Goal: Task Accomplishment & Management: Manage account settings

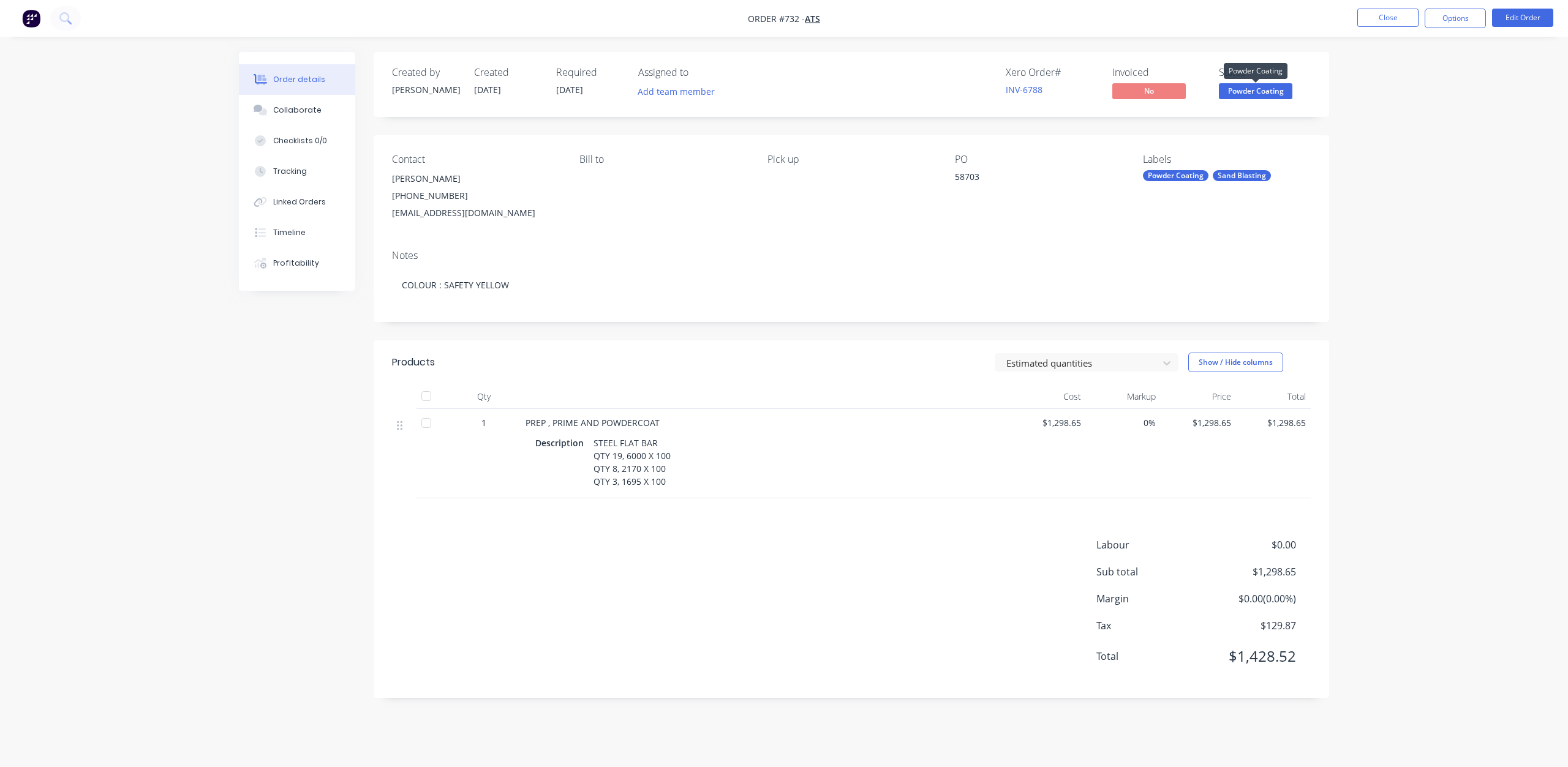
click at [1243, 89] on span "Powder Coating" at bounding box center [1255, 90] width 73 height 15
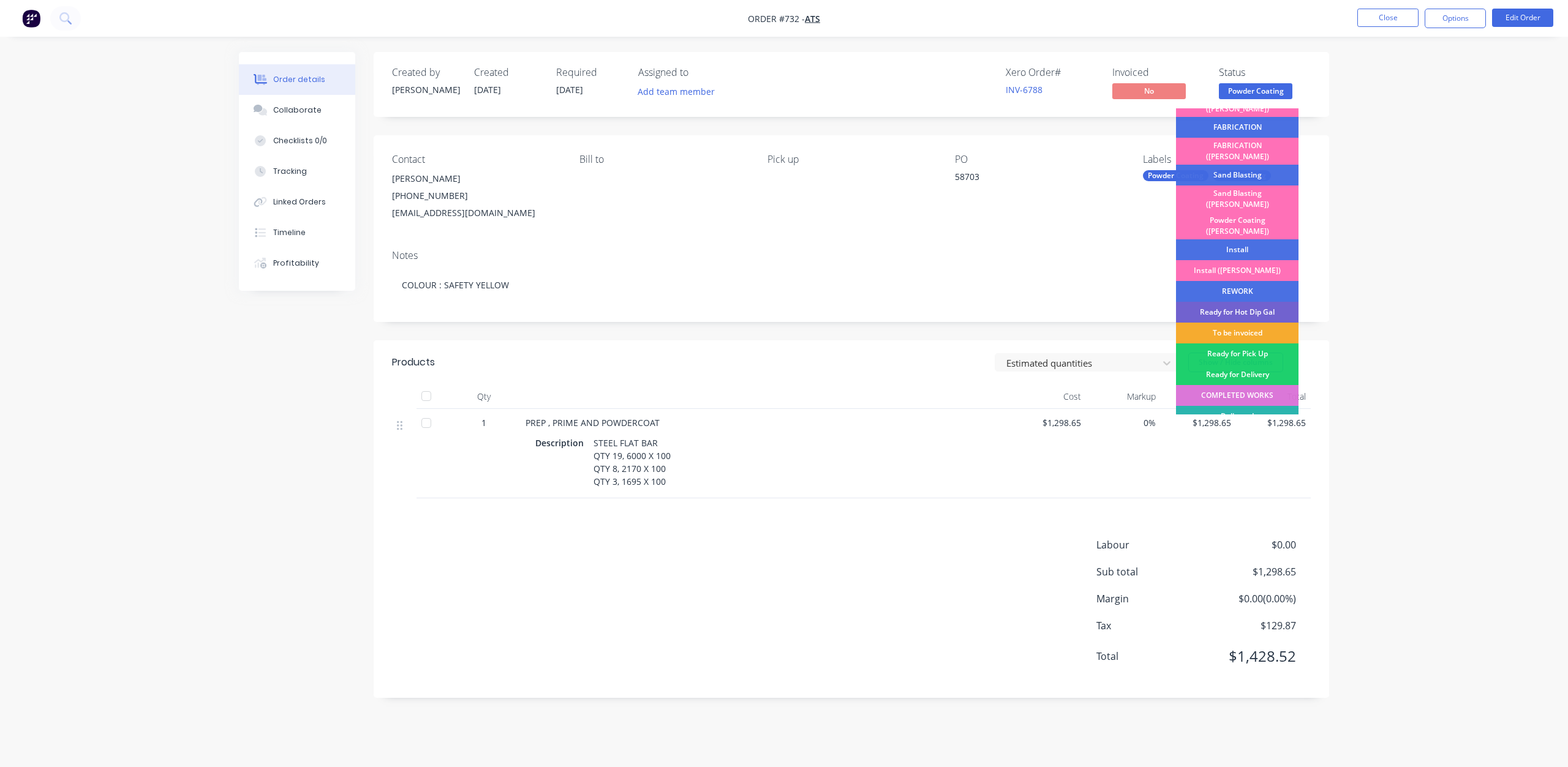
scroll to position [215, 0]
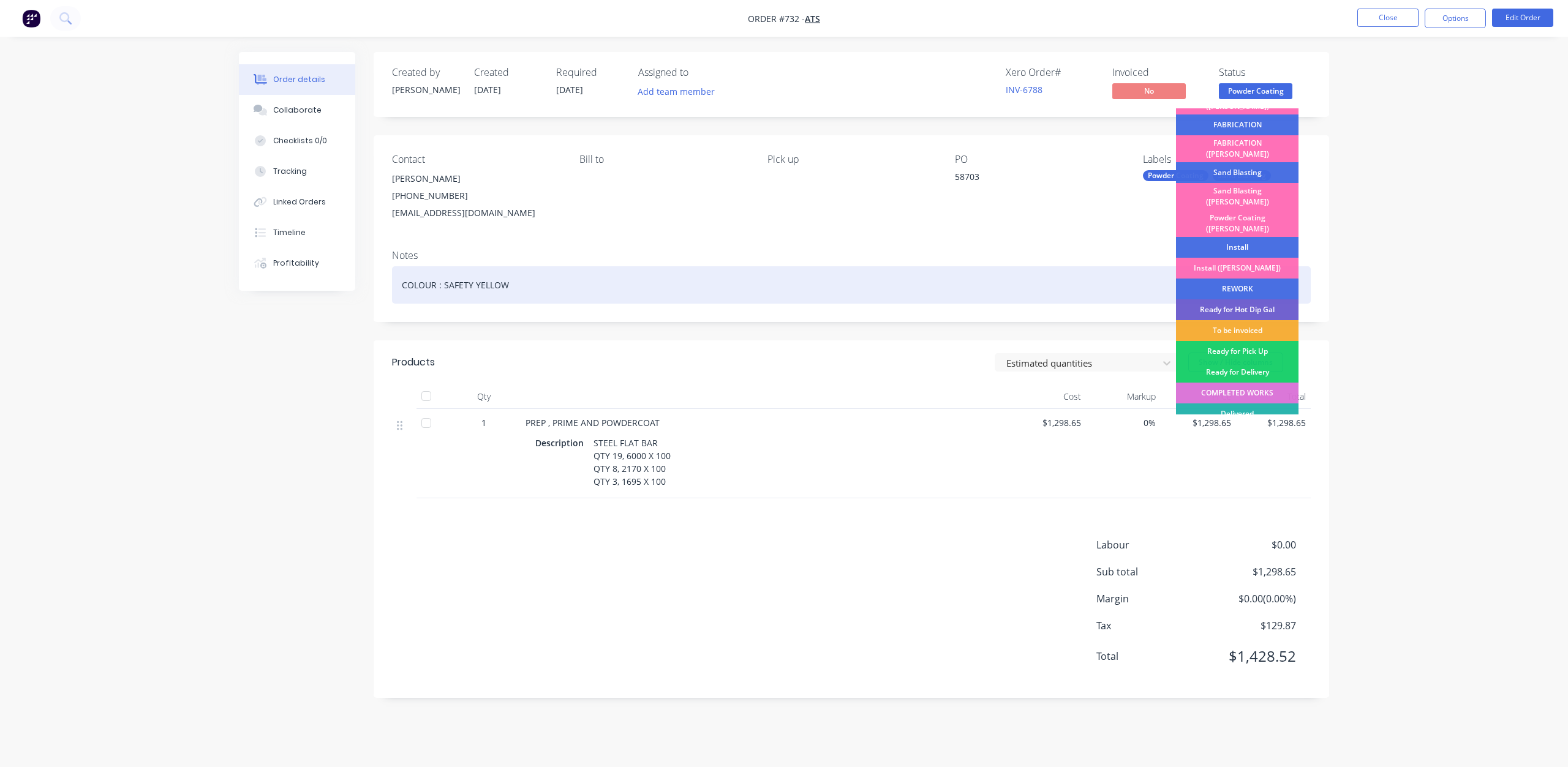
drag, startPoint x: 1229, startPoint y: 299, endPoint x: 1232, endPoint y: 292, distance: 7.6
click at [1229, 320] on div "To be invoiced" at bounding box center [1237, 330] width 123 height 21
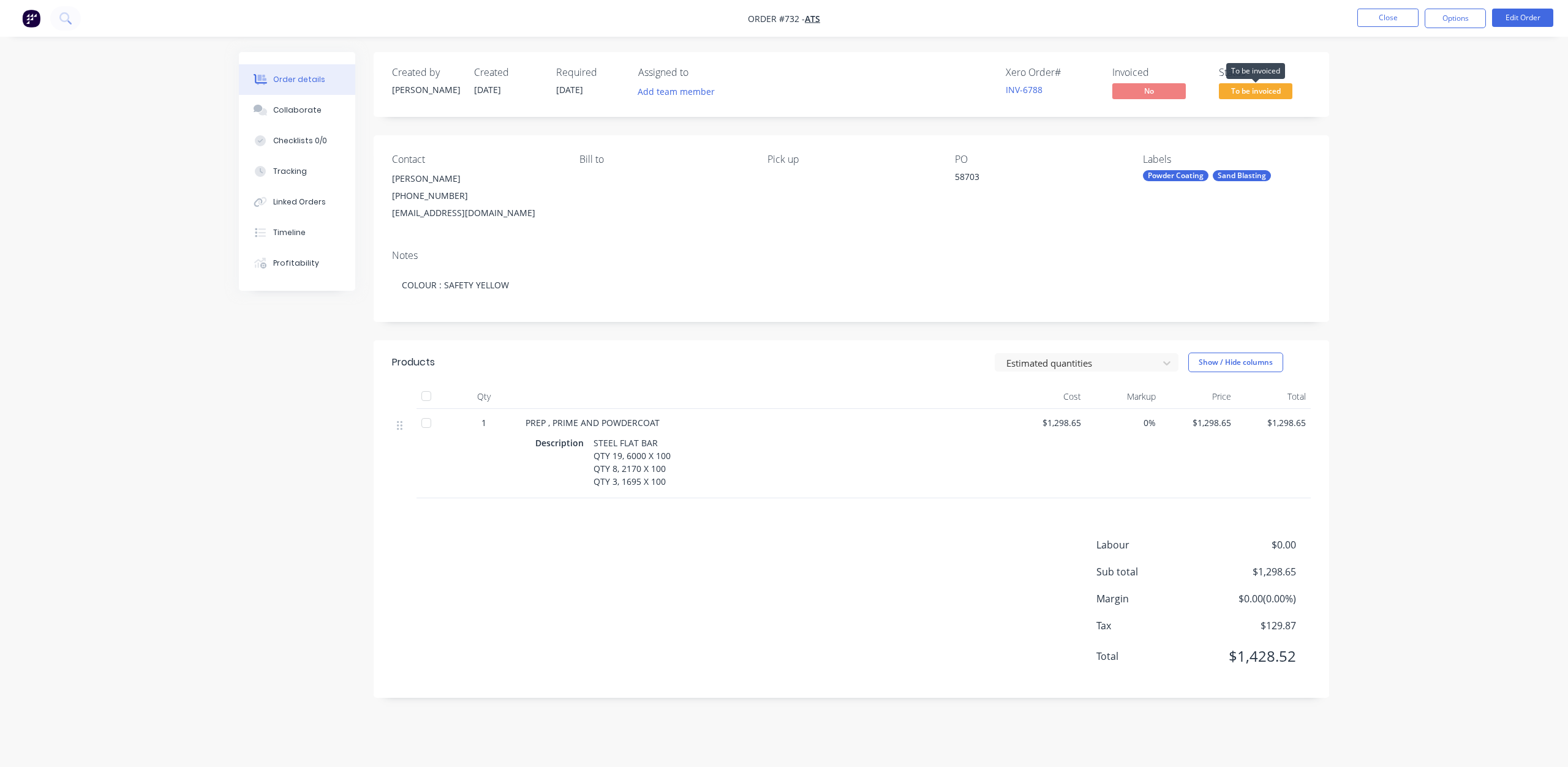
click at [1258, 93] on span "To be invoiced" at bounding box center [1255, 90] width 73 height 15
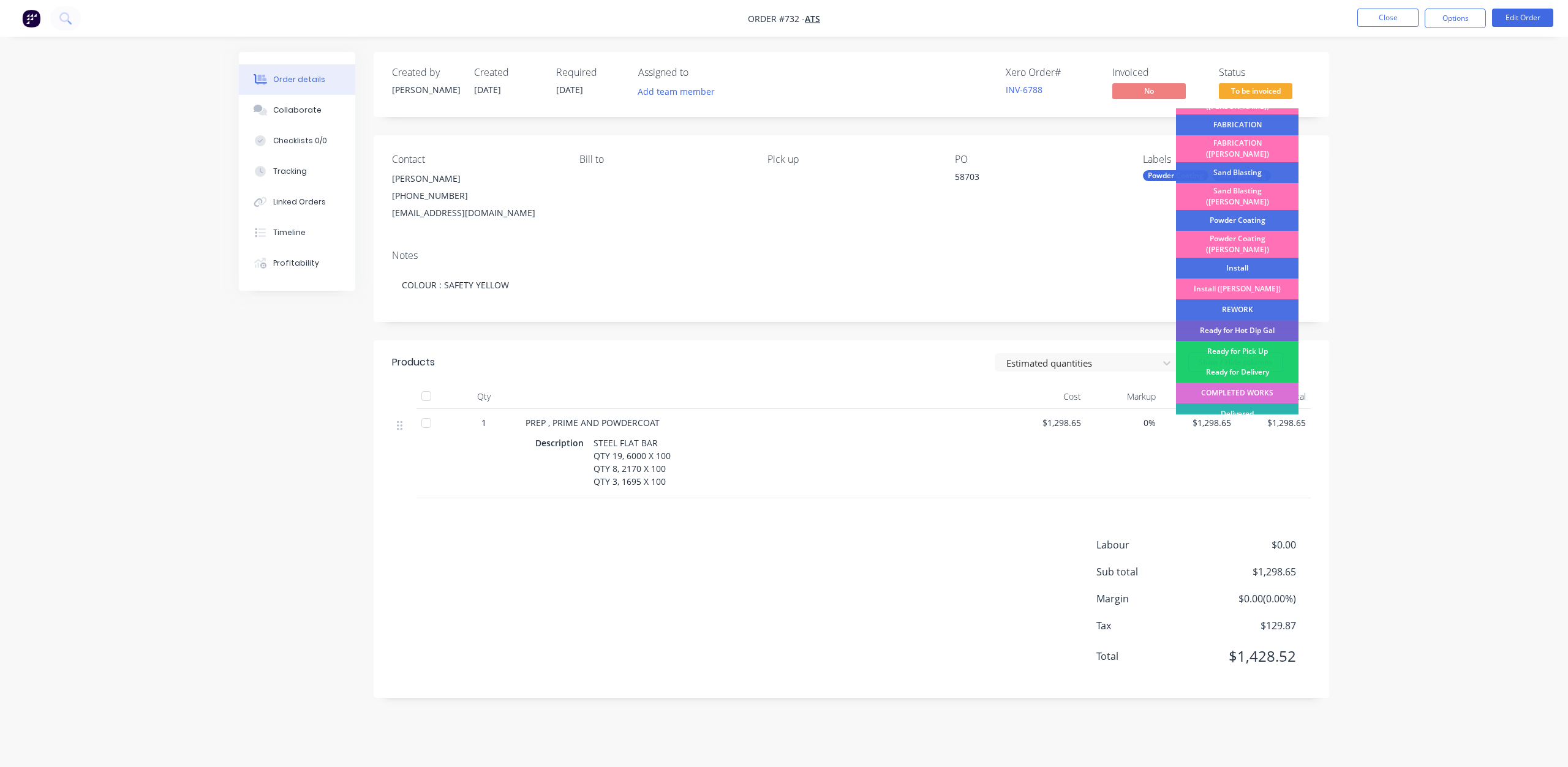
click at [1226, 383] on div "COMPLETED WORKS" at bounding box center [1237, 393] width 123 height 21
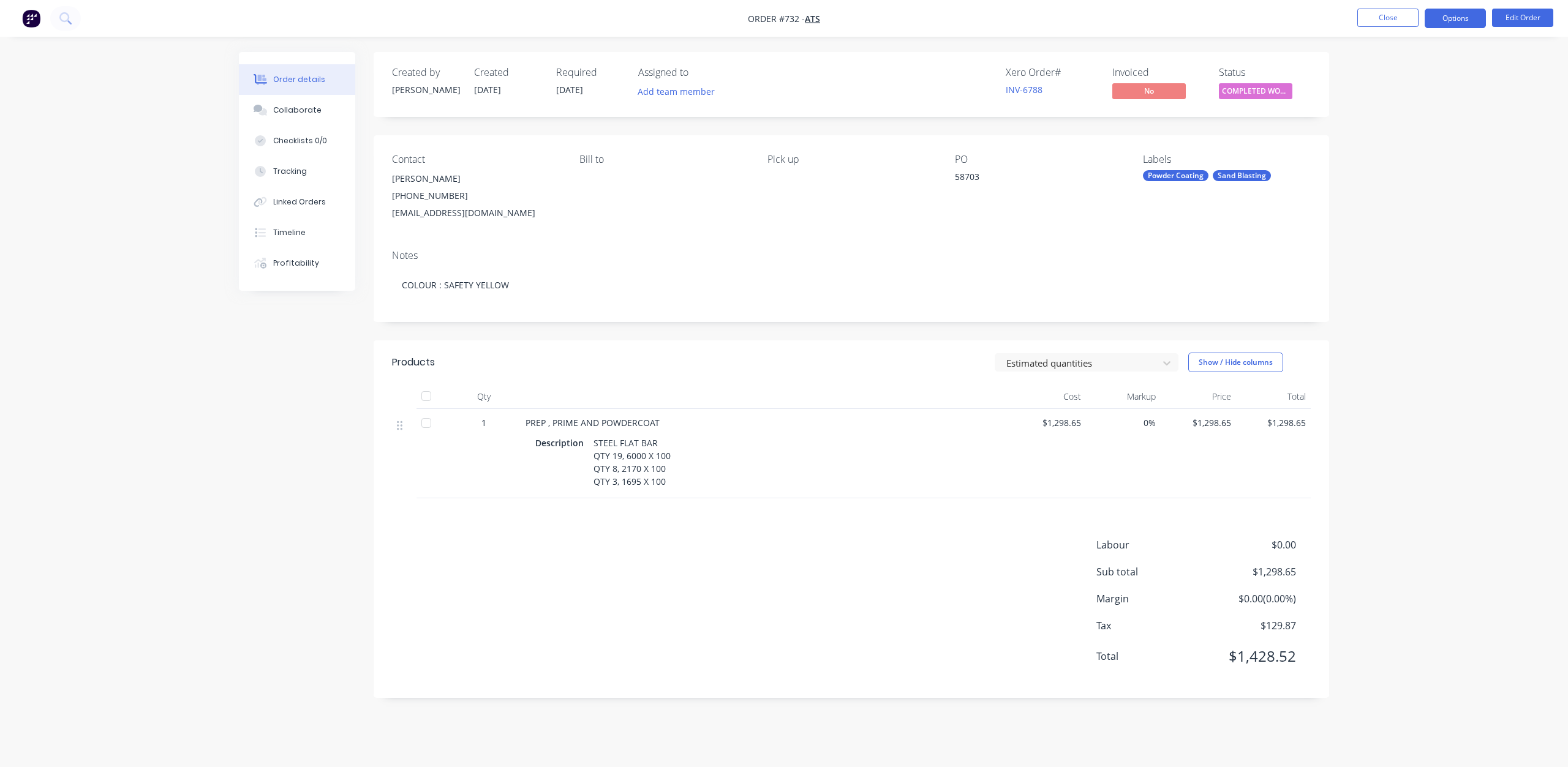
click at [1445, 22] on button "Options" at bounding box center [1455, 18] width 61 height 19
click at [1372, 74] on div "Invoice" at bounding box center [1418, 75] width 113 height 18
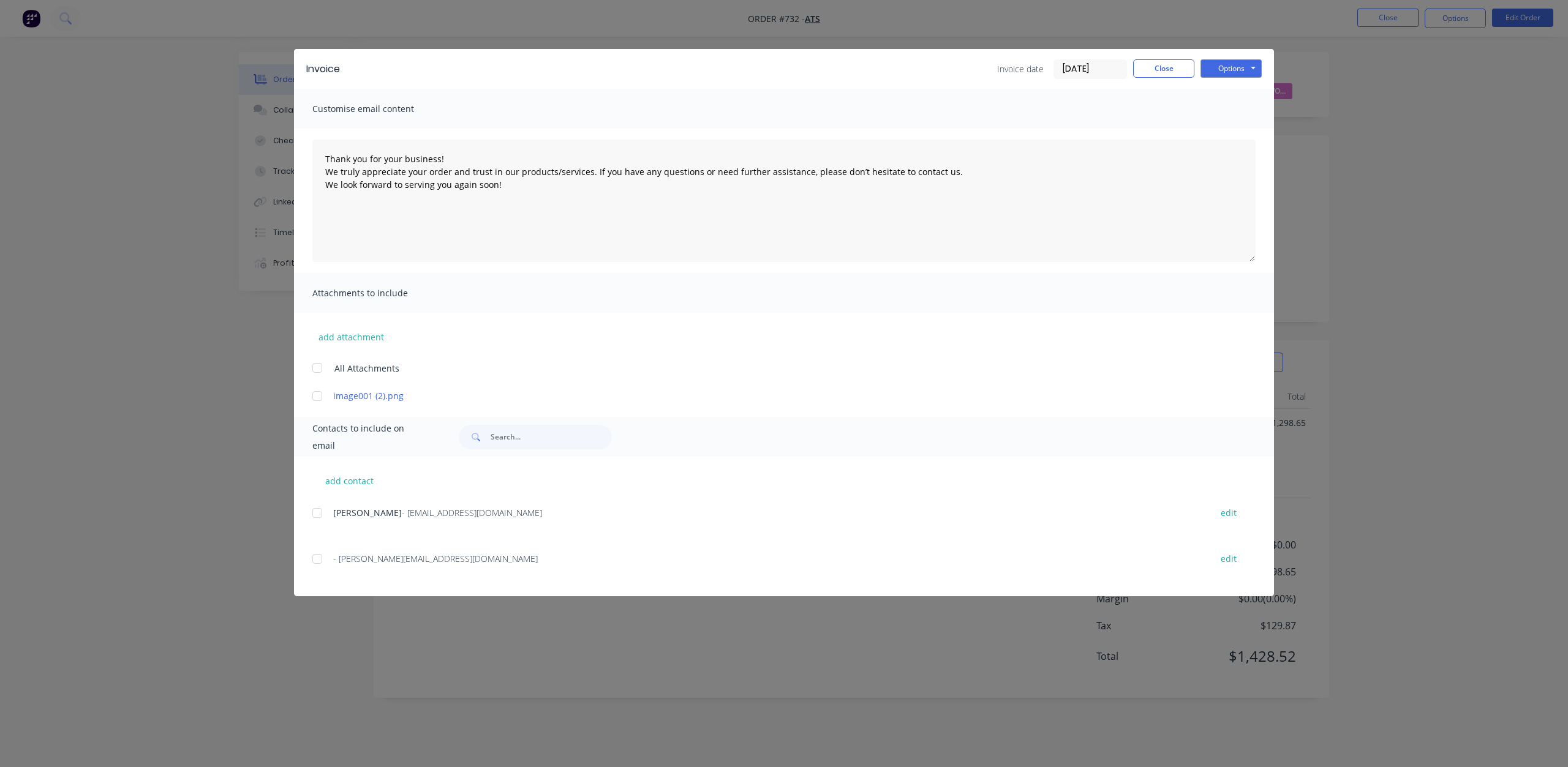
click at [317, 514] on div at bounding box center [317, 513] width 25 height 25
click at [1221, 66] on button "Options" at bounding box center [1231, 68] width 61 height 19
click at [1234, 132] on button "Email" at bounding box center [1239, 130] width 79 height 20
type textarea "Thank you for your business! We truly appreciate your order and trust in our pr…"
click at [1158, 61] on button "Close" at bounding box center [1163, 68] width 61 height 19
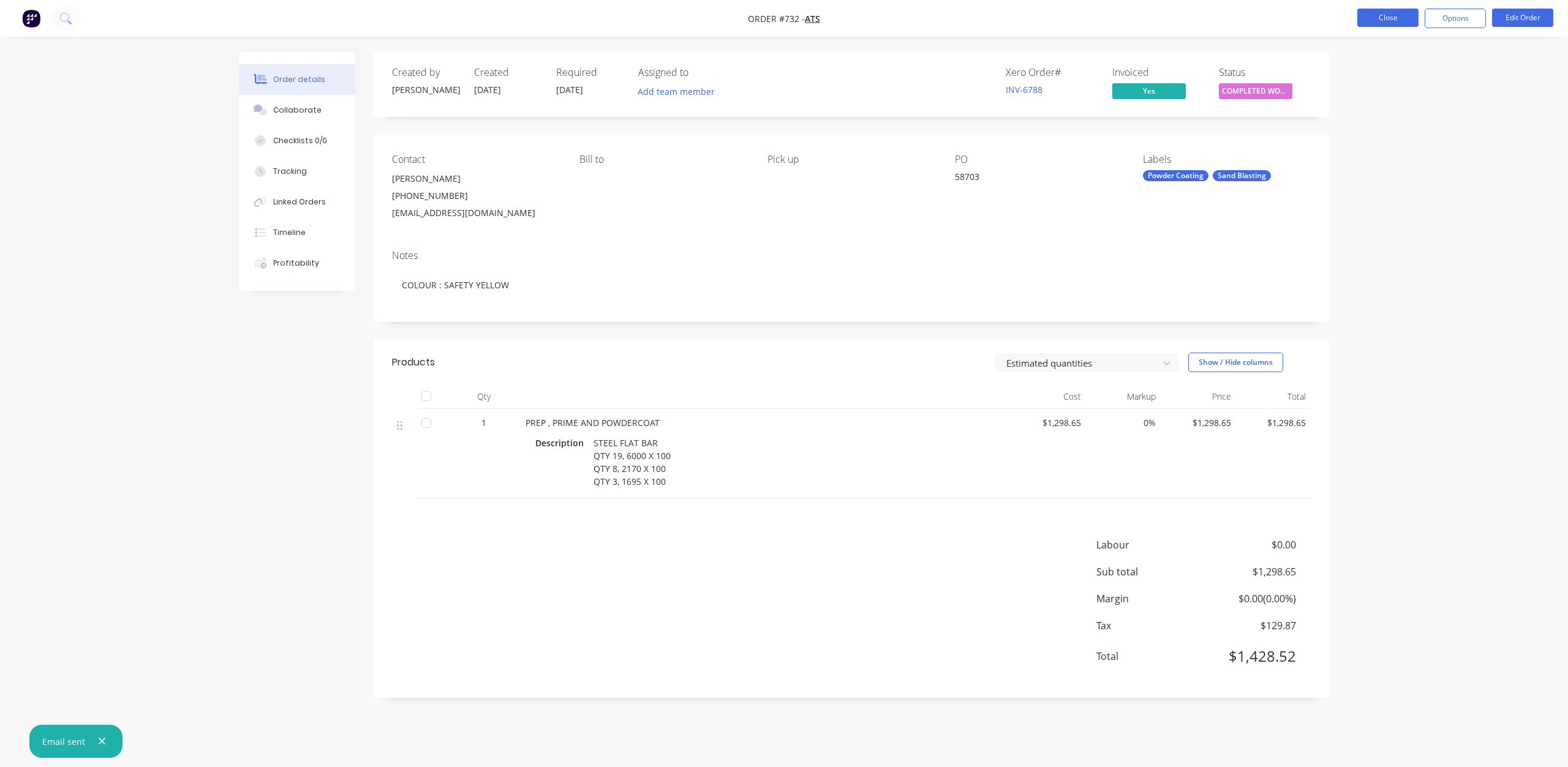
click at [1392, 19] on button "Close" at bounding box center [1388, 17] width 61 height 19
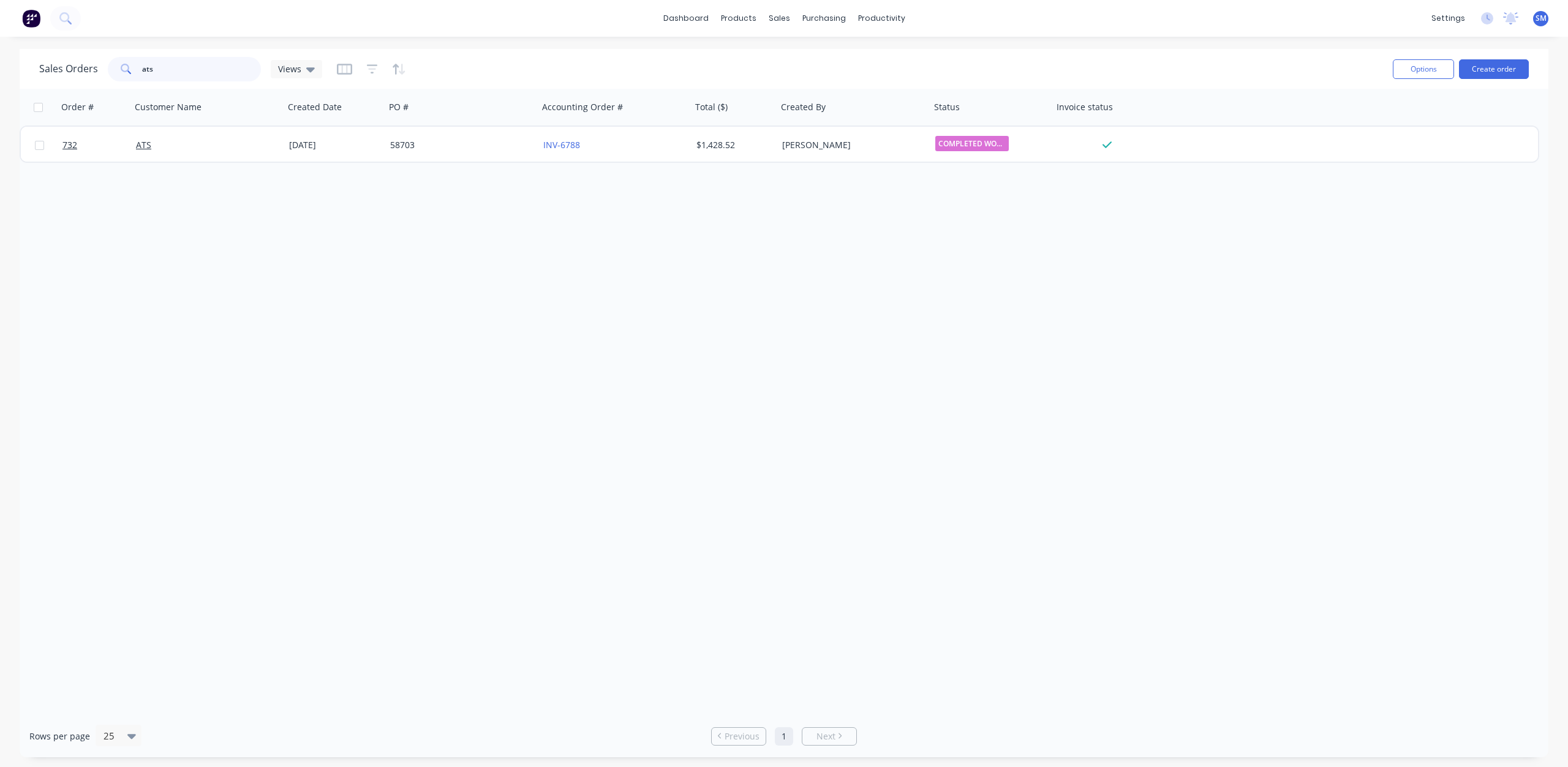
drag, startPoint x: 154, startPoint y: 69, endPoint x: 90, endPoint y: 66, distance: 64.1
click at [90, 66] on div "Sales Orders ats Views" at bounding box center [180, 69] width 283 height 25
type input "815"
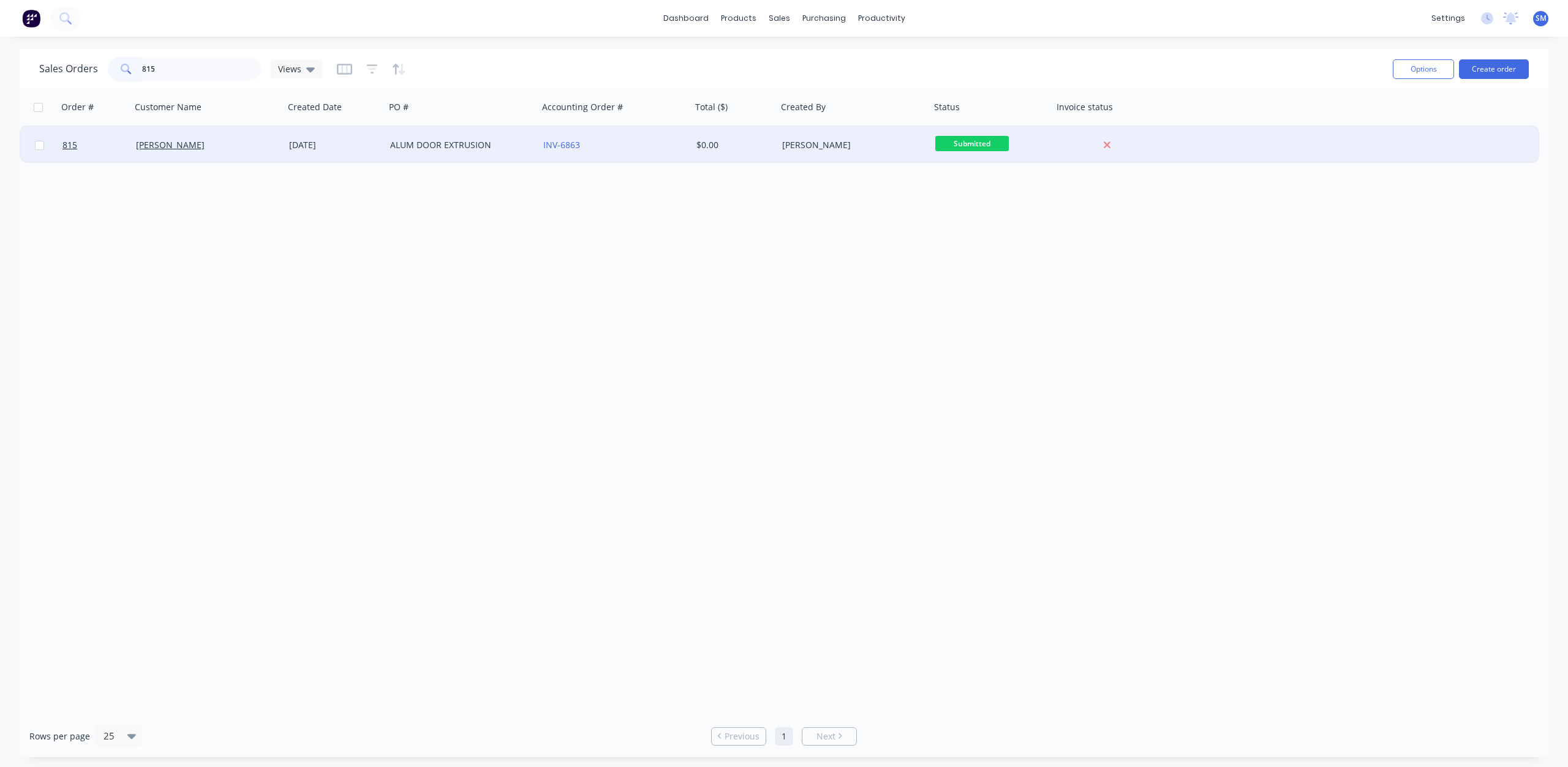
click at [421, 142] on div "ALUM DOOR EXTRUSION" at bounding box center [458, 145] width 136 height 12
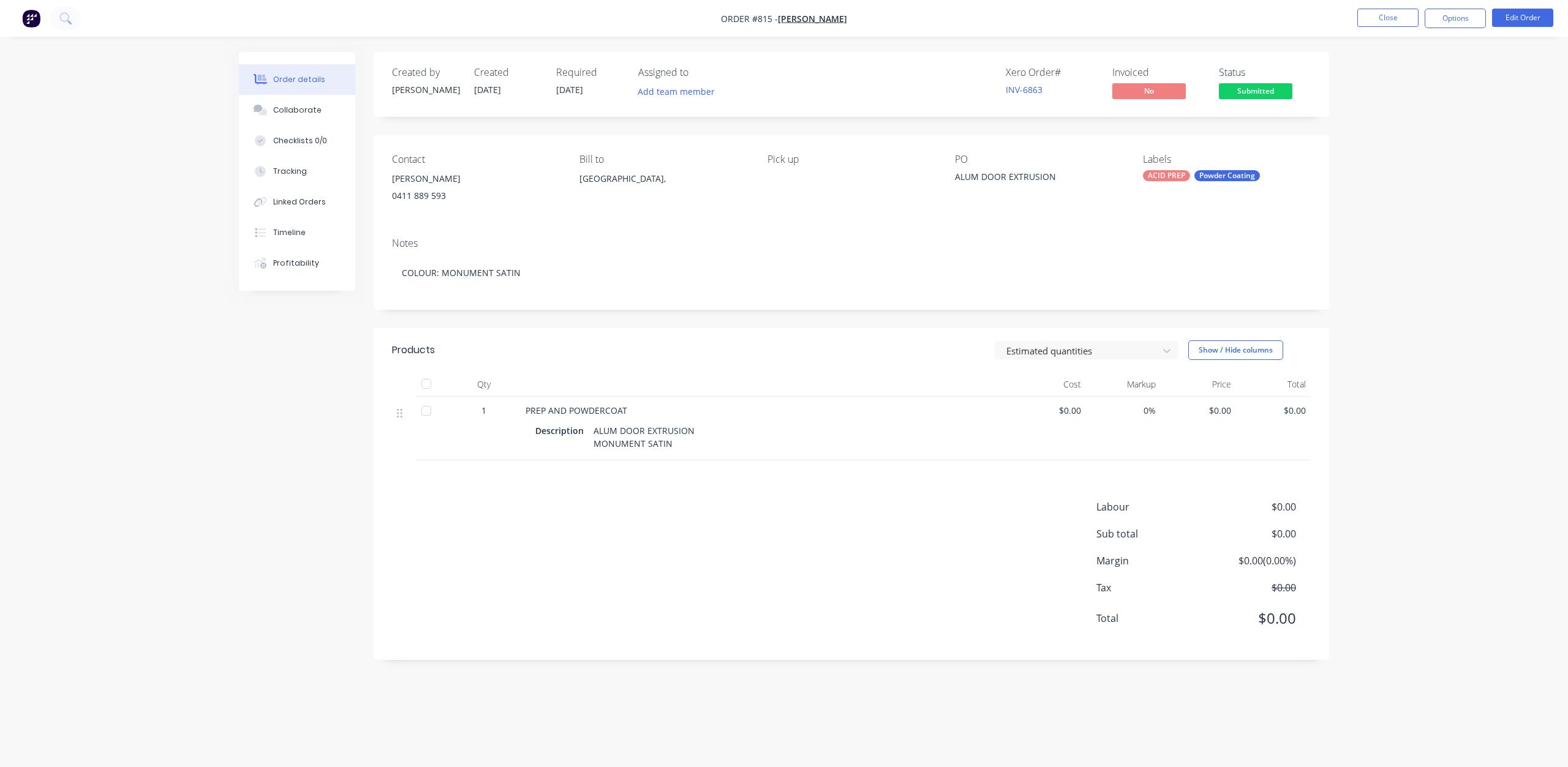
click at [704, 433] on div "Description ALUM DOOR EXTRUSION MONUMENT SATIN" at bounding box center [766, 437] width 461 height 31
click at [695, 428] on div "ALUM DOOR EXTRUSION MONUMENT SATIN" at bounding box center [645, 437] width 114 height 31
drag, startPoint x: 695, startPoint y: 428, endPoint x: 966, endPoint y: 441, distance: 271.3
click at [695, 428] on div "ALUM DOOR EXTRUSION MONUMENT SATIN" at bounding box center [645, 437] width 114 height 31
click at [1514, 13] on button "Edit Order" at bounding box center [1522, 17] width 61 height 19
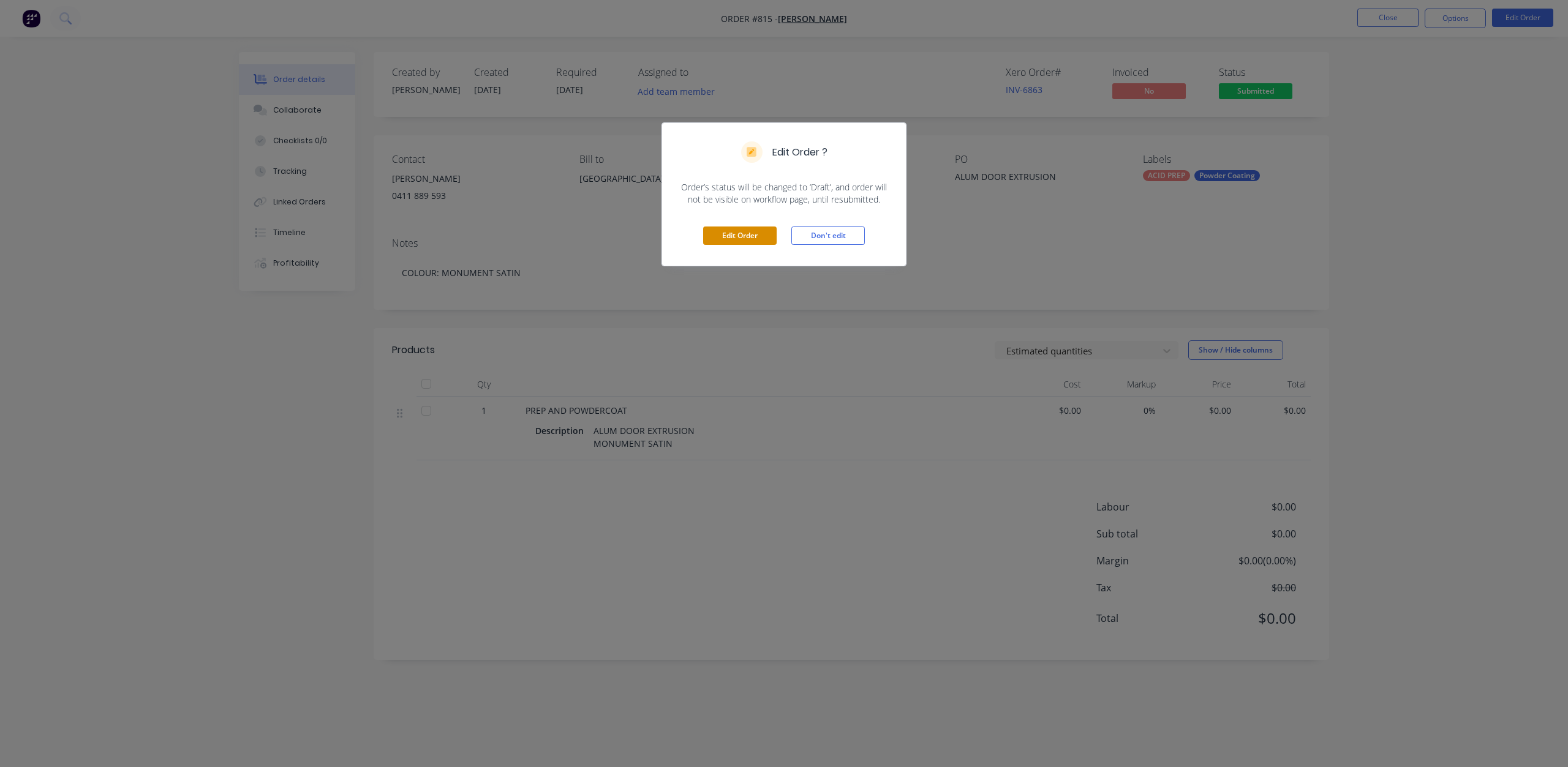
click at [731, 235] on button "Edit Order" at bounding box center [740, 235] width 73 height 19
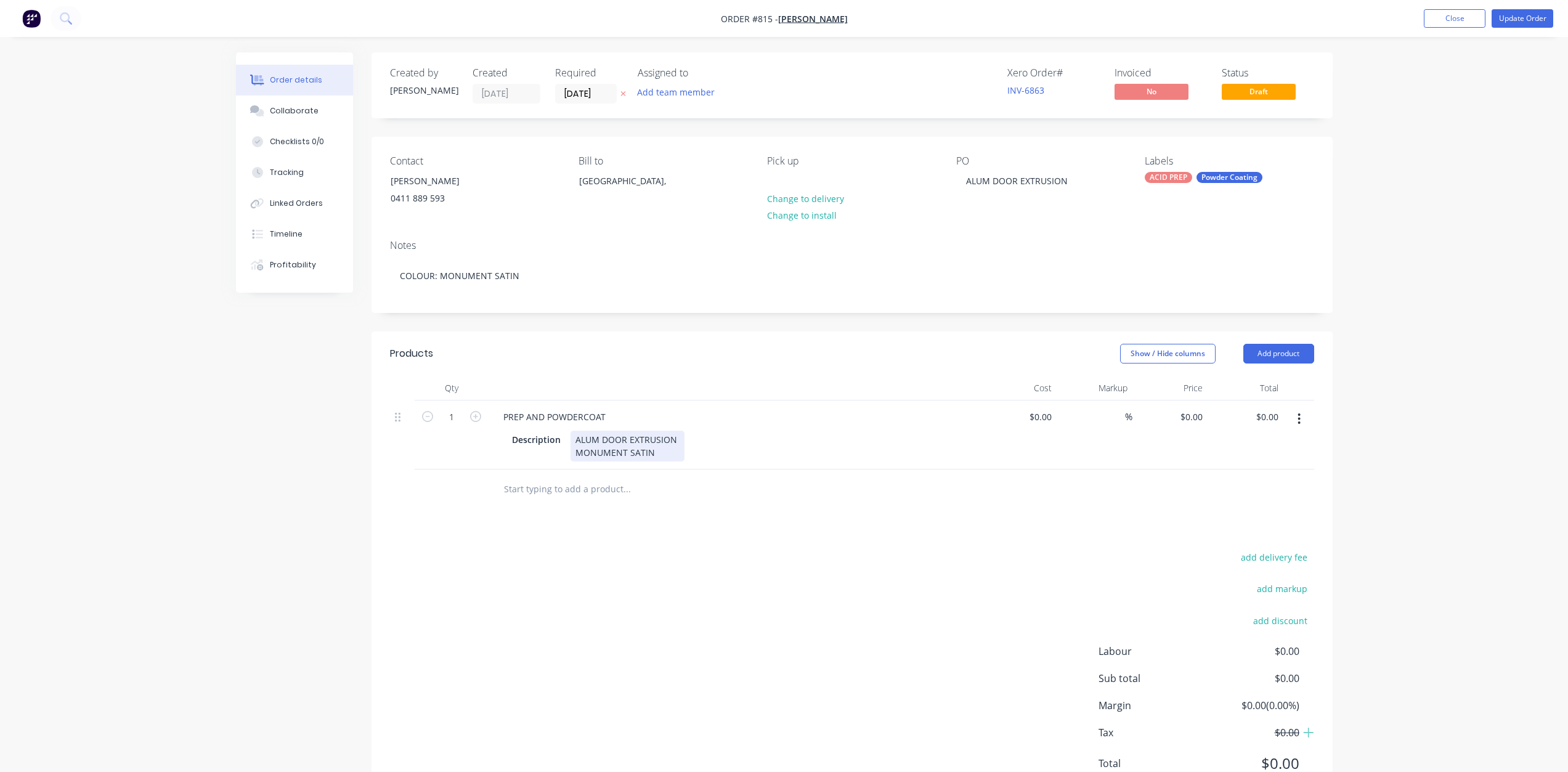
click at [679, 440] on div "ALUM DOOR EXTRUSION MONUMENT SATIN" at bounding box center [628, 445] width 114 height 31
click at [573, 439] on div "ALUM DOOR EXTRUSION MONUMENT SATIN" at bounding box center [628, 445] width 114 height 31
click at [692, 439] on div "2 x ALUM DOOR EXTRUSION MONUMENT SATIN" at bounding box center [634, 445] width 128 height 31
click at [793, 444] on div "Description 2 x ALUM DOOR EXTRUSION , 6500 long MONUMENT SATIN" at bounding box center [732, 445] width 451 height 31
click at [1041, 415] on div "0 $0.00" at bounding box center [1040, 417] width 33 height 18
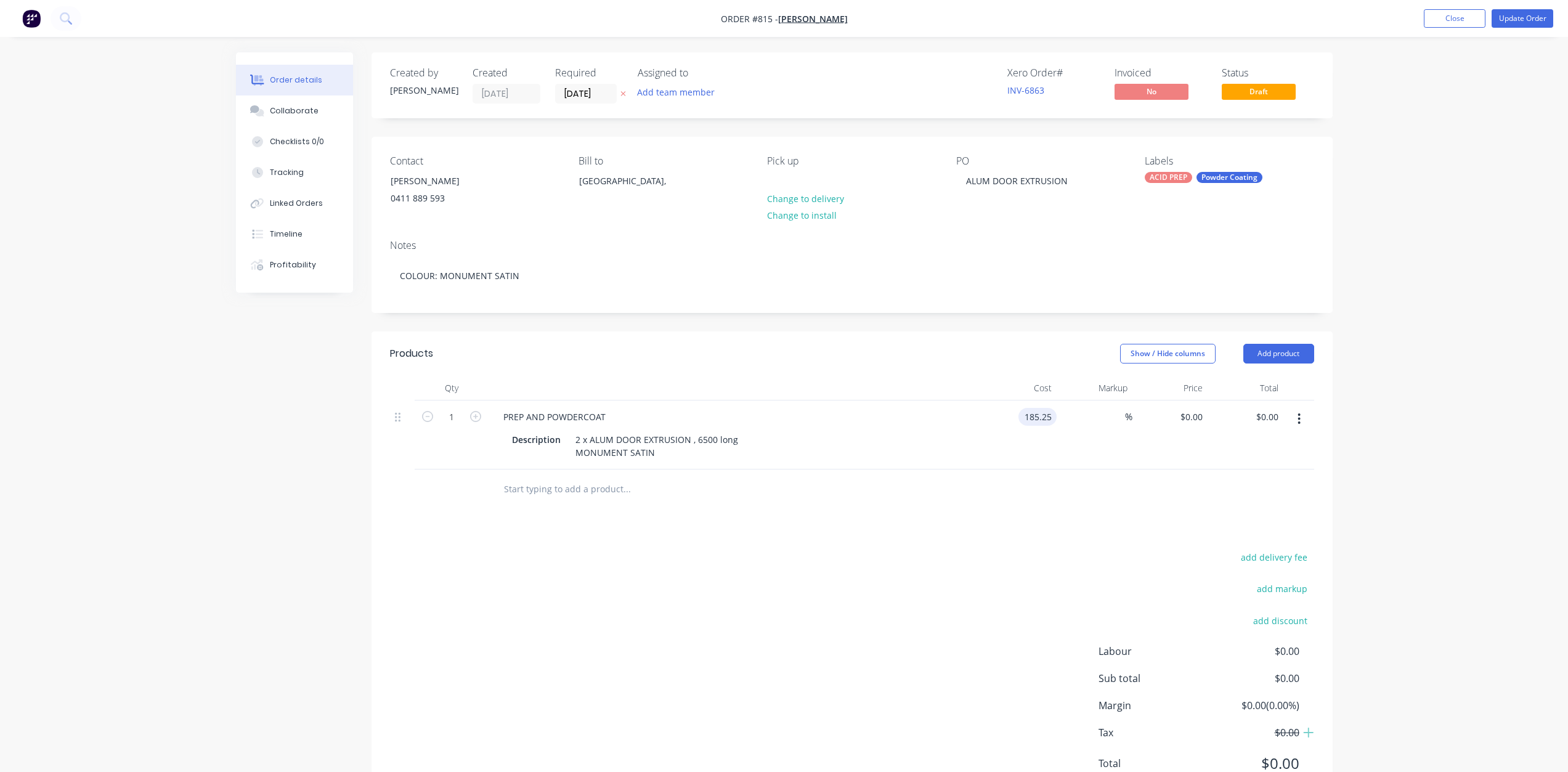
type input "$185.25"
click at [1037, 461] on div "$185.25 $185.25" at bounding box center [1020, 435] width 76 height 69
click at [1258, 91] on span "Draft" at bounding box center [1259, 91] width 74 height 15
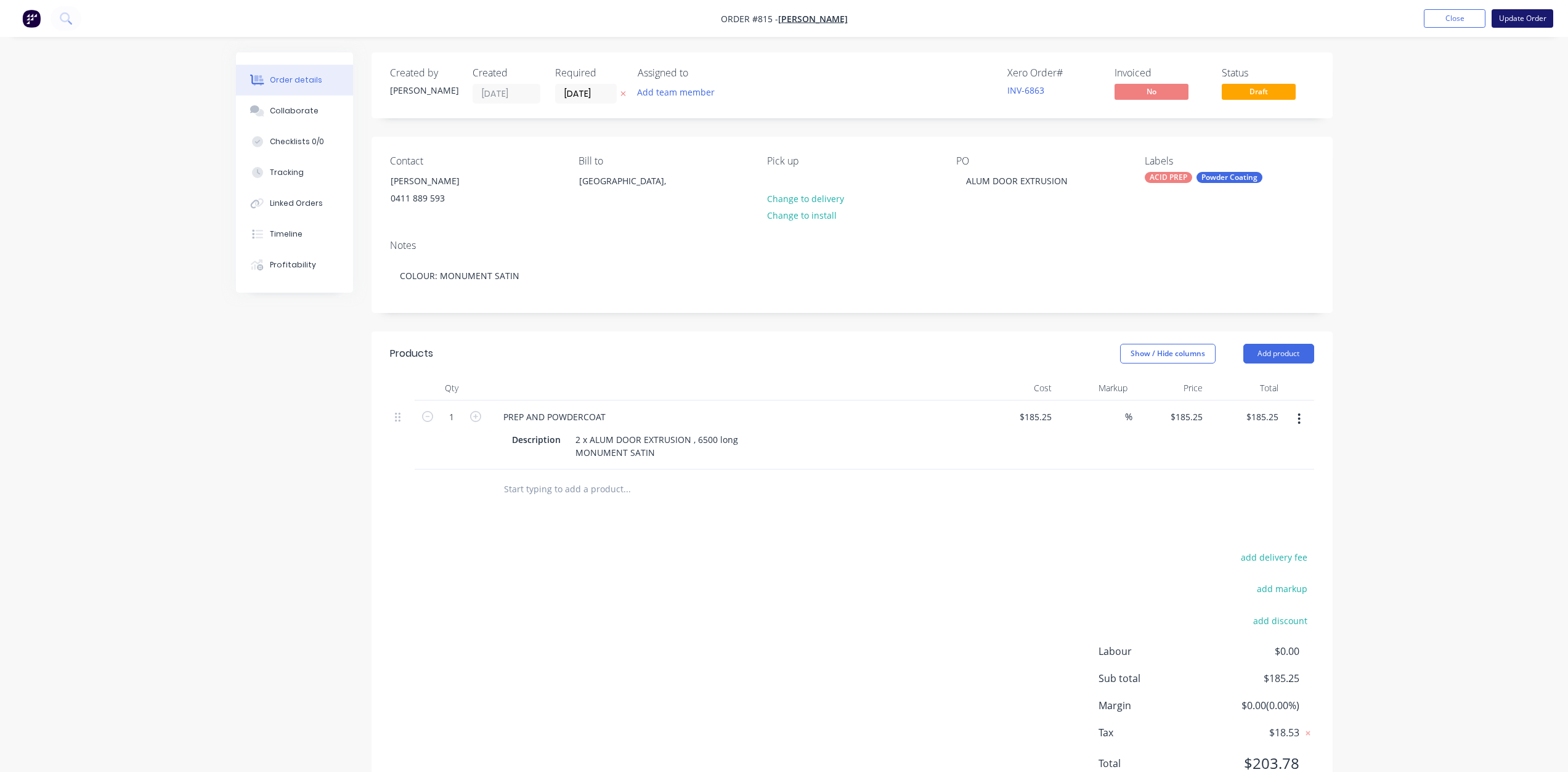
click at [1534, 17] on button "Update Order" at bounding box center [1523, 18] width 62 height 19
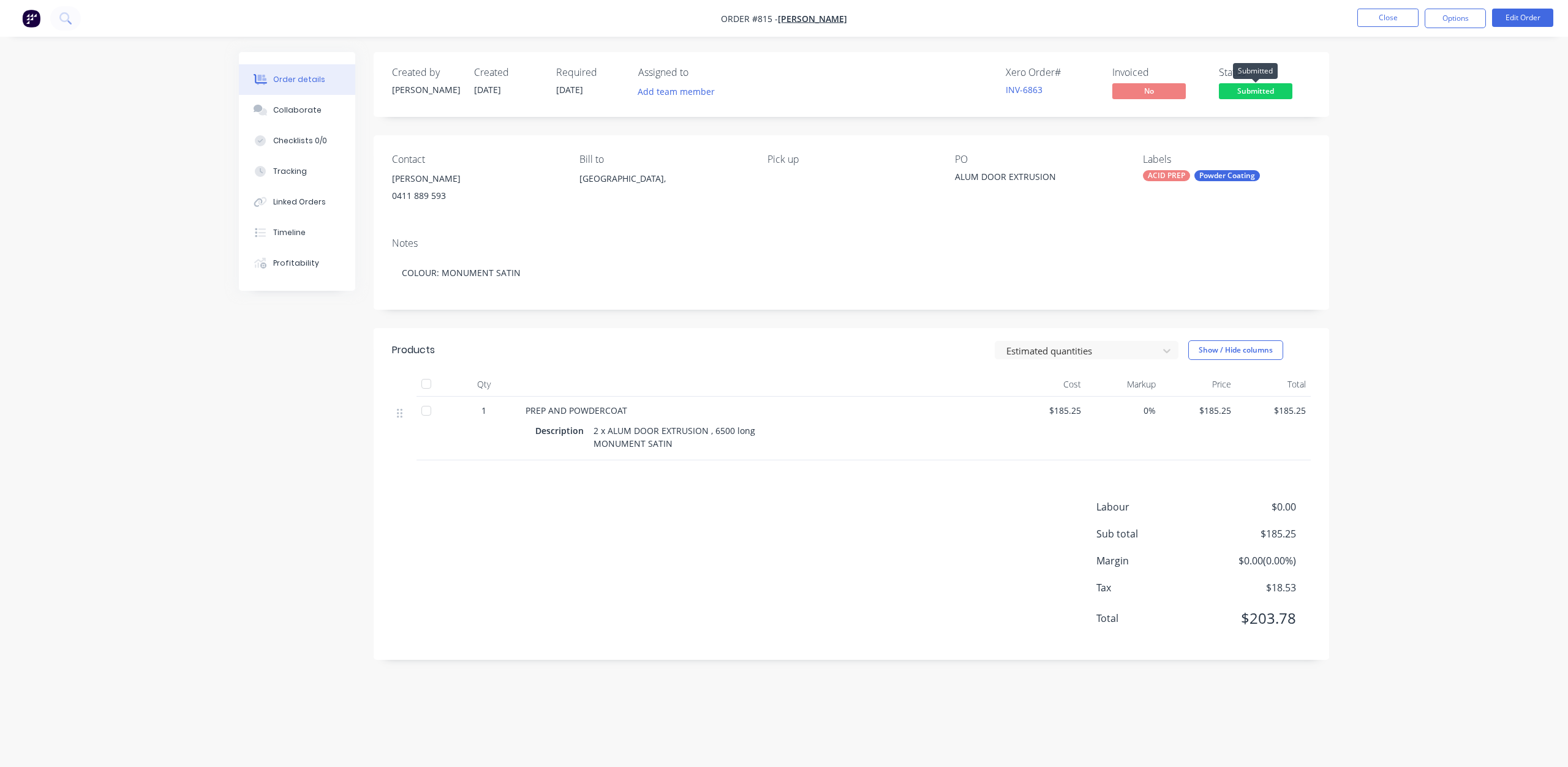
click at [1250, 90] on span "Submitted" at bounding box center [1255, 90] width 73 height 15
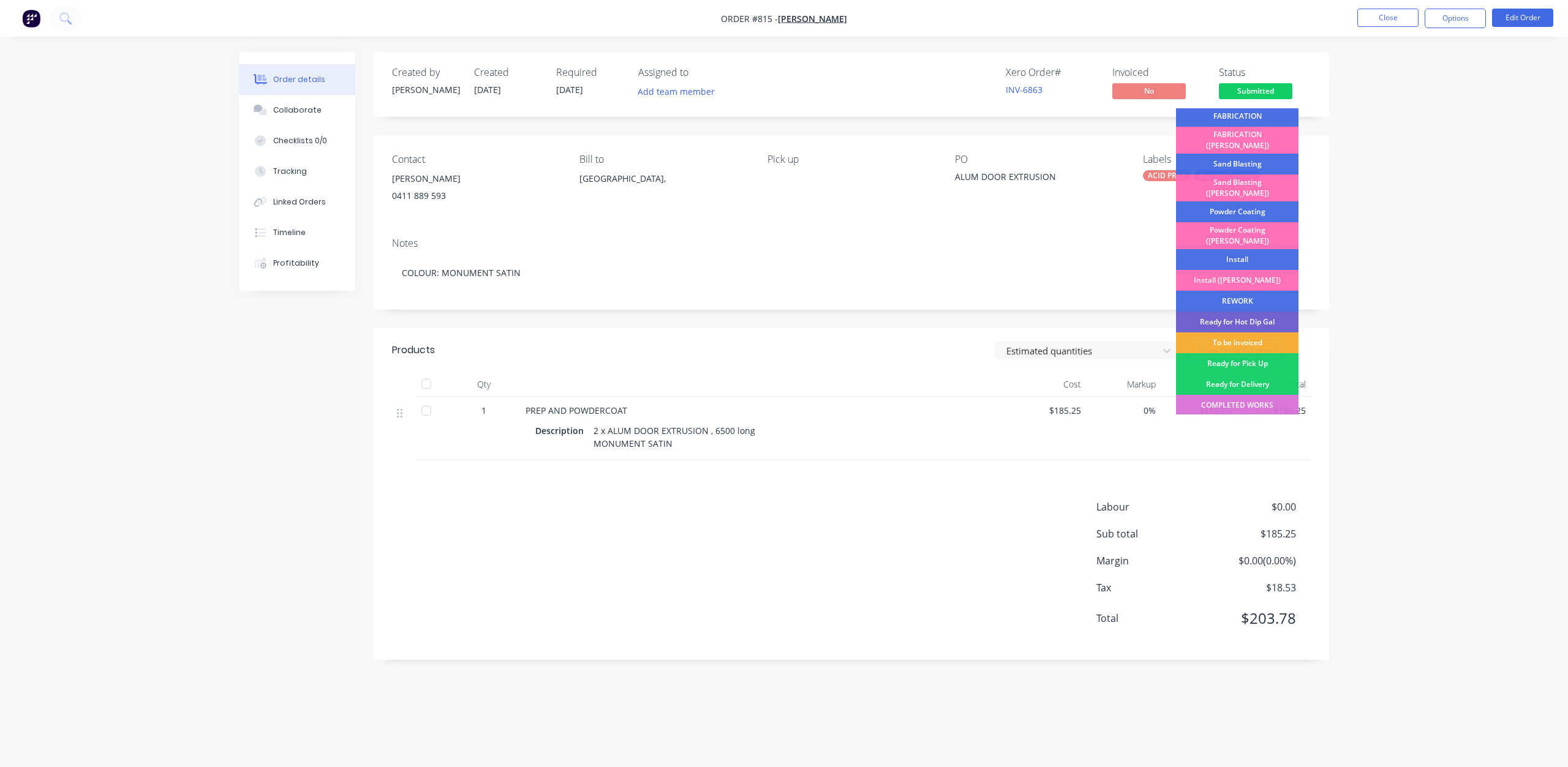
scroll to position [215, 0]
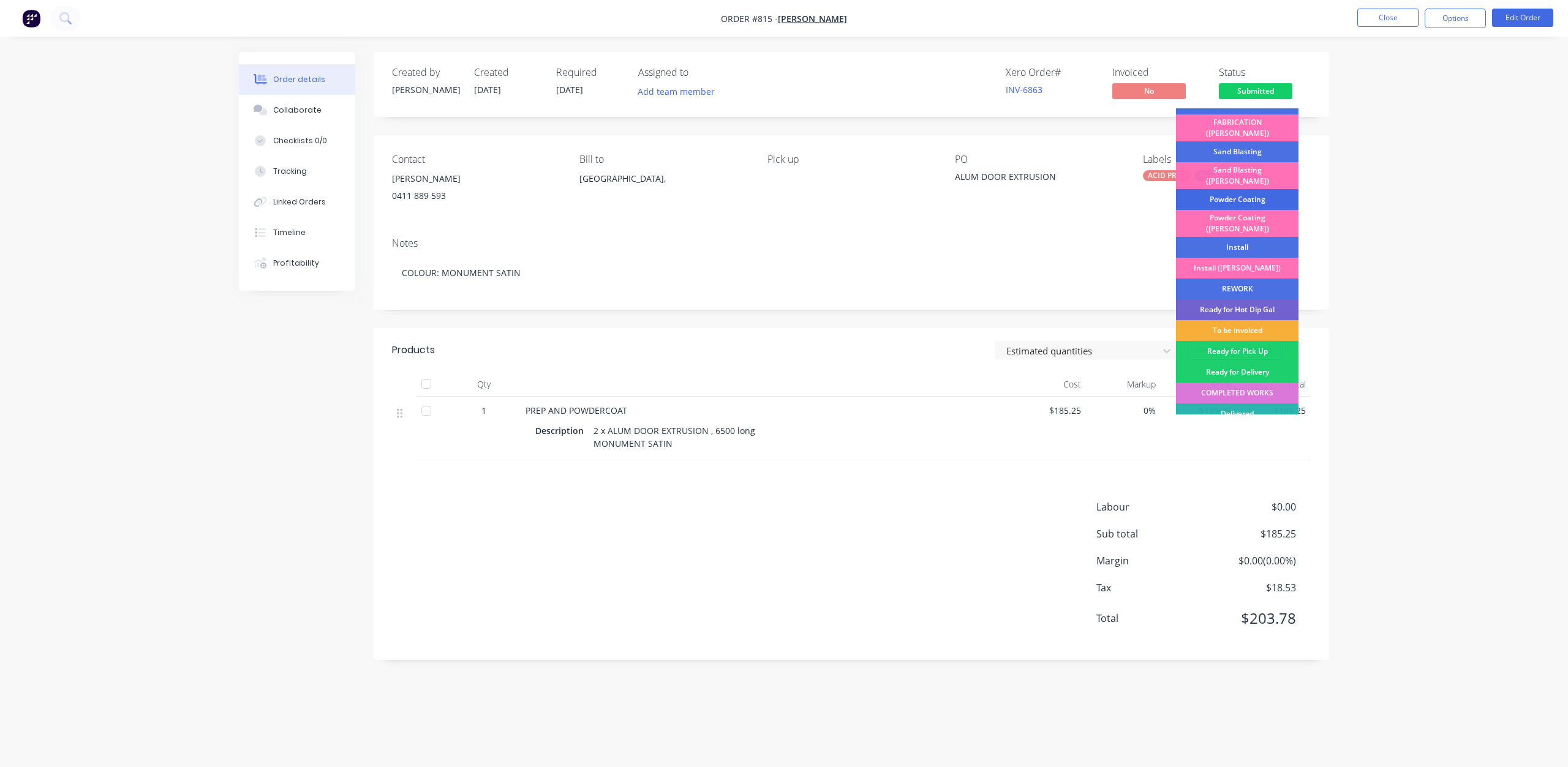
click at [1223, 189] on div "Powder Coating" at bounding box center [1237, 200] width 123 height 21
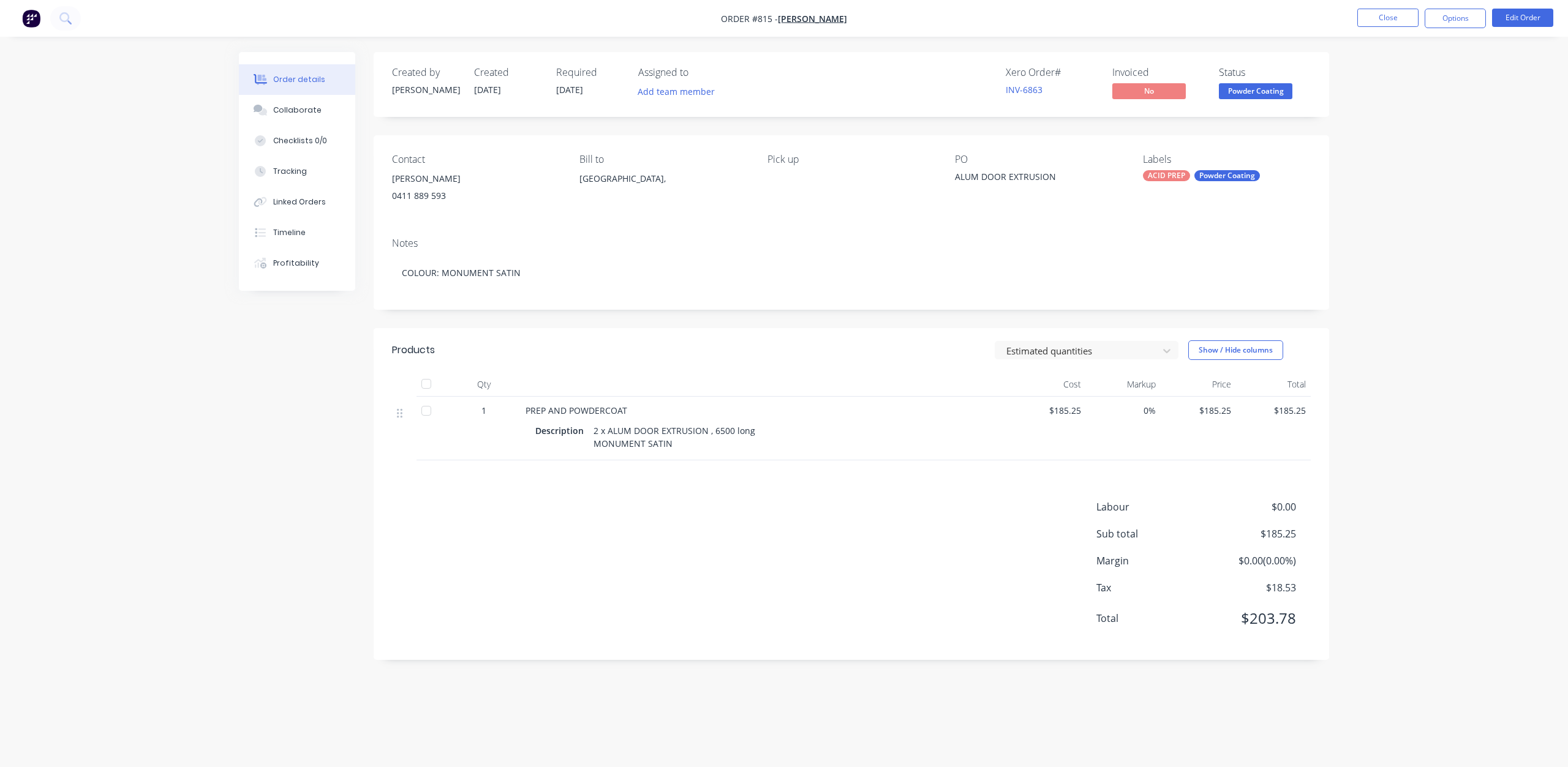
click at [1255, 97] on span "Powder Coating" at bounding box center [1255, 90] width 73 height 15
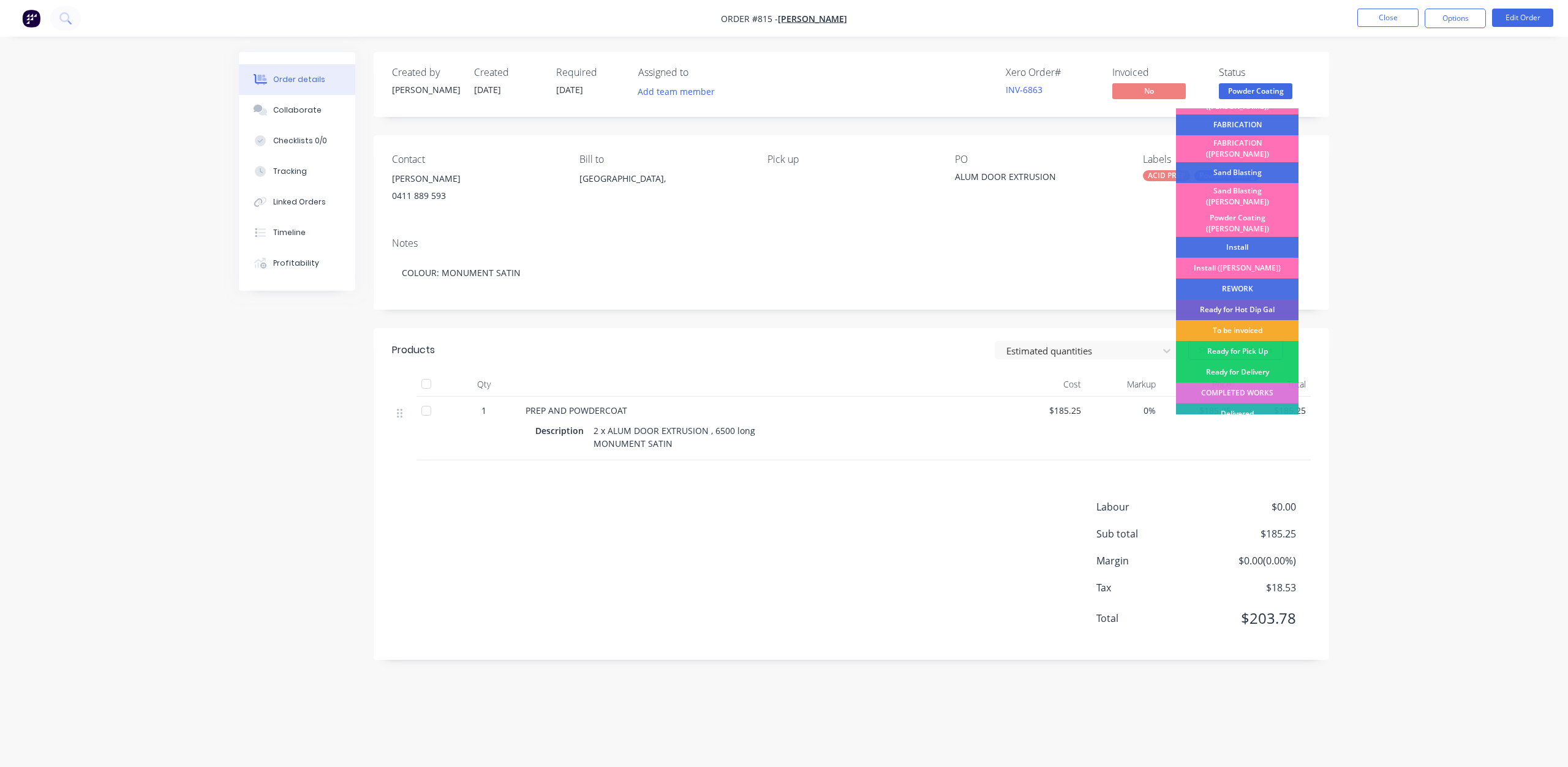
drag, startPoint x: 1224, startPoint y: 298, endPoint x: 1229, endPoint y: 237, distance: 61.2
click at [1225, 320] on div "To be invoiced" at bounding box center [1237, 330] width 123 height 21
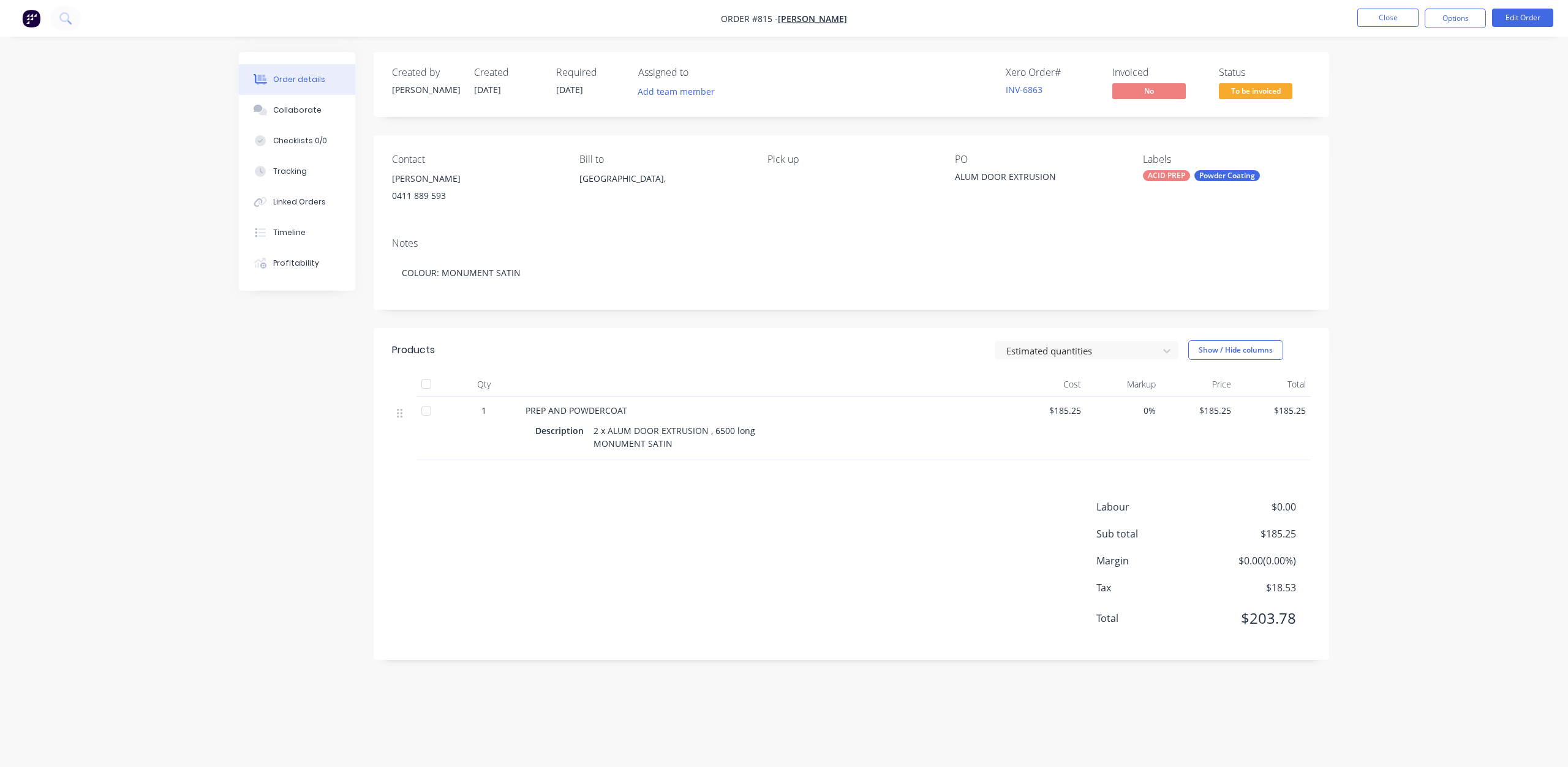
click at [1251, 90] on span "To be invoiced" at bounding box center [1255, 90] width 73 height 15
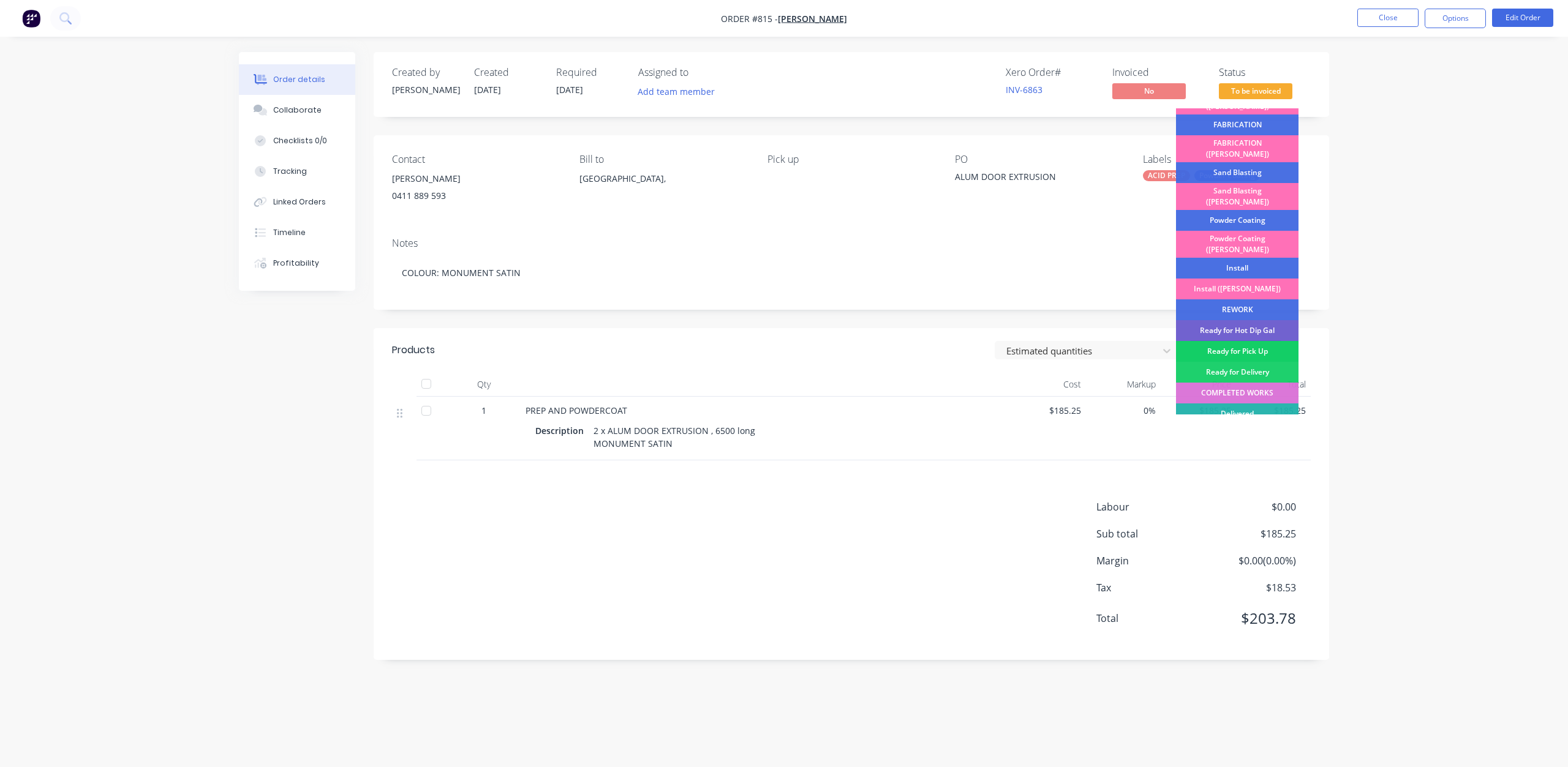
click at [1223, 341] on div "Ready for Pick Up" at bounding box center [1237, 351] width 123 height 21
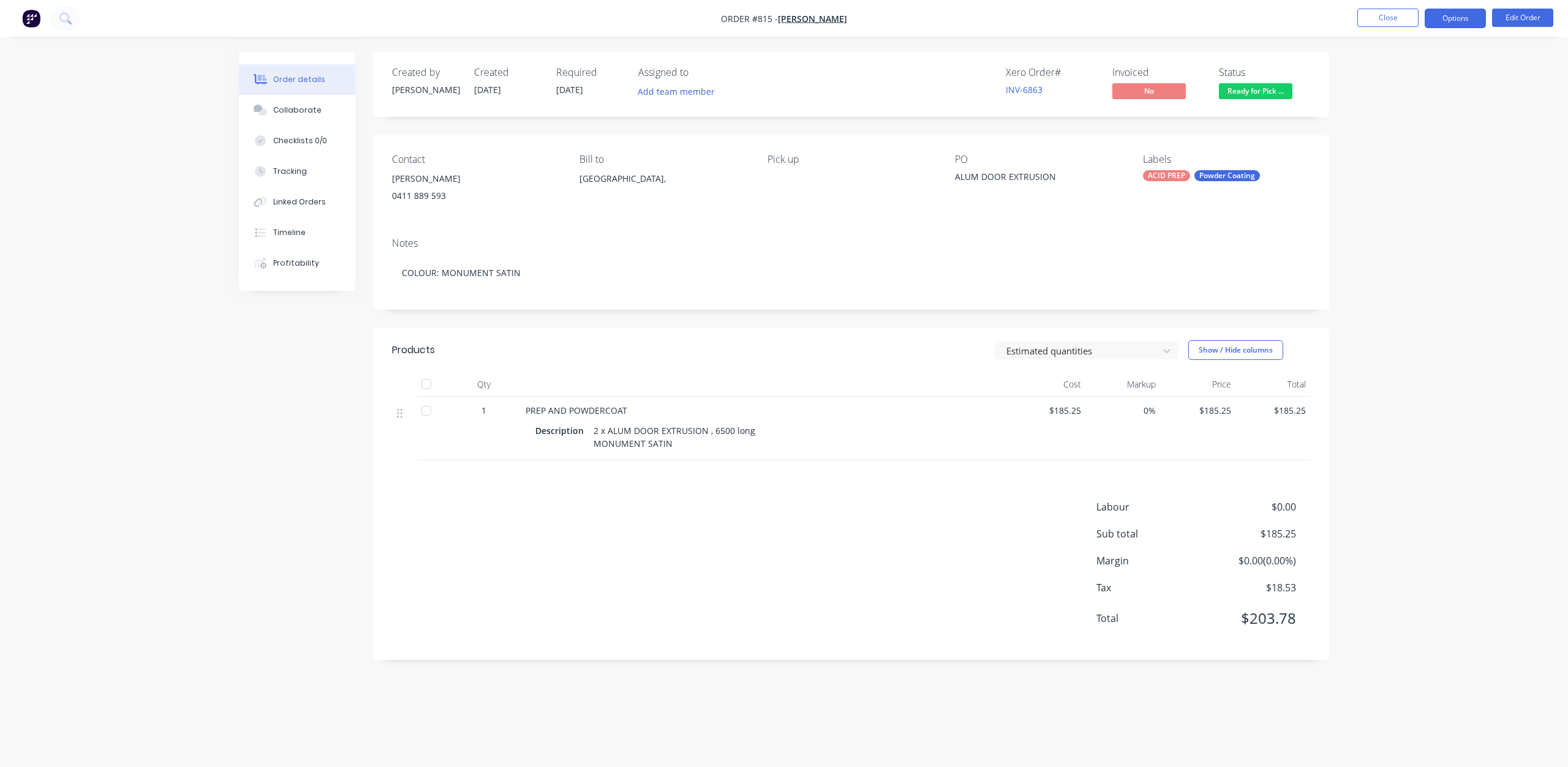
click at [1460, 22] on button "Options" at bounding box center [1455, 18] width 61 height 19
click at [1368, 74] on div "Invoice" at bounding box center [1418, 75] width 113 height 18
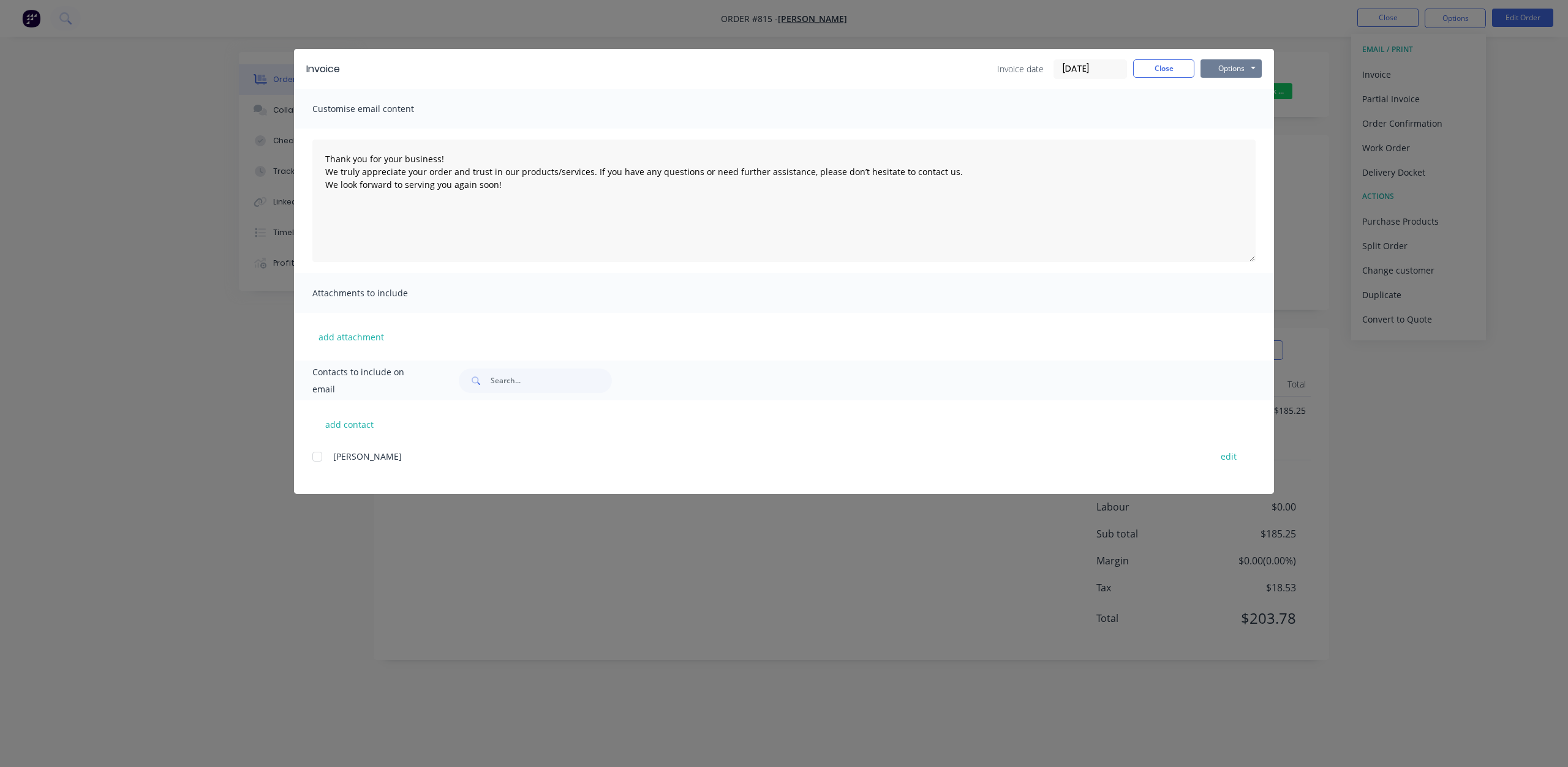
click at [1232, 72] on button "Options" at bounding box center [1231, 68] width 61 height 19
click at [1226, 108] on button "Print" at bounding box center [1239, 110] width 79 height 20
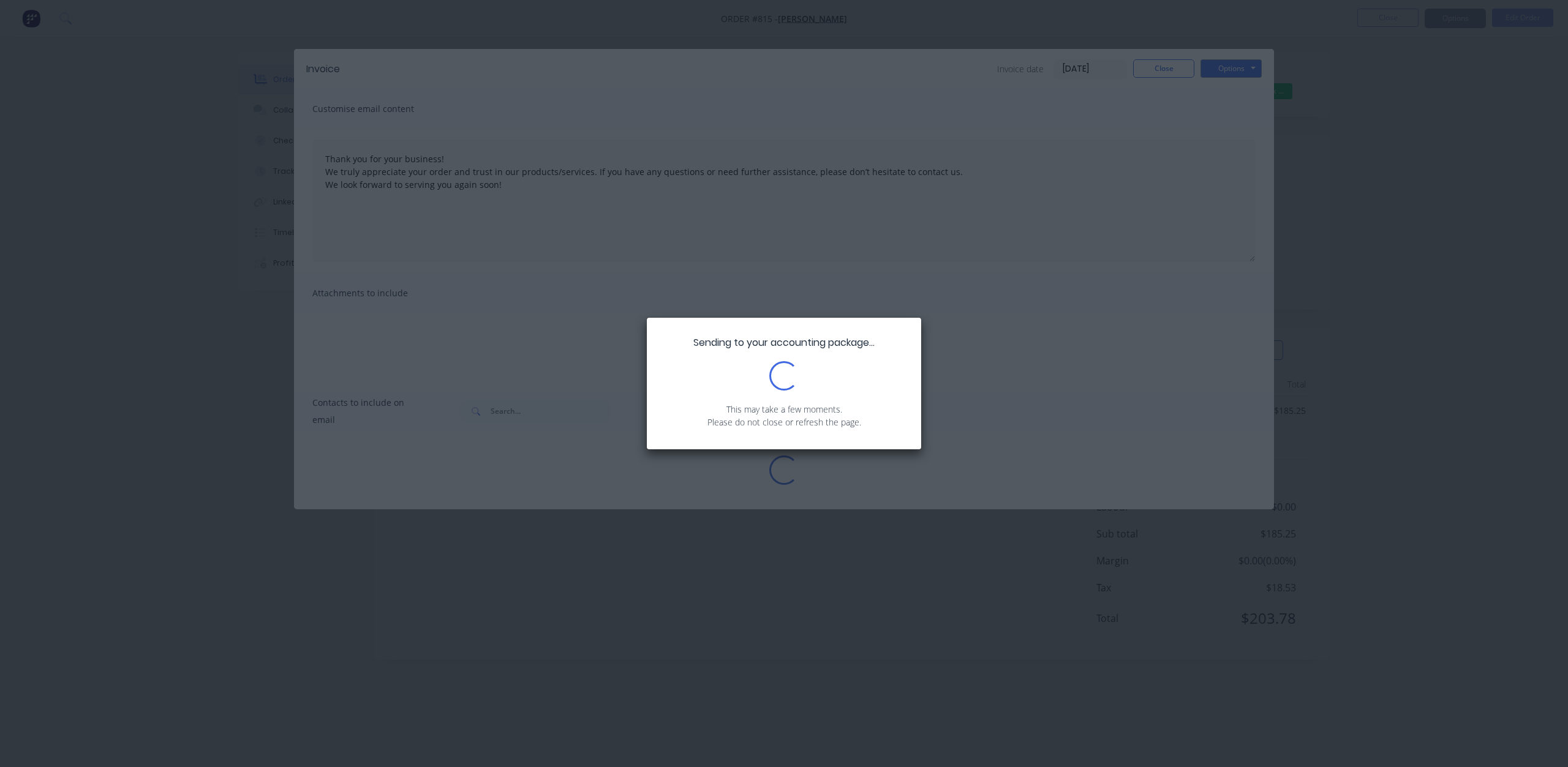
type textarea "Thank you for your business! We truly appreciate your order and trust in our pr…"
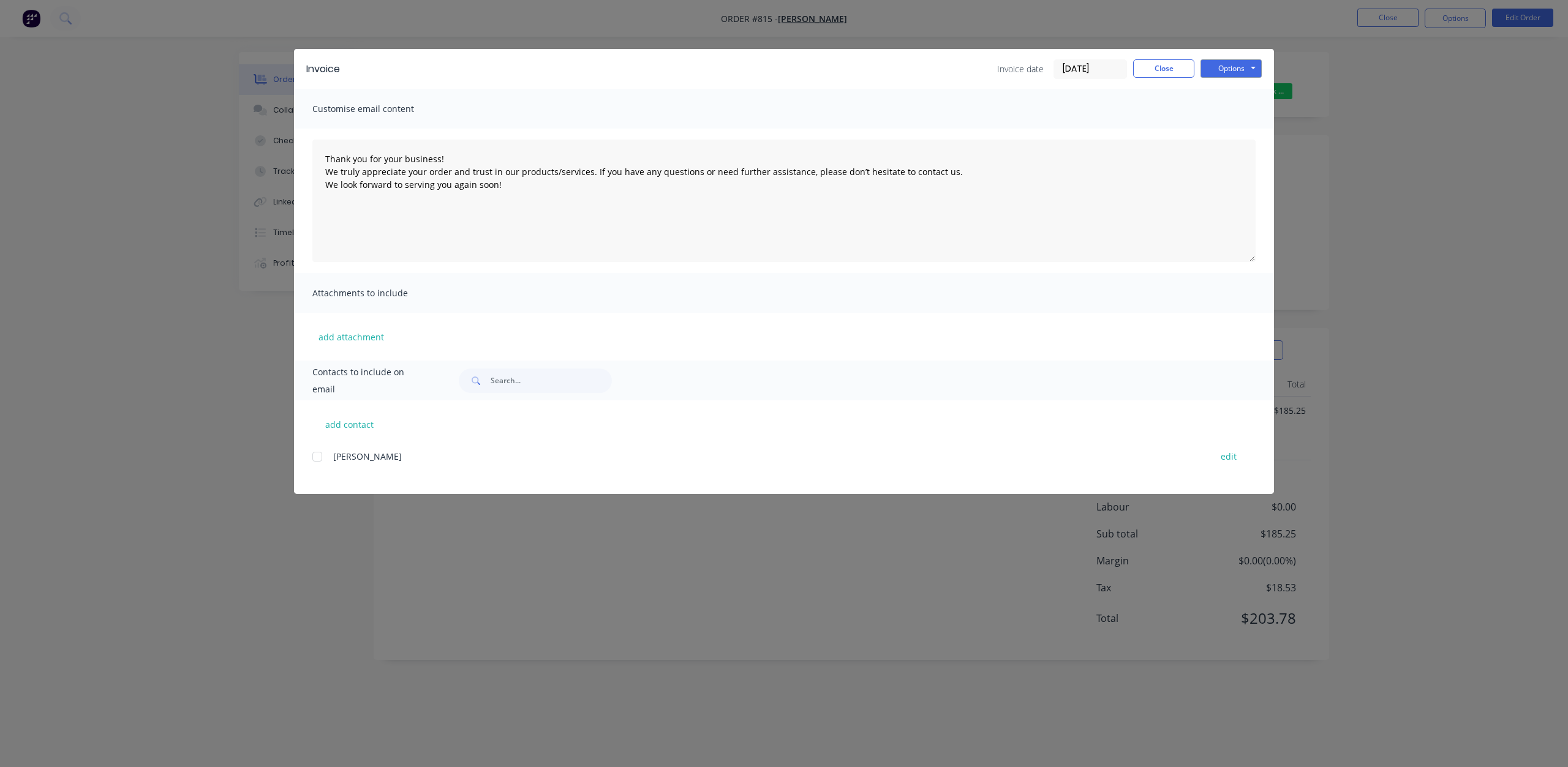
click at [1477, 117] on div "Invoice Invoice date 08/10/25 Close Options Preview Print Email Customise email…" at bounding box center [784, 384] width 1568 height 767
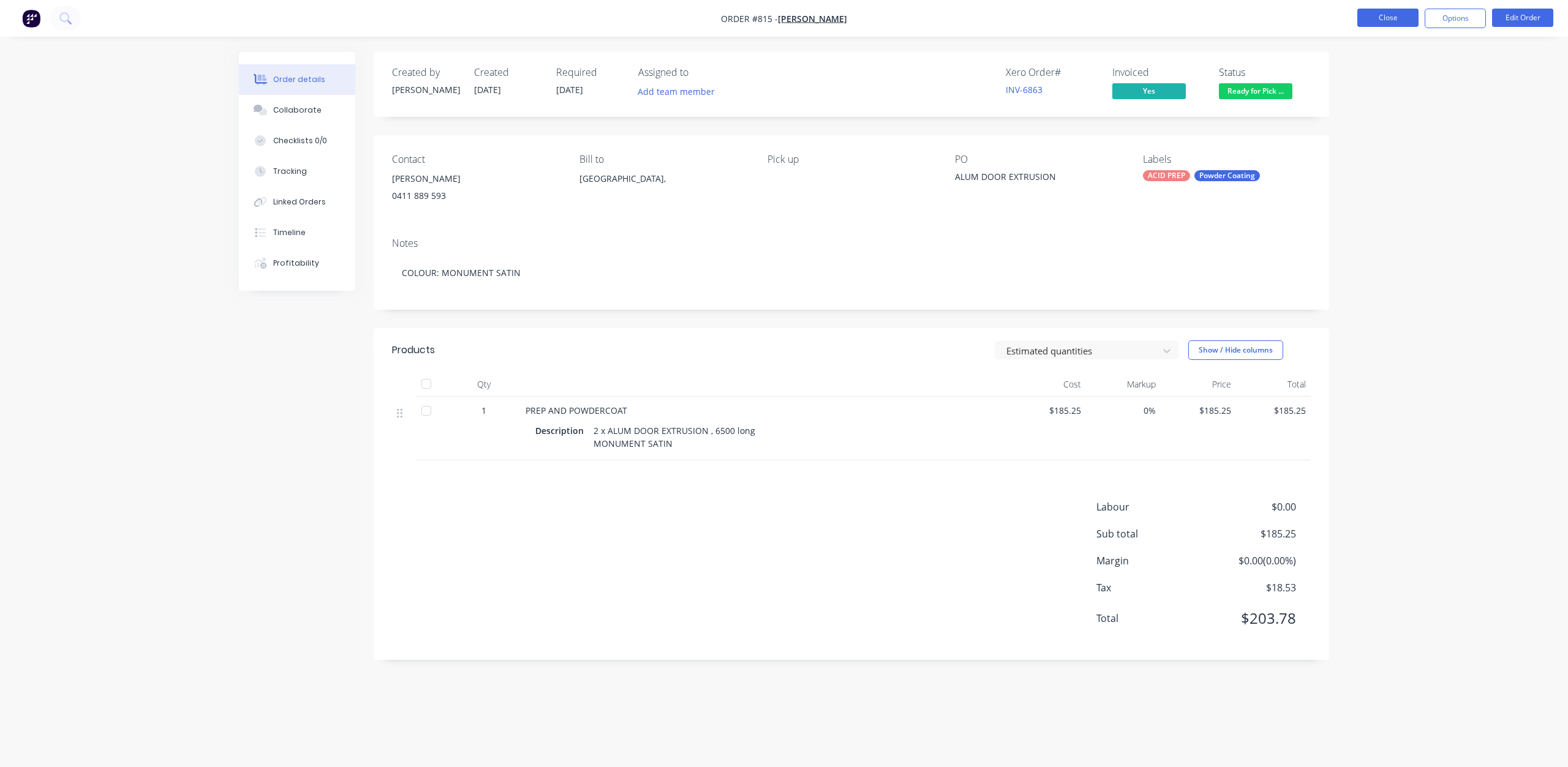
click at [1380, 15] on button "Close" at bounding box center [1388, 17] width 61 height 19
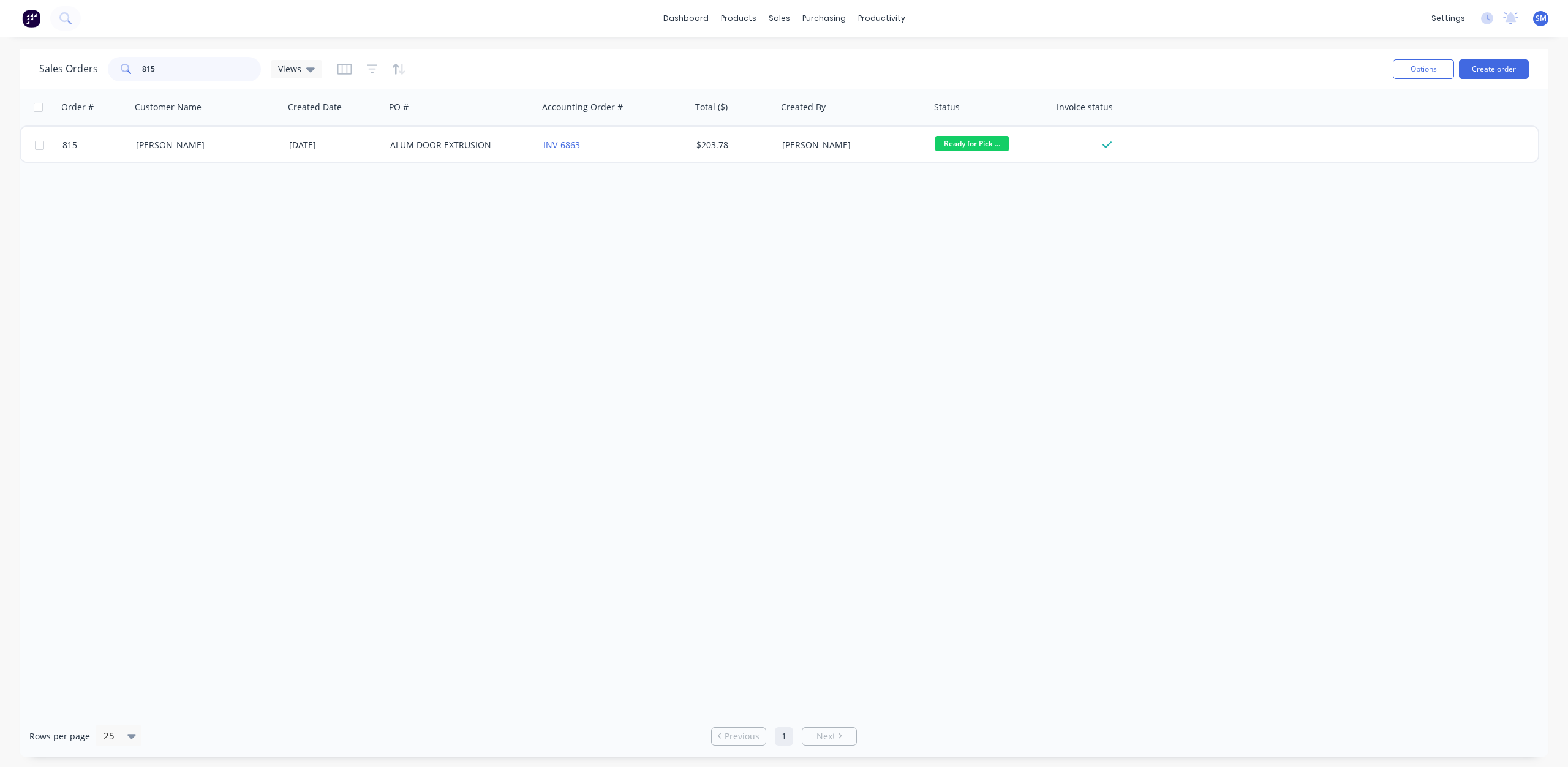
drag, startPoint x: 164, startPoint y: 68, endPoint x: 100, endPoint y: 69, distance: 64.0
click at [100, 69] on div "Sales Orders 815 Views" at bounding box center [180, 69] width 283 height 25
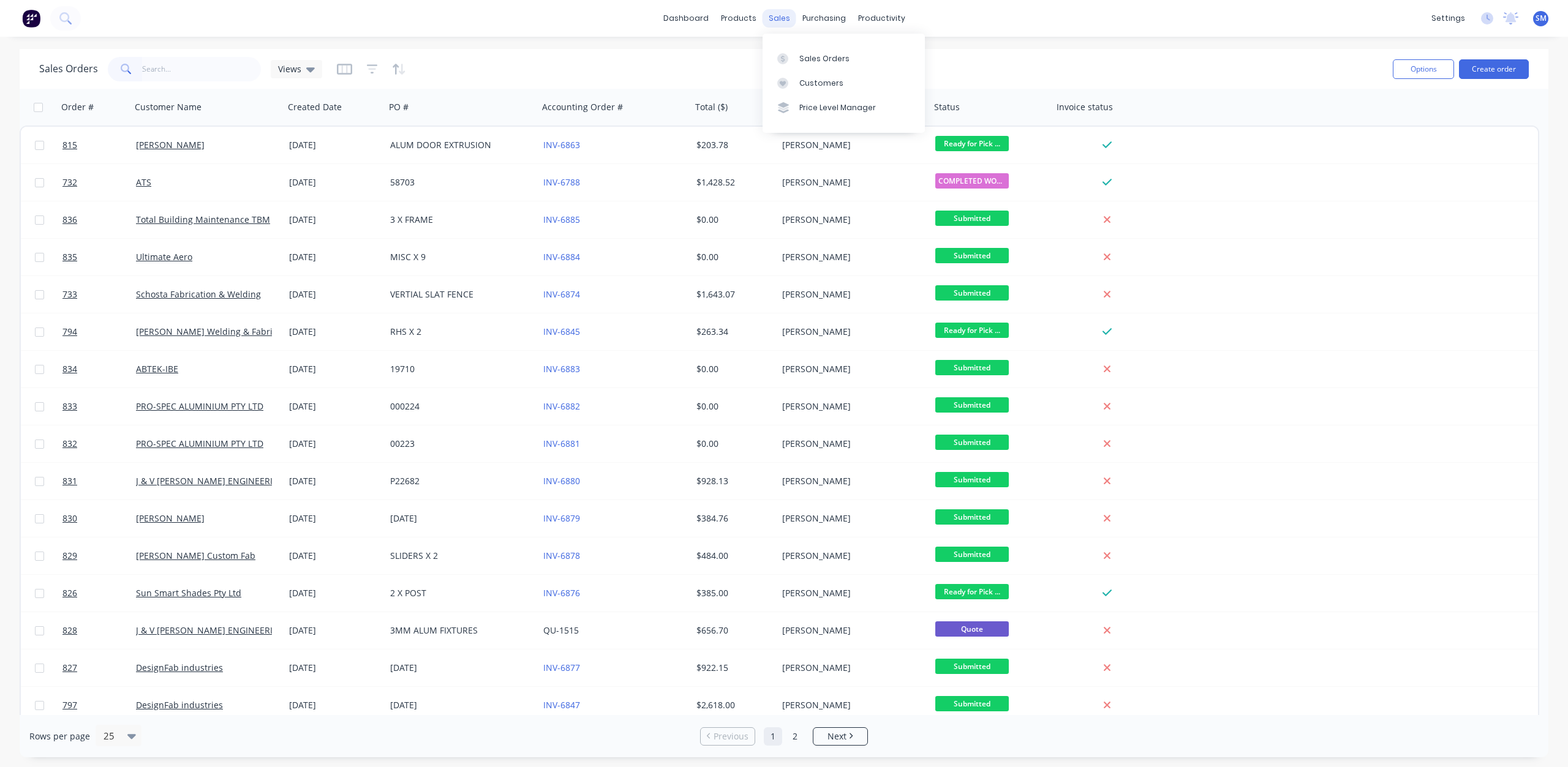
click at [779, 10] on div "sales" at bounding box center [779, 18] width 34 height 19
click at [804, 83] on div "Customers" at bounding box center [821, 83] width 44 height 11
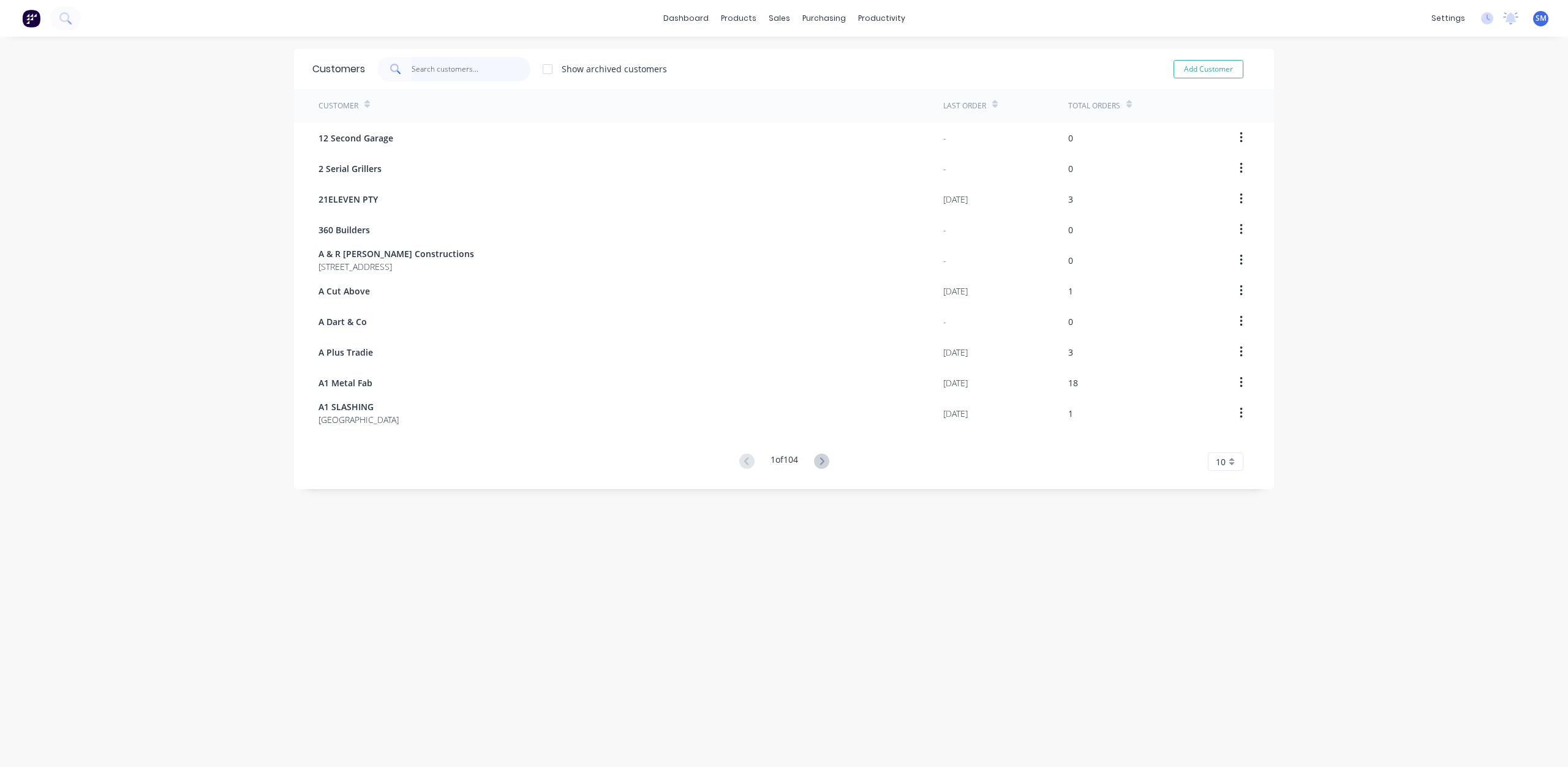
click at [420, 70] on input "text" at bounding box center [471, 69] width 120 height 25
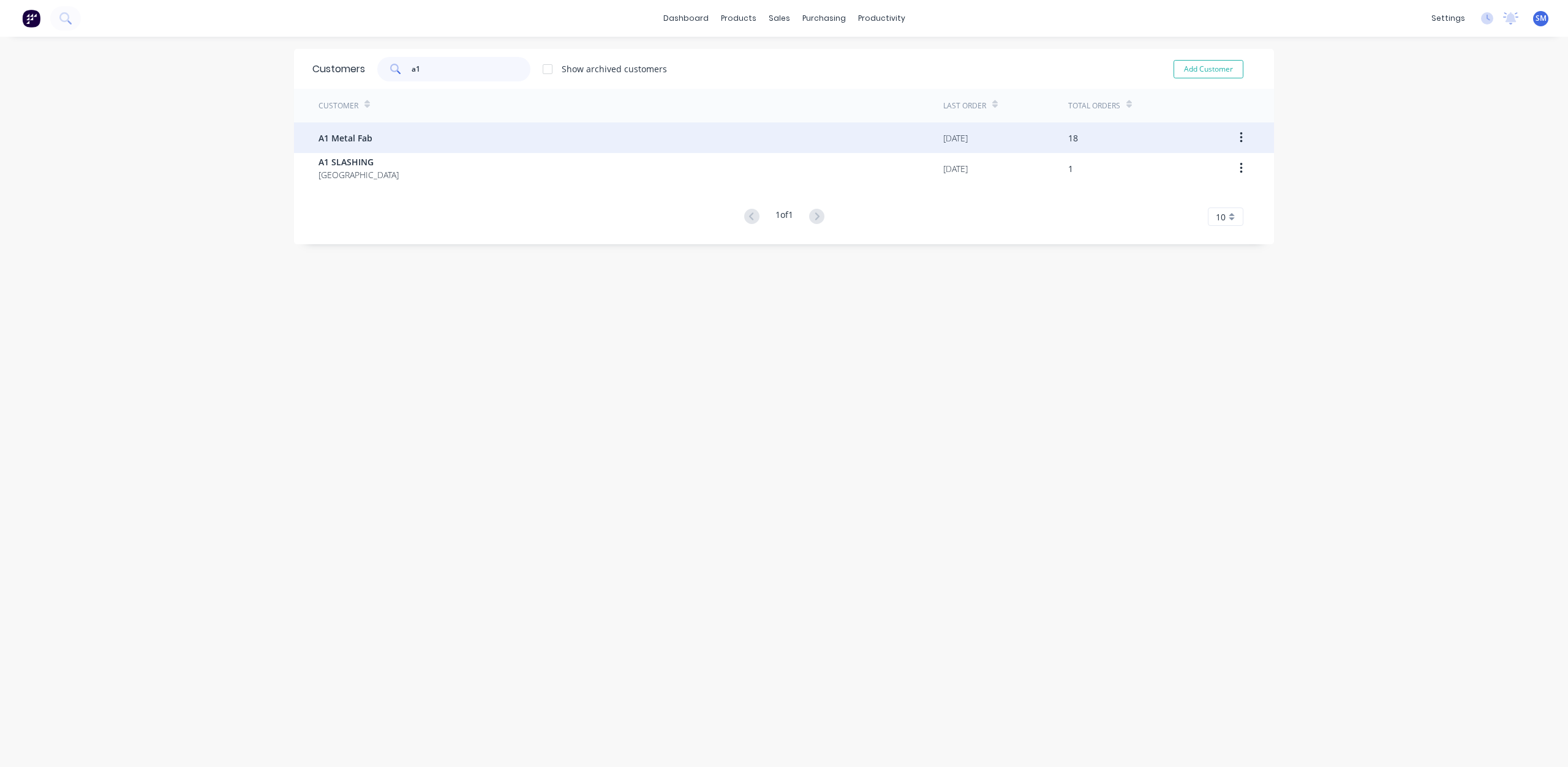
type input "a1"
click at [352, 140] on span "A1 Metal Fab" at bounding box center [345, 138] width 54 height 13
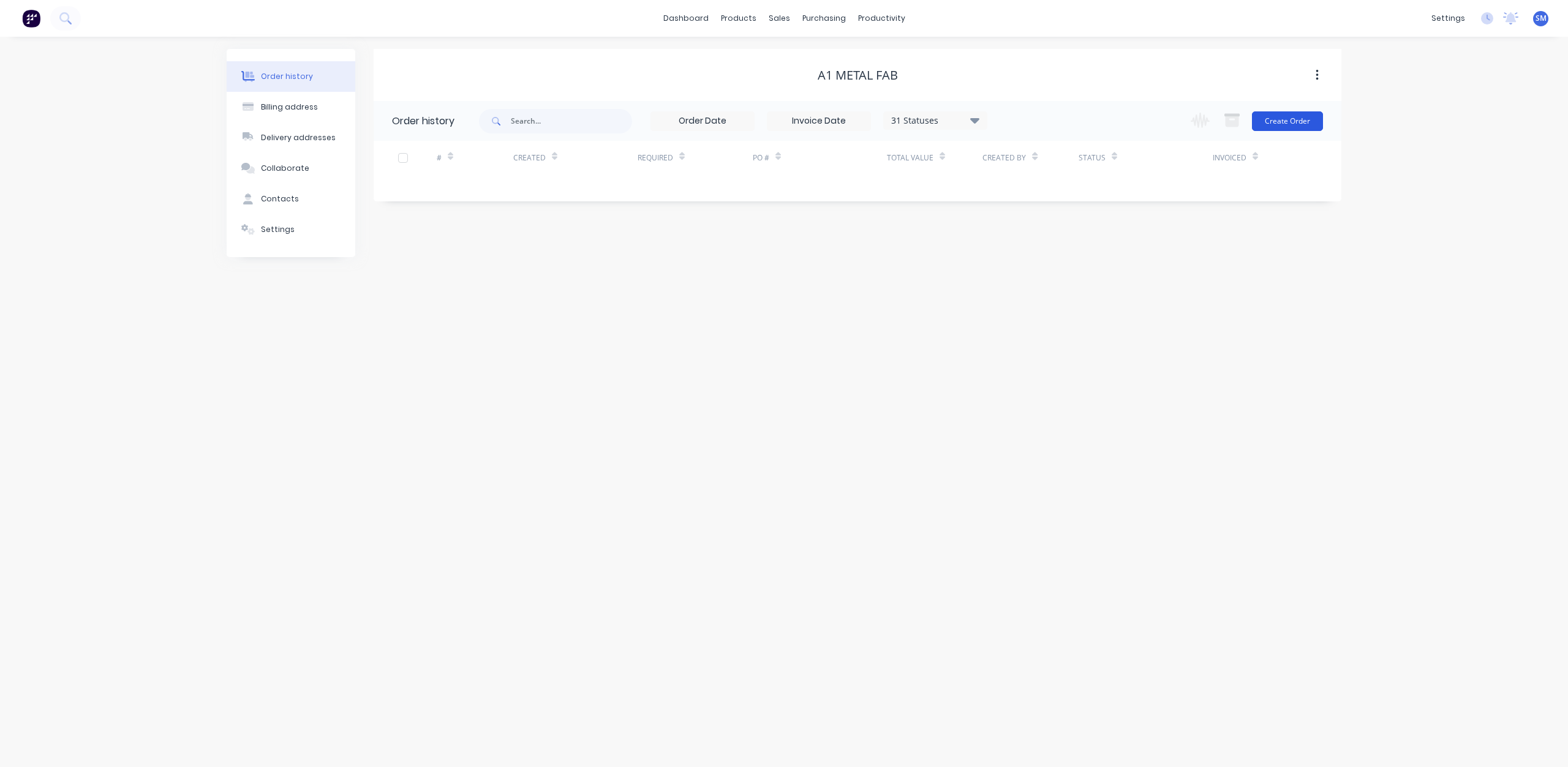
click at [1270, 123] on button "Create Order" at bounding box center [1287, 121] width 71 height 19
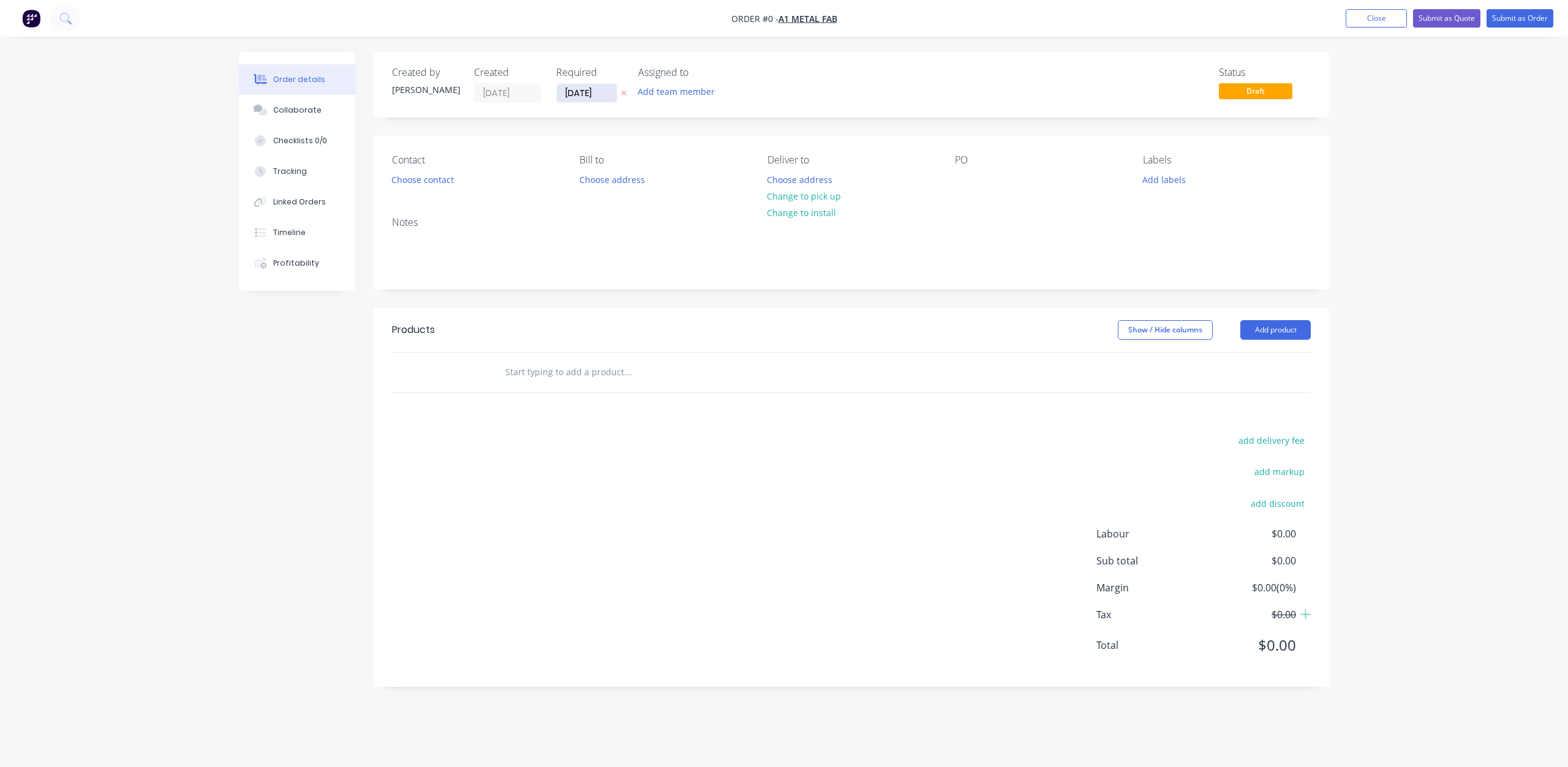
click at [592, 93] on input "[DATE]" at bounding box center [586, 93] width 60 height 19
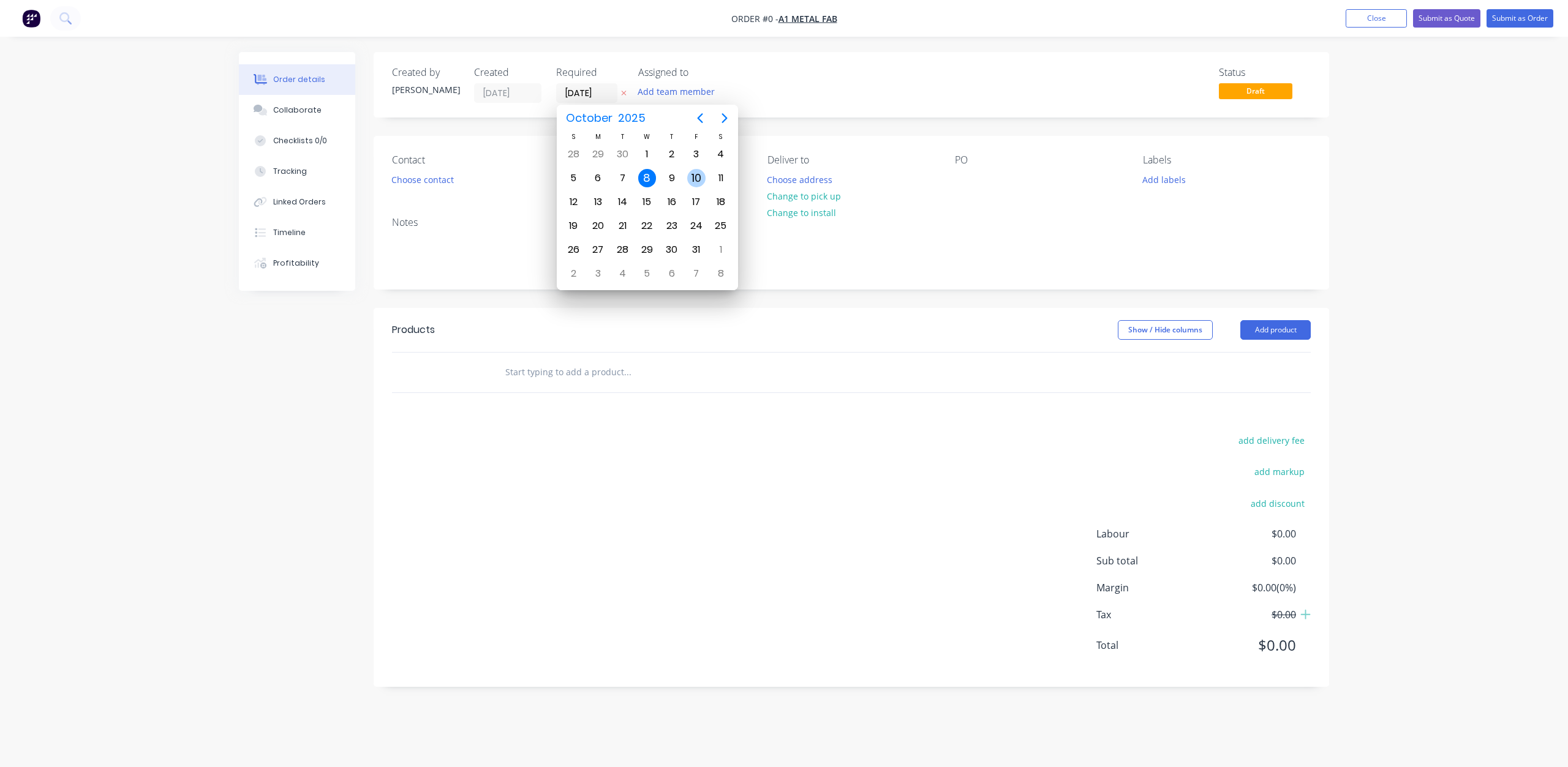
click at [692, 173] on div "10" at bounding box center [696, 178] width 19 height 19
type input "10/10/25"
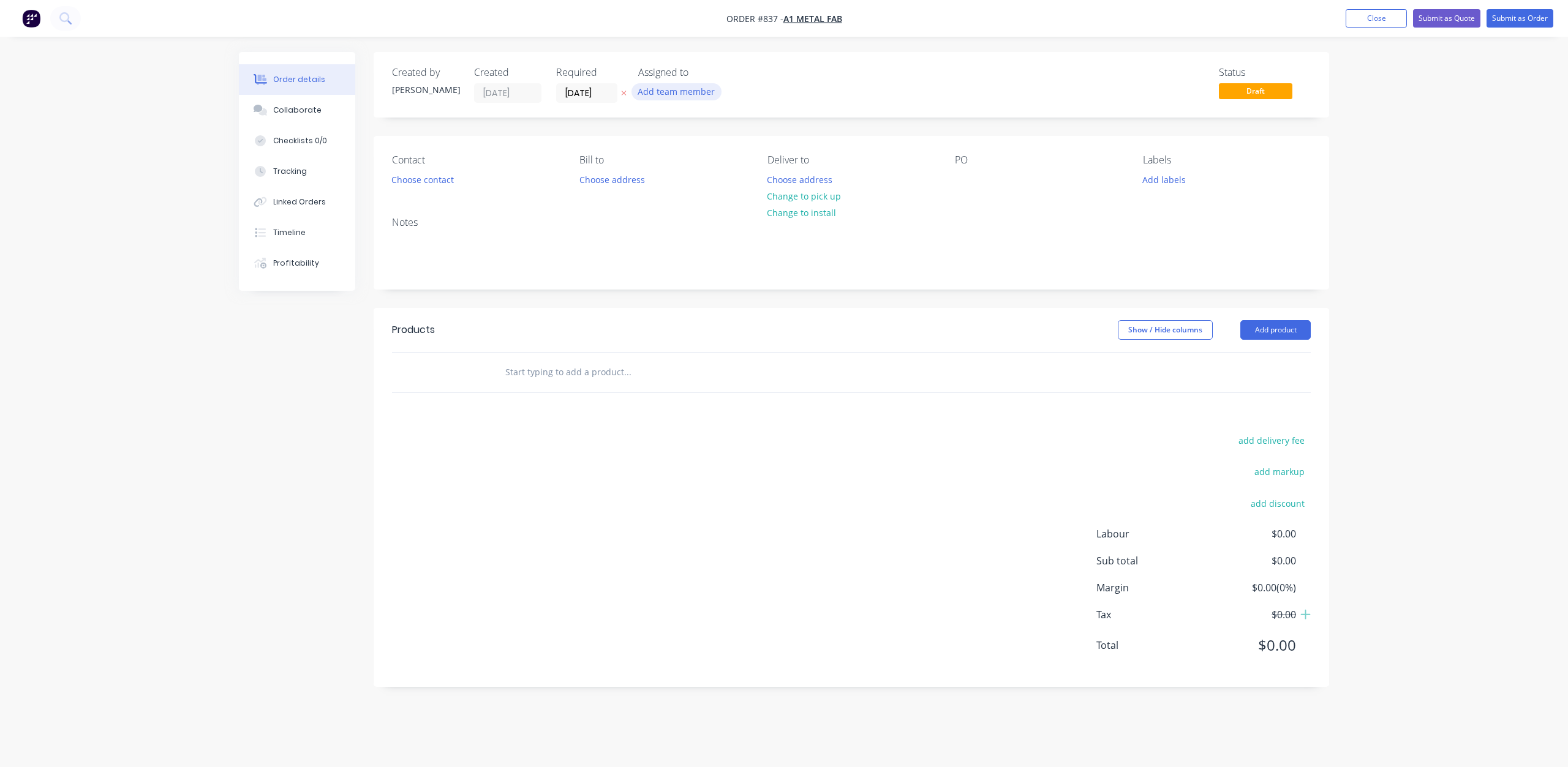
click at [675, 90] on button "Add team member" at bounding box center [676, 91] width 90 height 16
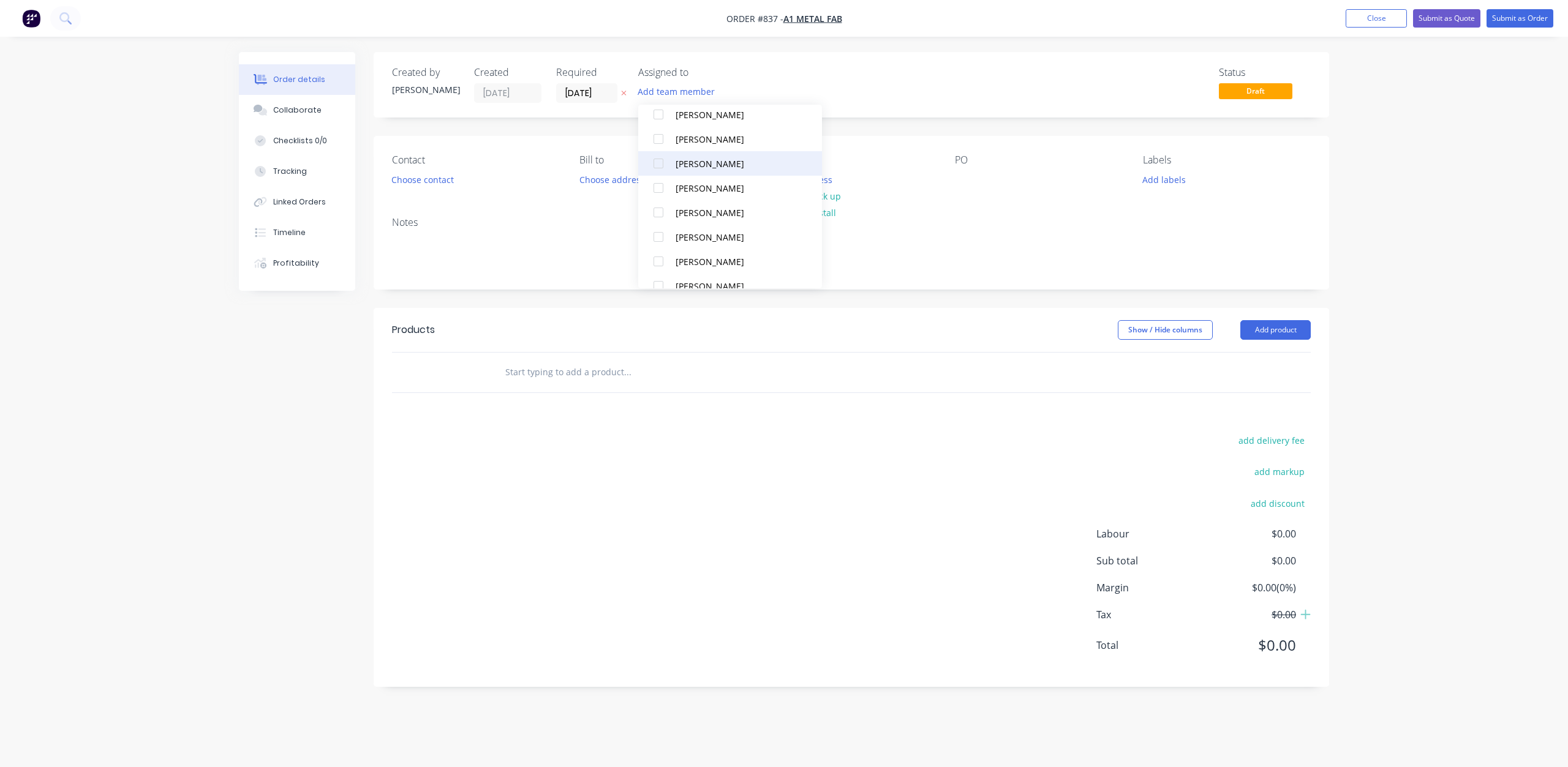
scroll to position [232, 0]
click at [660, 150] on div at bounding box center [658, 147] width 25 height 25
click at [658, 269] on div at bounding box center [658, 270] width 25 height 25
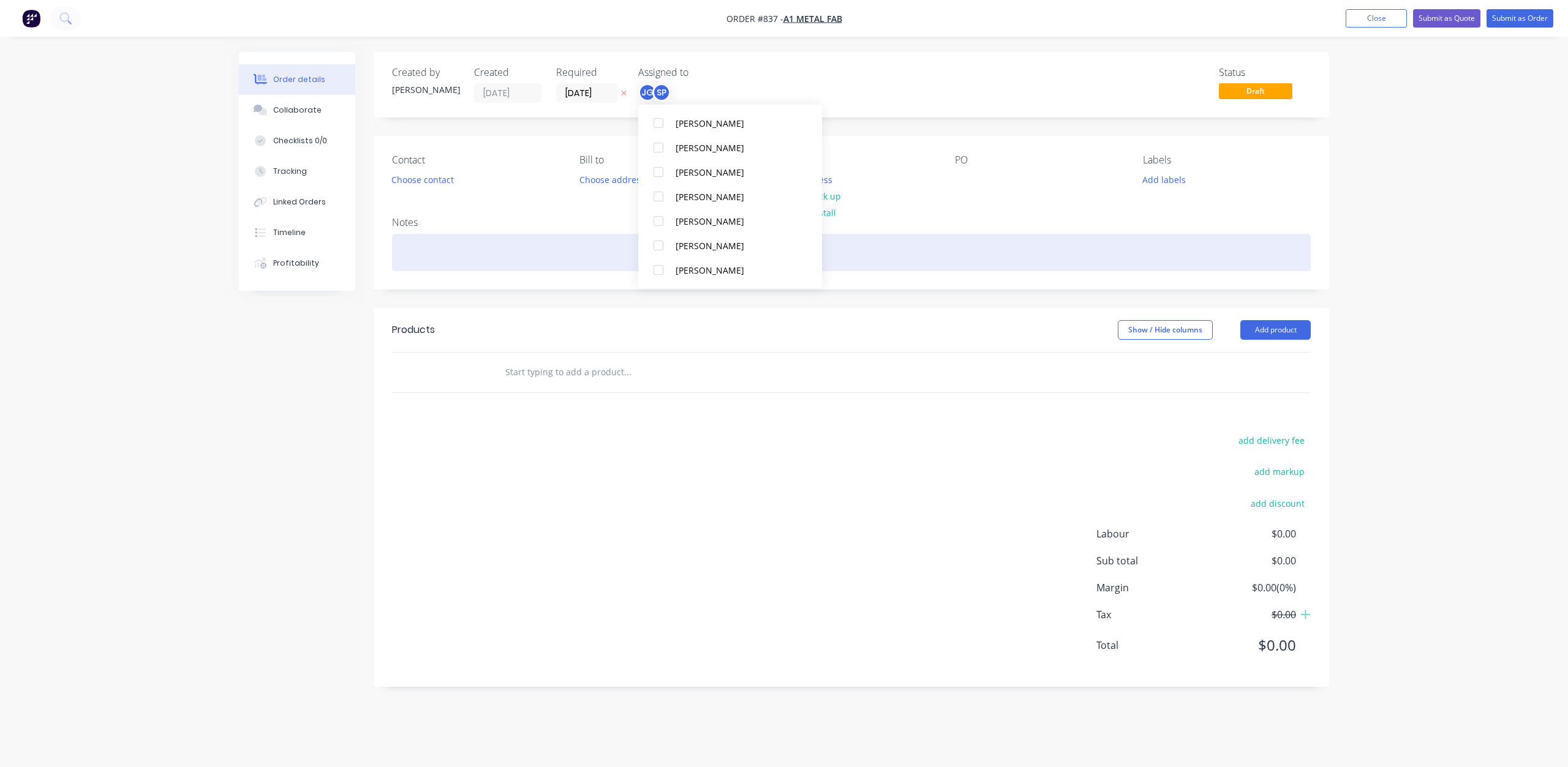
scroll to position [0, 0]
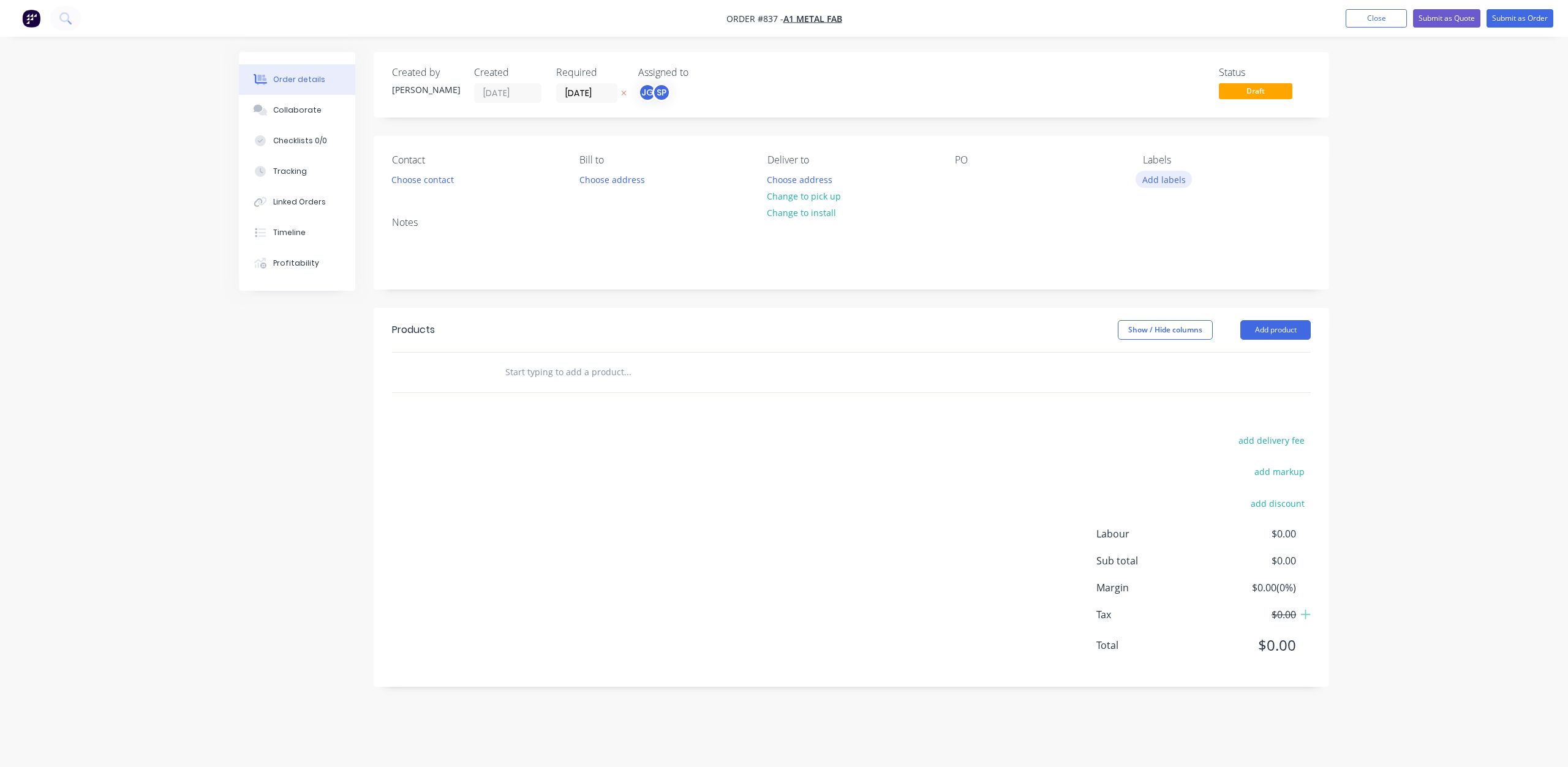
click at [1162, 186] on button "Add labels" at bounding box center [1163, 179] width 56 height 16
click at [1160, 274] on div at bounding box center [1164, 277] width 25 height 25
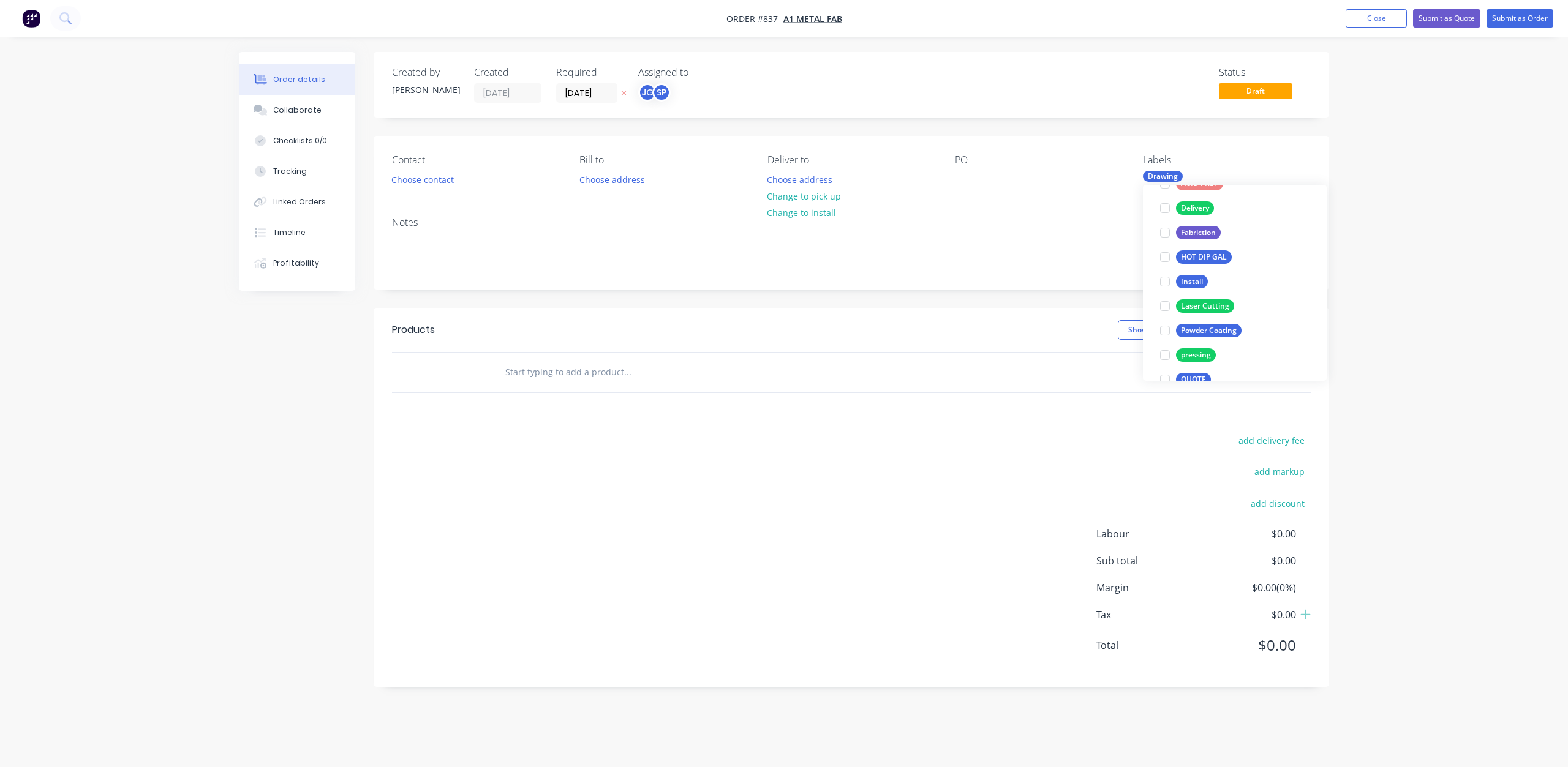
scroll to position [123, 0]
click at [1170, 311] on div at bounding box center [1164, 307] width 25 height 25
click at [966, 180] on div at bounding box center [965, 179] width 19 height 18
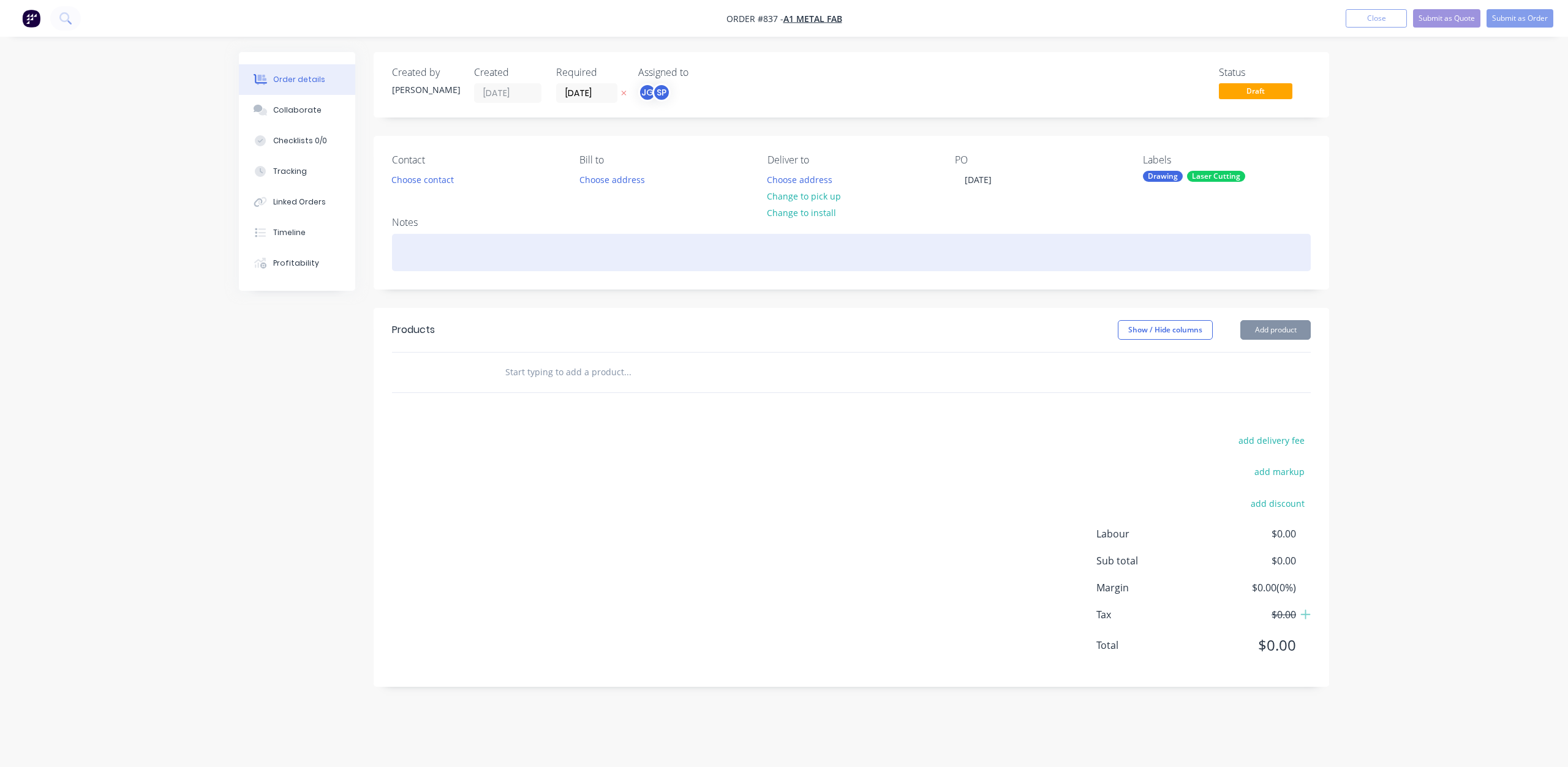
click at [431, 264] on div at bounding box center [851, 253] width 918 height 37
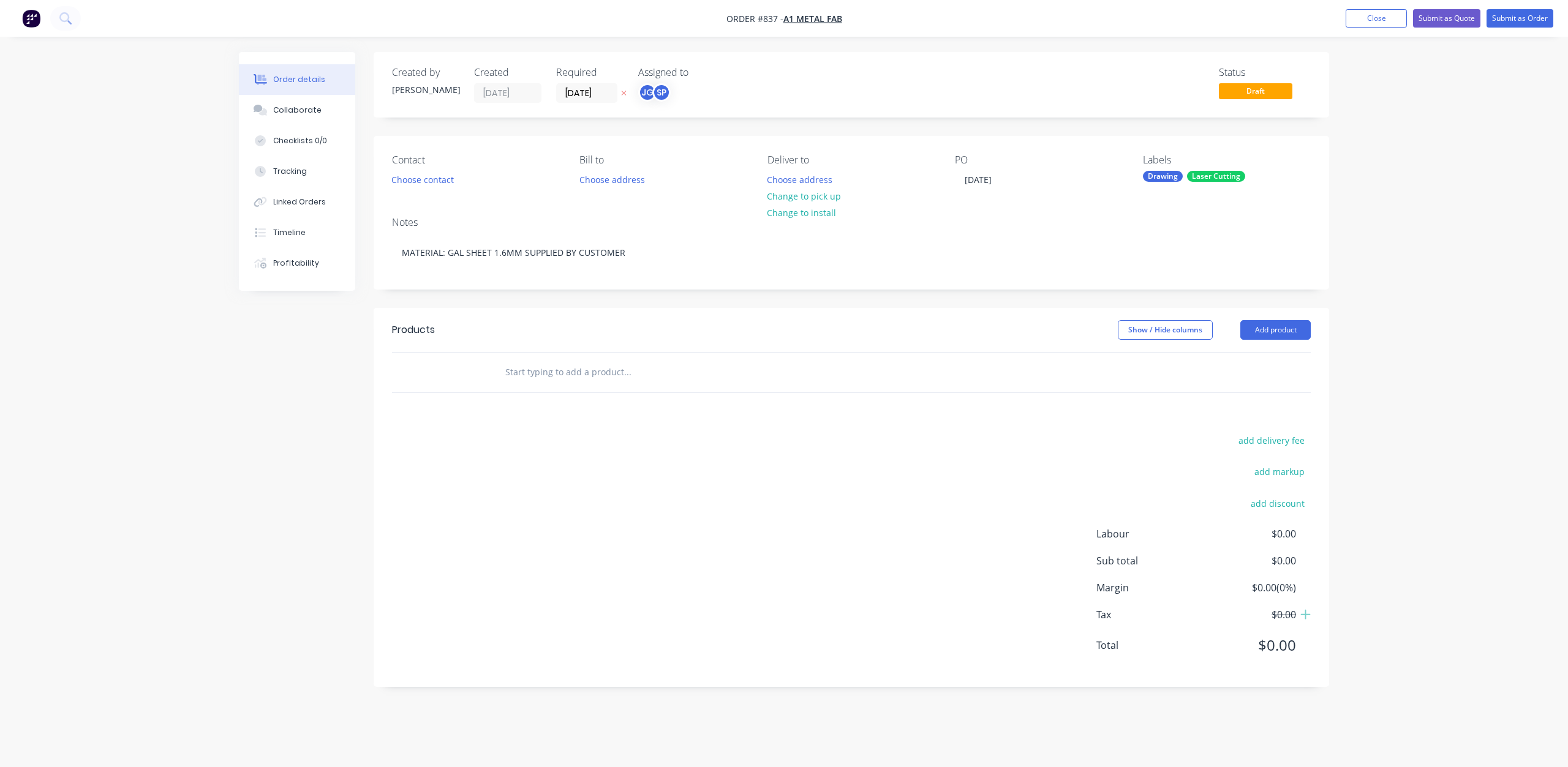
click at [516, 383] on input "text" at bounding box center [627, 372] width 245 height 25
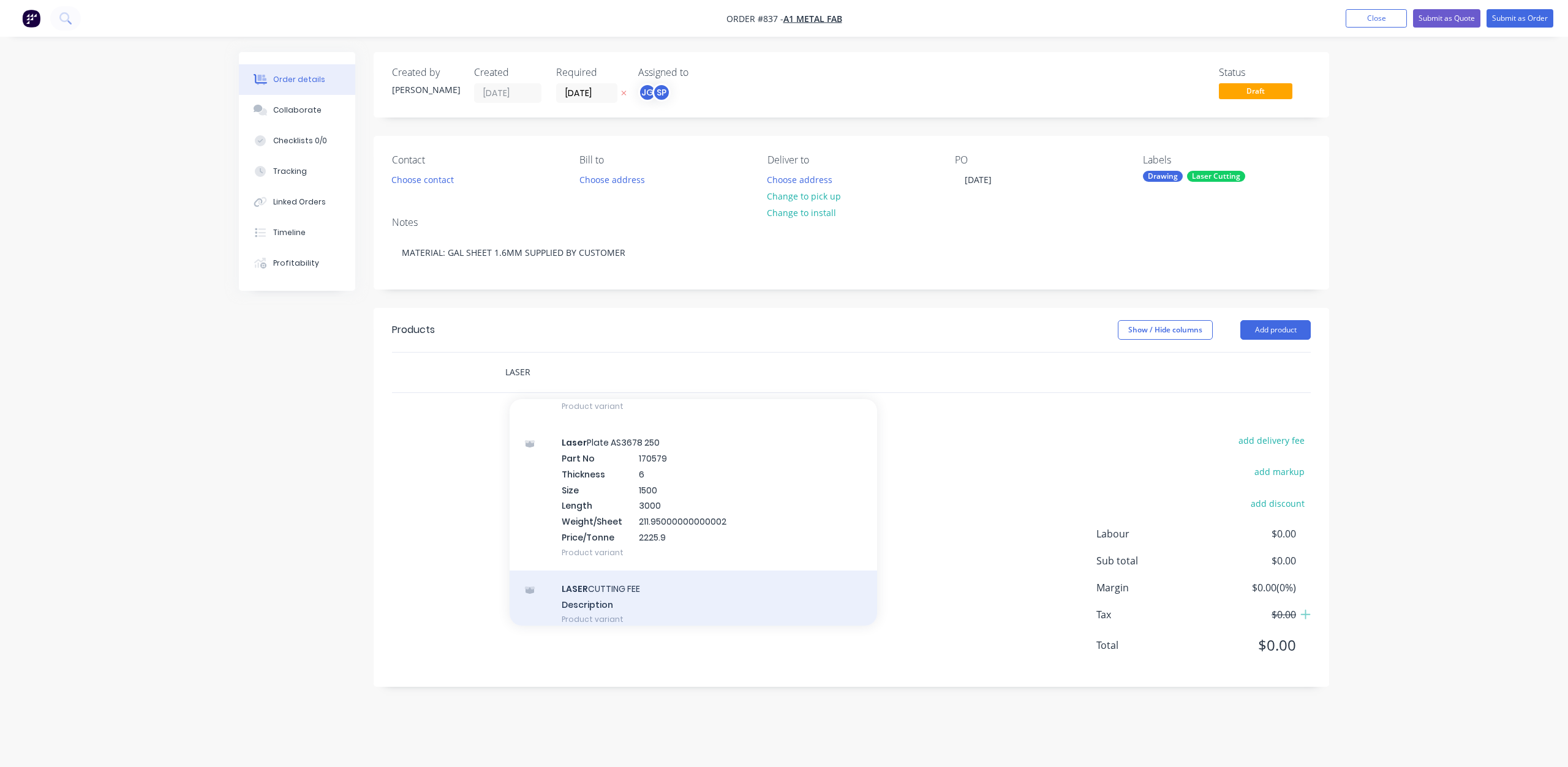
scroll to position [306, 0]
type input "LASER"
click at [582, 597] on div "LASER CUTTING FEE Description Product variant" at bounding box center [692, 608] width 367 height 67
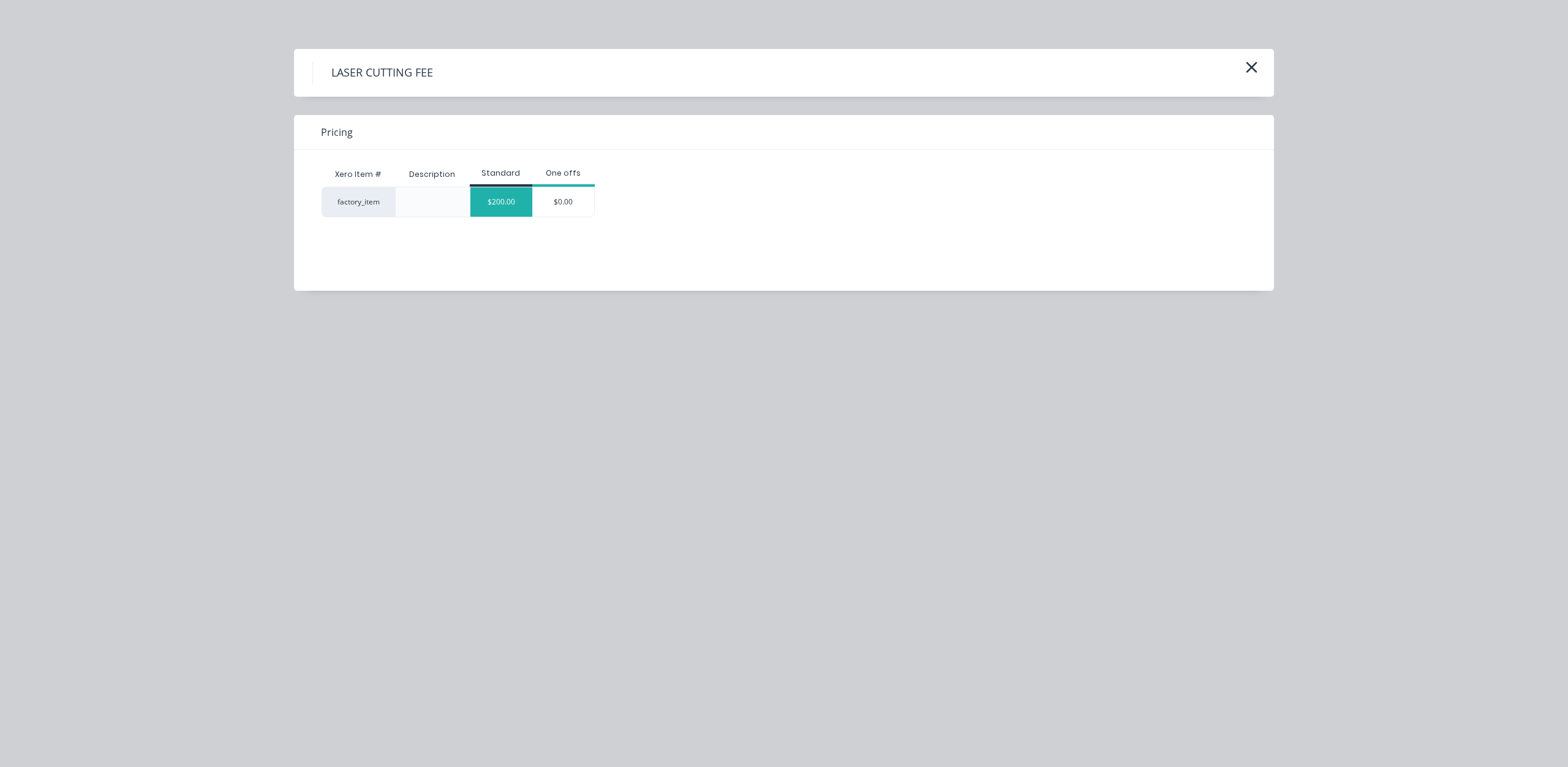
click at [505, 210] on div "$200.00" at bounding box center [501, 202] width 62 height 29
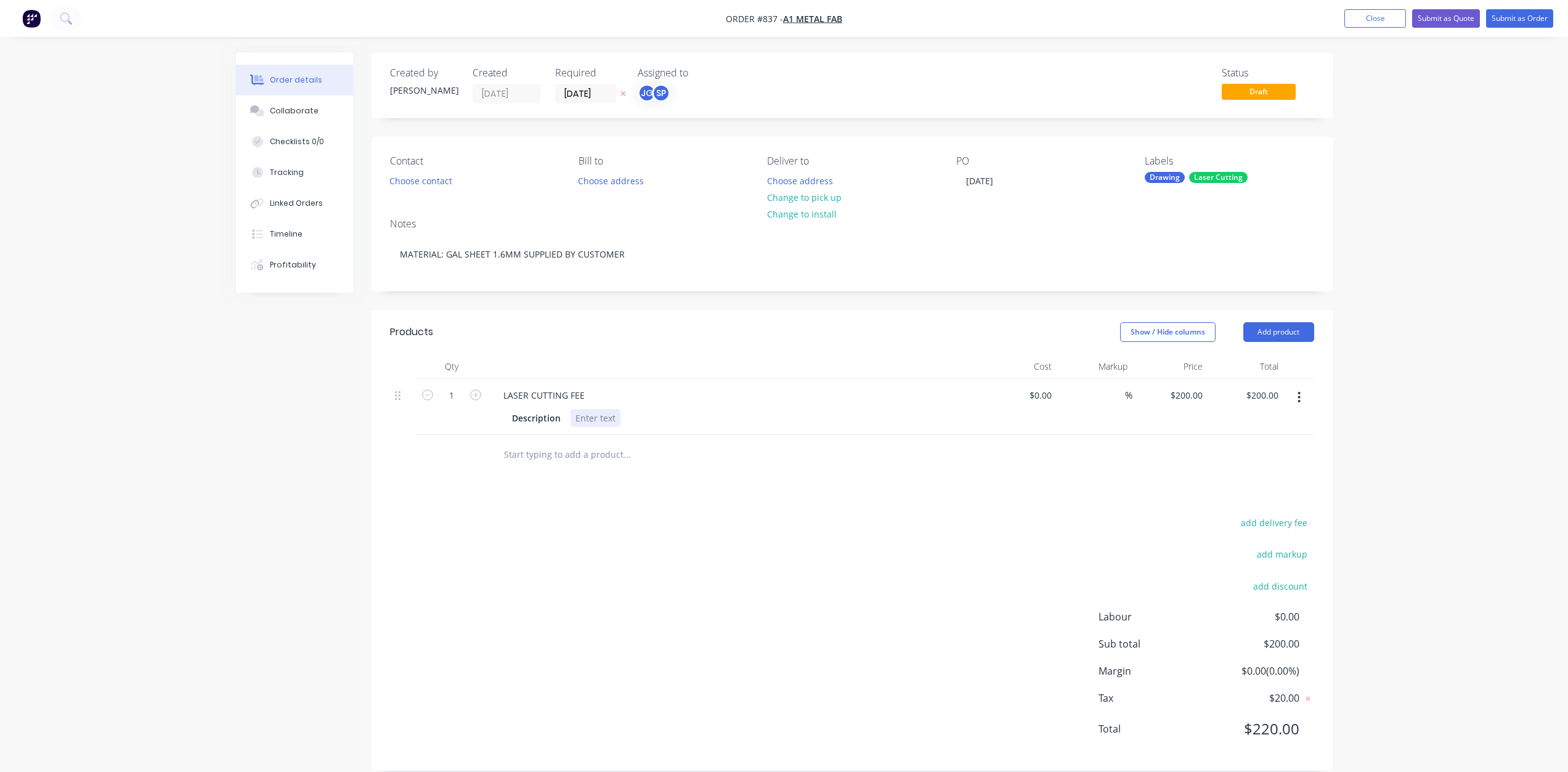
click at [585, 418] on div at bounding box center [595, 418] width 50 height 18
click at [573, 418] on div "P6781, 1.6MM GAL" at bounding box center [613, 418] width 86 height 18
click at [681, 416] on div "QTY 3, P6781, 1.6MM GAL" at bounding box center [628, 418] width 114 height 18
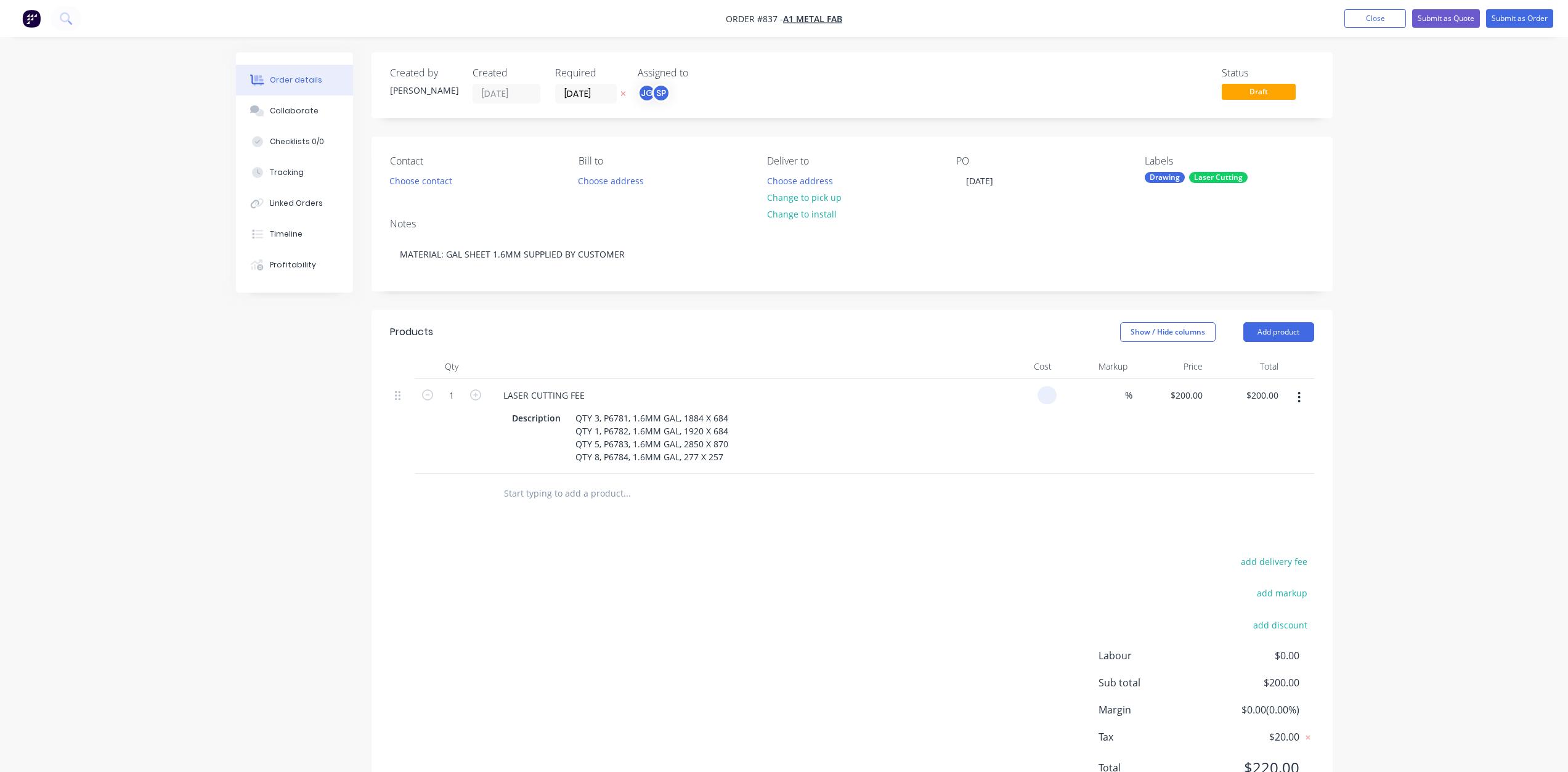
click at [1040, 398] on div at bounding box center [1047, 396] width 19 height 18
type input "$380.62"
click at [1012, 418] on div "$380.62 380.62" at bounding box center [1020, 427] width 76 height 95
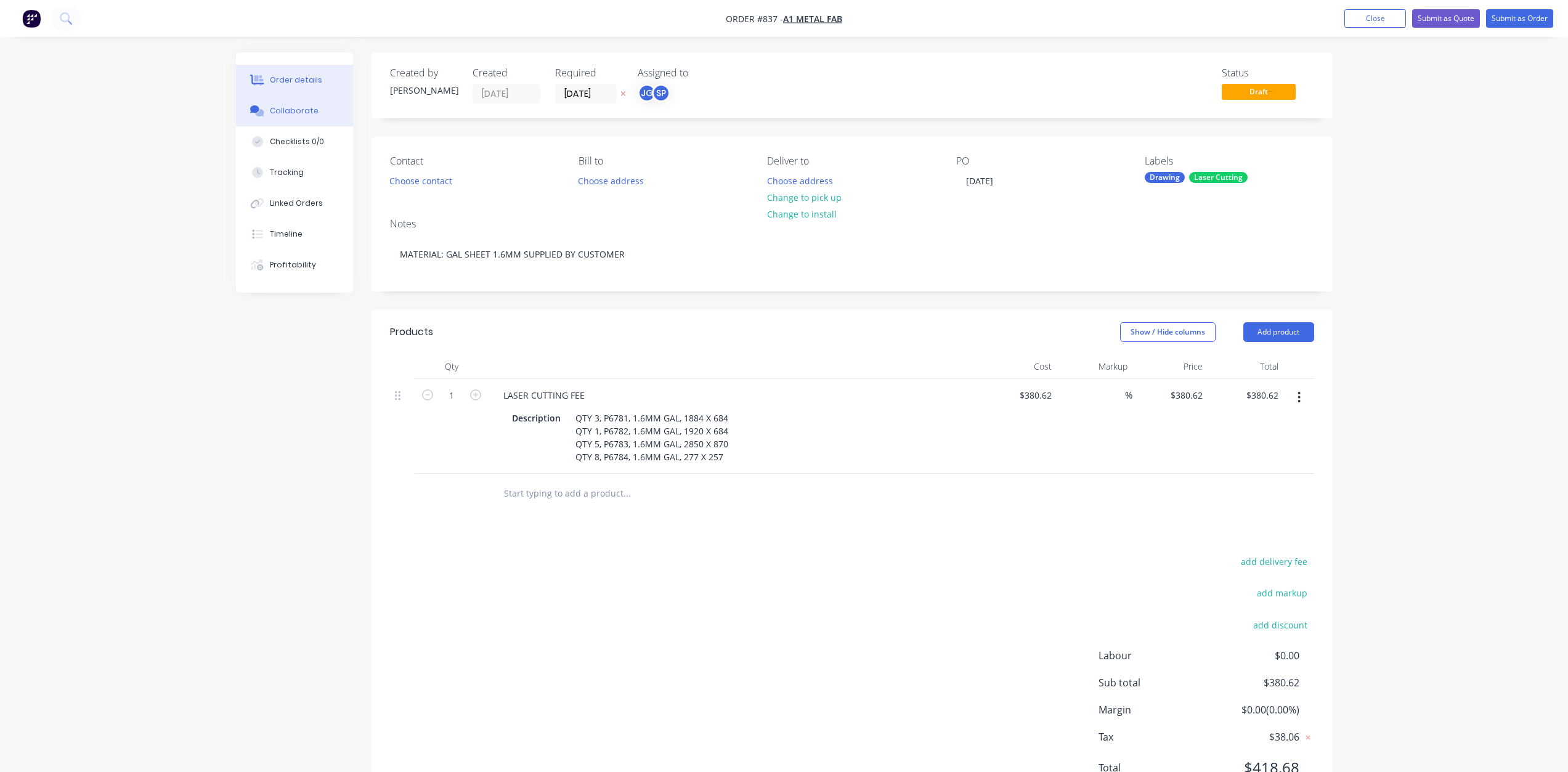
click at [287, 110] on div "Collaborate" at bounding box center [294, 111] width 49 height 11
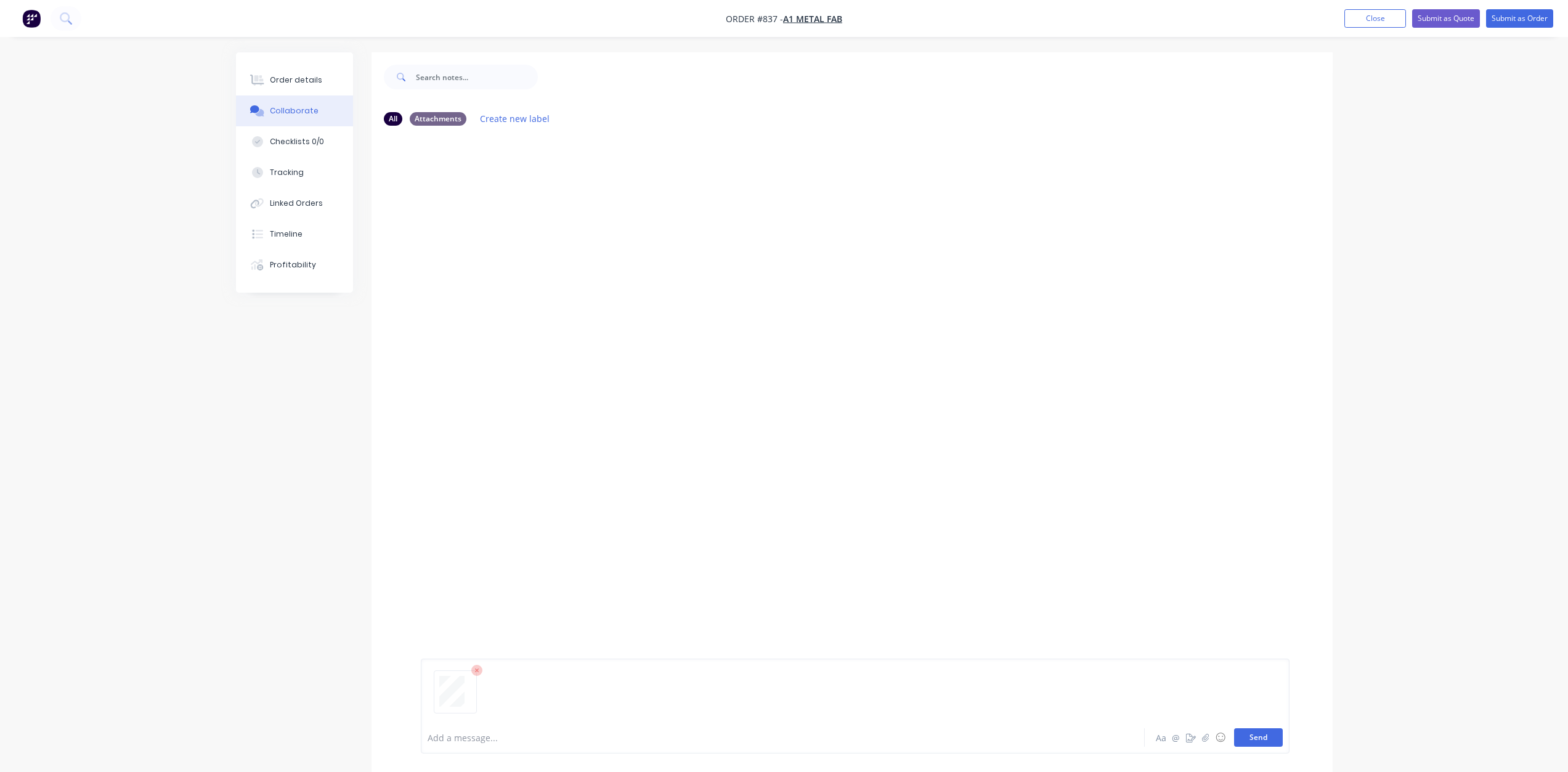
click at [1247, 733] on button "Send" at bounding box center [1258, 737] width 49 height 19
click at [1512, 15] on button "Submit as Order" at bounding box center [1519, 18] width 67 height 19
click at [1467, 22] on button "Options" at bounding box center [1455, 18] width 62 height 20
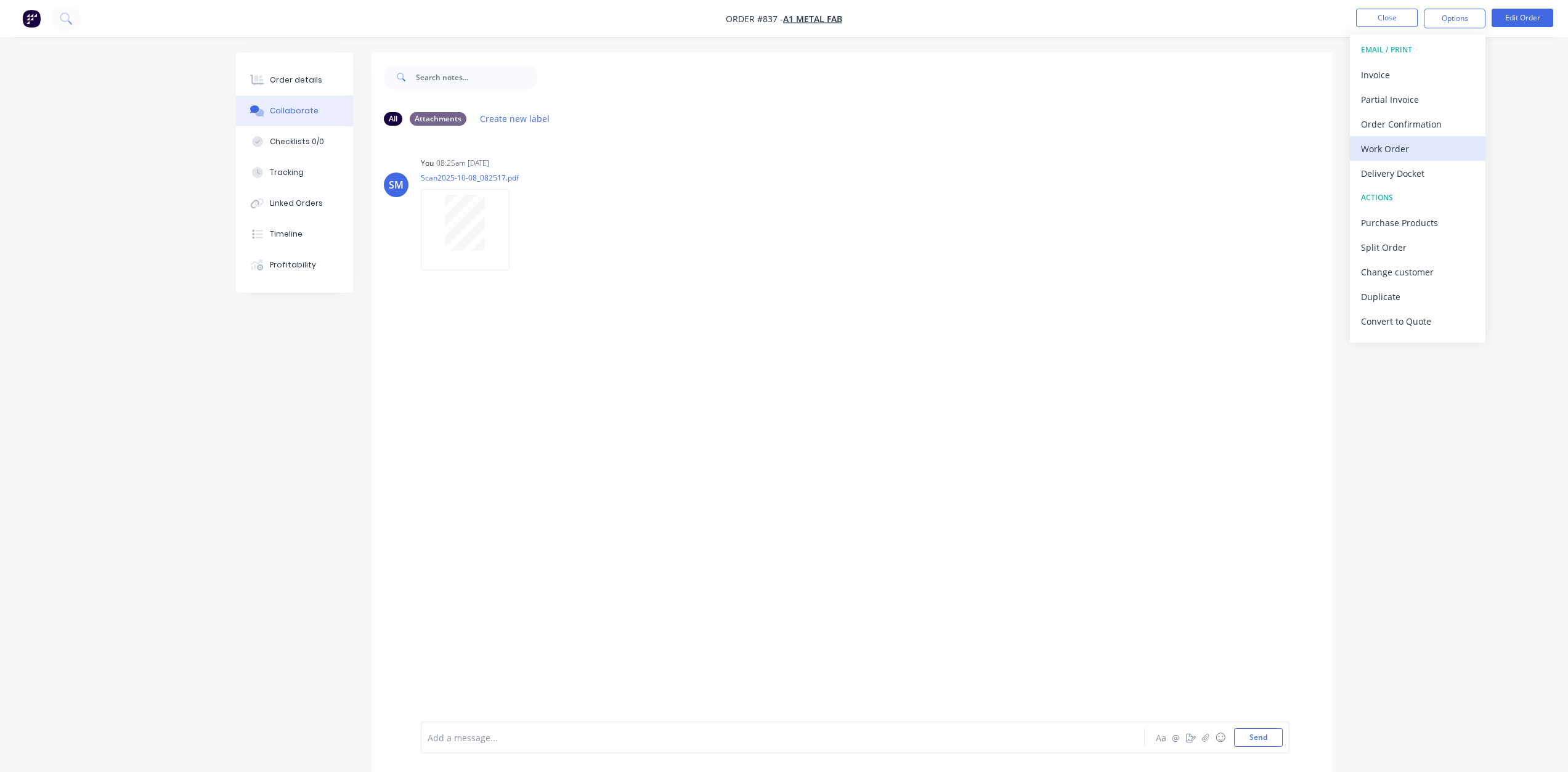
click at [1385, 155] on div "Work Order" at bounding box center [1418, 149] width 114 height 18
click at [1384, 121] on div "Without pricing" at bounding box center [1418, 124] width 114 height 18
click at [287, 77] on div "Order details" at bounding box center [296, 80] width 53 height 11
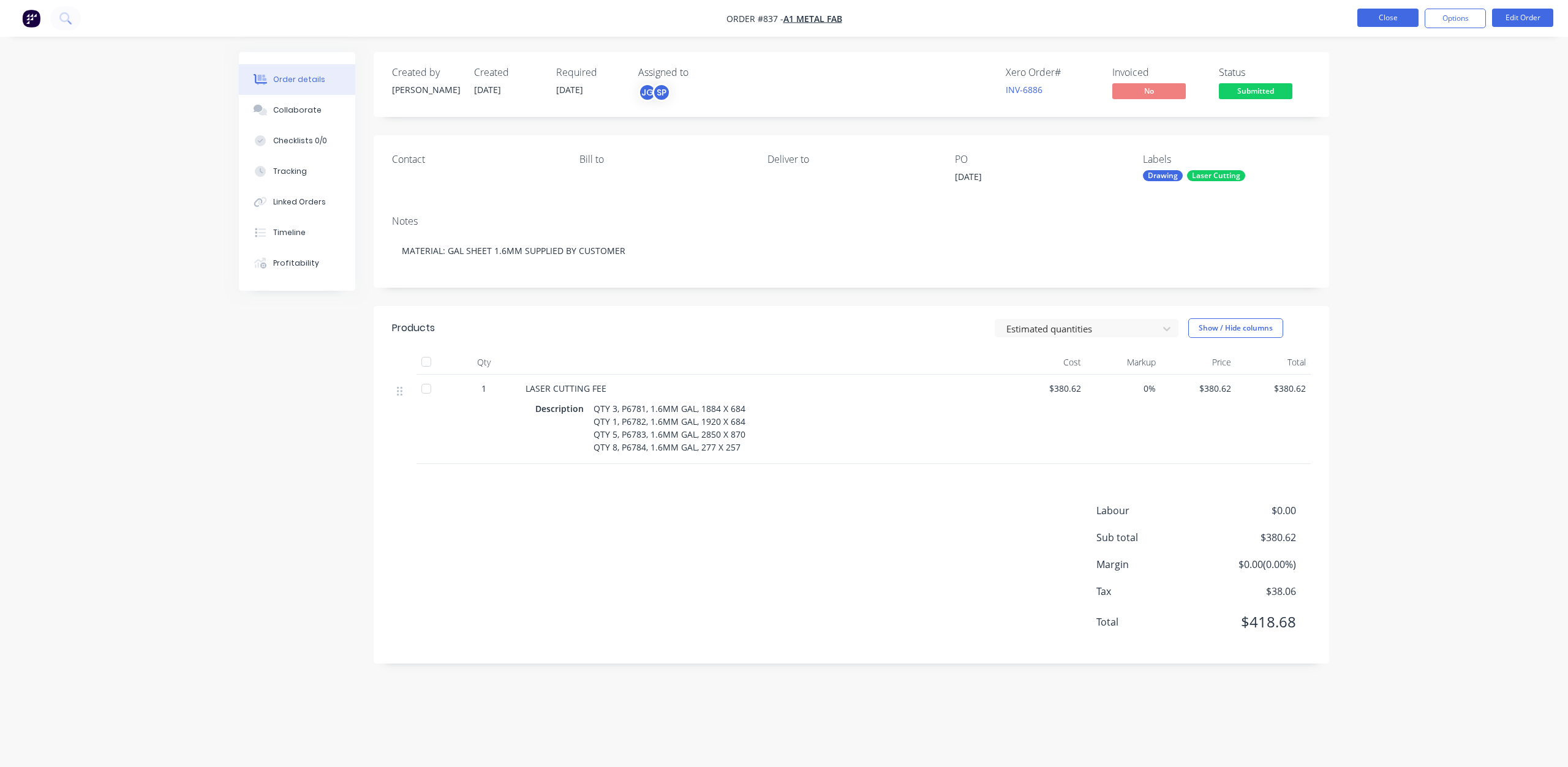
click at [1383, 12] on button "Close" at bounding box center [1388, 17] width 61 height 19
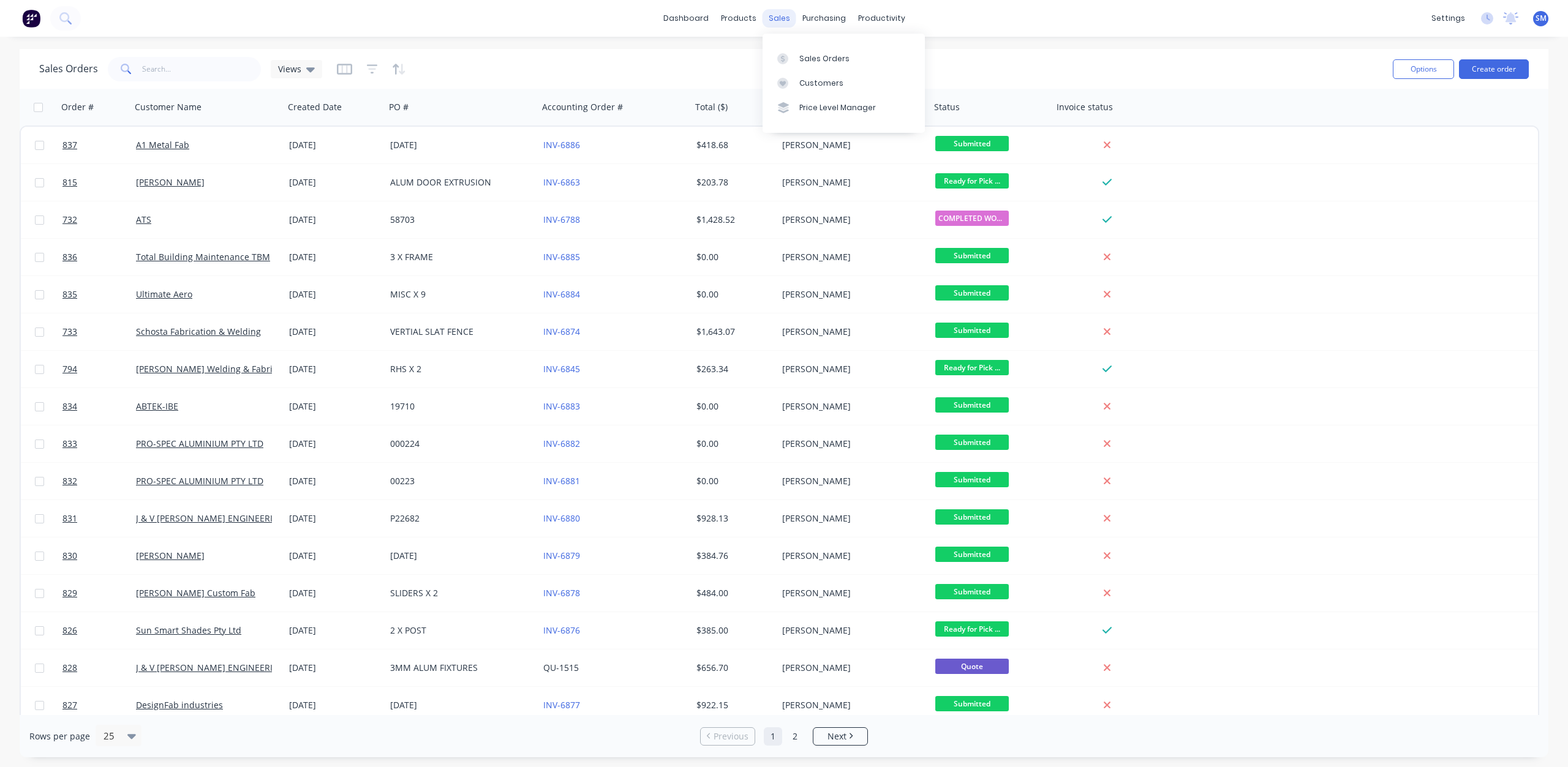
click at [776, 15] on div "sales" at bounding box center [779, 18] width 34 height 19
click at [809, 83] on div "Customers" at bounding box center [821, 83] width 44 height 11
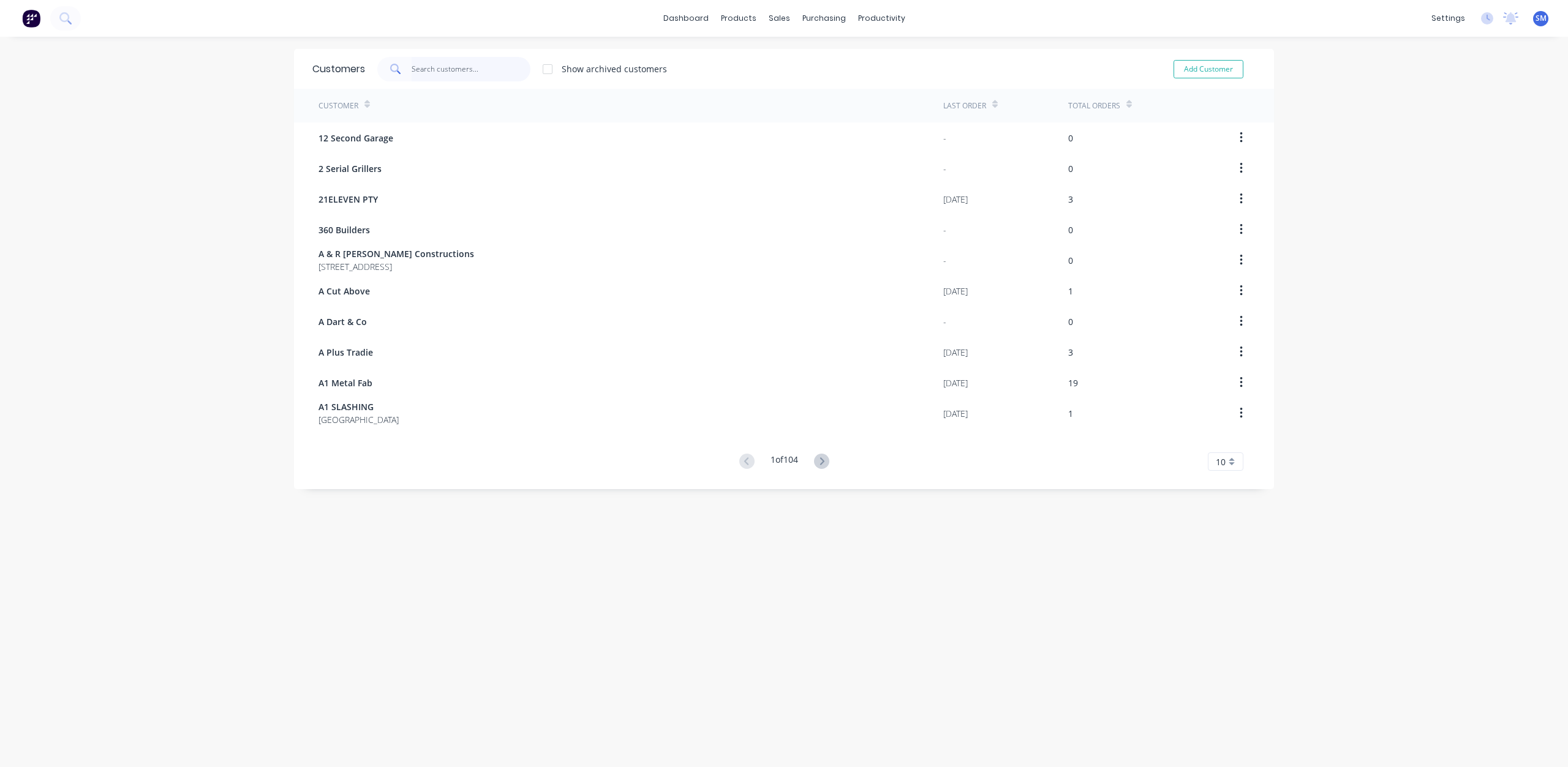
click at [430, 73] on input "text" at bounding box center [471, 69] width 120 height 25
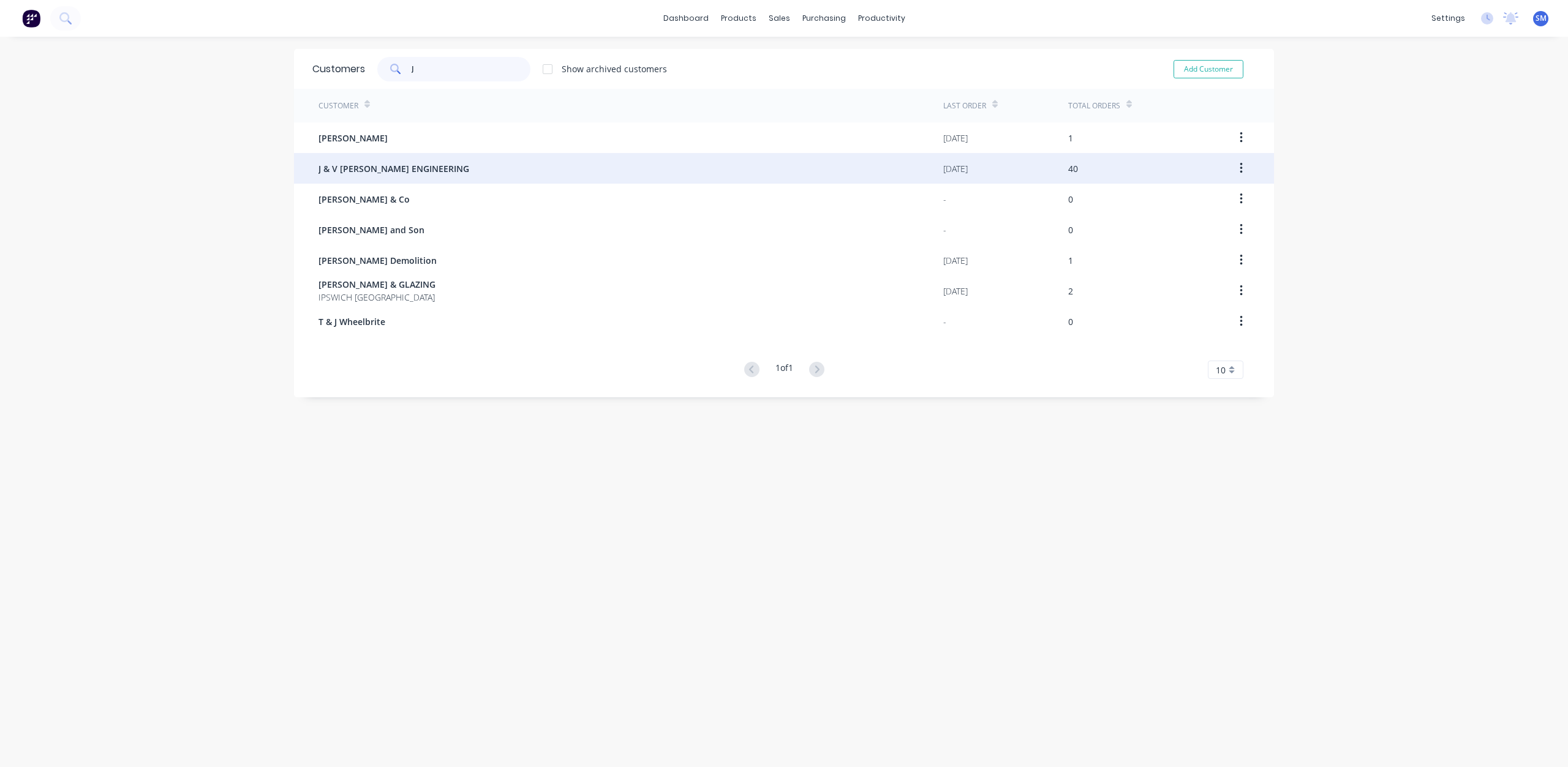
type input "J"
click at [363, 169] on span "J & V [PERSON_NAME] ENGINEERING" at bounding box center [393, 168] width 150 height 13
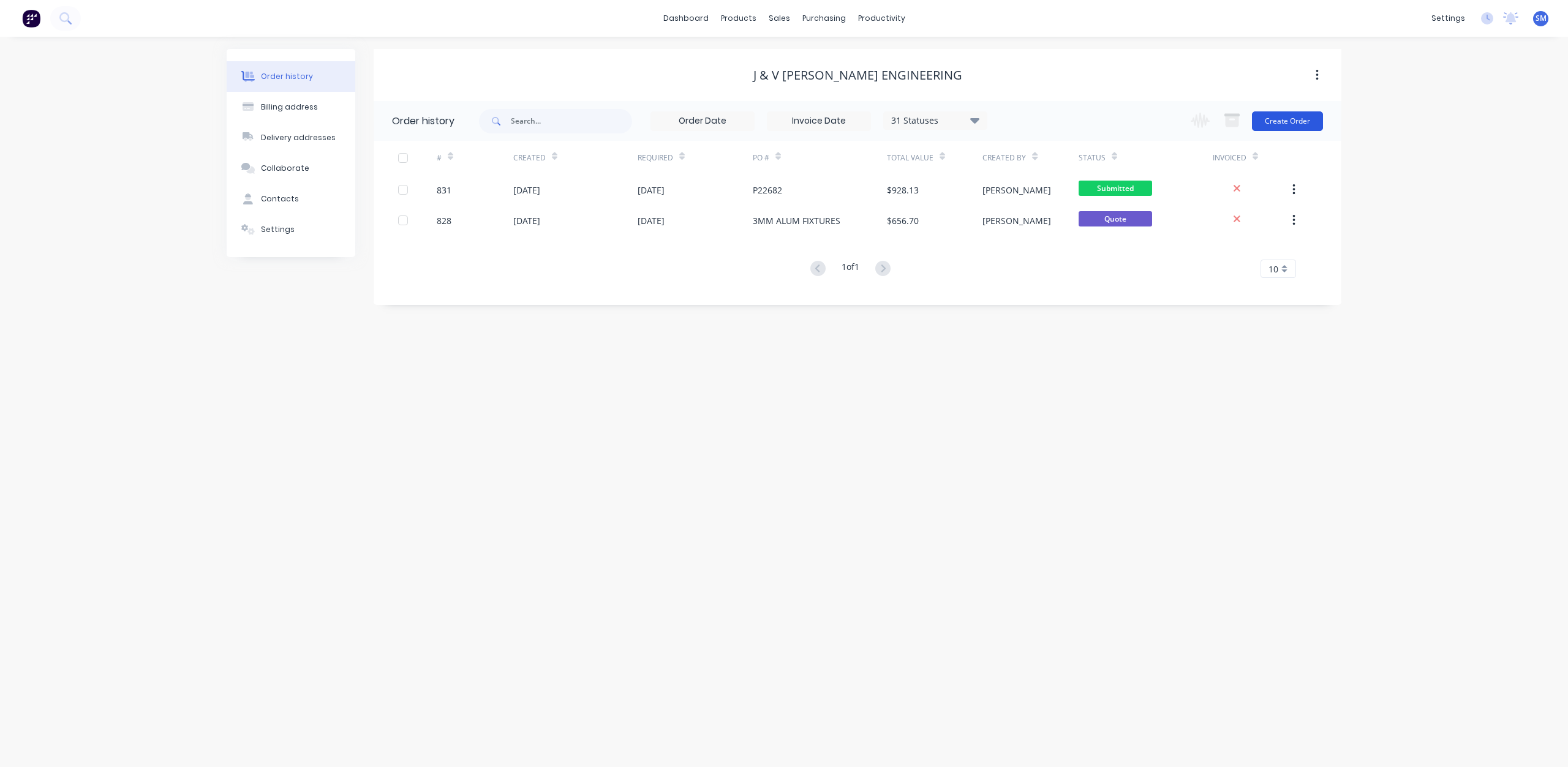
click at [1280, 128] on button "Create Order" at bounding box center [1287, 121] width 71 height 19
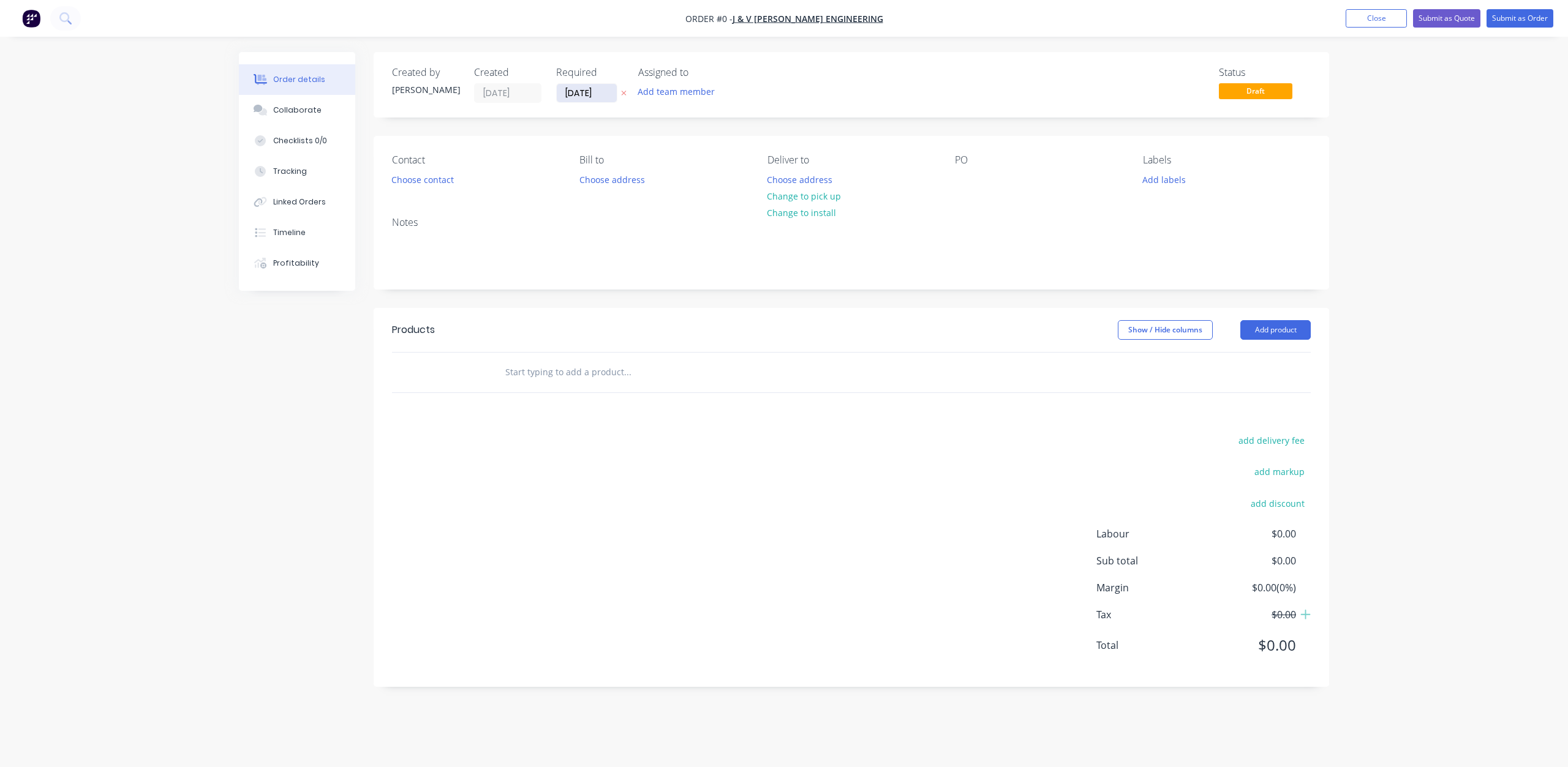
click at [570, 91] on input "[DATE]" at bounding box center [586, 93] width 60 height 19
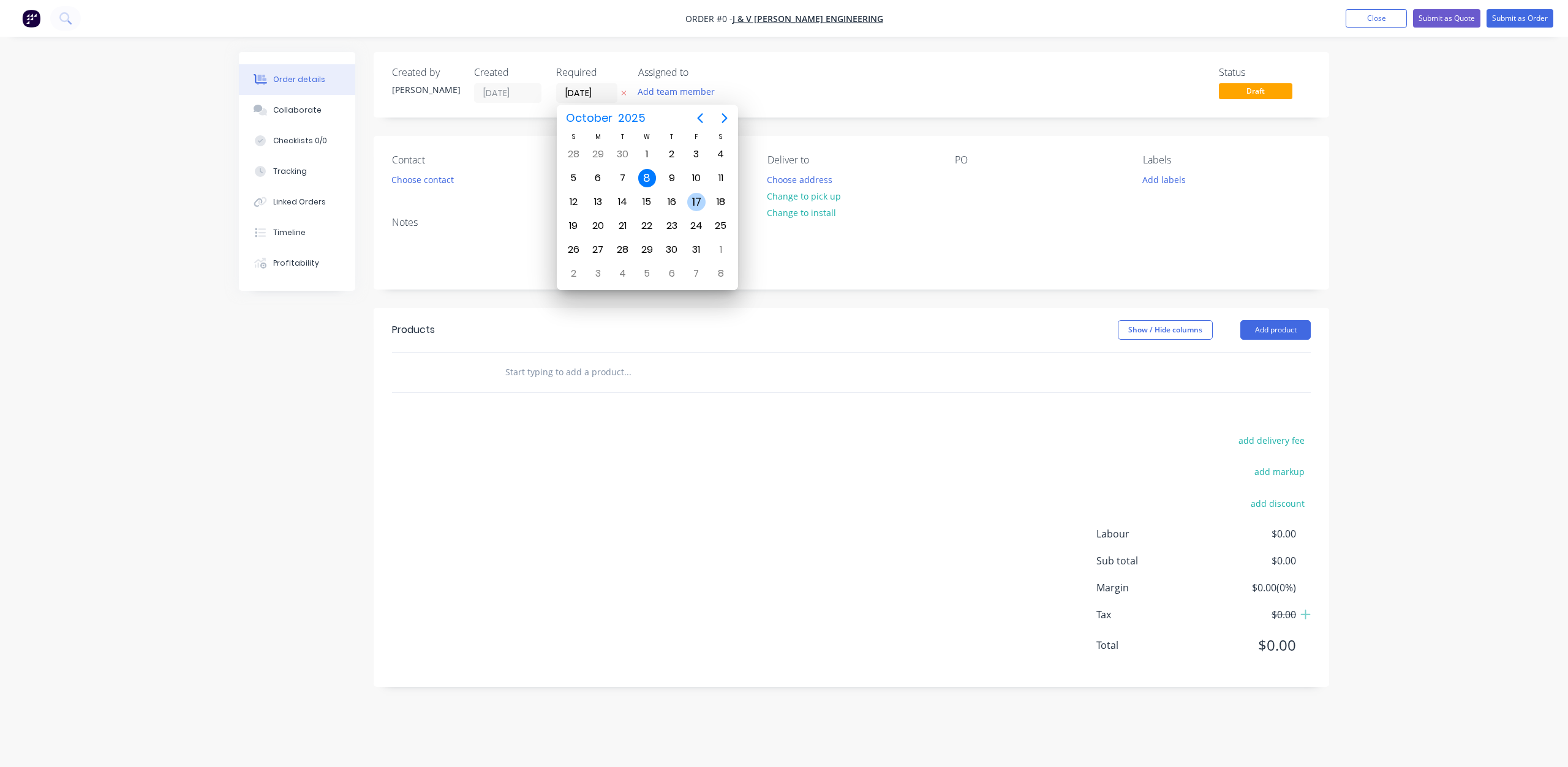
click at [698, 201] on div "17" at bounding box center [696, 202] width 19 height 19
type input "17/10/25"
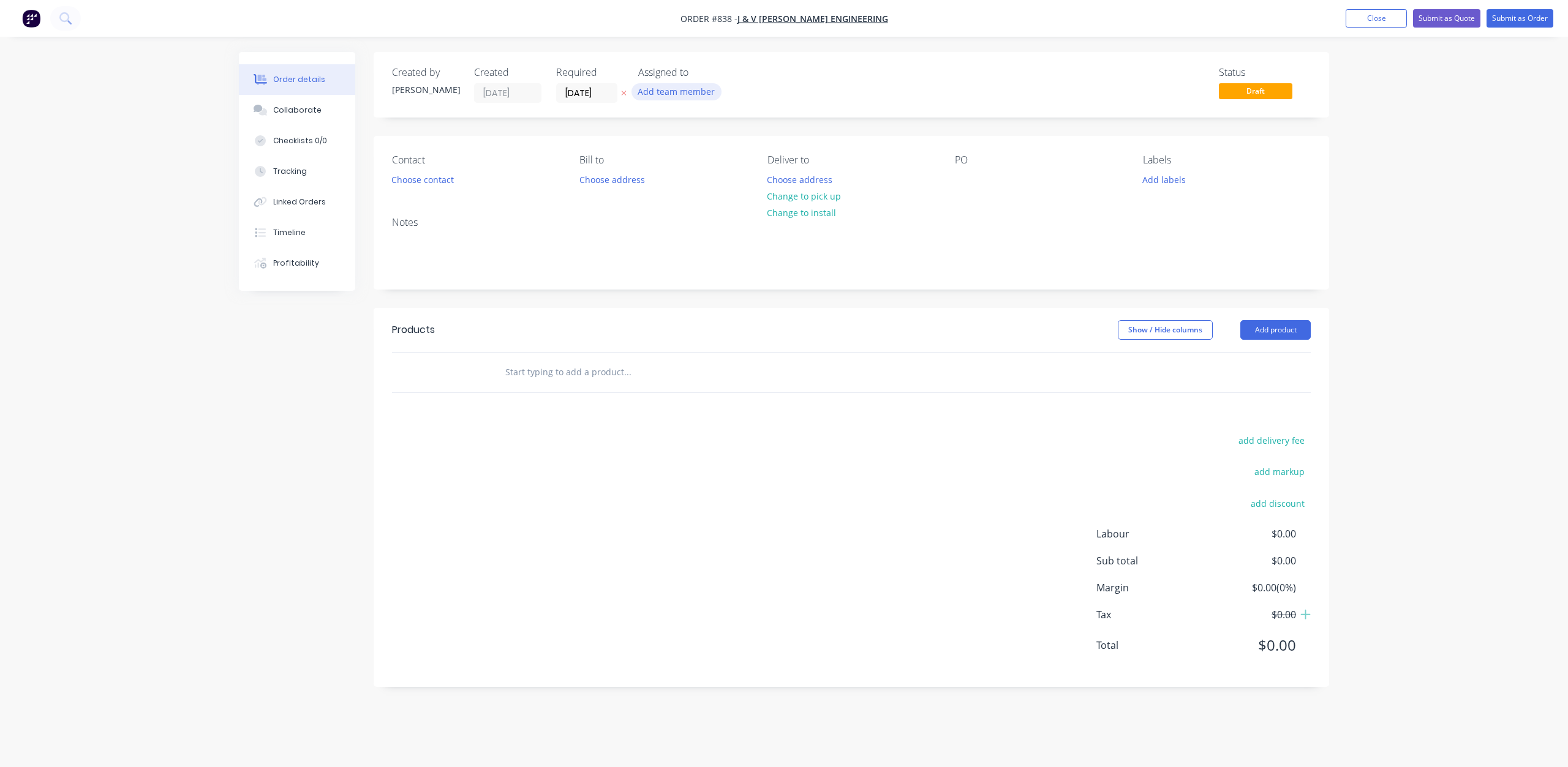
click at [673, 93] on button "Add team member" at bounding box center [676, 91] width 90 height 16
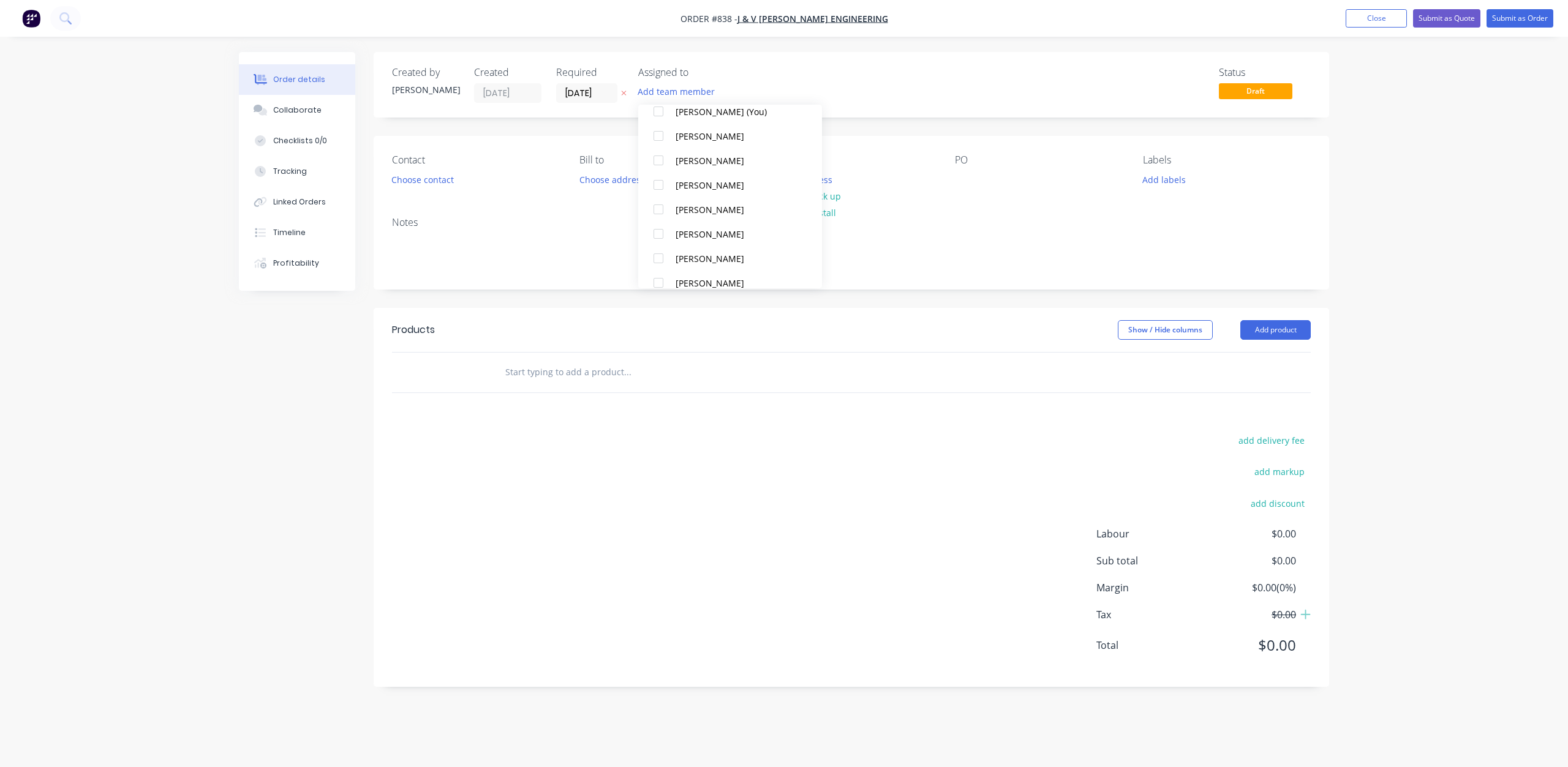
scroll to position [123, 0]
click at [662, 231] on div at bounding box center [658, 233] width 25 height 25
drag, startPoint x: 1138, startPoint y: 181, endPoint x: 1148, endPoint y: 182, distance: 10.0
click at [1139, 181] on button "Add labels" at bounding box center [1163, 179] width 56 height 16
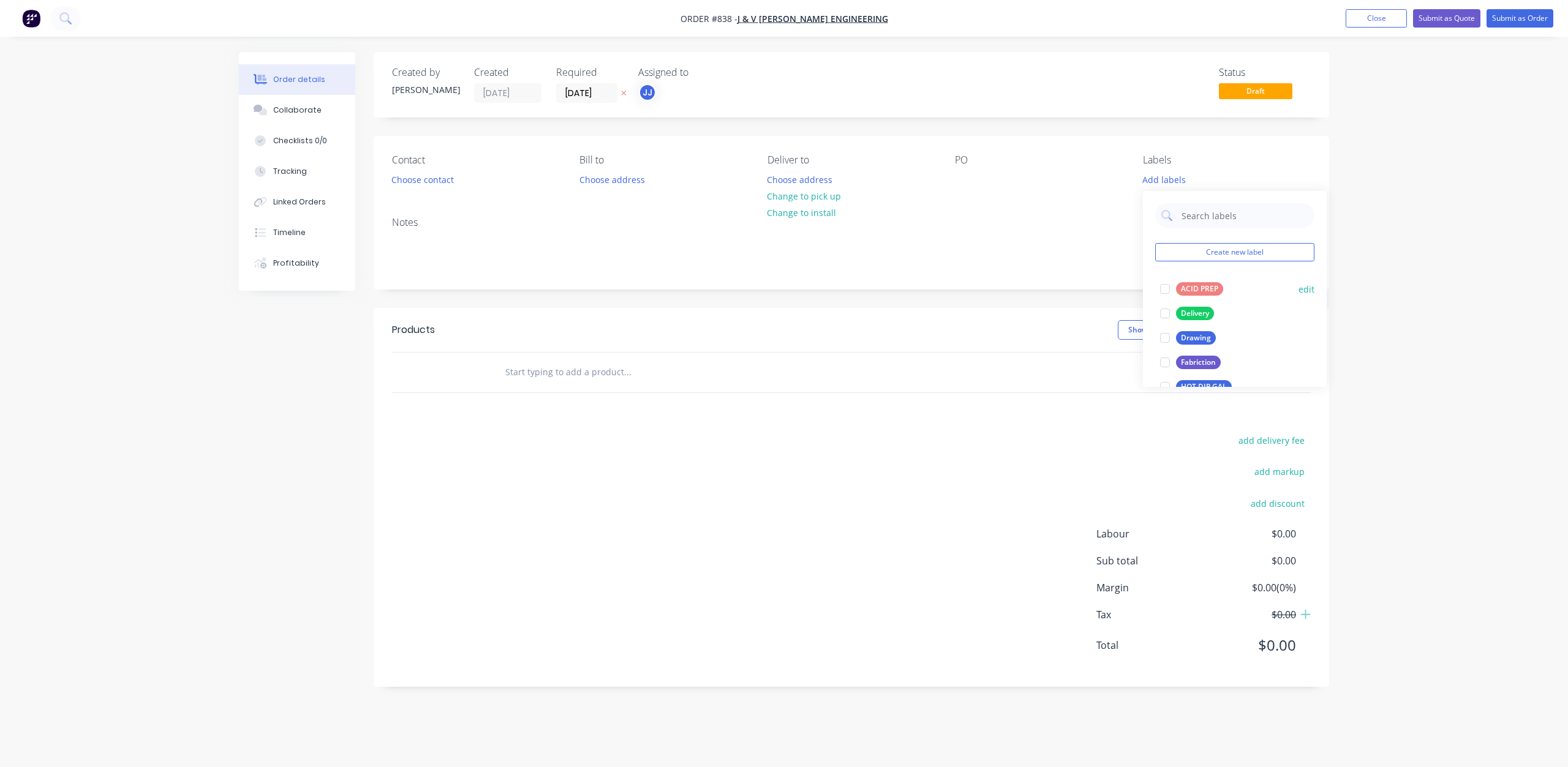
scroll to position [61, 0]
click at [1166, 227] on div at bounding box center [1164, 227] width 25 height 25
click at [1168, 271] on div at bounding box center [1164, 271] width 25 height 25
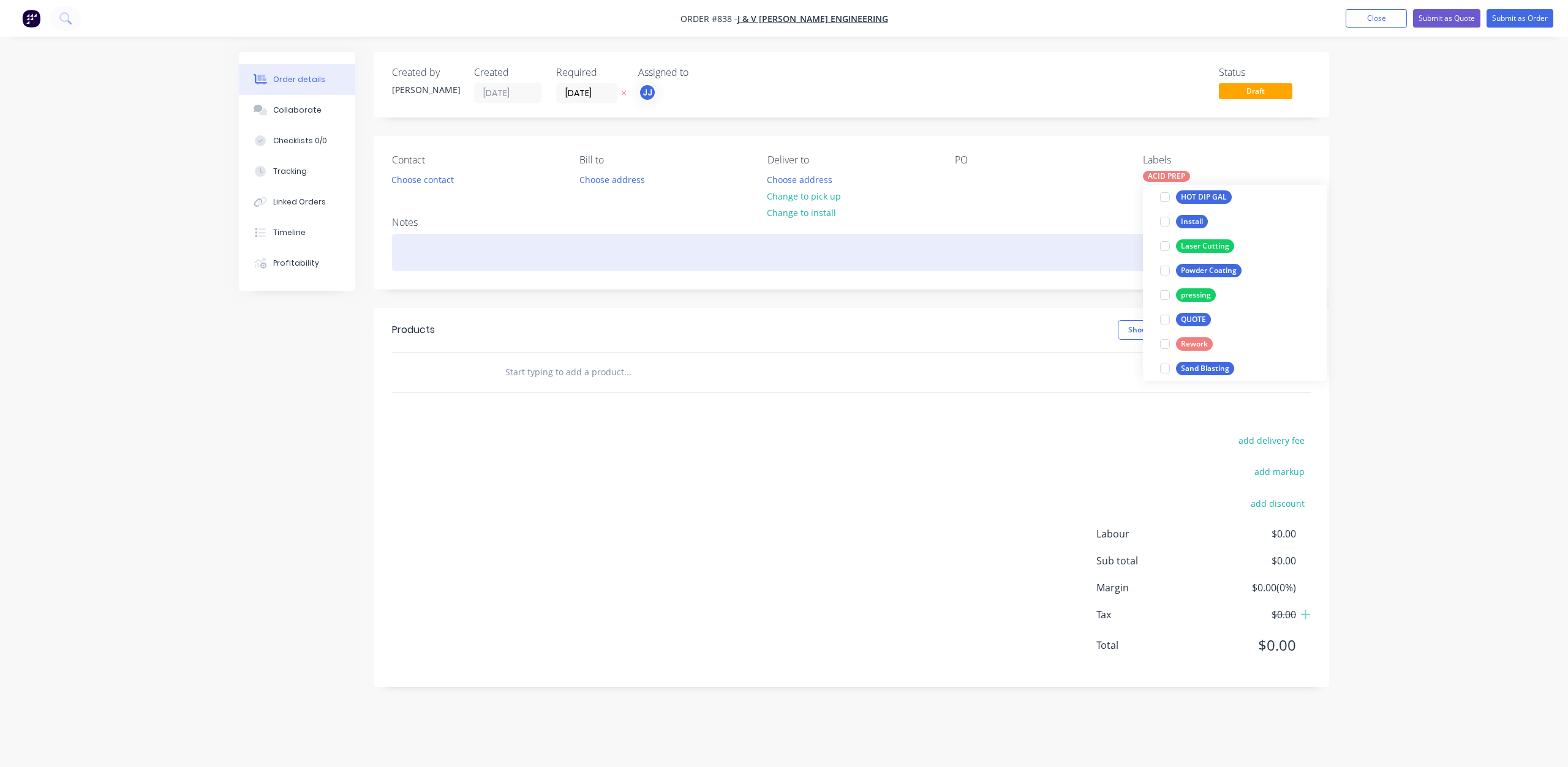
scroll to position [37, 0]
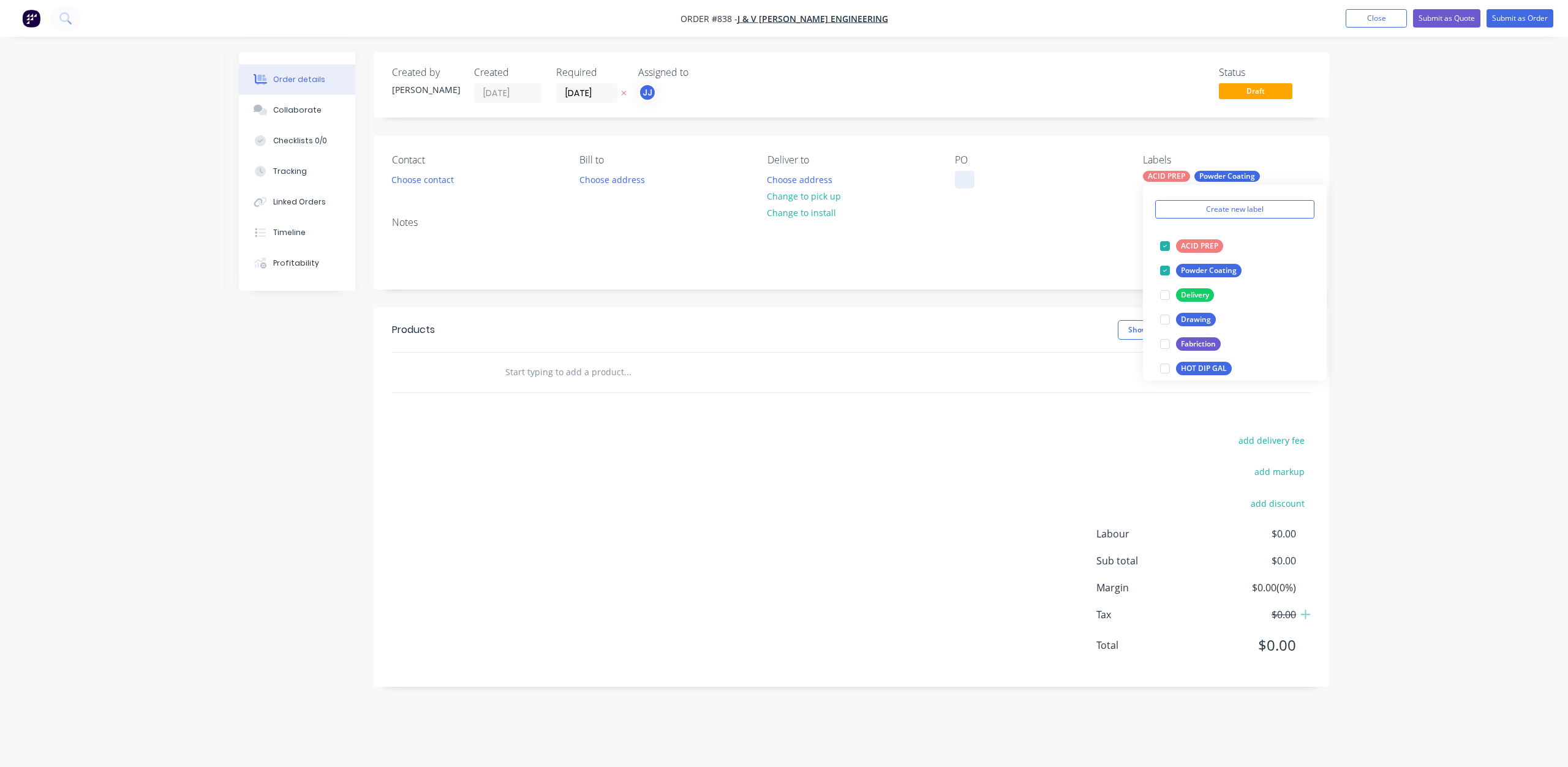
click at [957, 179] on div at bounding box center [965, 179] width 19 height 18
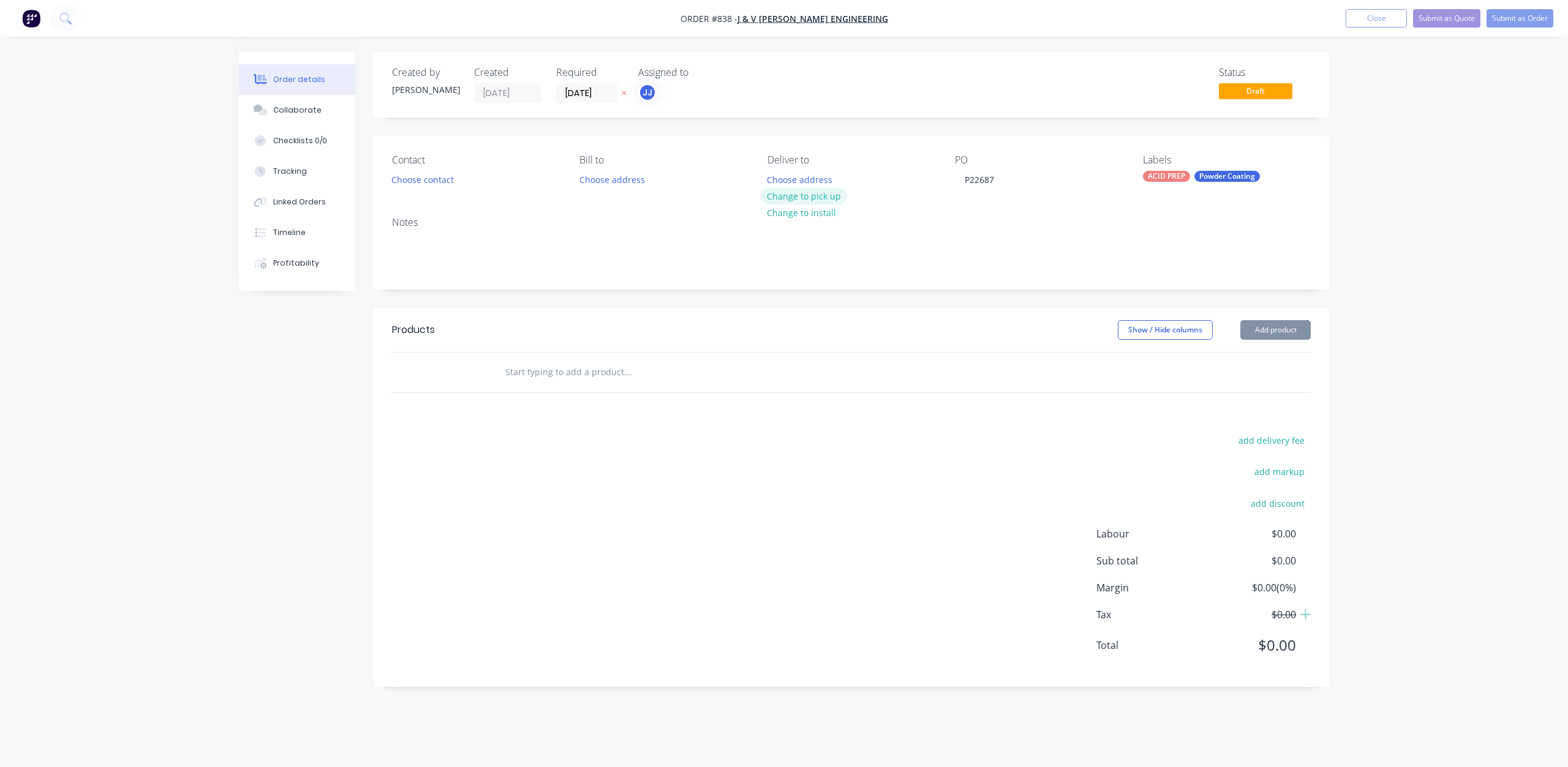
click at [820, 197] on button "Change to pick up" at bounding box center [804, 196] width 87 height 16
click at [413, 179] on button "Choose contact" at bounding box center [422, 179] width 76 height 16
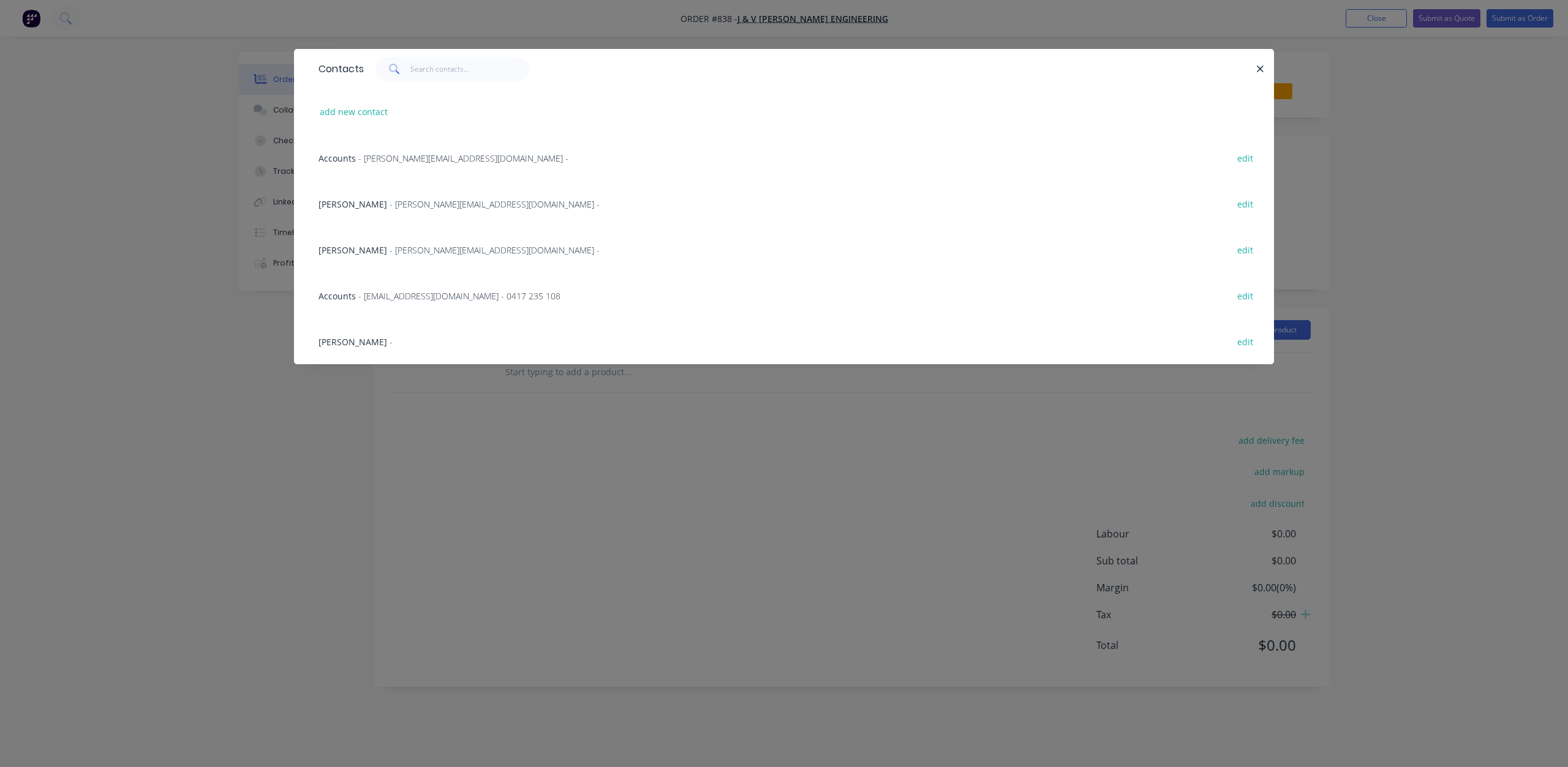
click at [372, 298] on span "- accounts@thompsonengineering.com.au - 0417 235 108" at bounding box center [459, 296] width 202 height 12
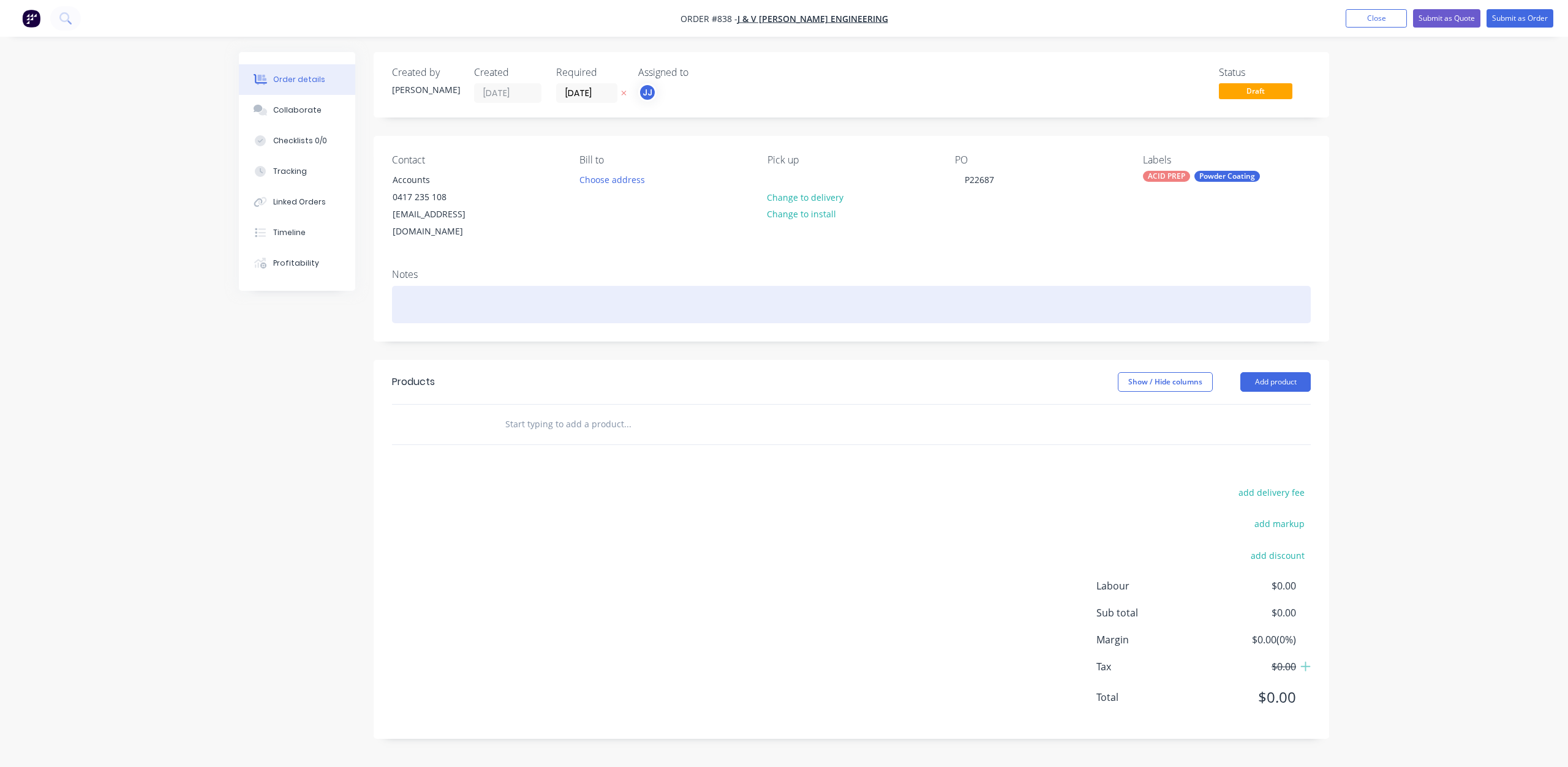
click at [411, 286] on div at bounding box center [851, 304] width 918 height 37
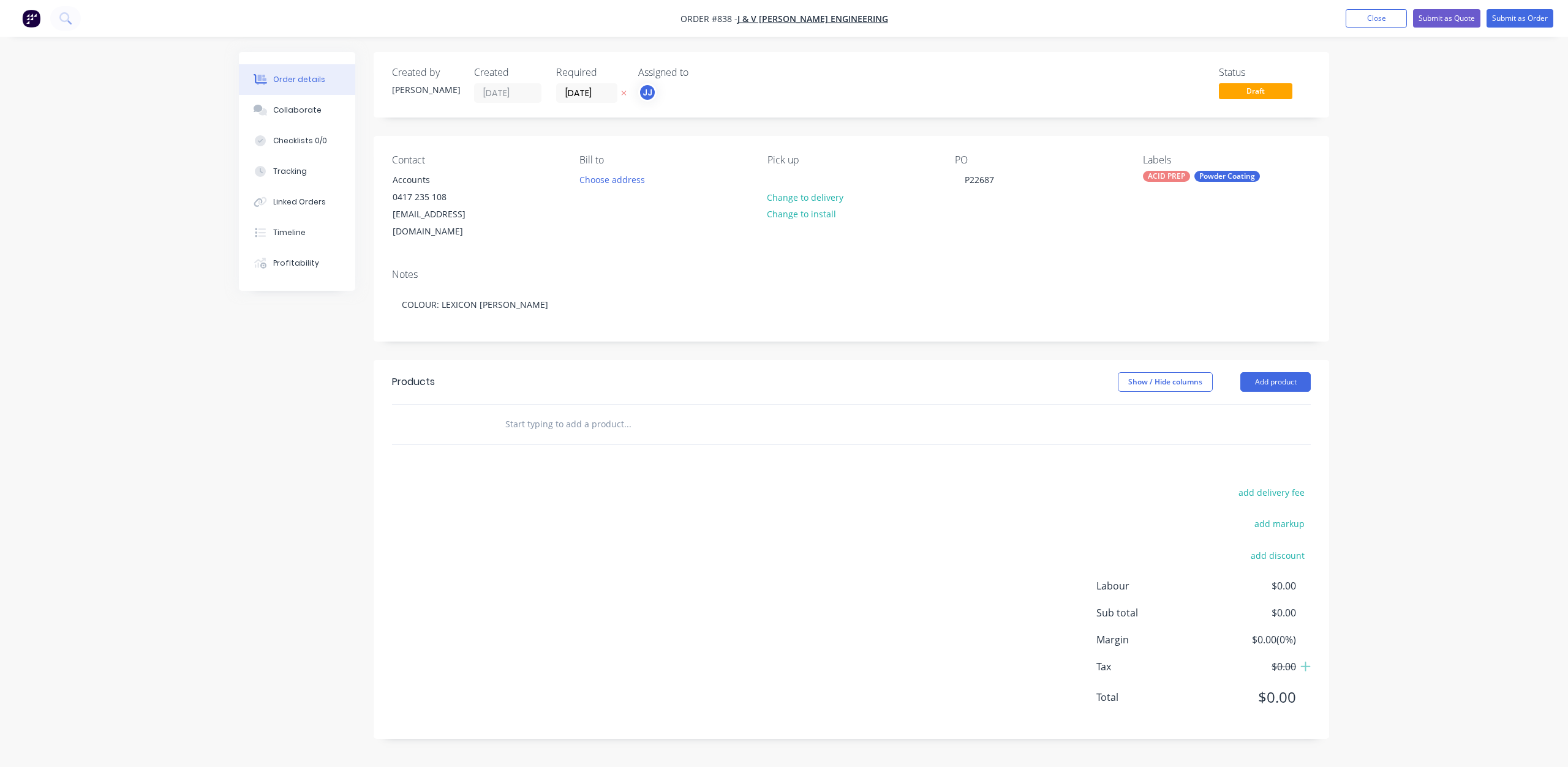
click at [571, 412] on input "text" at bounding box center [627, 424] width 245 height 25
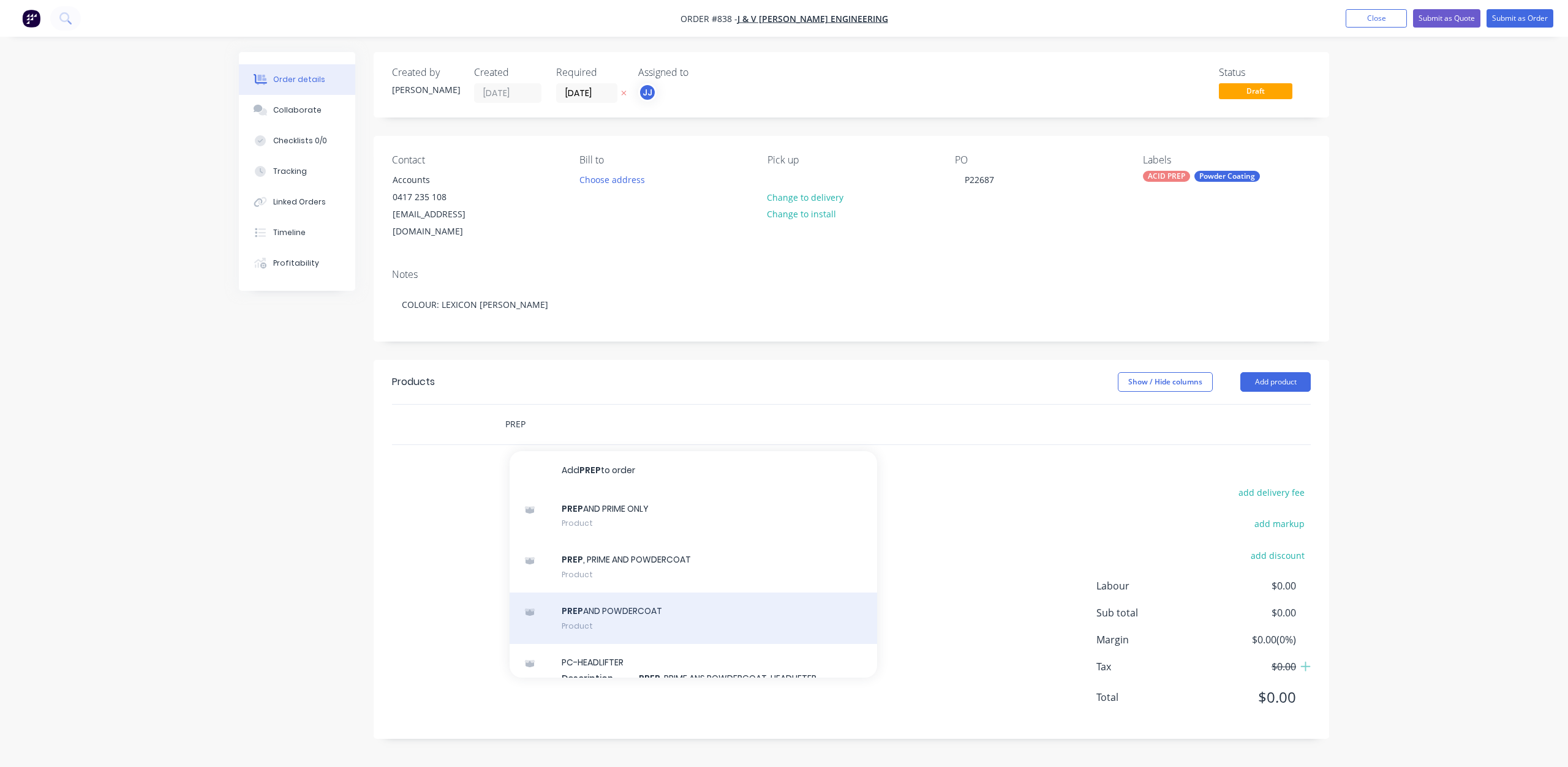
type input "PREP"
click at [624, 593] on div "PREP AND POWDERCOAT Product" at bounding box center [692, 618] width 367 height 52
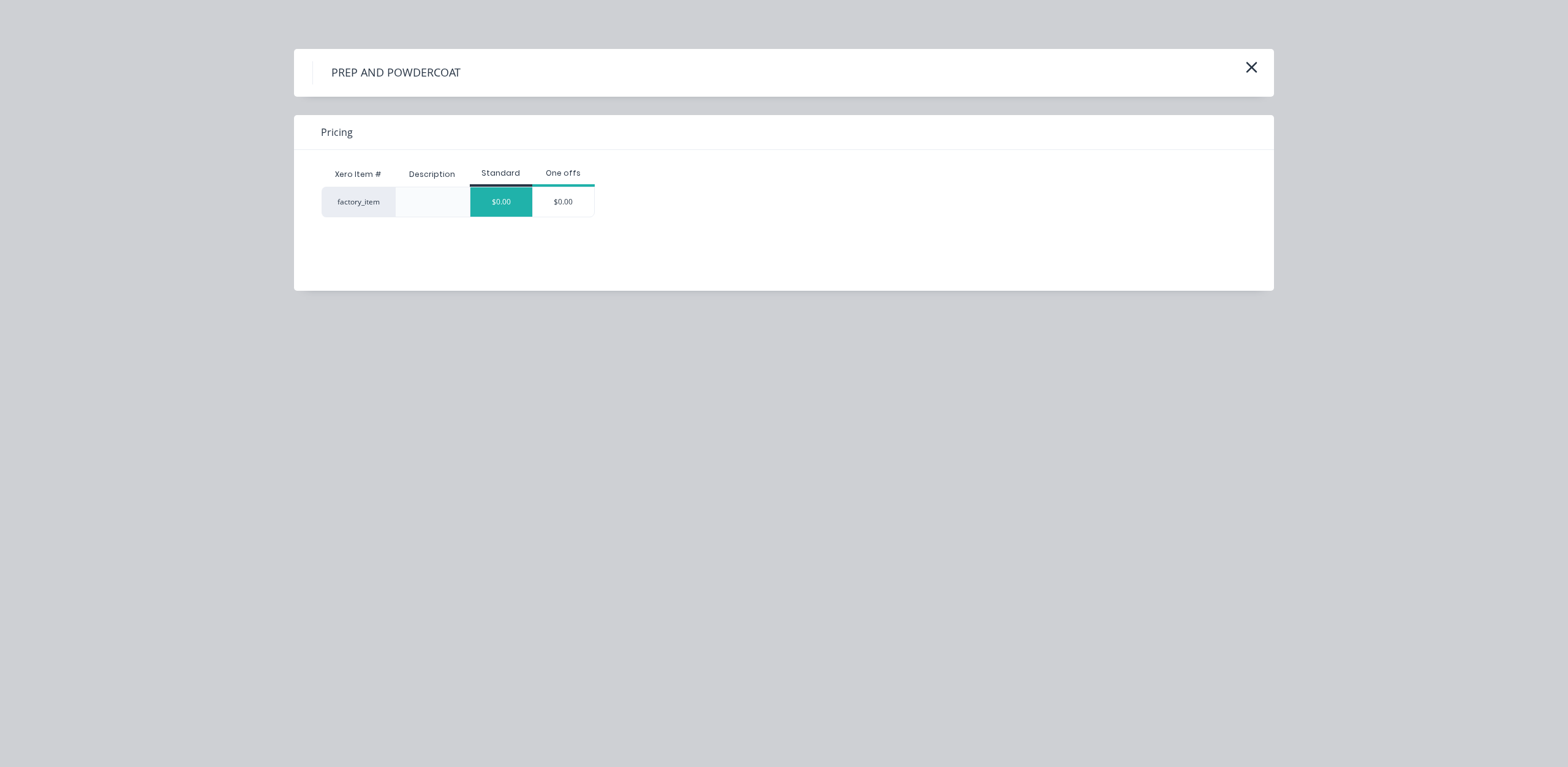
click at [502, 194] on div "$0.00" at bounding box center [501, 202] width 62 height 29
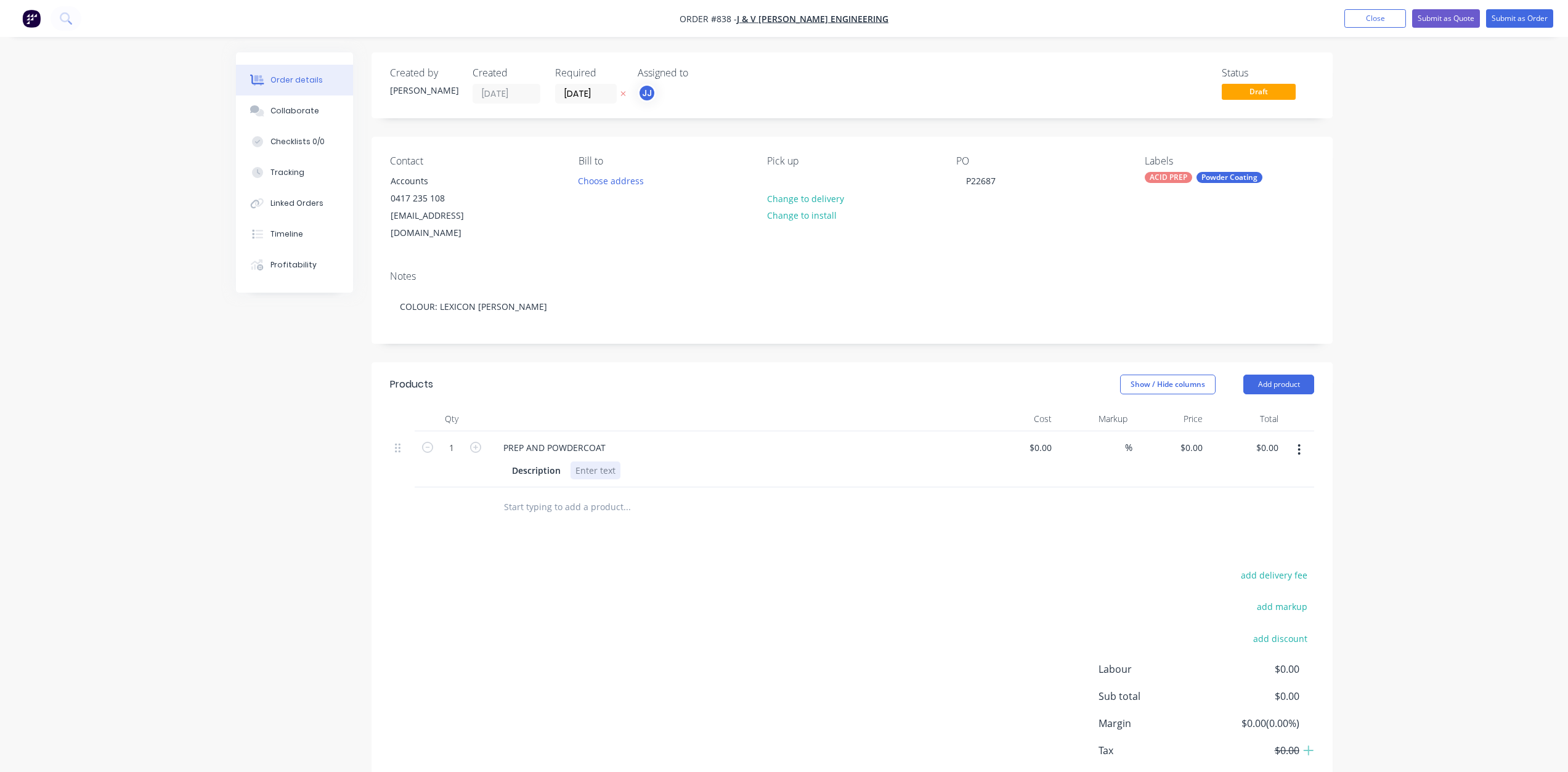
click at [578, 461] on div at bounding box center [595, 470] width 50 height 18
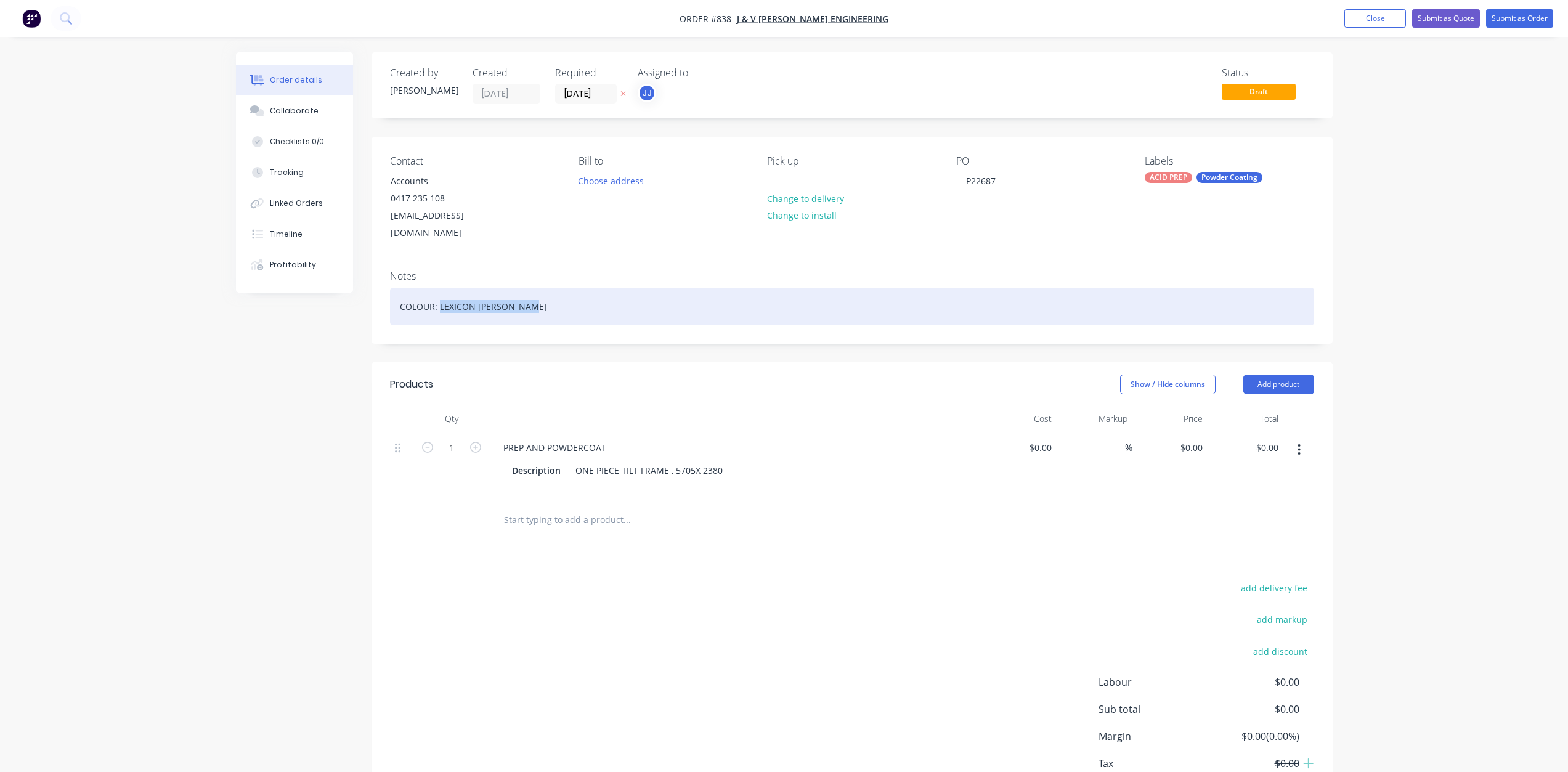
drag, startPoint x: 531, startPoint y: 287, endPoint x: 440, endPoint y: 286, distance: 91.0
click at [440, 287] on div "COLOUR: LEXICON WHITE MATT" at bounding box center [852, 306] width 924 height 38
copy div "LEXICON WHITE MATT"
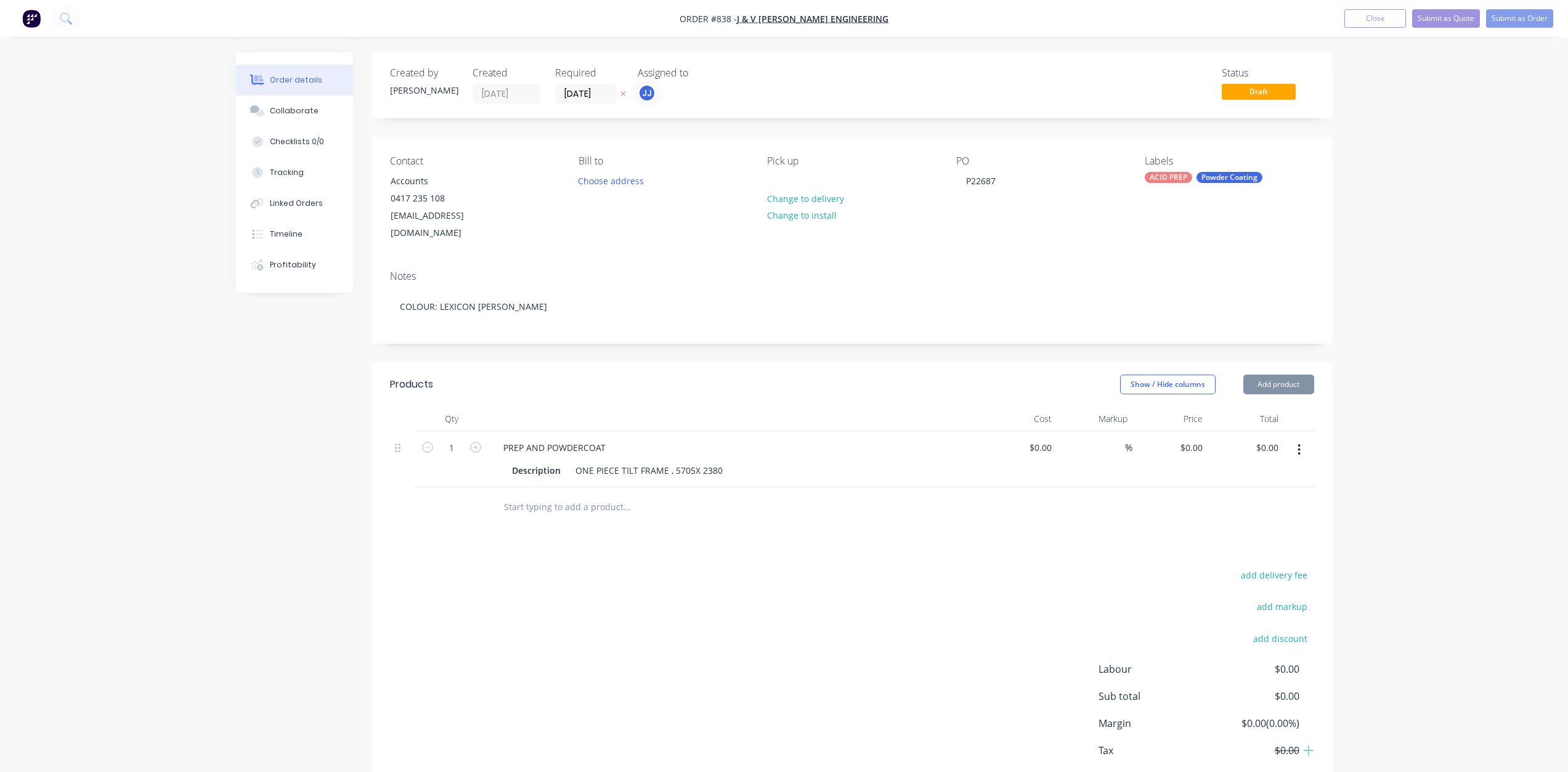
click at [543, 473] on div "Description ONE PIECE TILT FRAME , 5705X 2380" at bounding box center [732, 470] width 451 height 18
click at [603, 468] on div "ONE PIECE TILT FRAME , 5705X 2380" at bounding box center [649, 470] width 157 height 18
click at [296, 107] on div "Collaborate" at bounding box center [294, 111] width 49 height 11
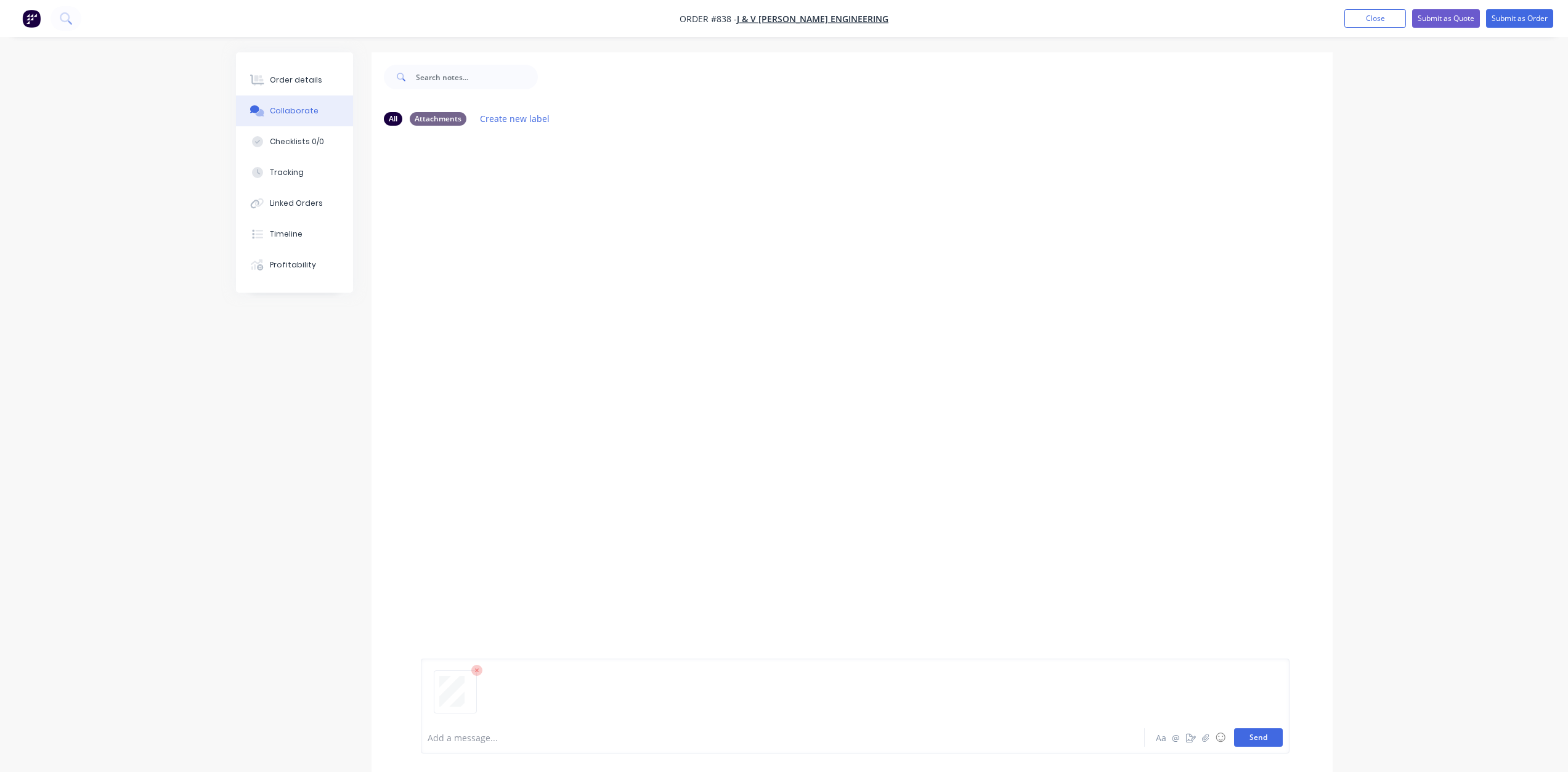
click at [1257, 737] on button "Send" at bounding box center [1258, 737] width 49 height 19
click at [1513, 19] on button "Submit as Order" at bounding box center [1519, 18] width 67 height 19
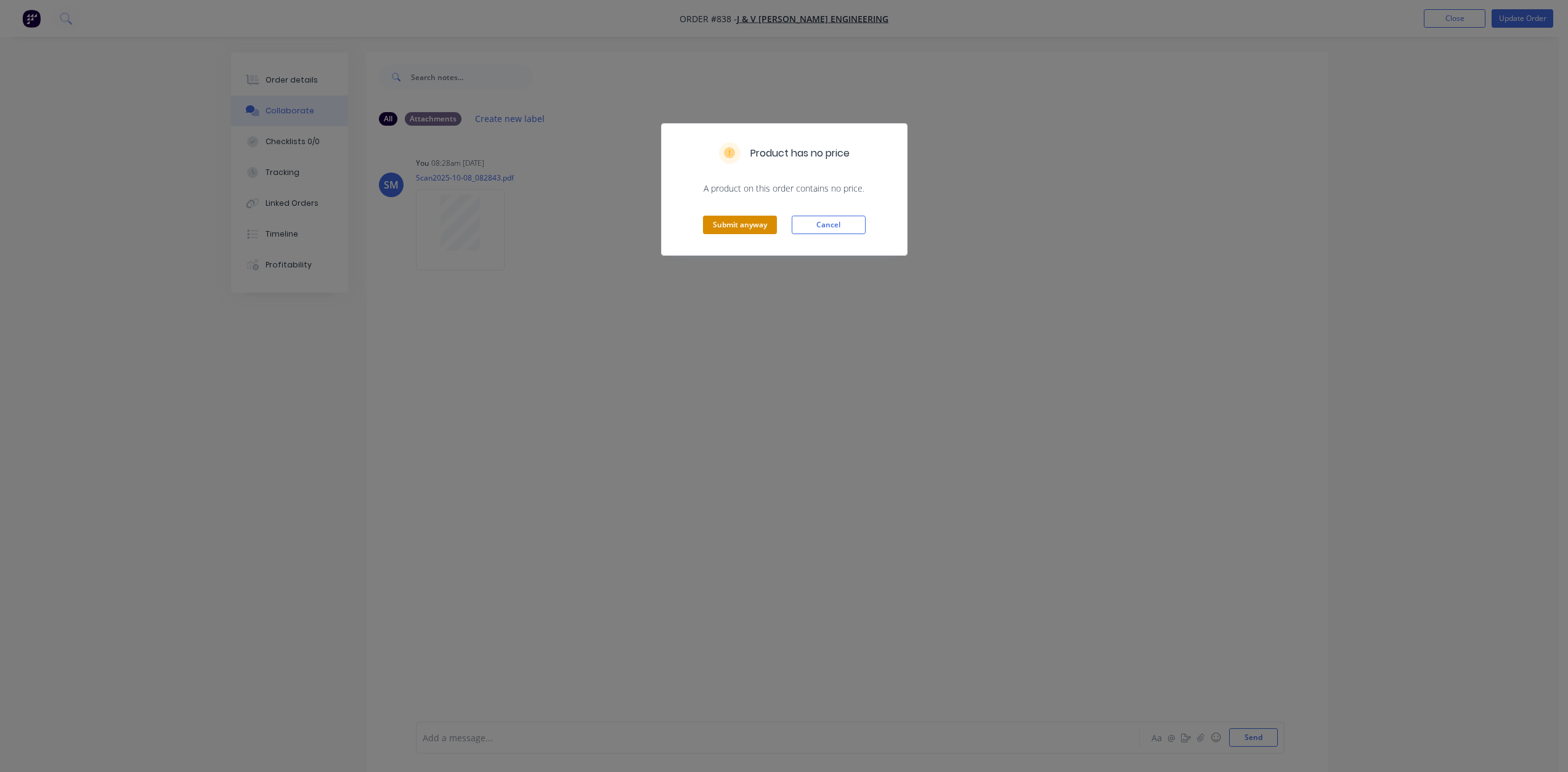
click at [723, 226] on button "Submit anyway" at bounding box center [740, 225] width 74 height 19
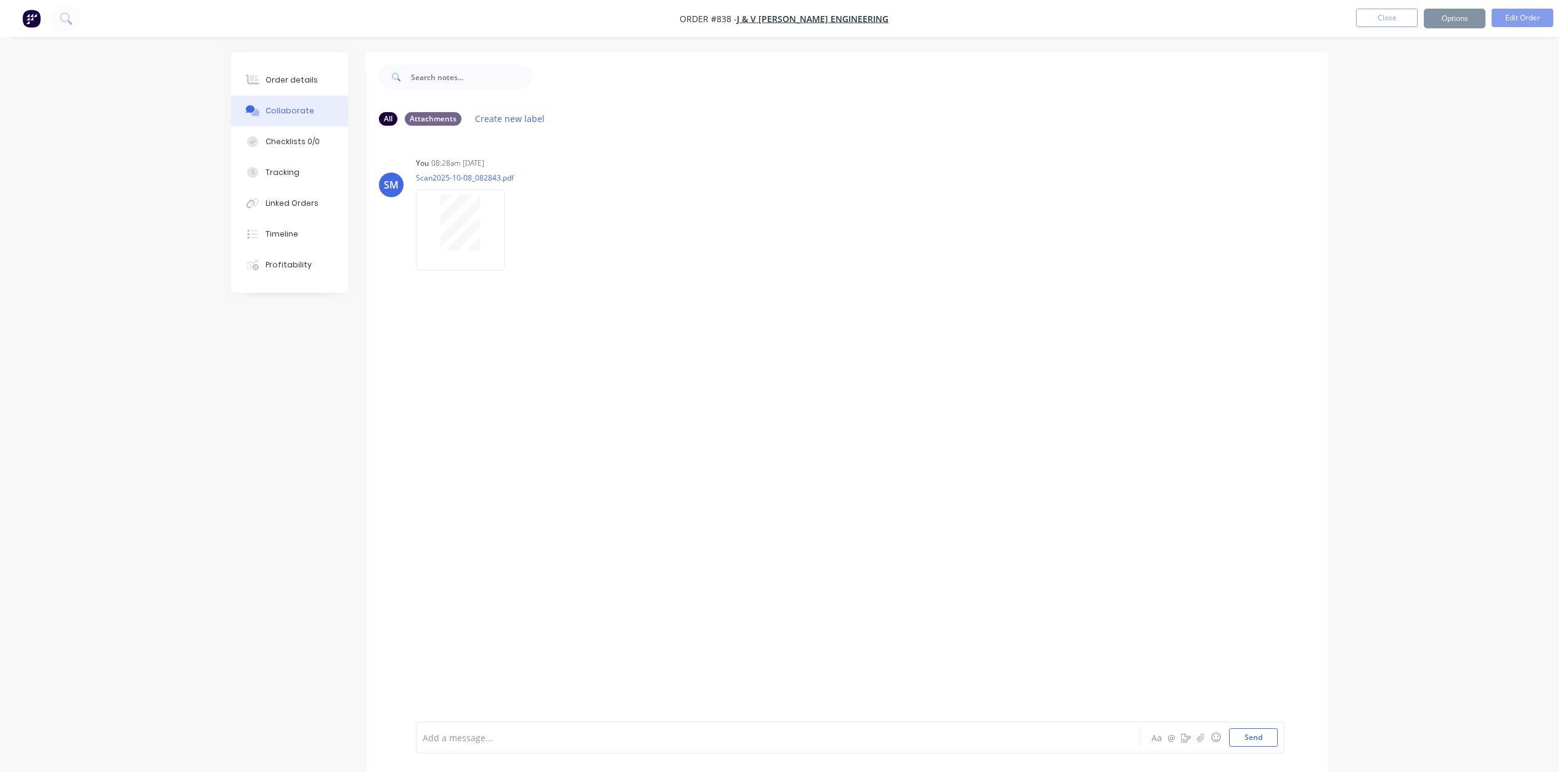
click at [1448, 20] on button "Options" at bounding box center [1455, 18] width 62 height 20
click at [1389, 144] on div "Work Order" at bounding box center [1418, 149] width 114 height 18
click at [1376, 123] on div "Without pricing" at bounding box center [1418, 124] width 114 height 18
click at [283, 80] on div "Order details" at bounding box center [292, 80] width 53 height 11
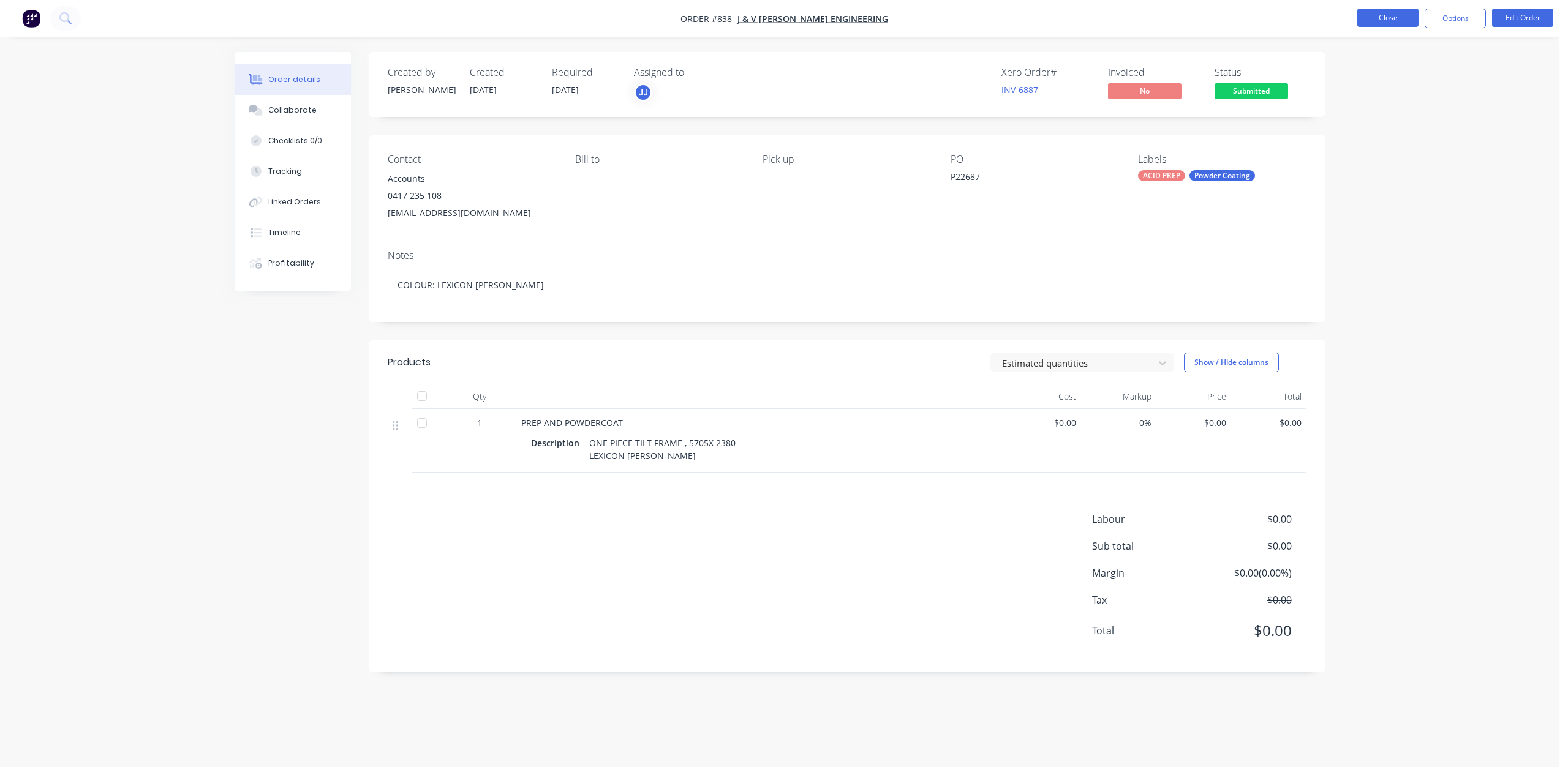
click at [1381, 16] on button "Close" at bounding box center [1388, 17] width 61 height 19
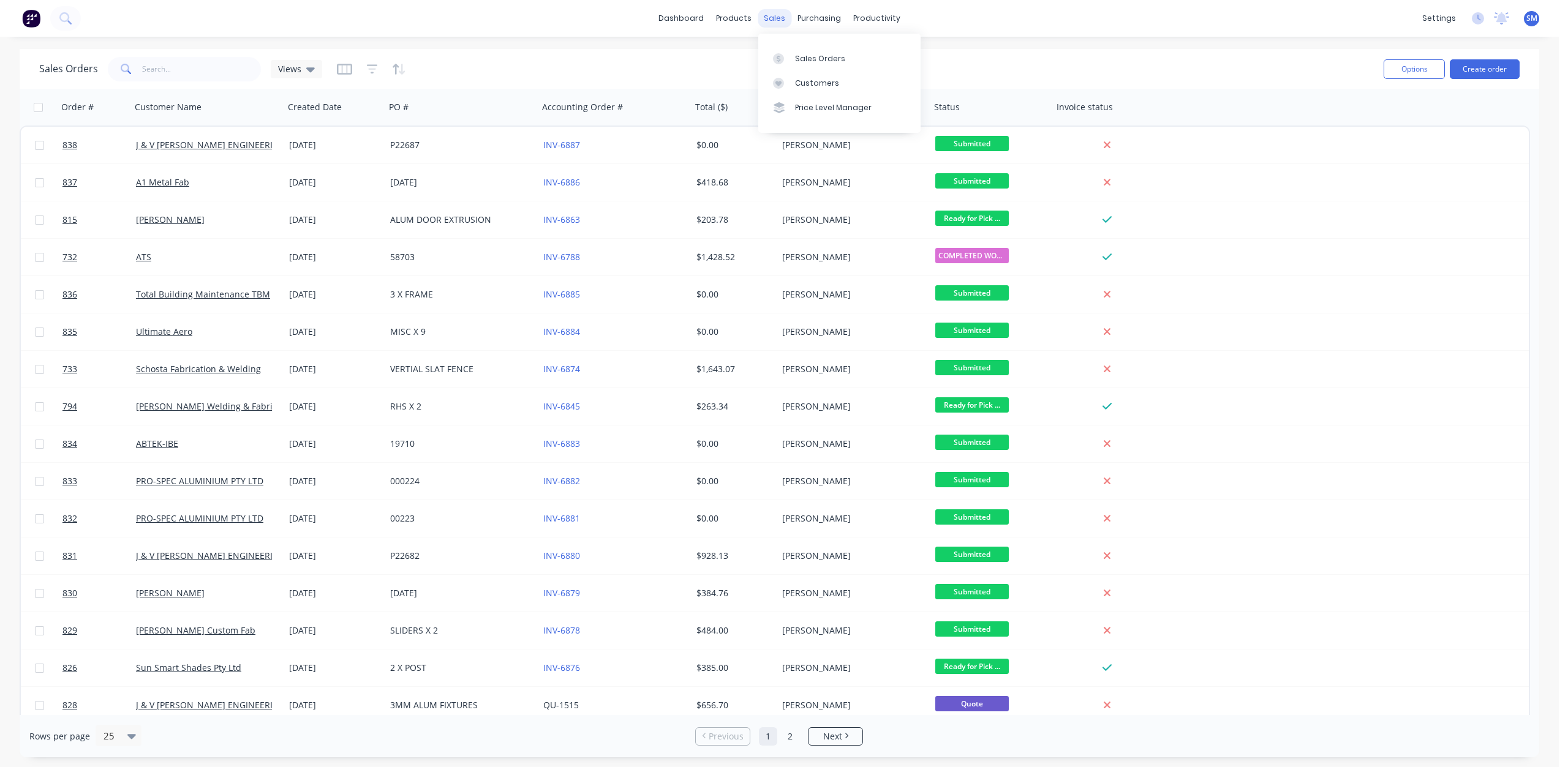
click at [774, 22] on div "sales" at bounding box center [774, 18] width 34 height 19
click at [800, 80] on div "Customers" at bounding box center [817, 83] width 44 height 11
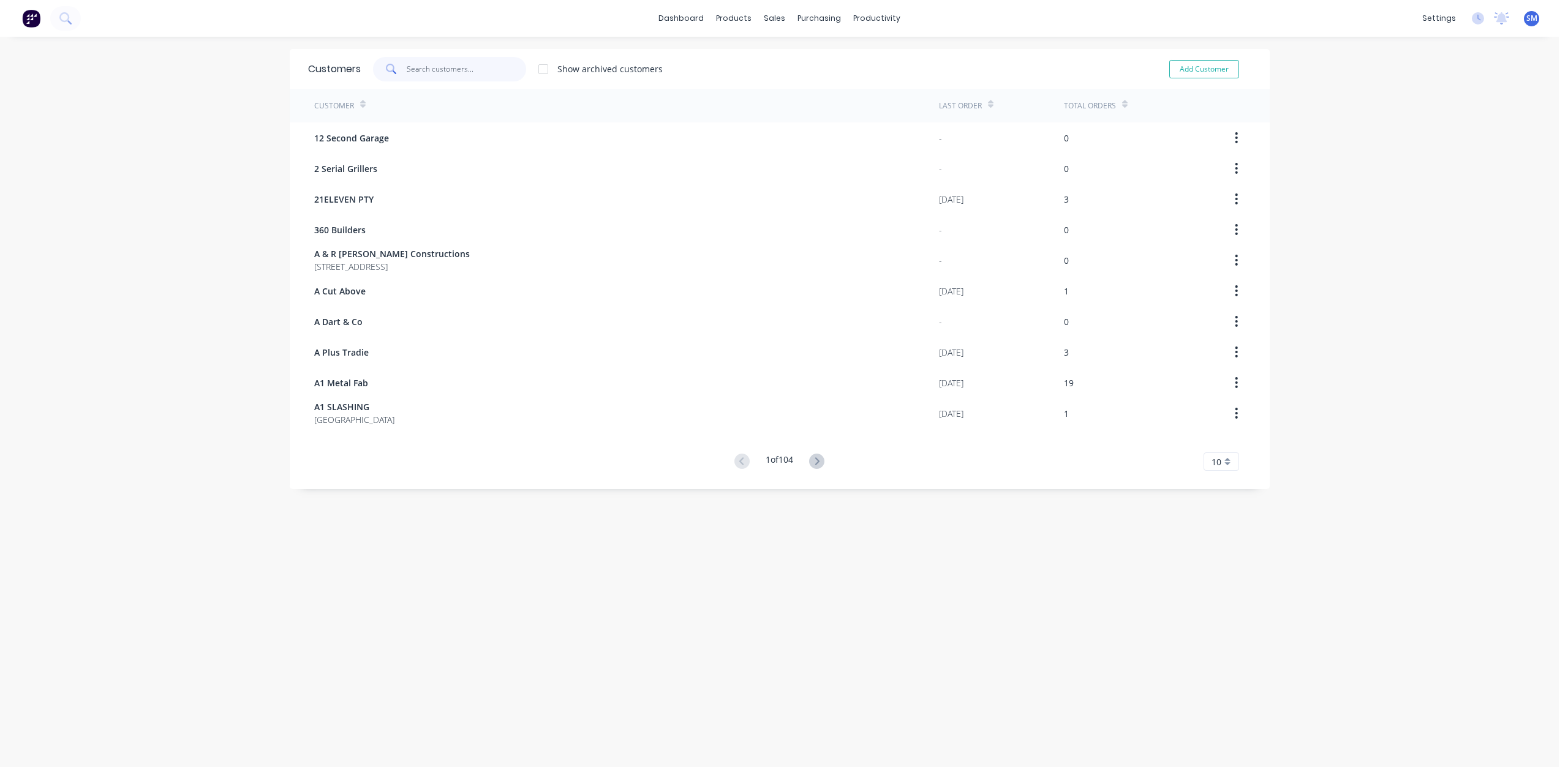
click at [418, 61] on input "text" at bounding box center [467, 69] width 120 height 25
type input "[PERSON_NAME]"
click at [412, 32] on div "dashboard products sales purchasing productivity dashboard products Product Cat…" at bounding box center [779, 18] width 1558 height 37
click at [685, 21] on link "dashboard" at bounding box center [680, 18] width 58 height 19
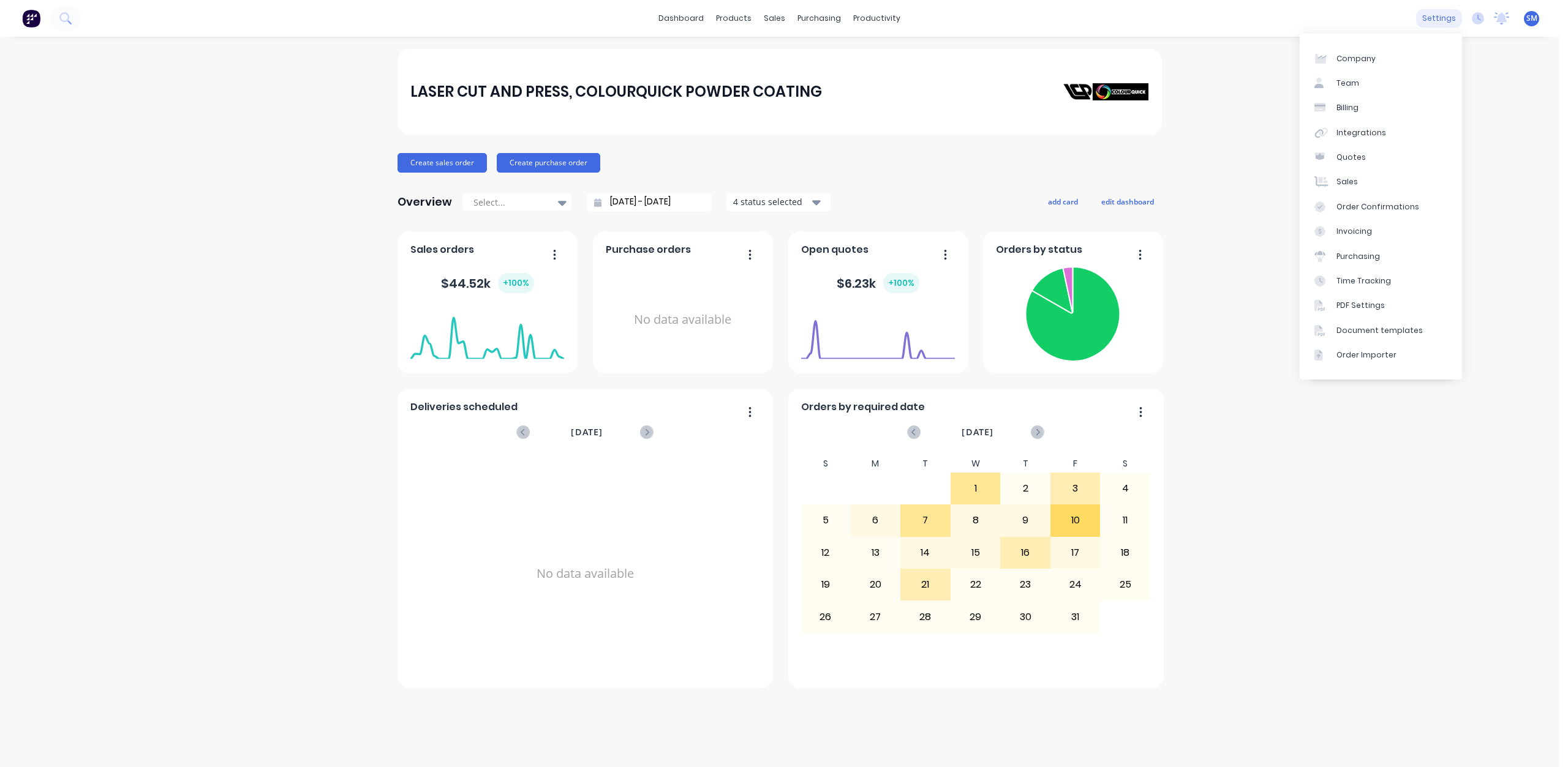
click at [1449, 21] on div "settings" at bounding box center [1438, 18] width 46 height 19
click at [1339, 134] on div "Integrations" at bounding box center [1361, 132] width 49 height 11
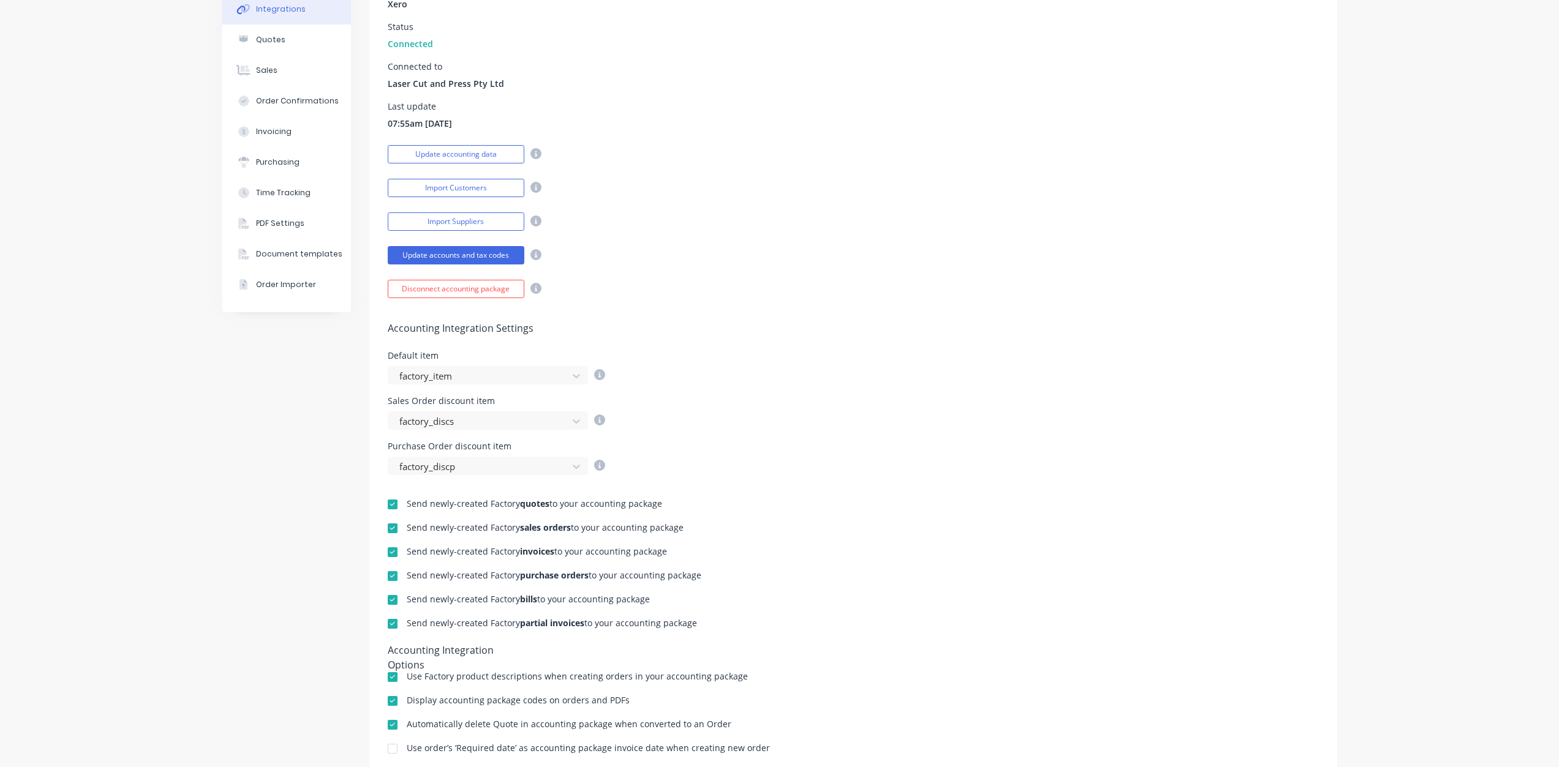
scroll to position [146, 0]
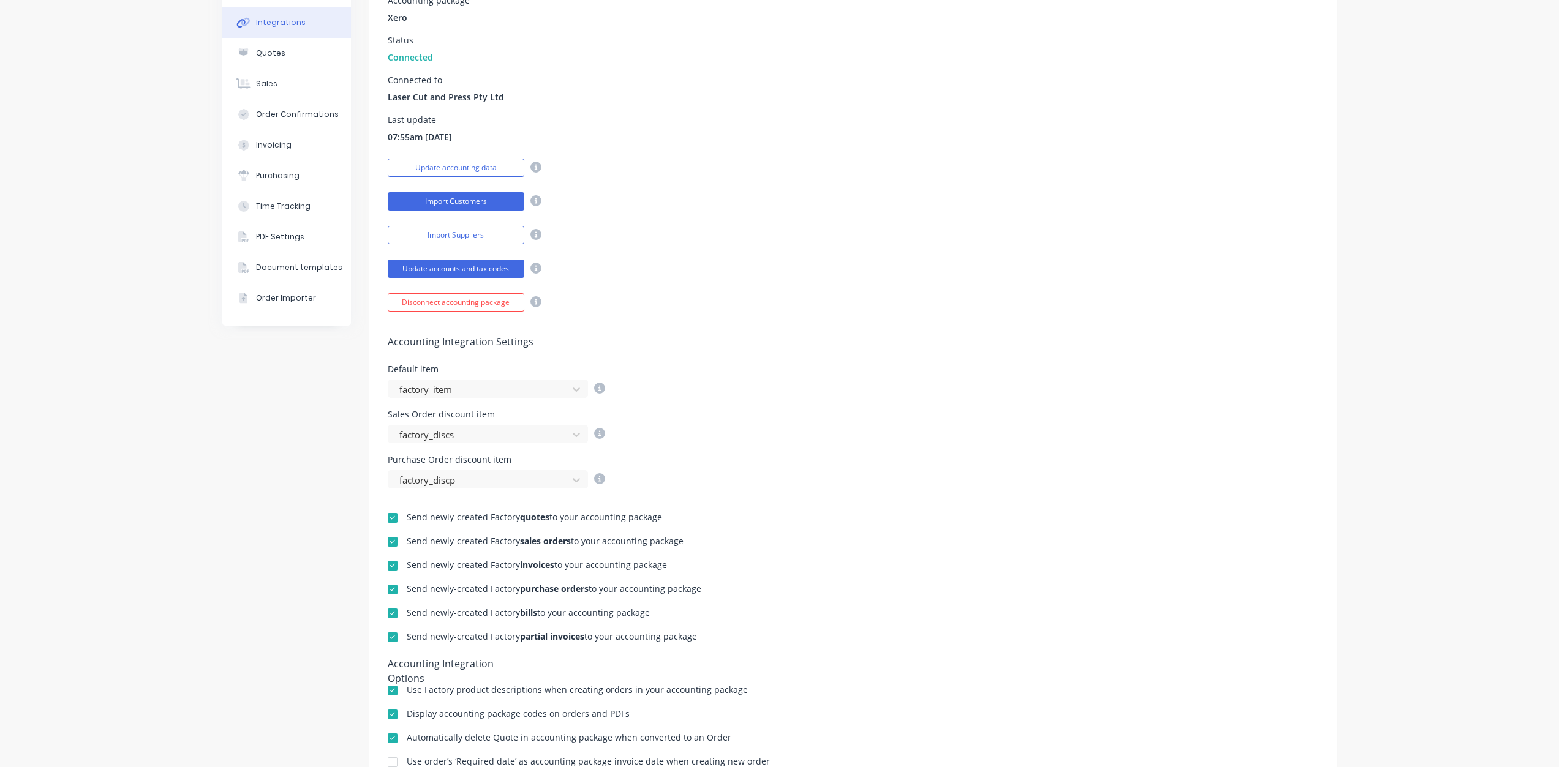
click at [490, 199] on button "Import Customers" at bounding box center [455, 201] width 137 height 19
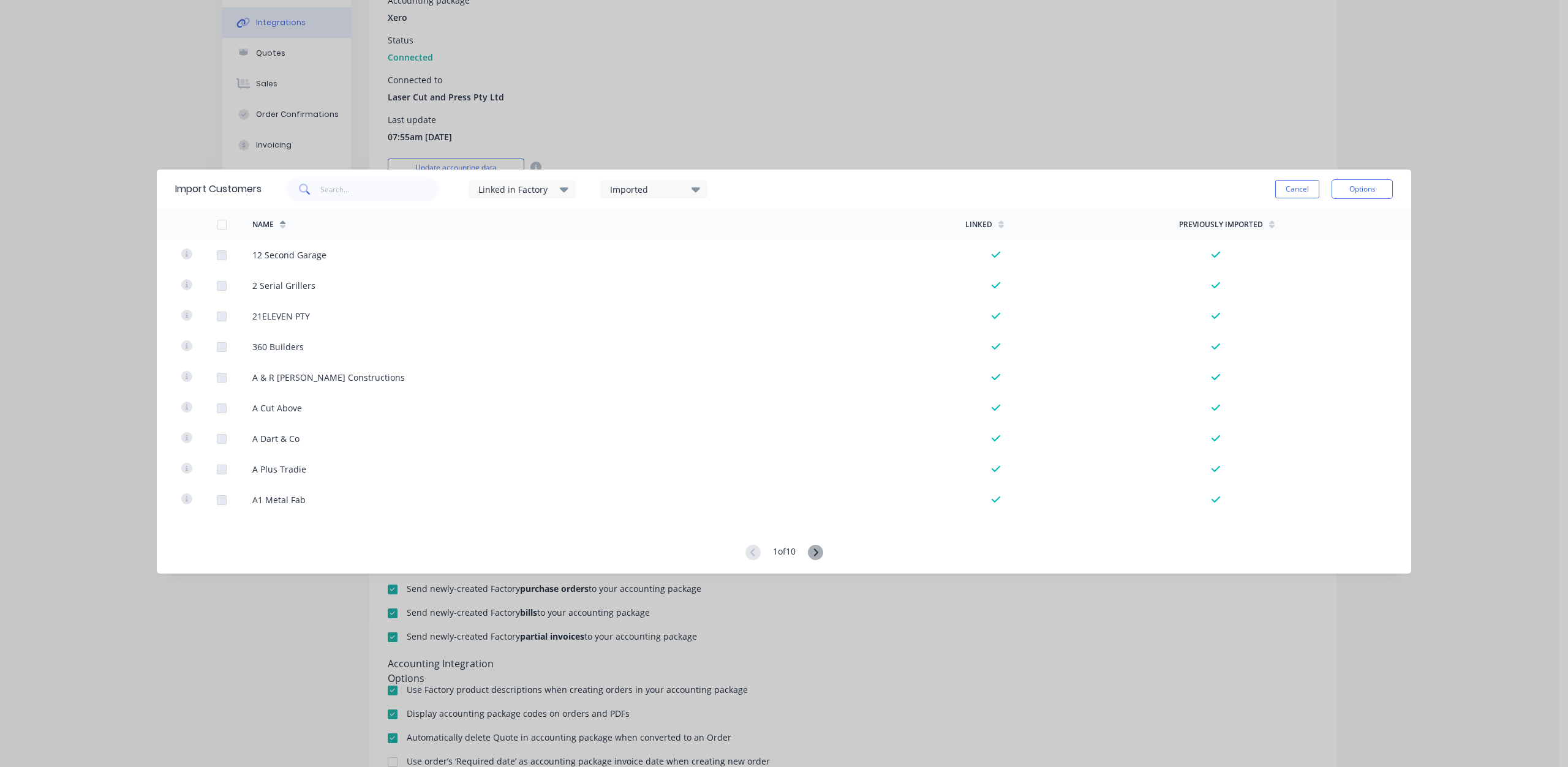
click at [225, 224] on div at bounding box center [221, 224] width 25 height 25
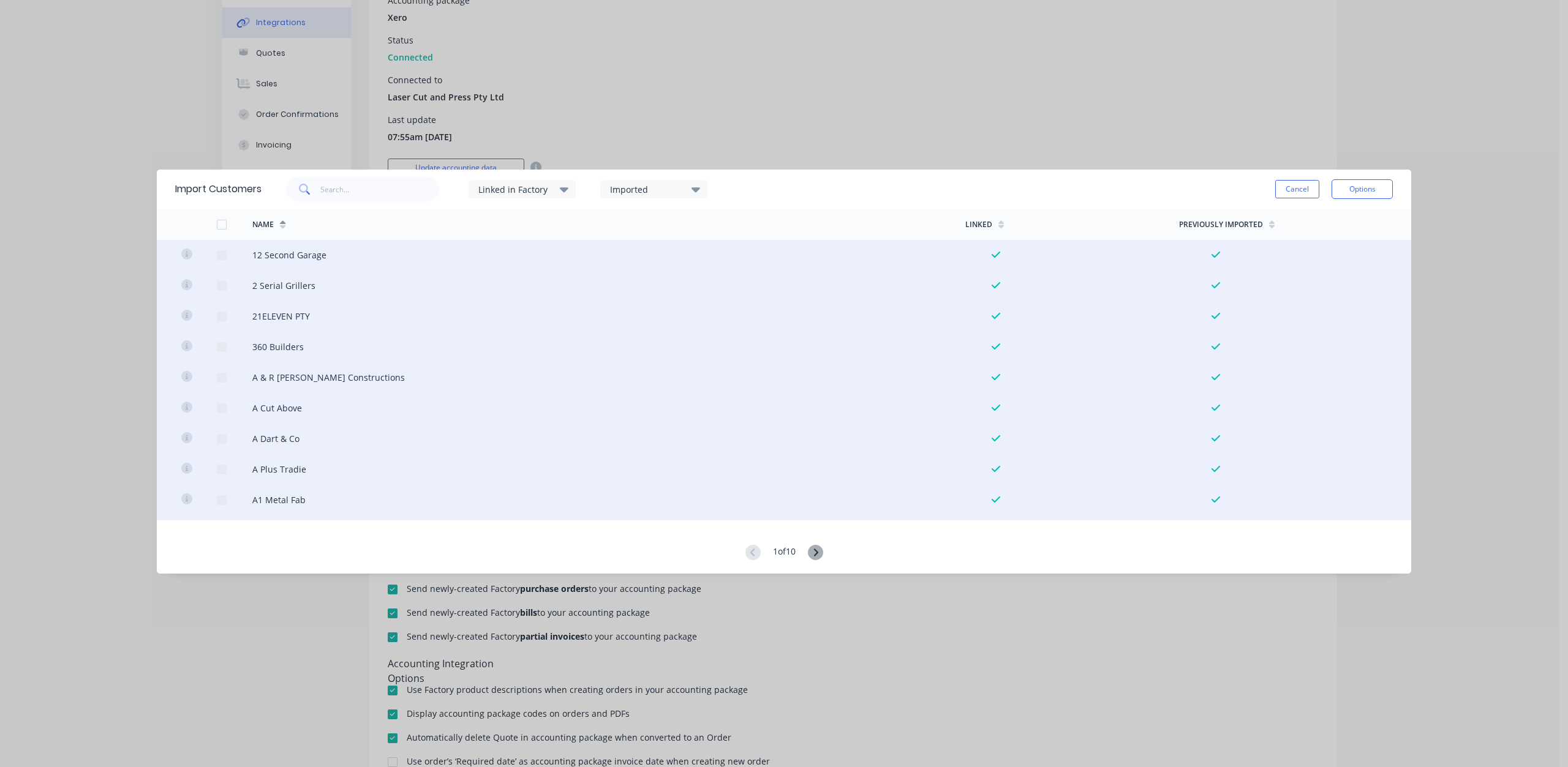
click at [668, 194] on div "Imported" at bounding box center [648, 189] width 77 height 13
click at [642, 231] on div "All" at bounding box center [701, 229] width 123 height 13
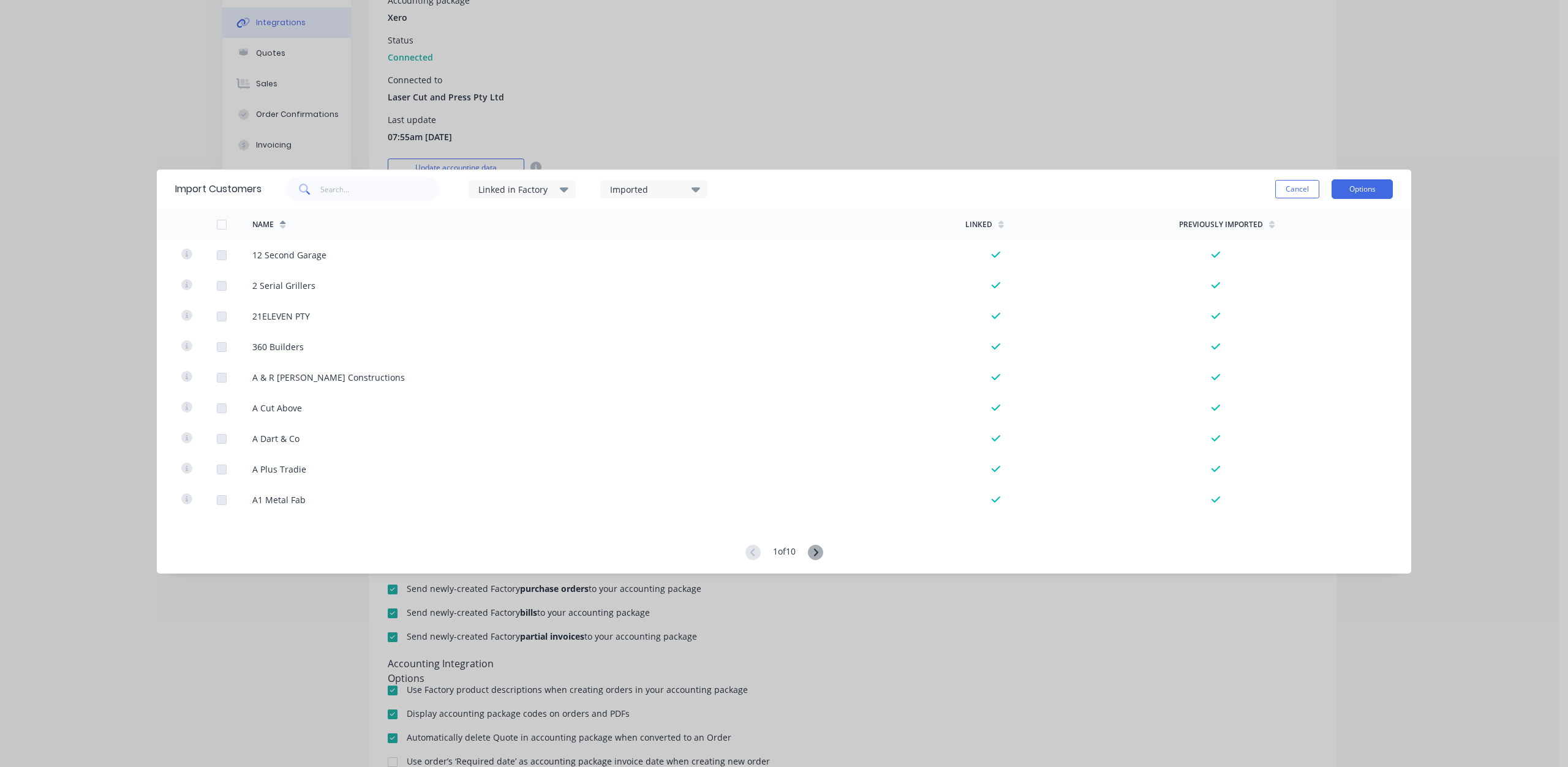
click at [1368, 183] on button "Options" at bounding box center [1362, 189] width 61 height 19
click at [1335, 250] on div "Import all customers" at bounding box center [1335, 251] width 94 height 18
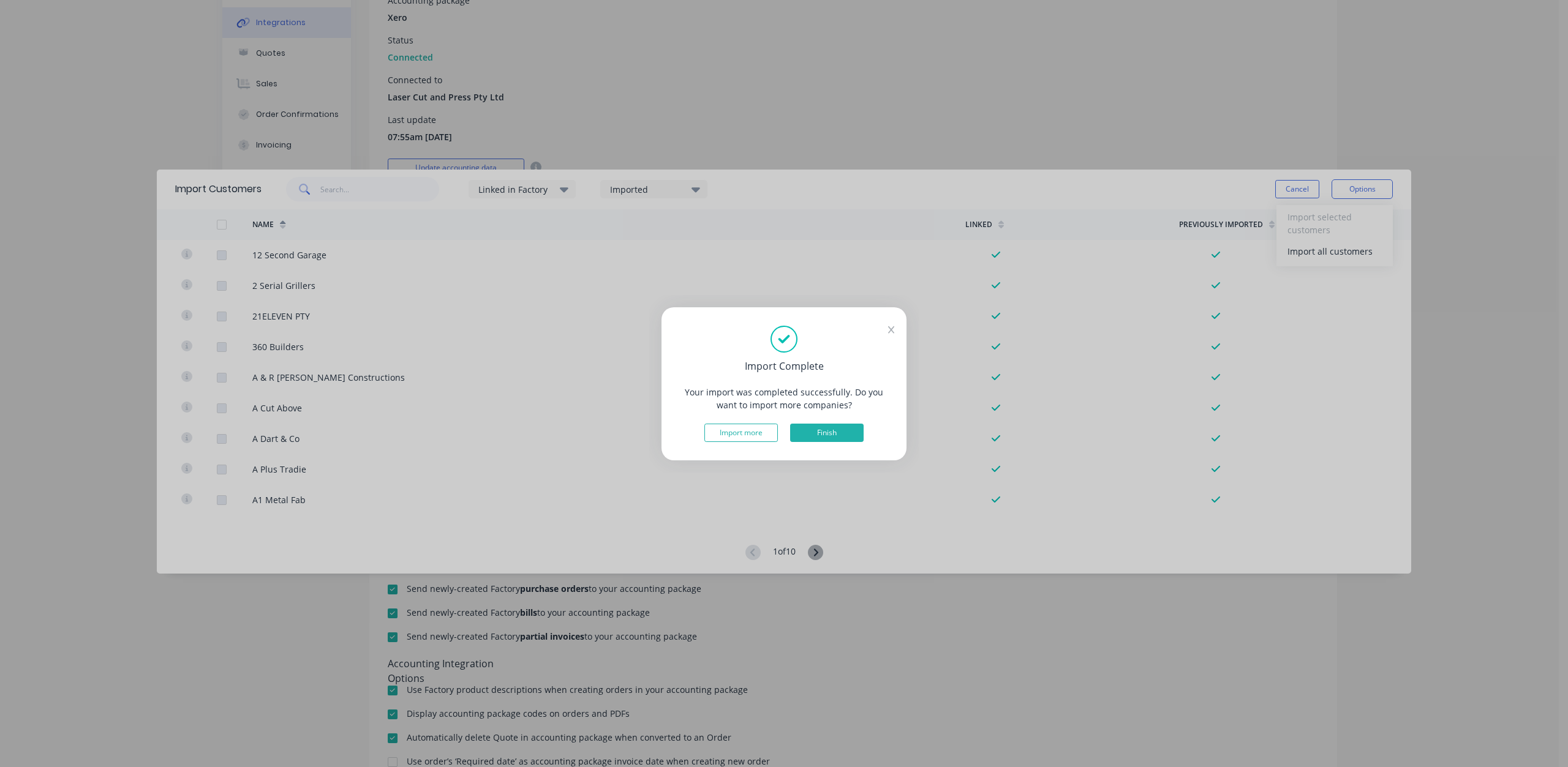
click at [834, 432] on button "Finish" at bounding box center [826, 433] width 73 height 19
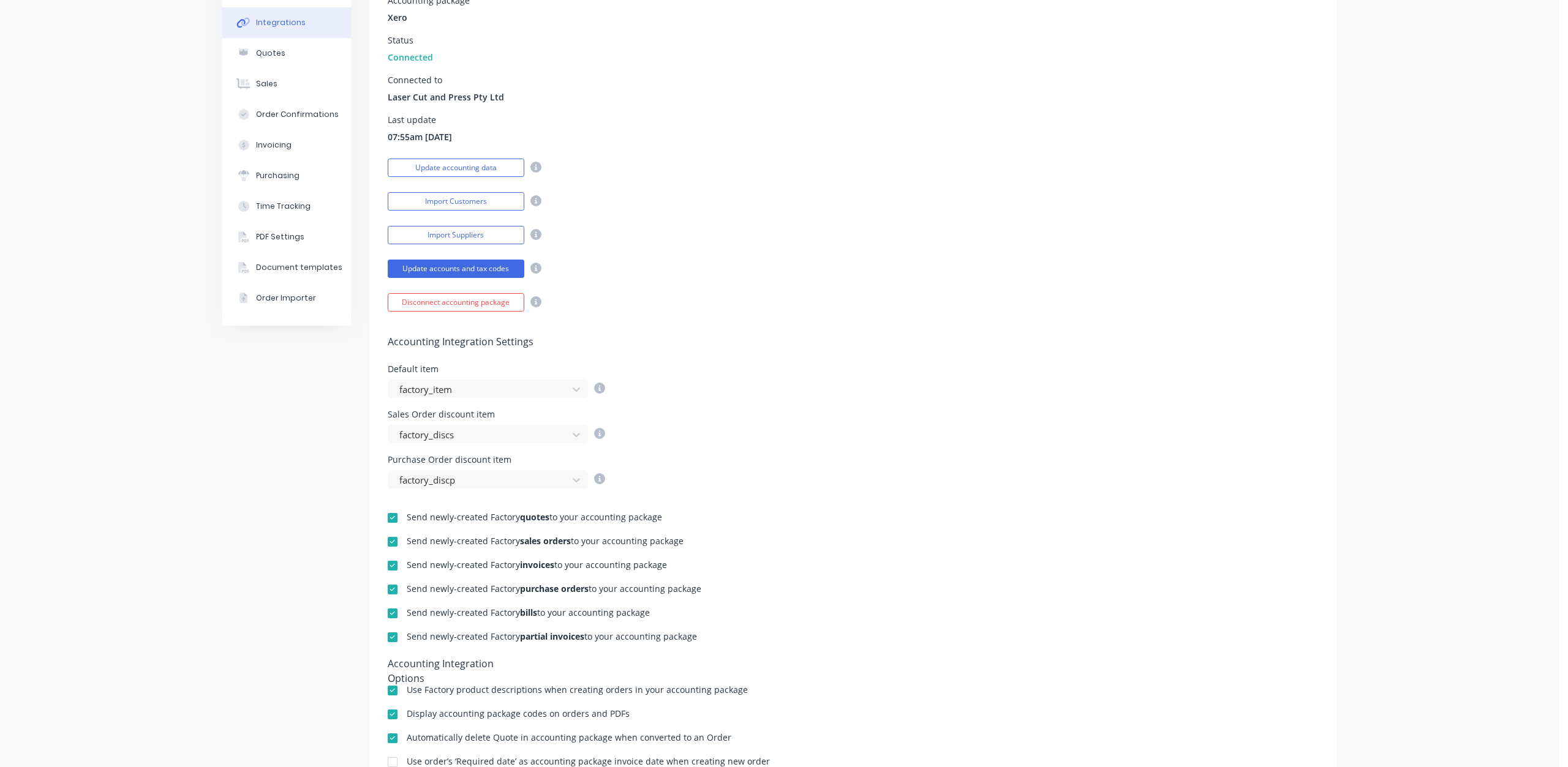
scroll to position [0, 0]
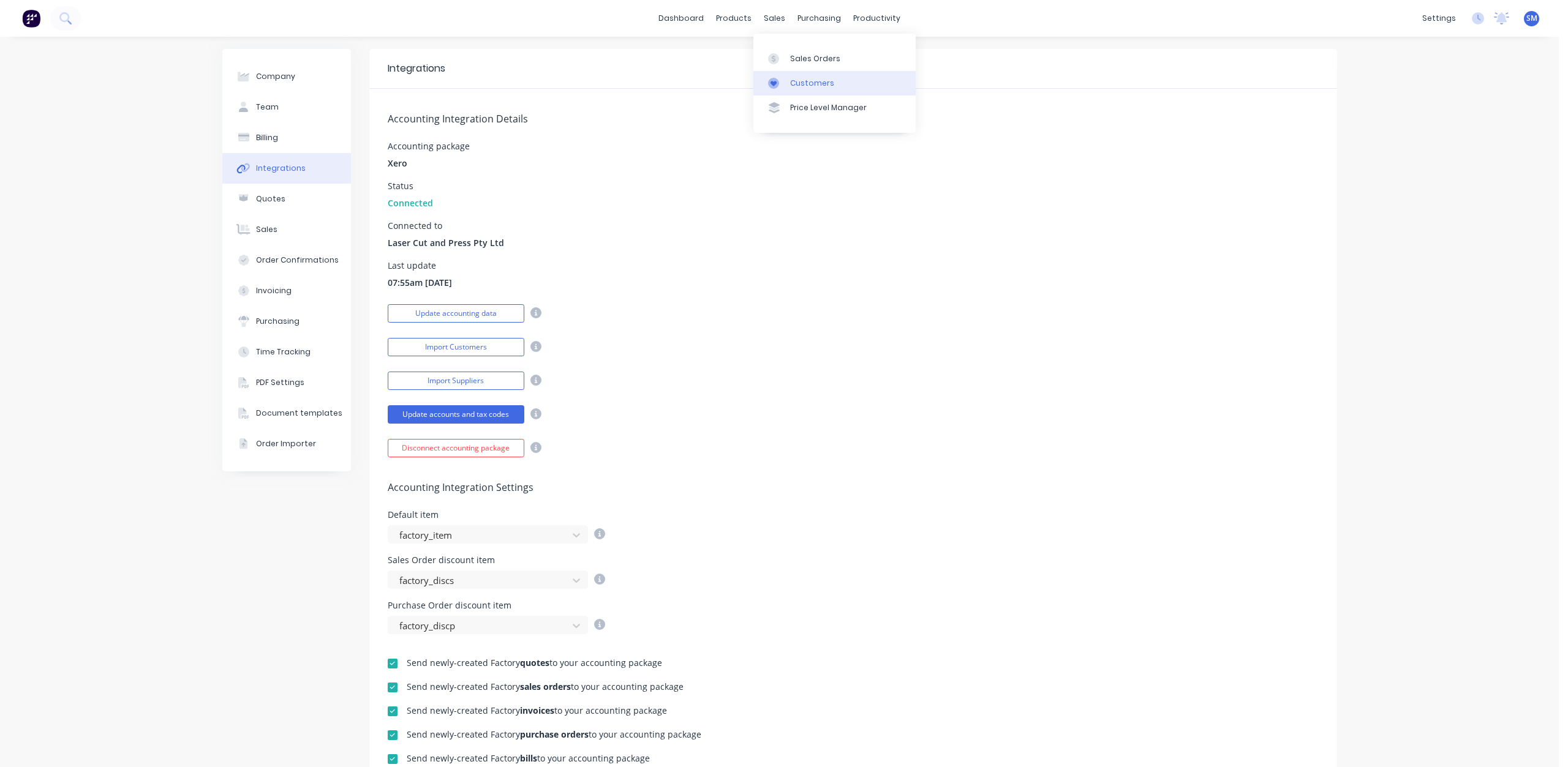
click at [808, 84] on div "Customers" at bounding box center [811, 83] width 44 height 11
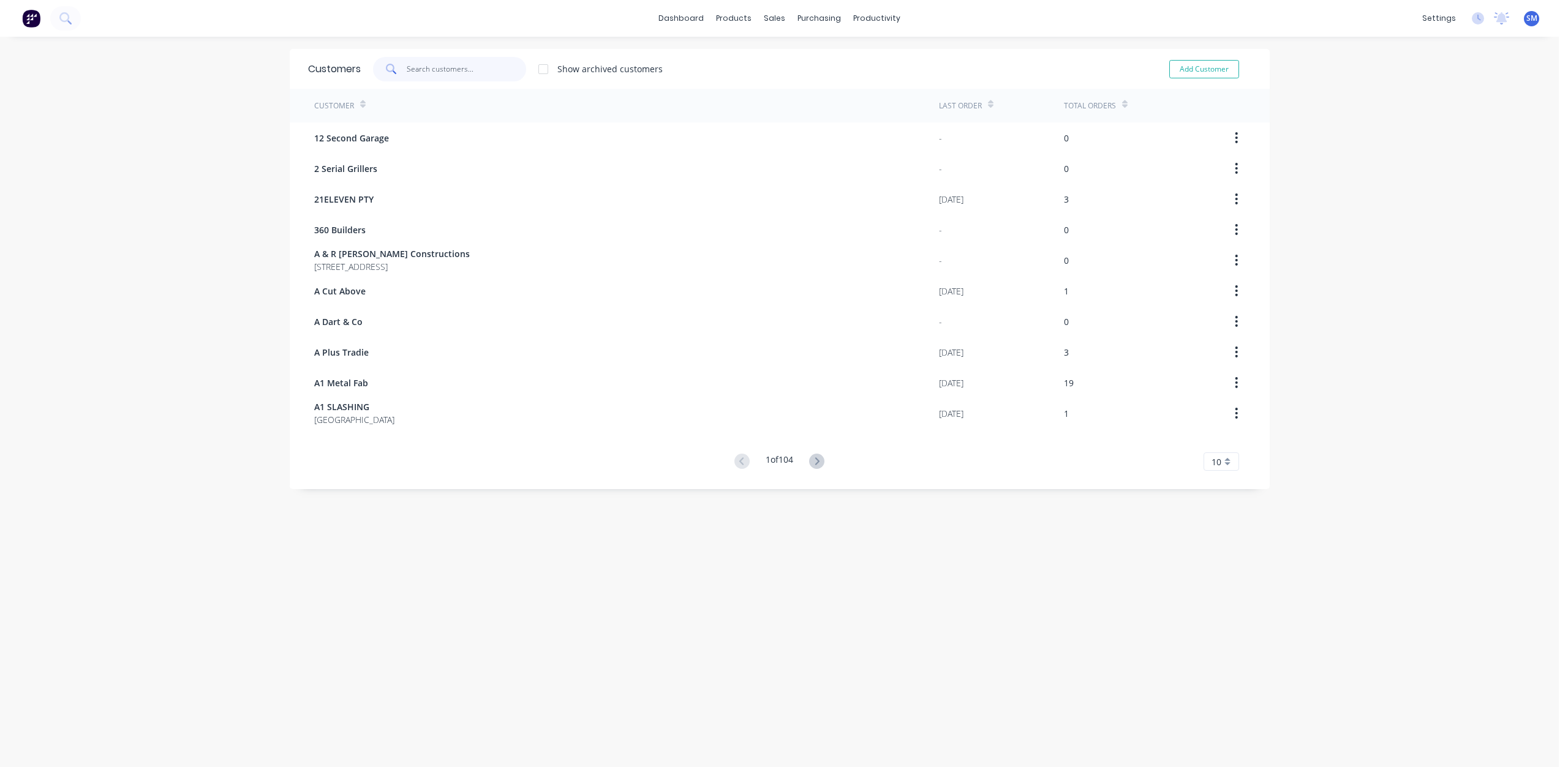
click at [408, 75] on input "text" at bounding box center [467, 69] width 120 height 25
type input "[PERSON_NAME]"
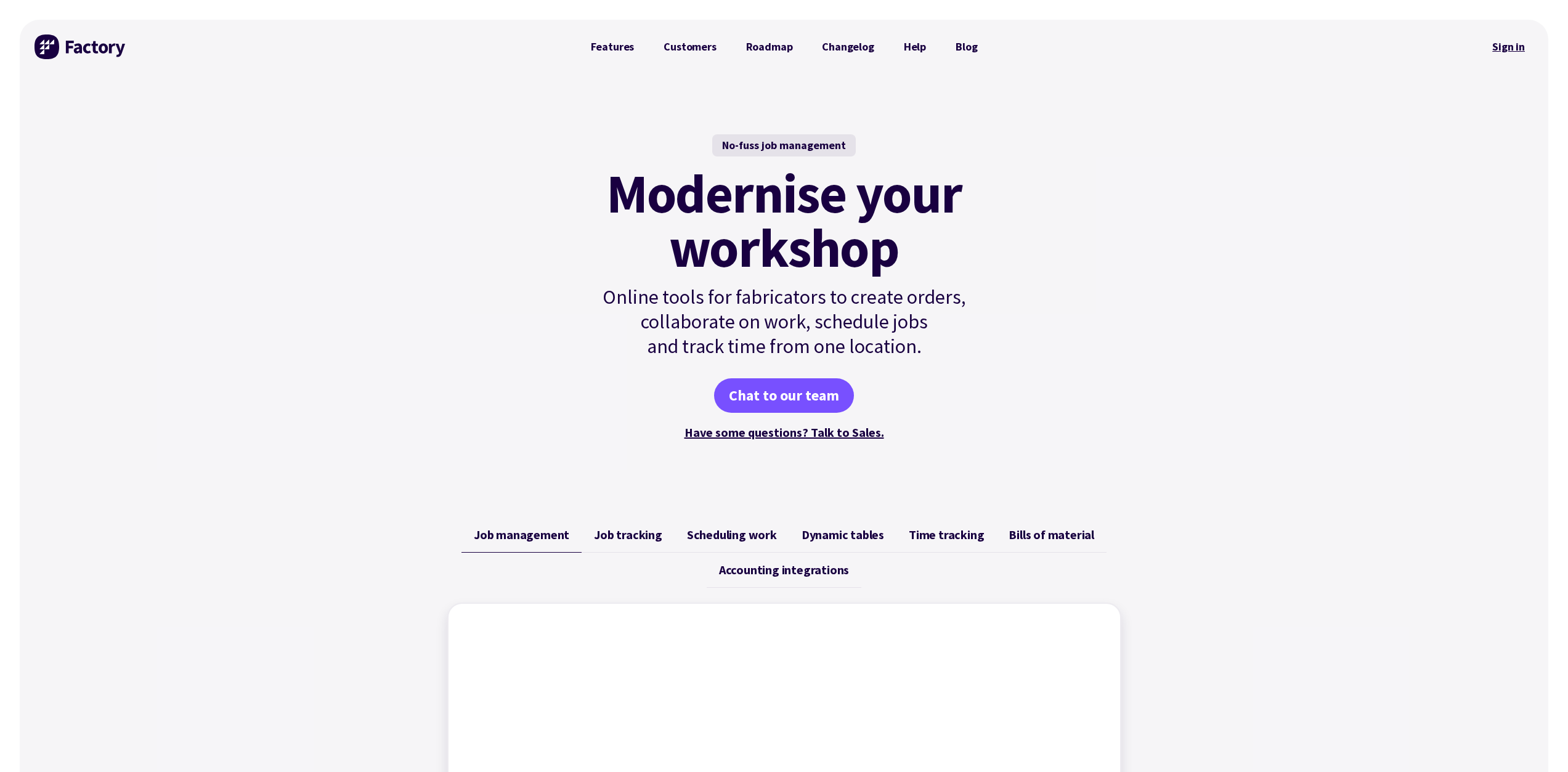
click at [1510, 44] on link "Sign in" at bounding box center [1509, 47] width 50 height 29
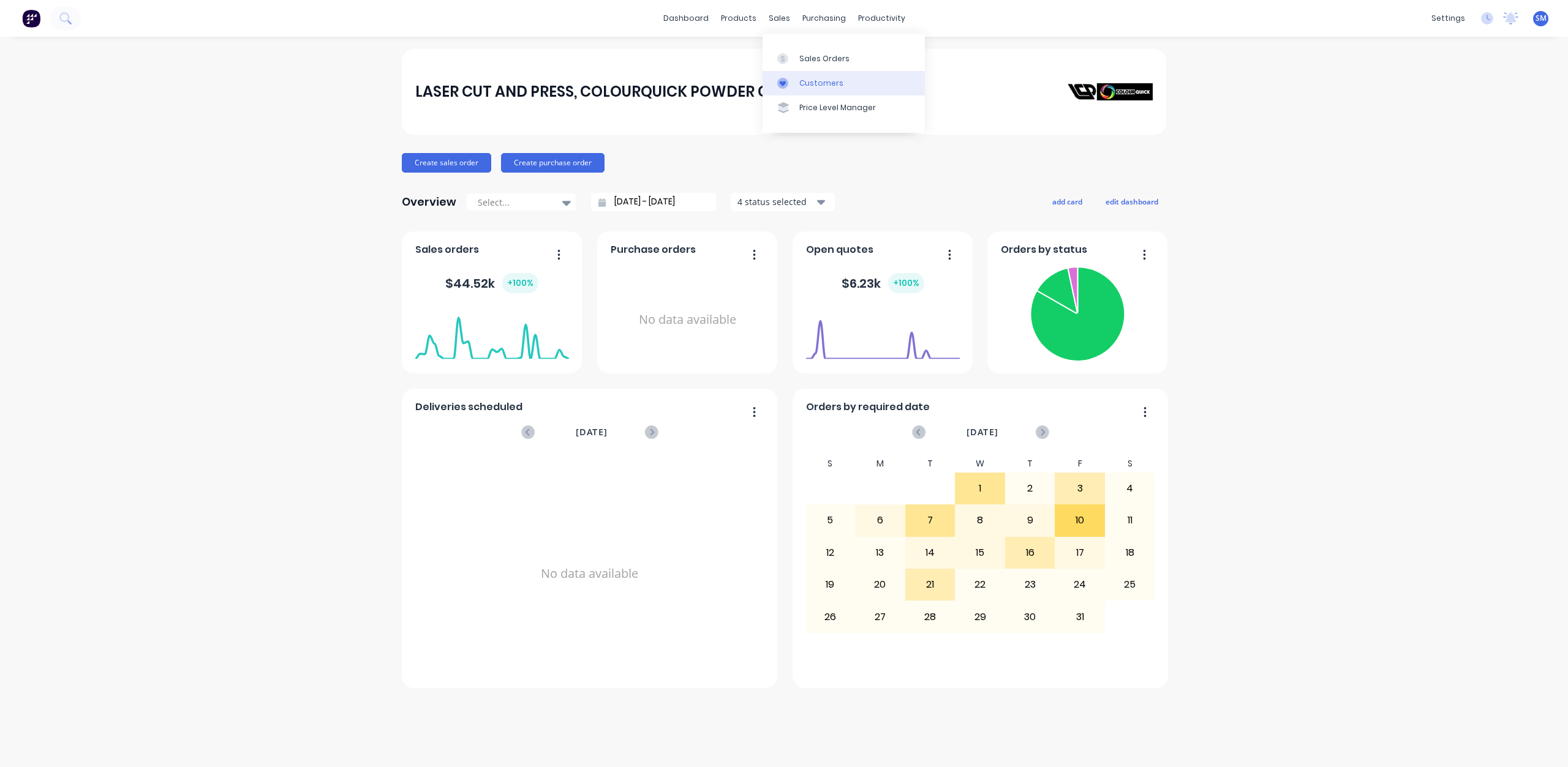
click at [805, 86] on div "Customers" at bounding box center [821, 83] width 44 height 11
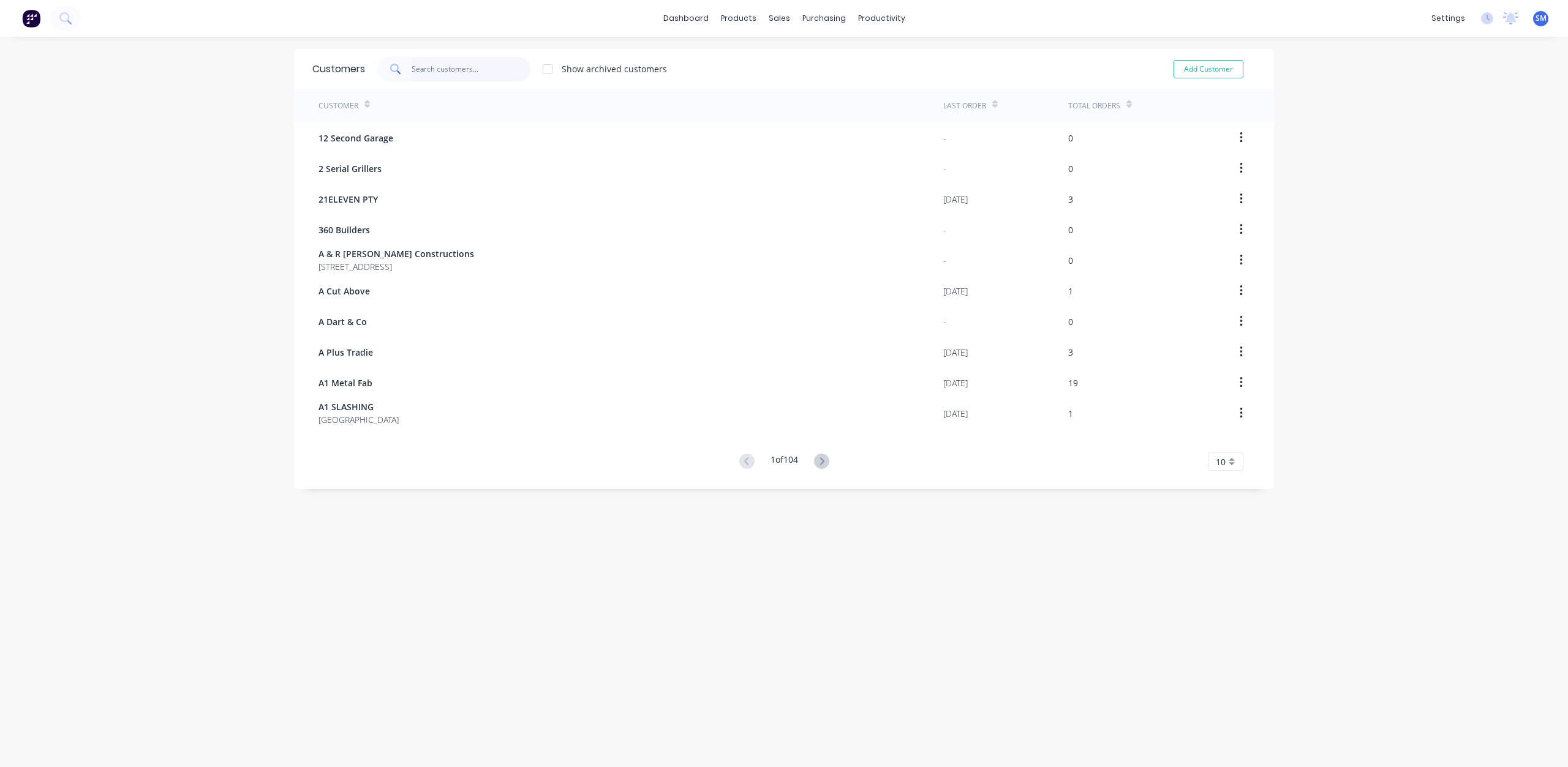
click at [434, 72] on input "text" at bounding box center [471, 69] width 120 height 25
type input "[PERSON_NAME]"
drag, startPoint x: 477, startPoint y: 73, endPoint x: 342, endPoint y: 66, distance: 135.2
click at [342, 64] on div "Customers SCOTT GEE Show archived customers Add Customer" at bounding box center [784, 69] width 980 height 40
click at [1446, 16] on div "settings" at bounding box center [1448, 18] width 46 height 19
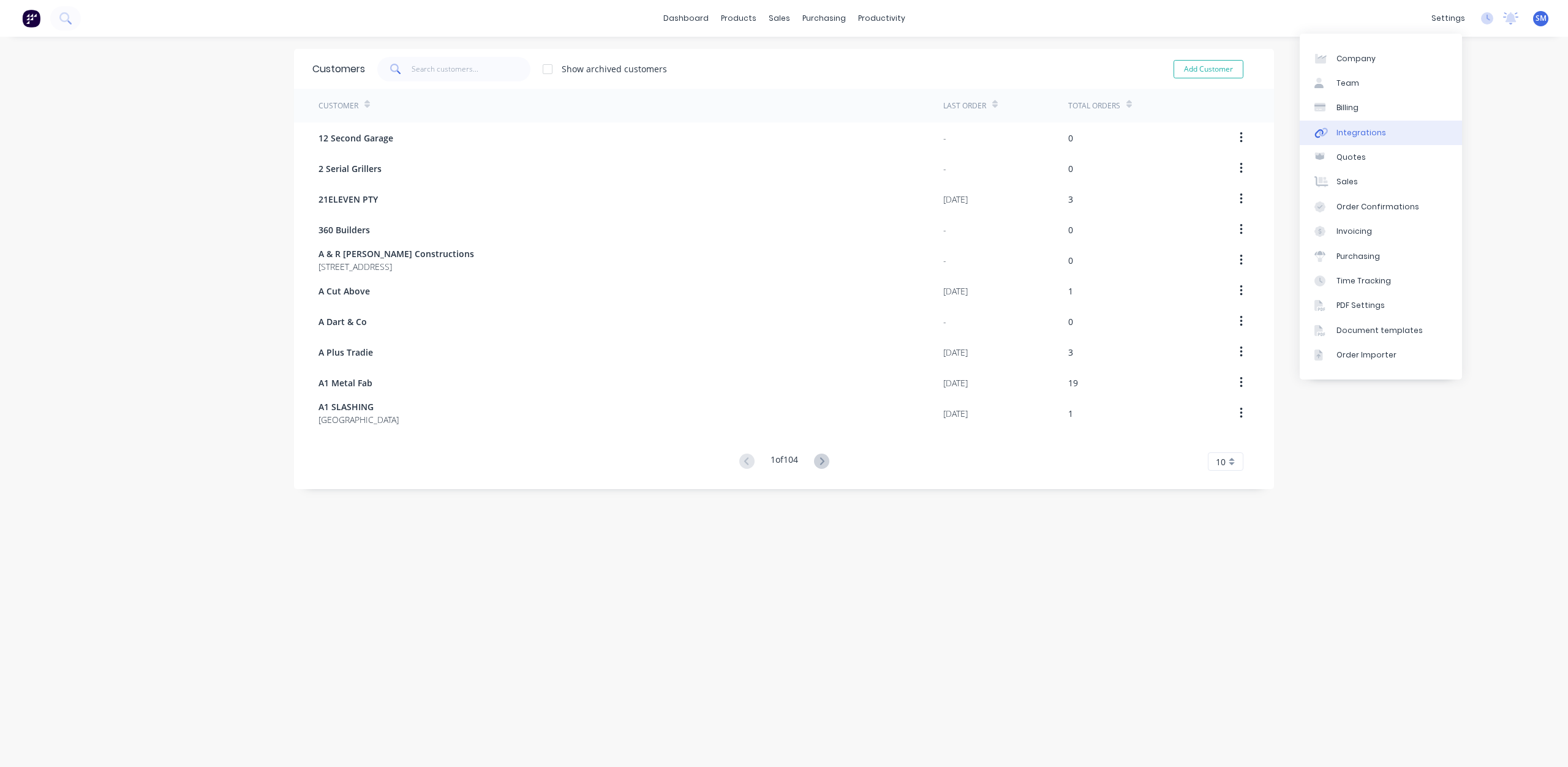
click at [1345, 132] on div "Integrations" at bounding box center [1361, 132] width 49 height 11
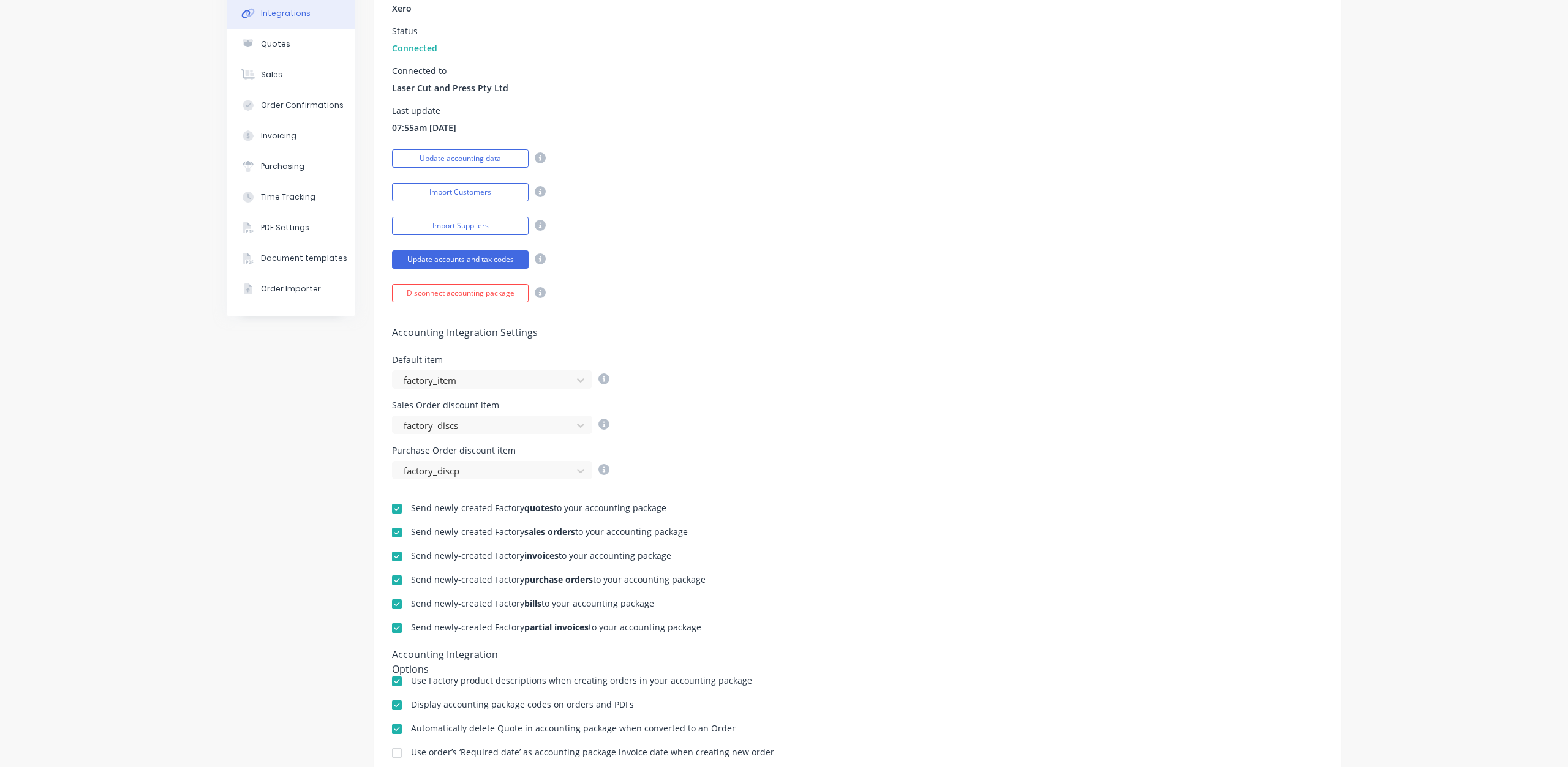
scroll to position [184, 0]
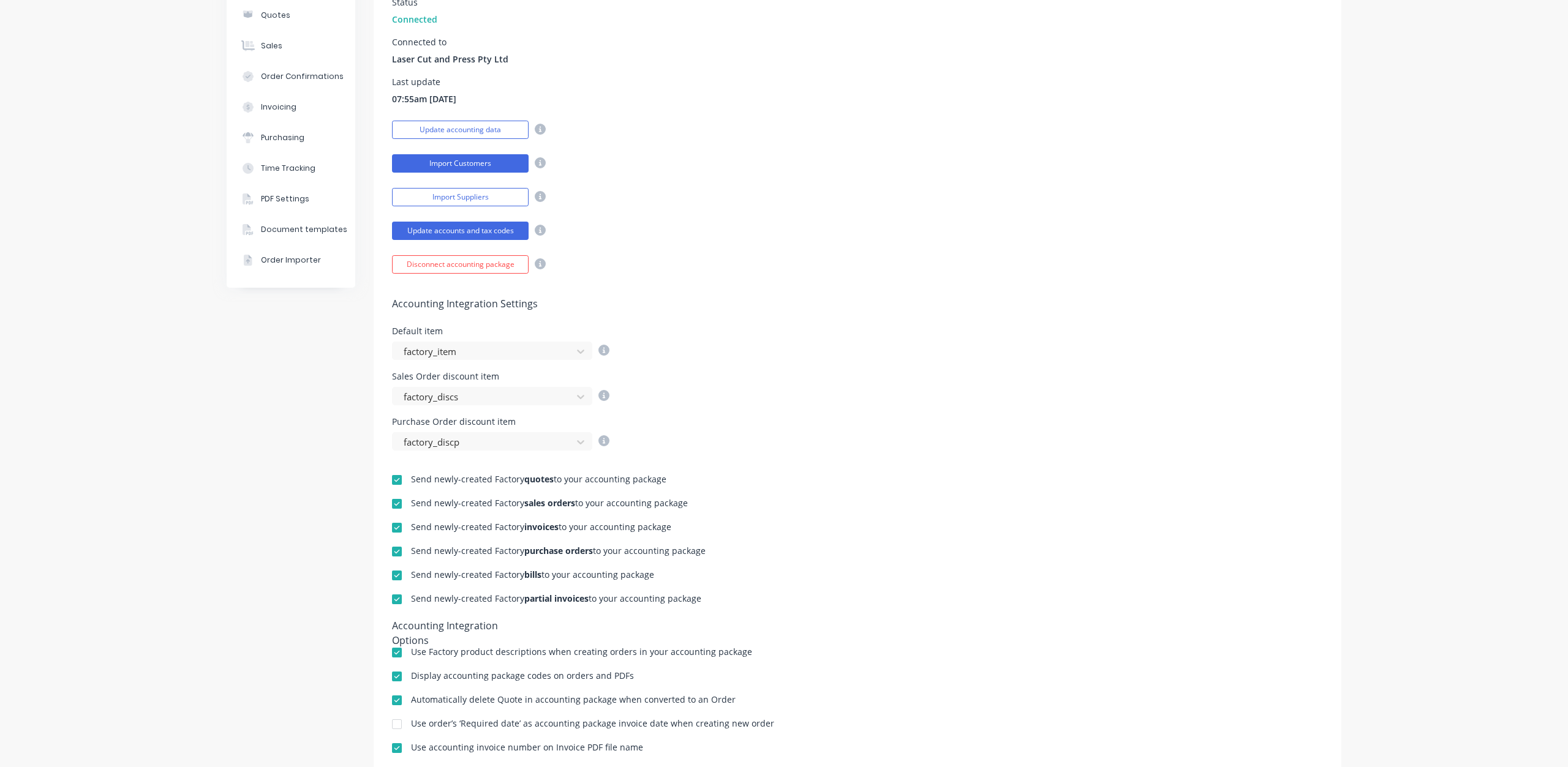
click at [466, 157] on button "Import Customers" at bounding box center [460, 163] width 137 height 19
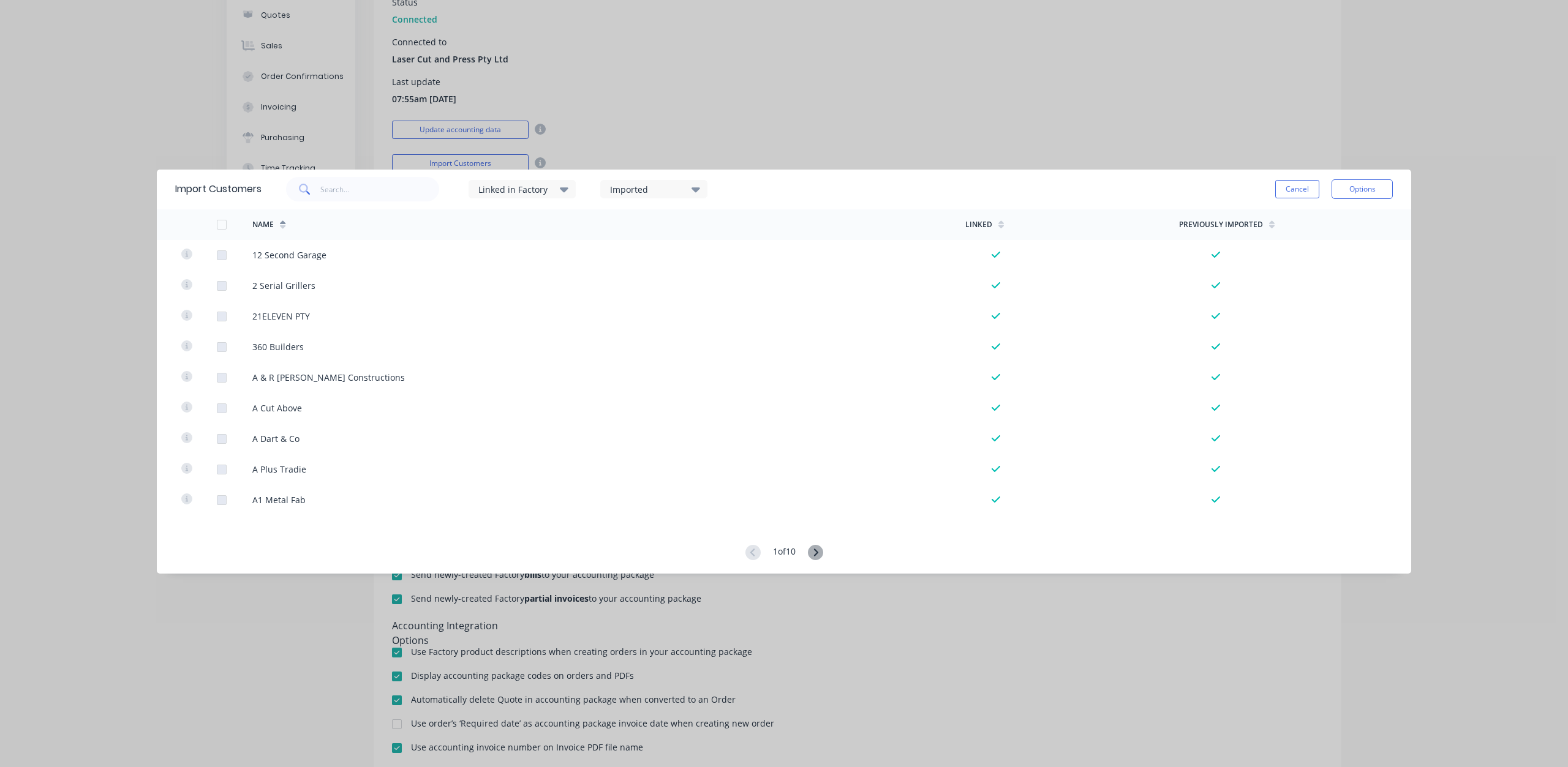
click at [638, 195] on div "Imported" at bounding box center [648, 189] width 77 height 13
click at [1358, 189] on button "Options" at bounding box center [1362, 189] width 61 height 19
click at [1335, 253] on div "Import all customers" at bounding box center [1335, 251] width 94 height 18
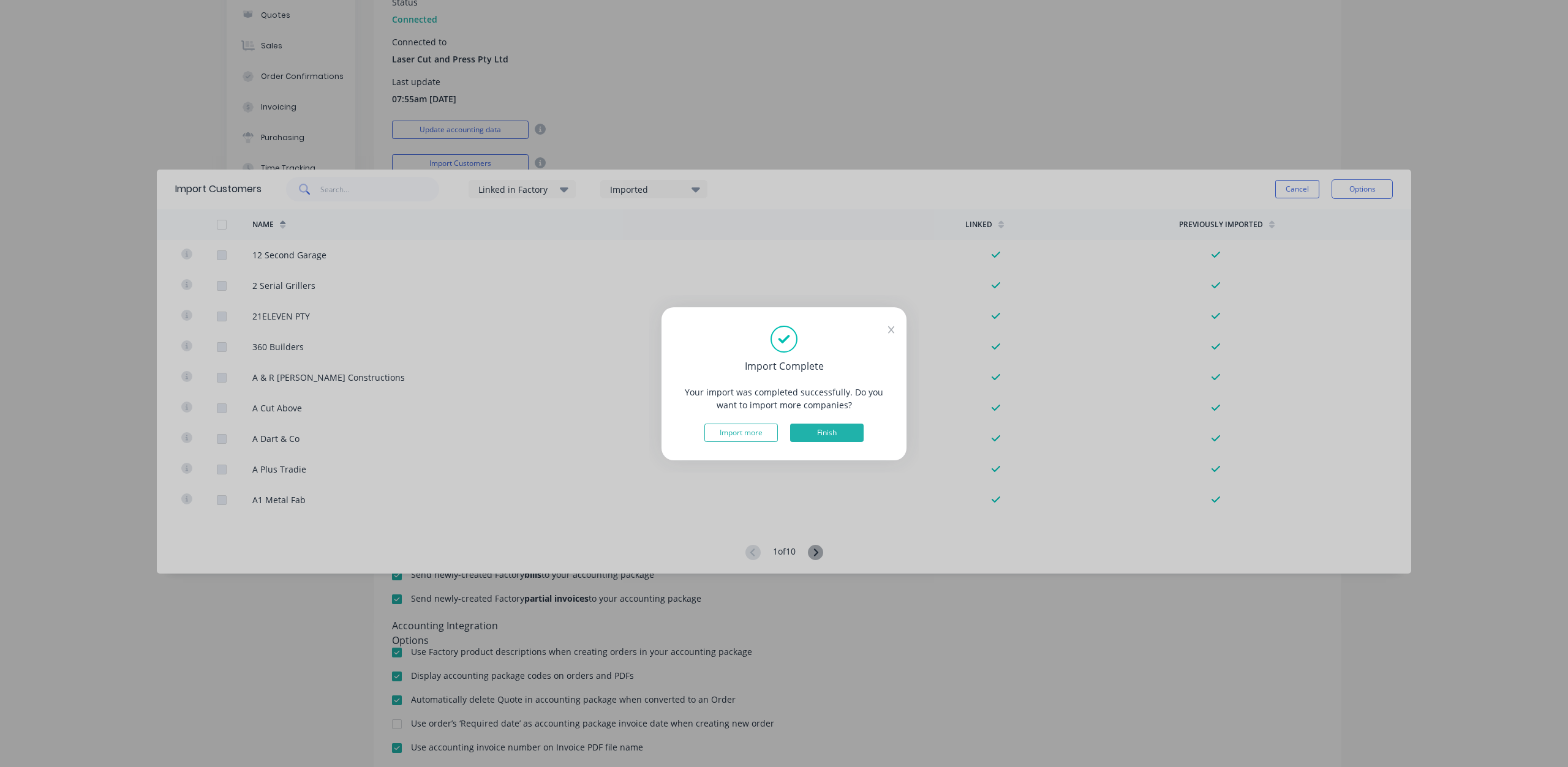
click at [842, 432] on button "Finish" at bounding box center [826, 433] width 73 height 19
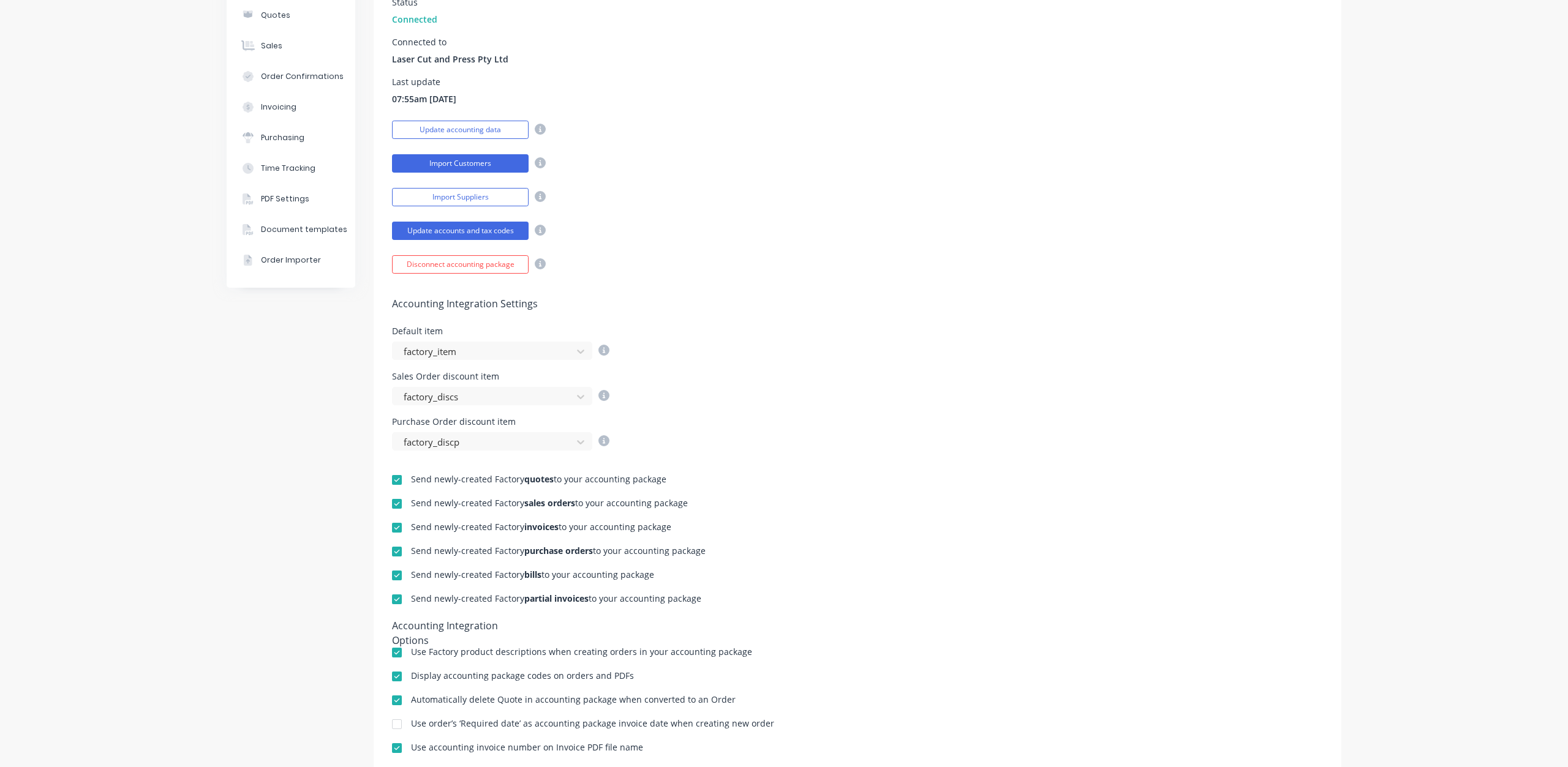
click at [454, 164] on button "Import Customers" at bounding box center [460, 163] width 137 height 19
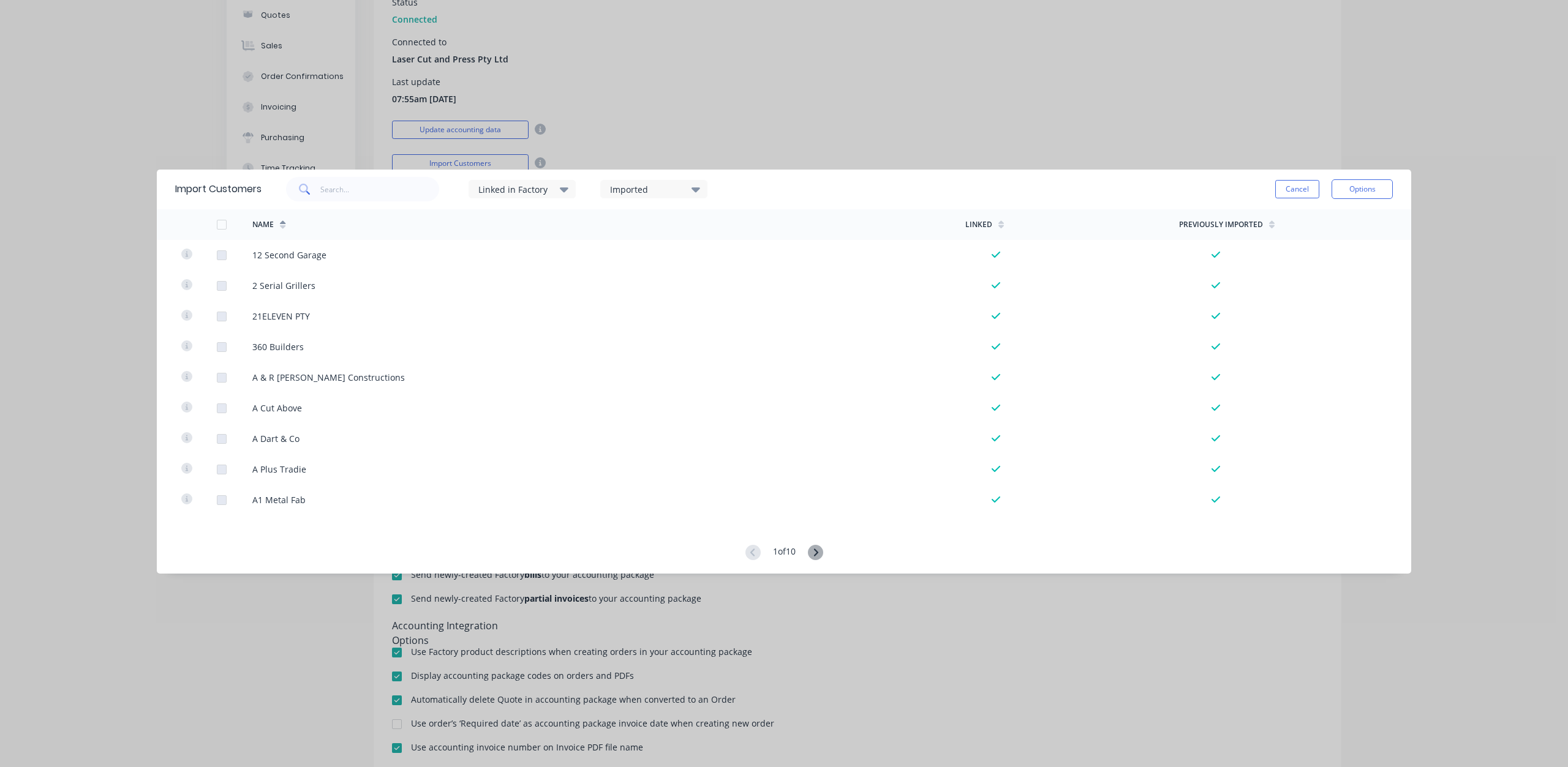
click at [221, 226] on div at bounding box center [221, 224] width 25 height 25
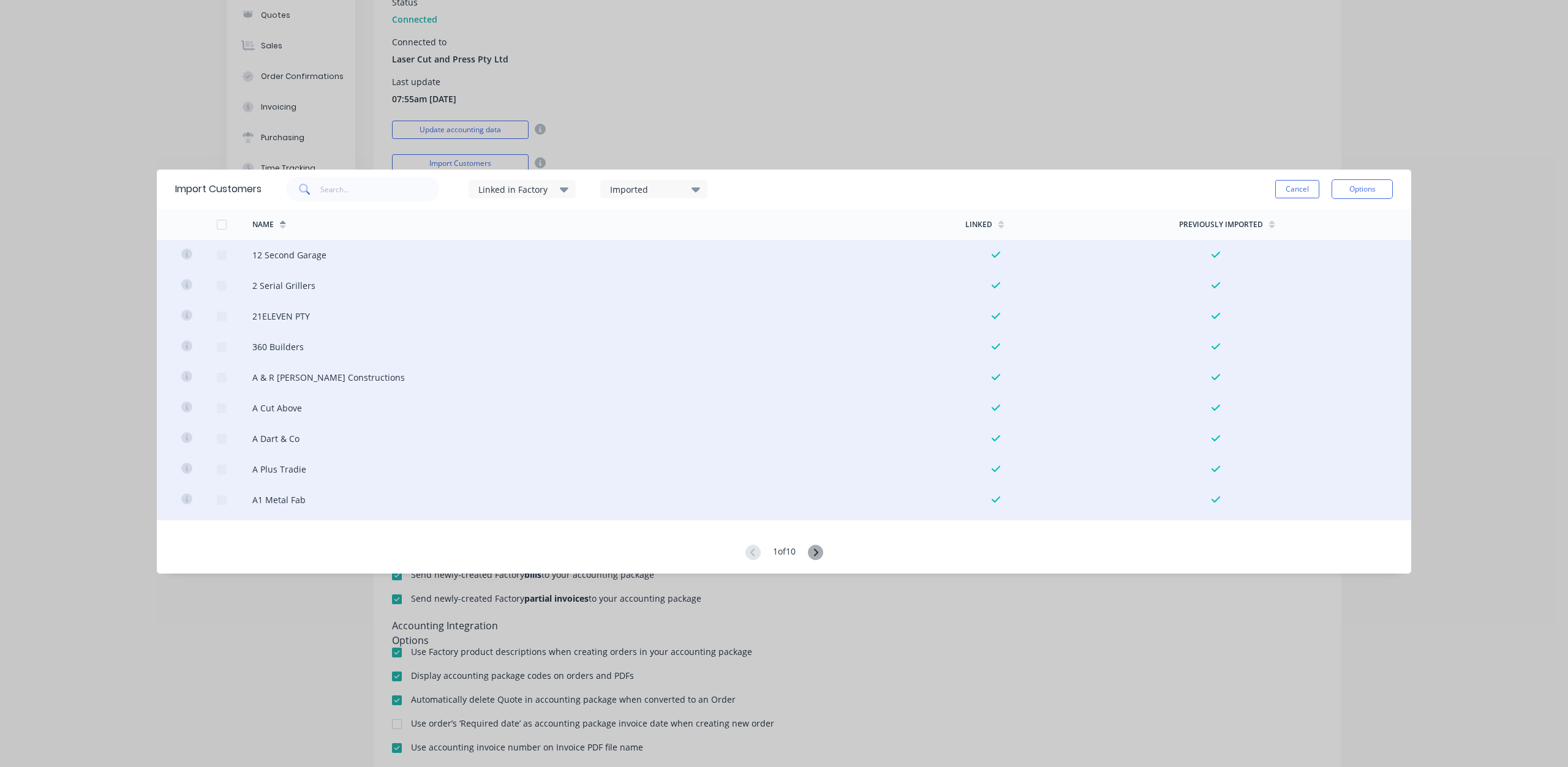
click at [221, 226] on div at bounding box center [221, 224] width 25 height 25
click at [1346, 188] on button "Options" at bounding box center [1362, 189] width 61 height 19
click at [1311, 256] on div "Import all customers" at bounding box center [1335, 251] width 94 height 18
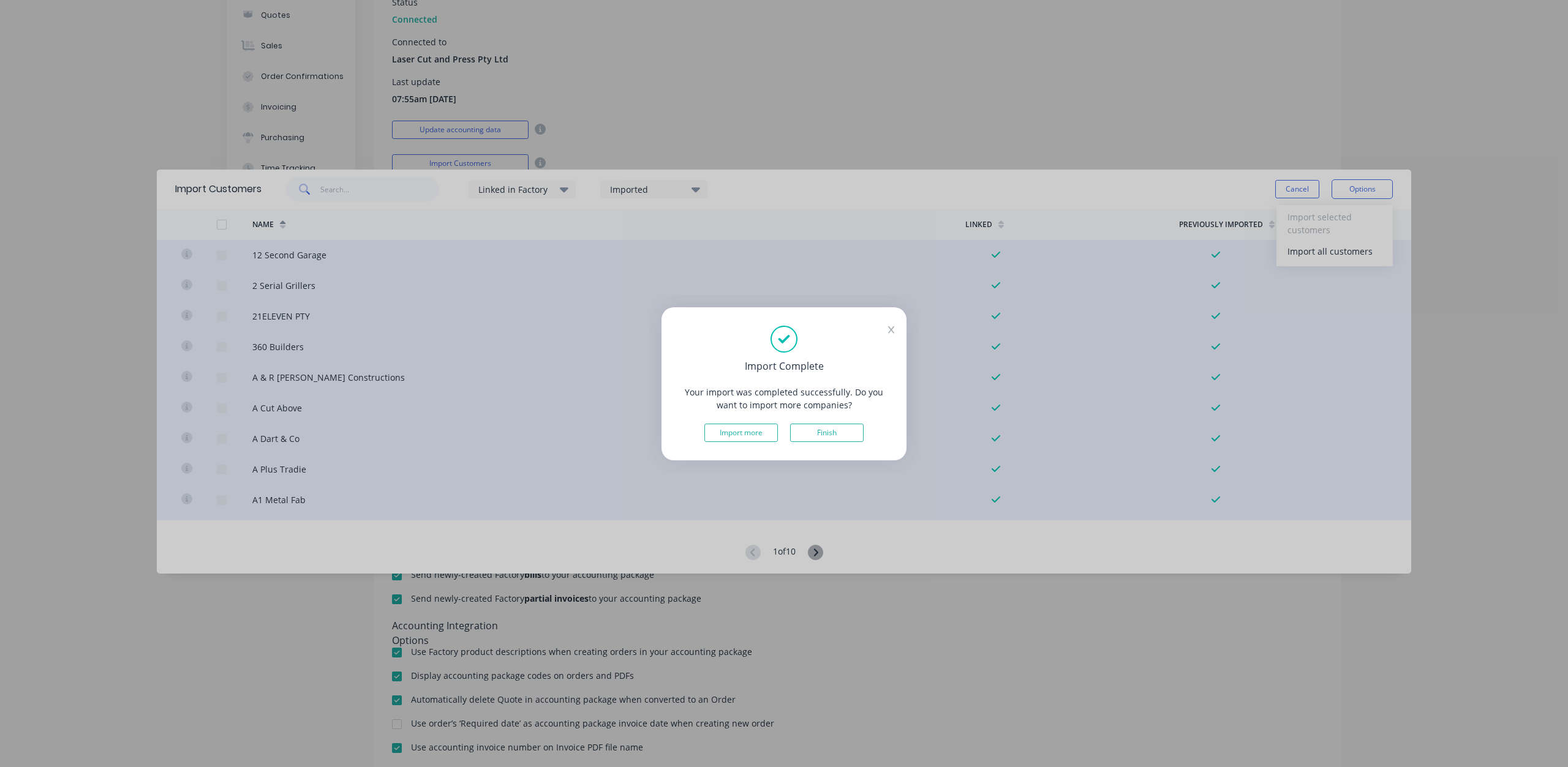
click at [815, 430] on button "Finish" at bounding box center [826, 433] width 73 height 19
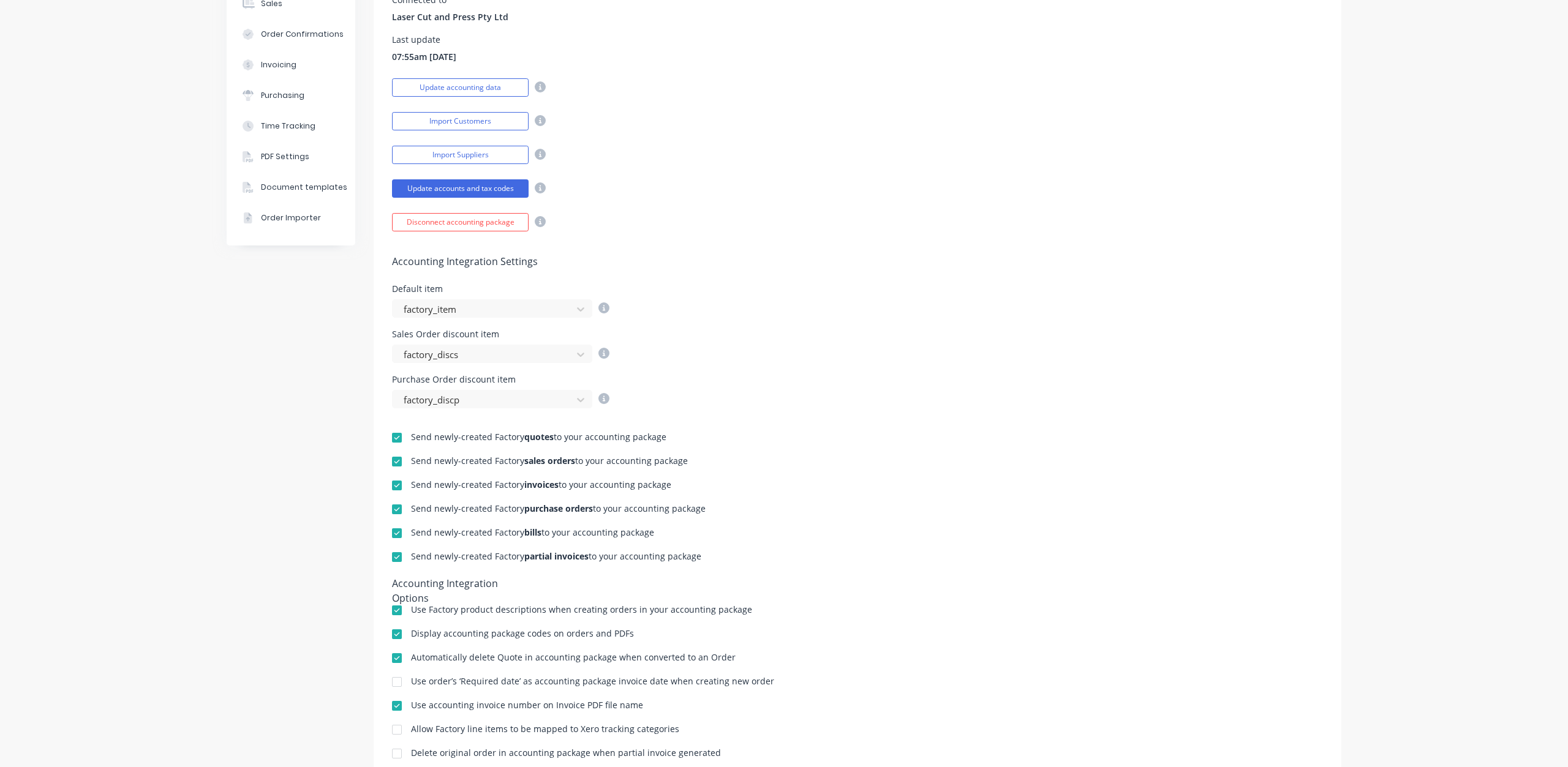
scroll to position [268, 0]
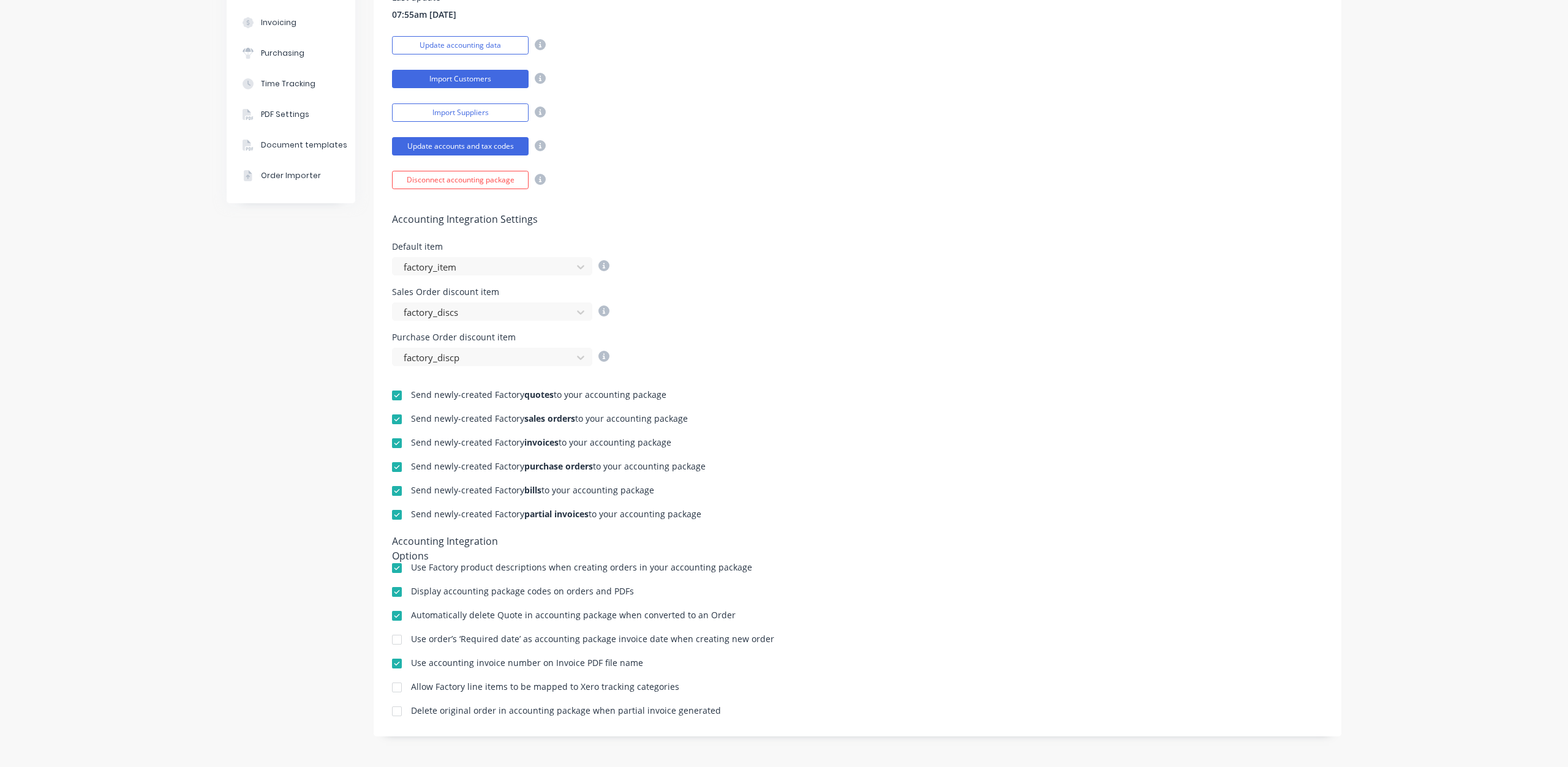
click at [469, 80] on button "Import Customers" at bounding box center [460, 78] width 137 height 19
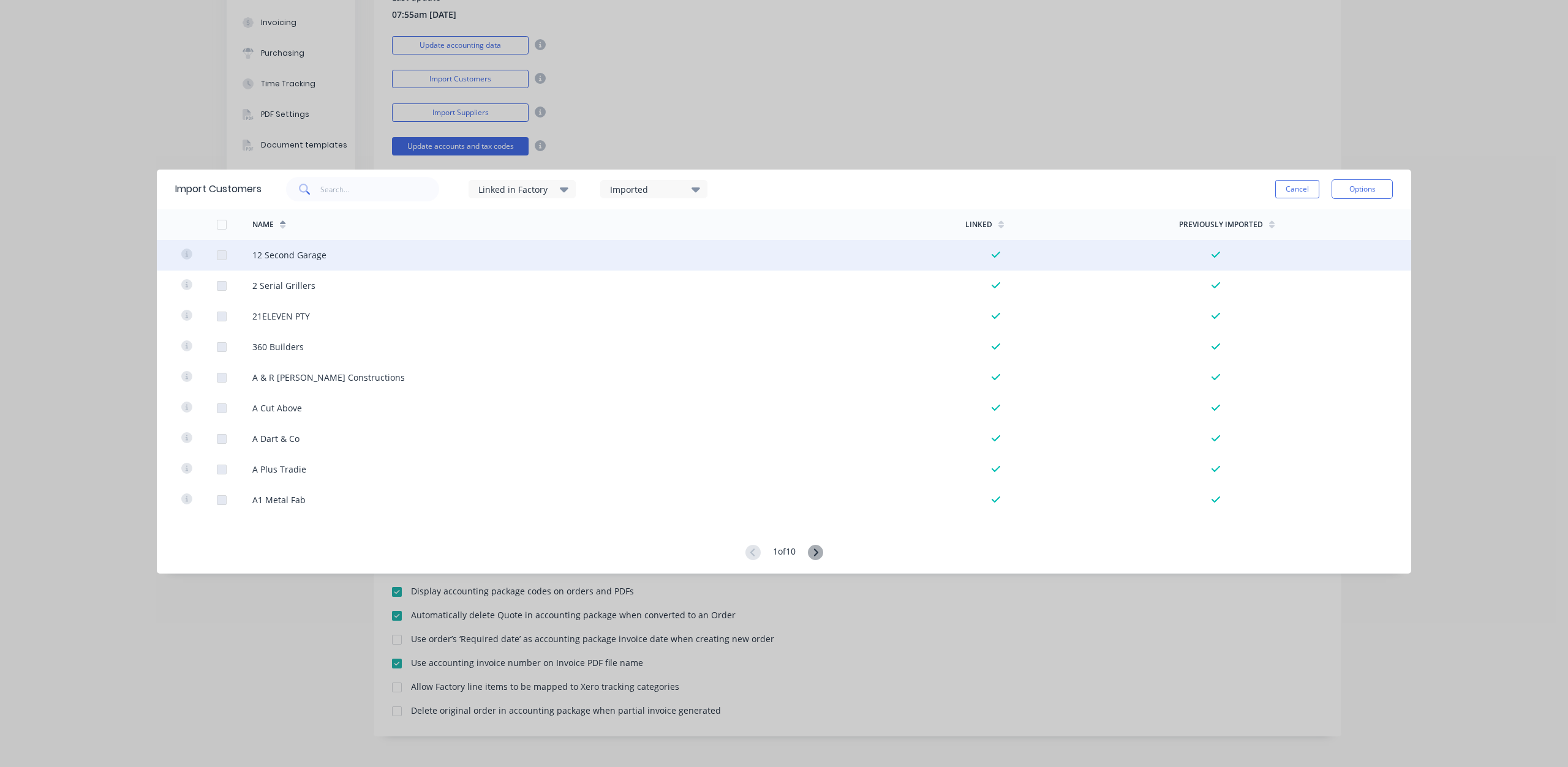
click at [219, 251] on div at bounding box center [221, 255] width 25 height 25
click at [220, 256] on div at bounding box center [221, 255] width 25 height 25
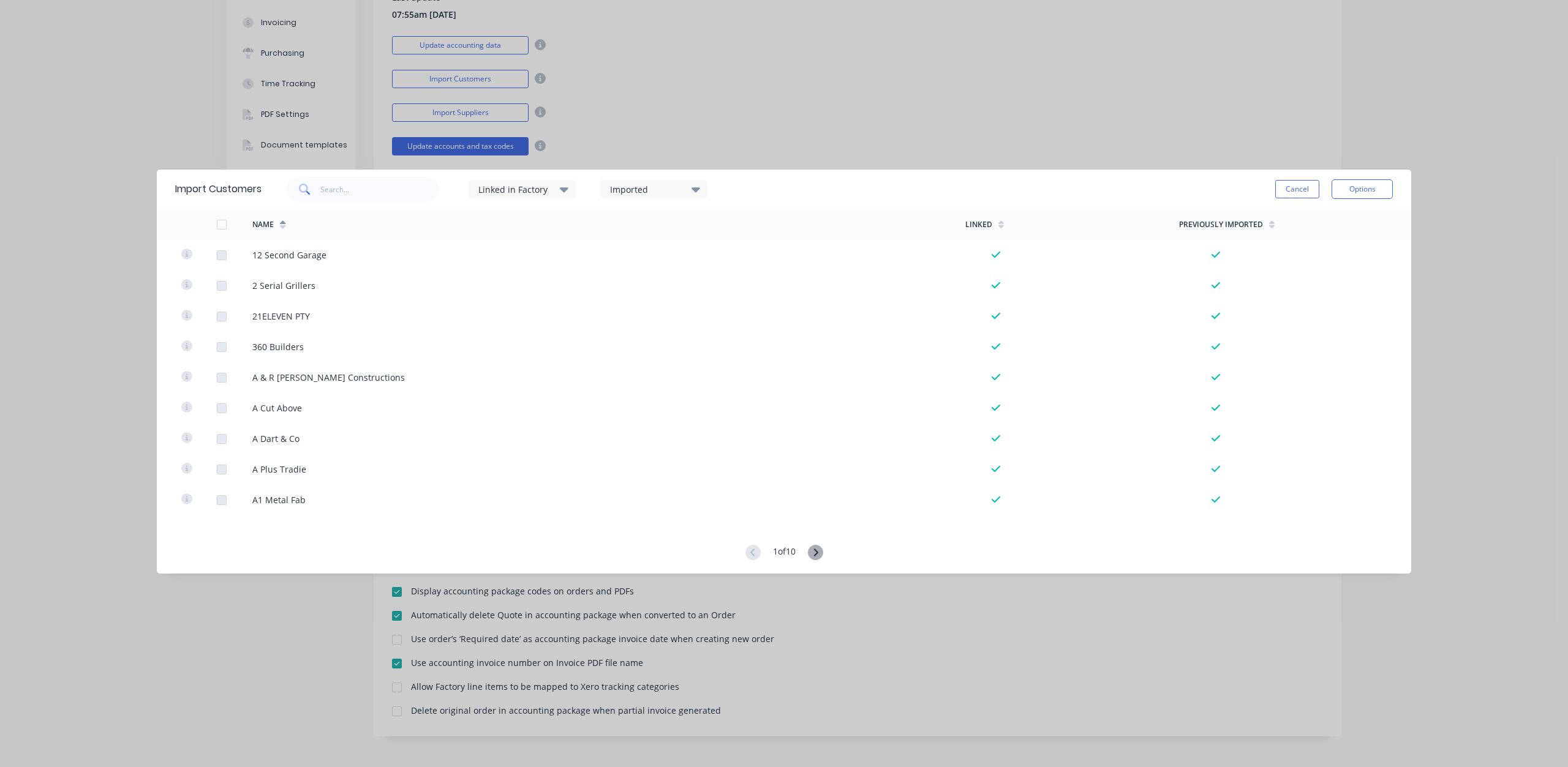
click at [227, 226] on div at bounding box center [221, 224] width 25 height 25
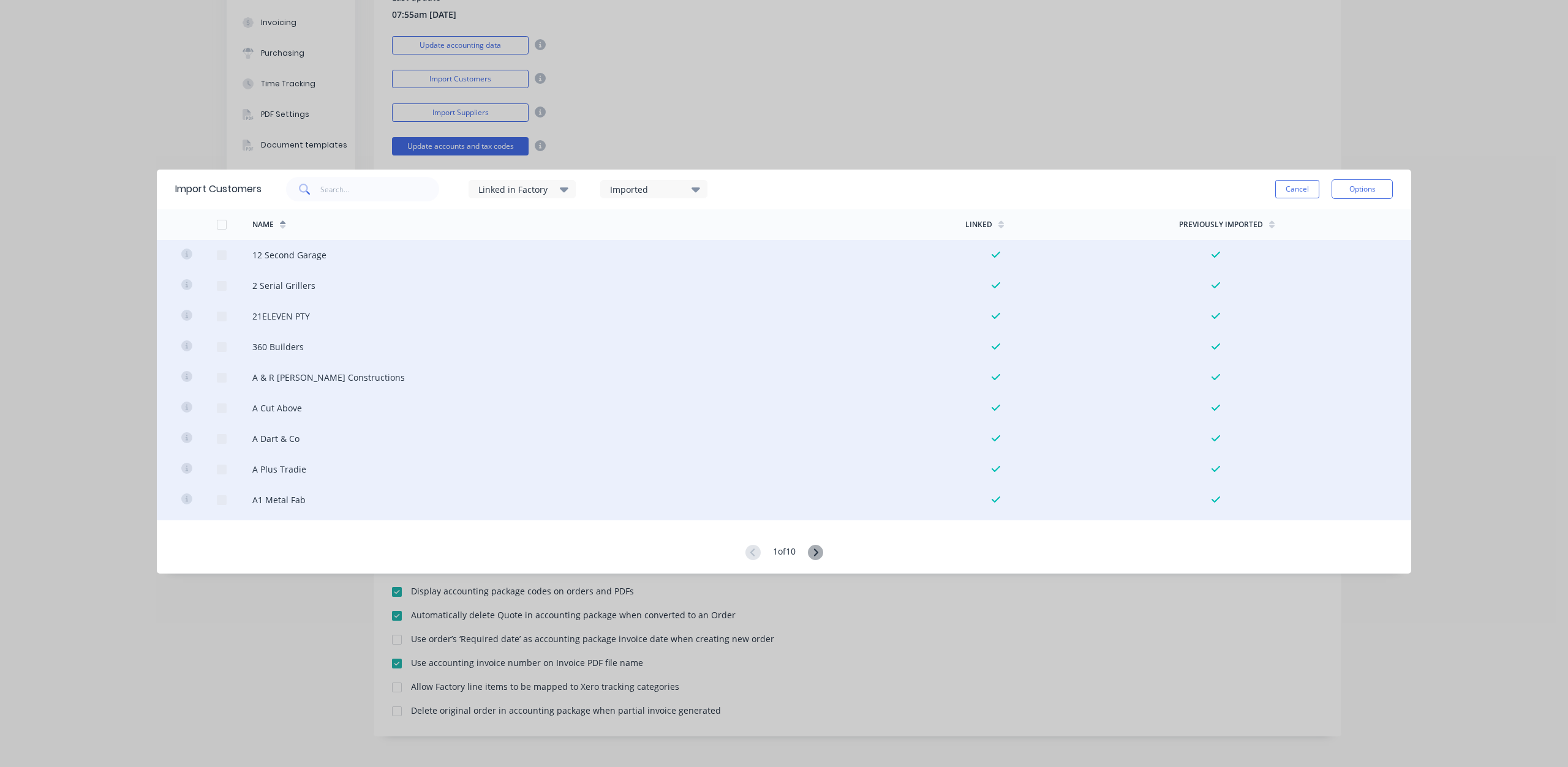
click at [224, 227] on div at bounding box center [221, 224] width 25 height 25
click at [285, 226] on icon at bounding box center [282, 224] width 5 height 9
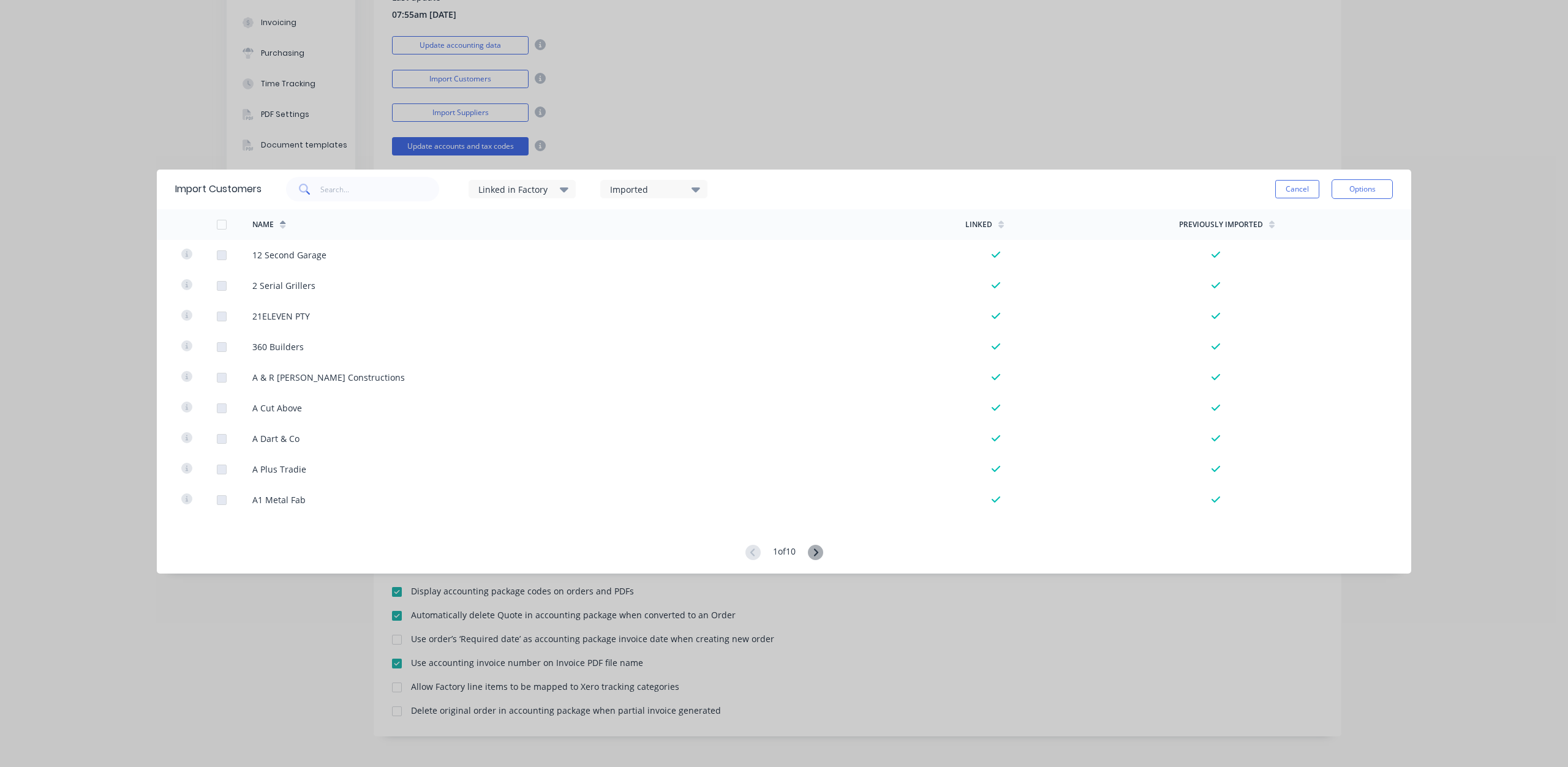
click at [567, 186] on icon at bounding box center [564, 189] width 8 height 13
click at [510, 229] on div "All" at bounding box center [570, 229] width 123 height 13
click at [645, 190] on div "Imported" at bounding box center [648, 189] width 77 height 13
click at [641, 227] on div "All" at bounding box center [701, 229] width 123 height 13
click at [226, 224] on div at bounding box center [221, 224] width 25 height 25
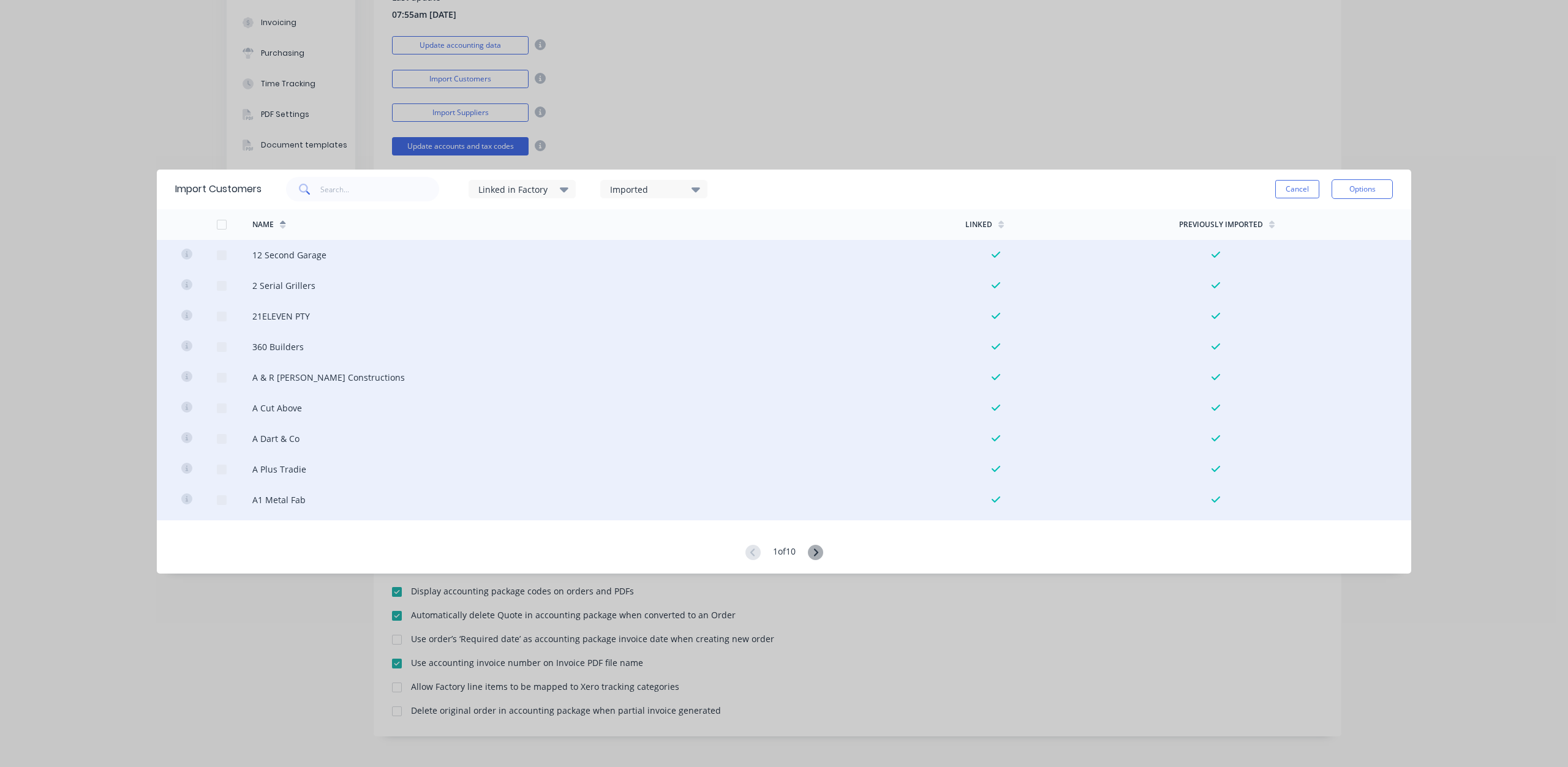
click at [221, 224] on div at bounding box center [221, 224] width 25 height 25
click at [223, 224] on div at bounding box center [221, 224] width 25 height 25
click at [814, 546] on icon at bounding box center [815, 552] width 15 height 15
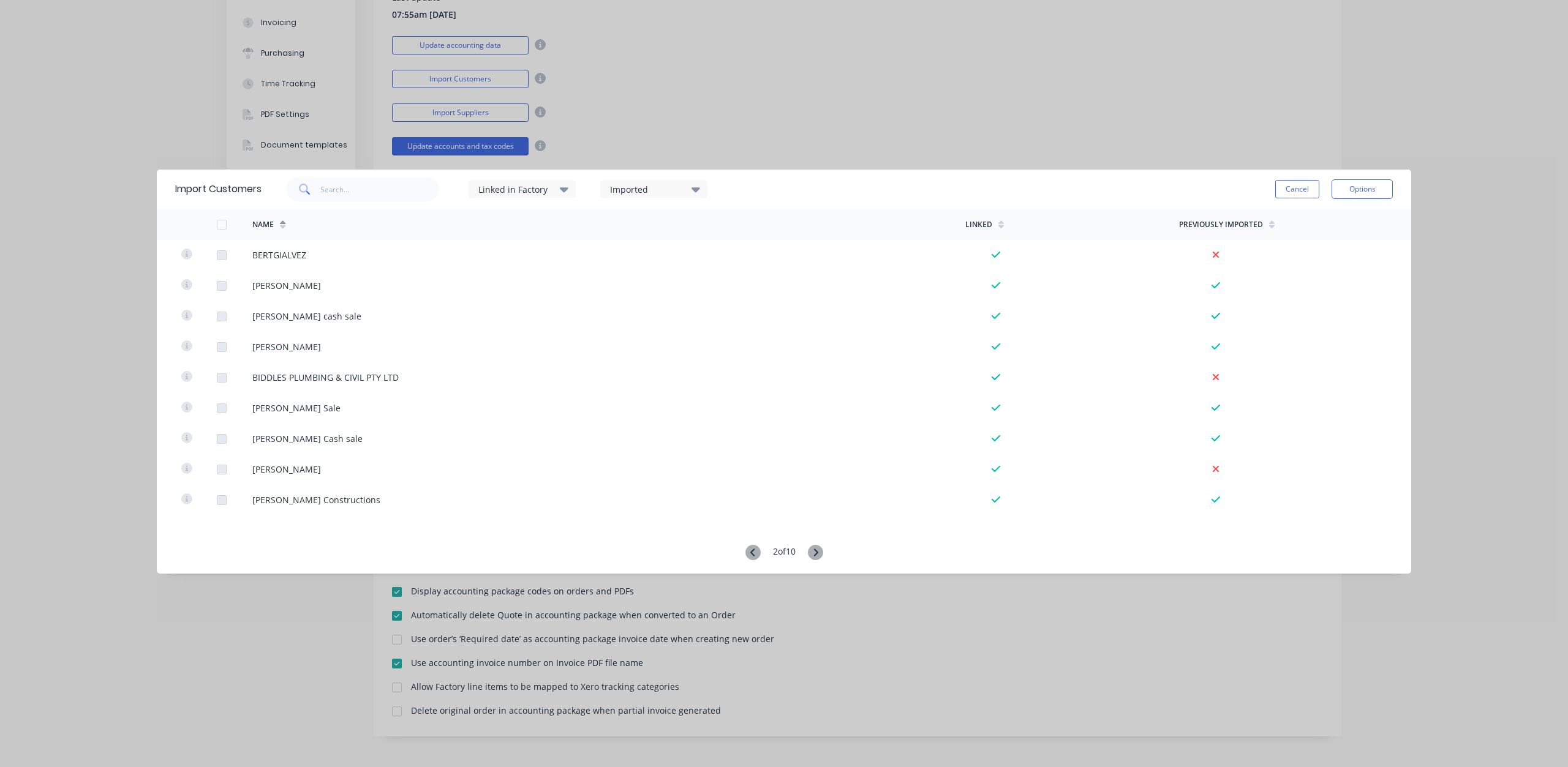
click at [699, 178] on div "Imported" at bounding box center [654, 188] width 107 height 37
click at [624, 227] on div at bounding box center [623, 229] width 25 height 25
click at [700, 190] on icon at bounding box center [695, 190] width 8 height 5
click at [219, 222] on div at bounding box center [221, 224] width 25 height 25
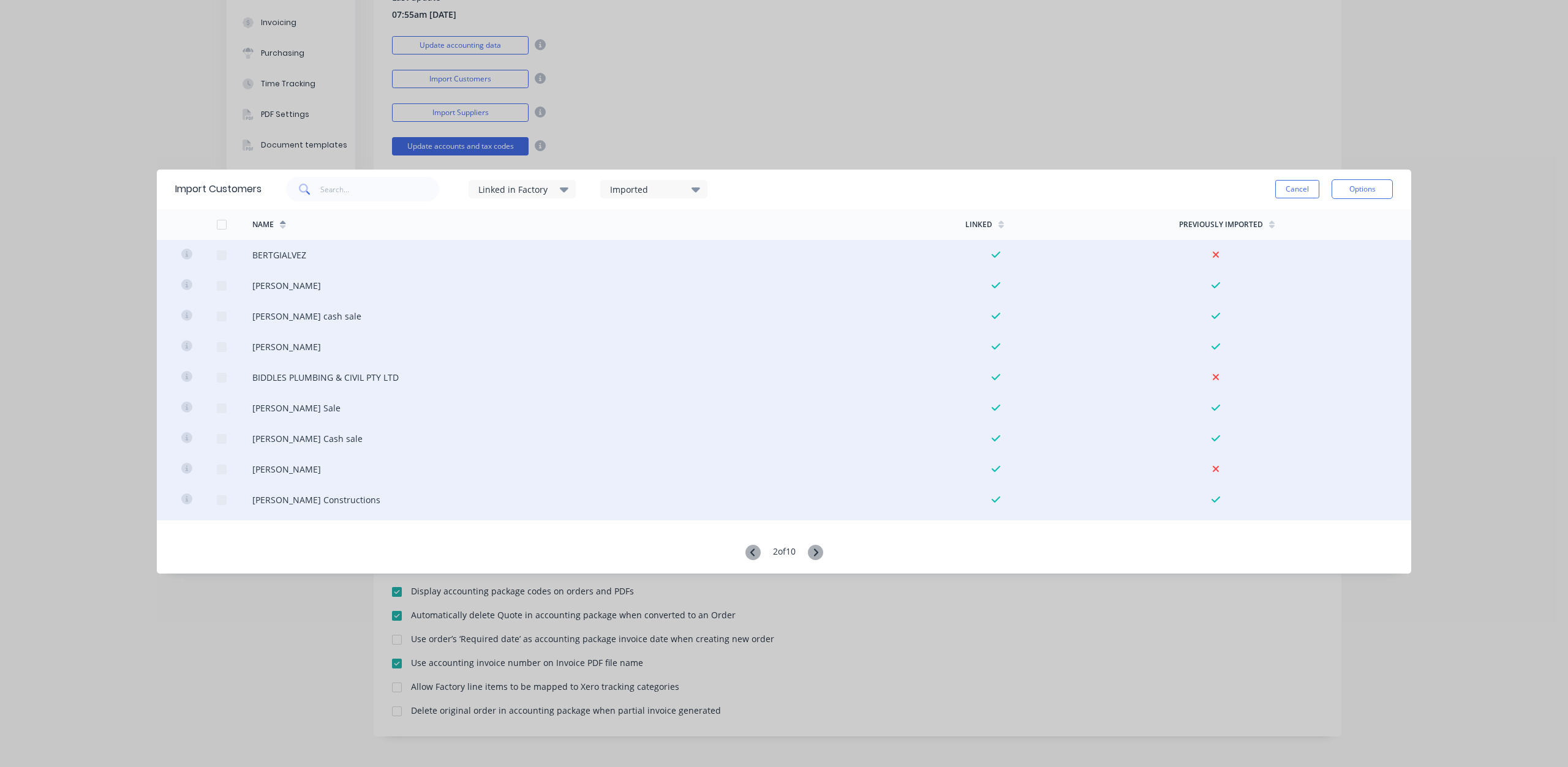
click at [224, 225] on div at bounding box center [221, 224] width 25 height 25
click at [698, 188] on icon at bounding box center [695, 190] width 8 height 5
click at [626, 230] on div at bounding box center [623, 229] width 25 height 25
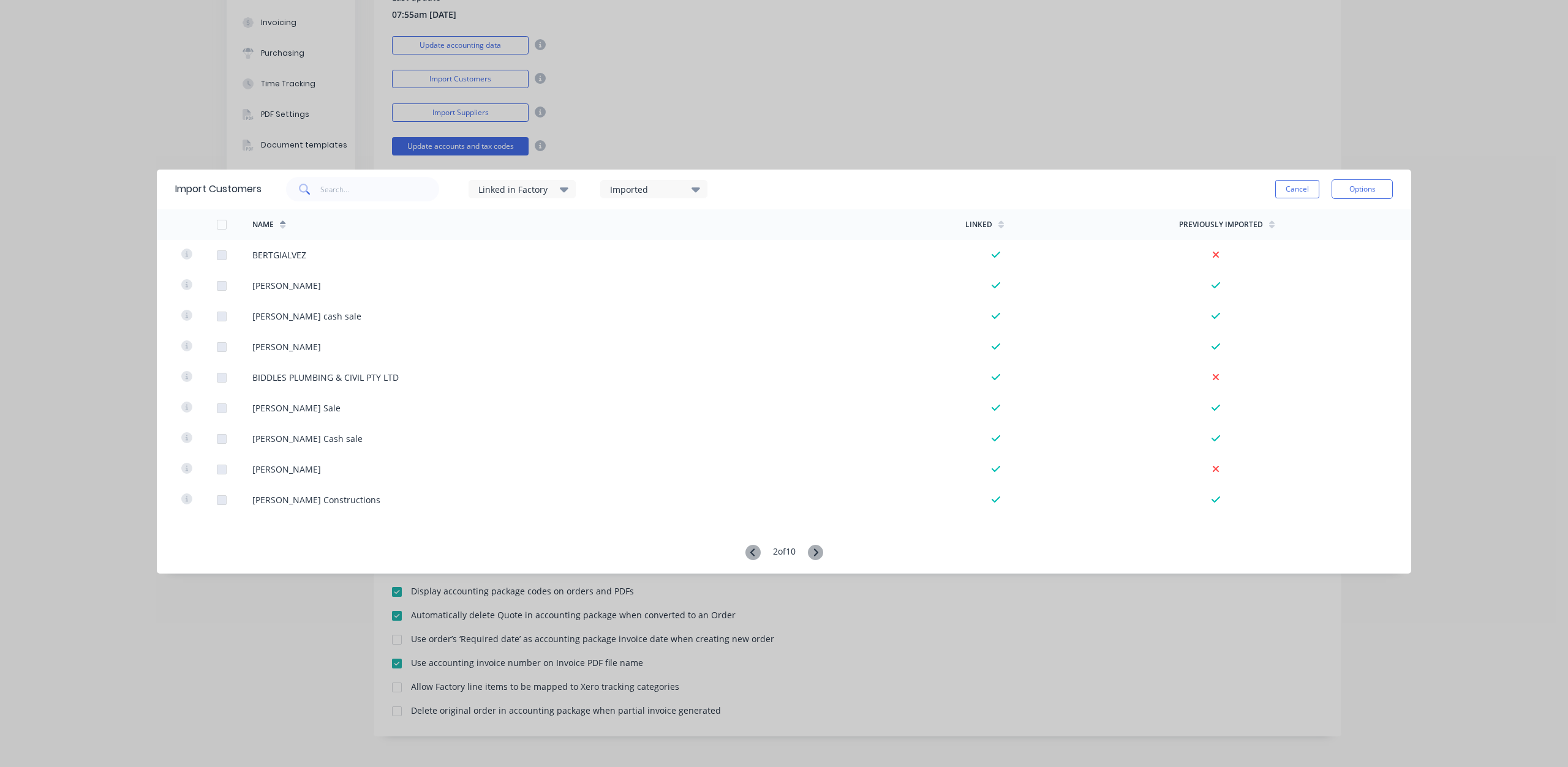
click at [698, 189] on icon at bounding box center [695, 190] width 8 height 5
click at [621, 230] on div at bounding box center [623, 229] width 25 height 25
click at [698, 191] on icon at bounding box center [695, 190] width 8 height 5
click at [1356, 188] on button "Options" at bounding box center [1362, 189] width 61 height 19
click at [1321, 253] on div "Import all customers" at bounding box center [1335, 251] width 94 height 18
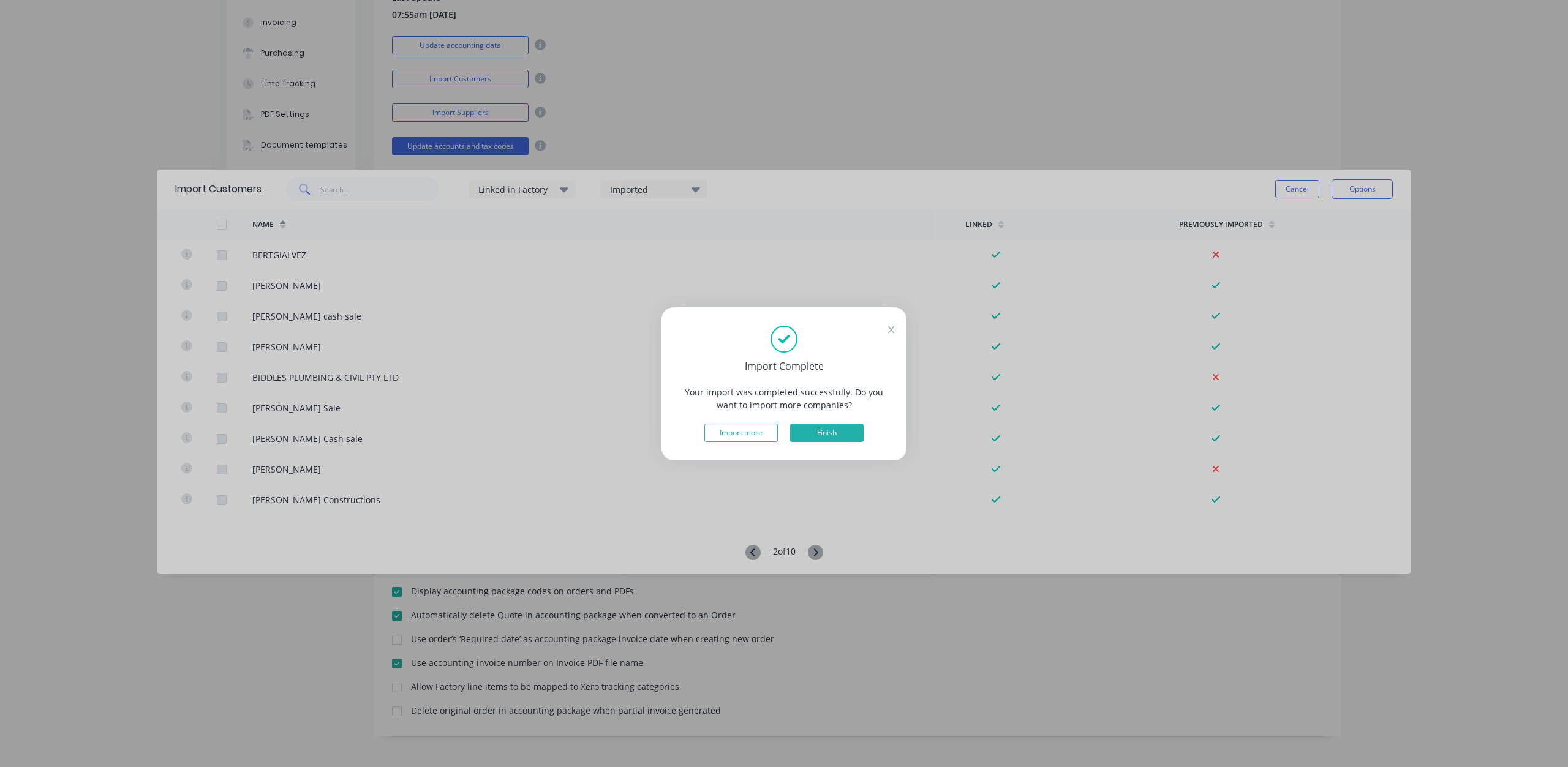
click at [813, 438] on button "Finish" at bounding box center [826, 433] width 73 height 19
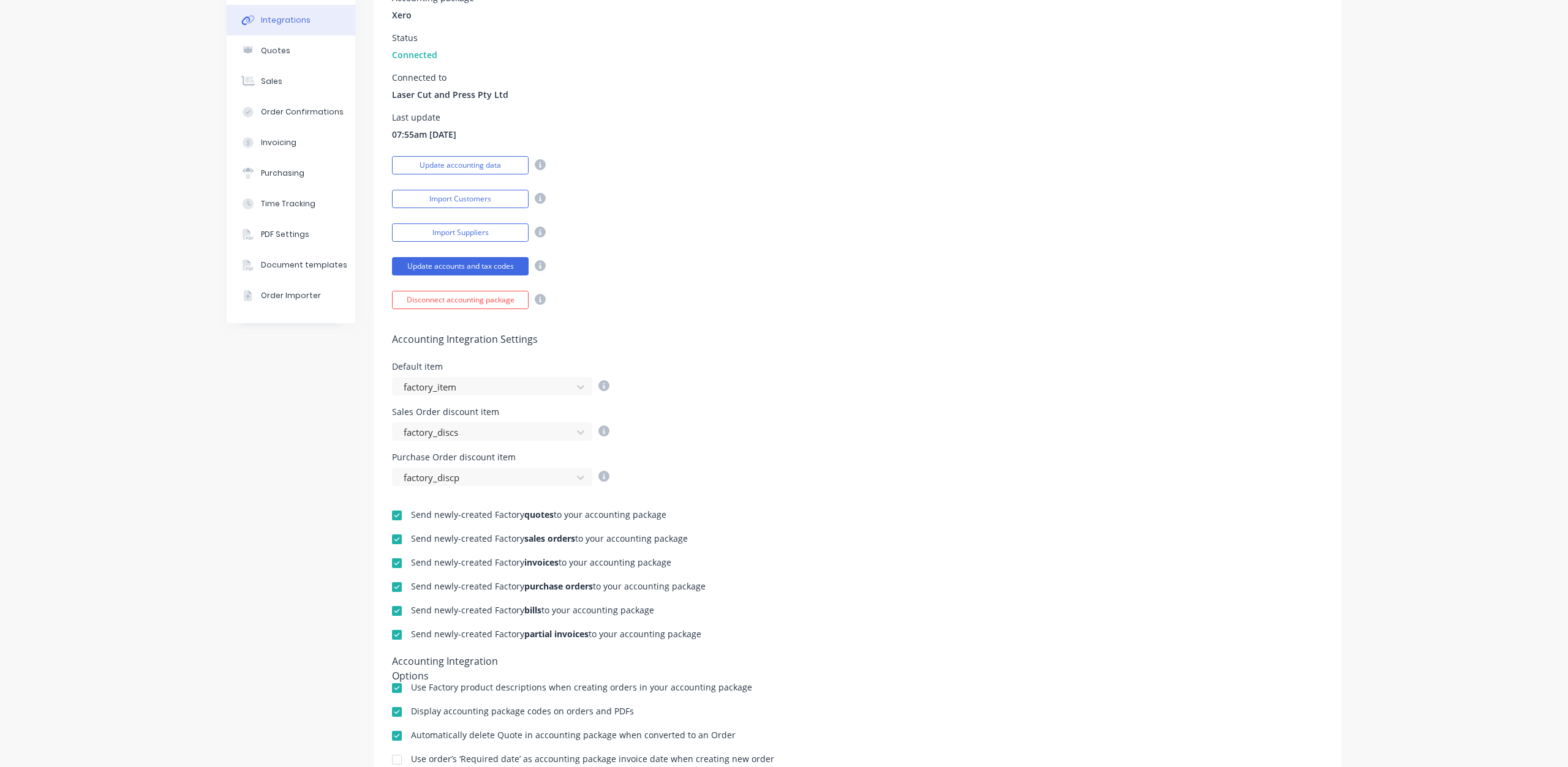
scroll to position [0, 0]
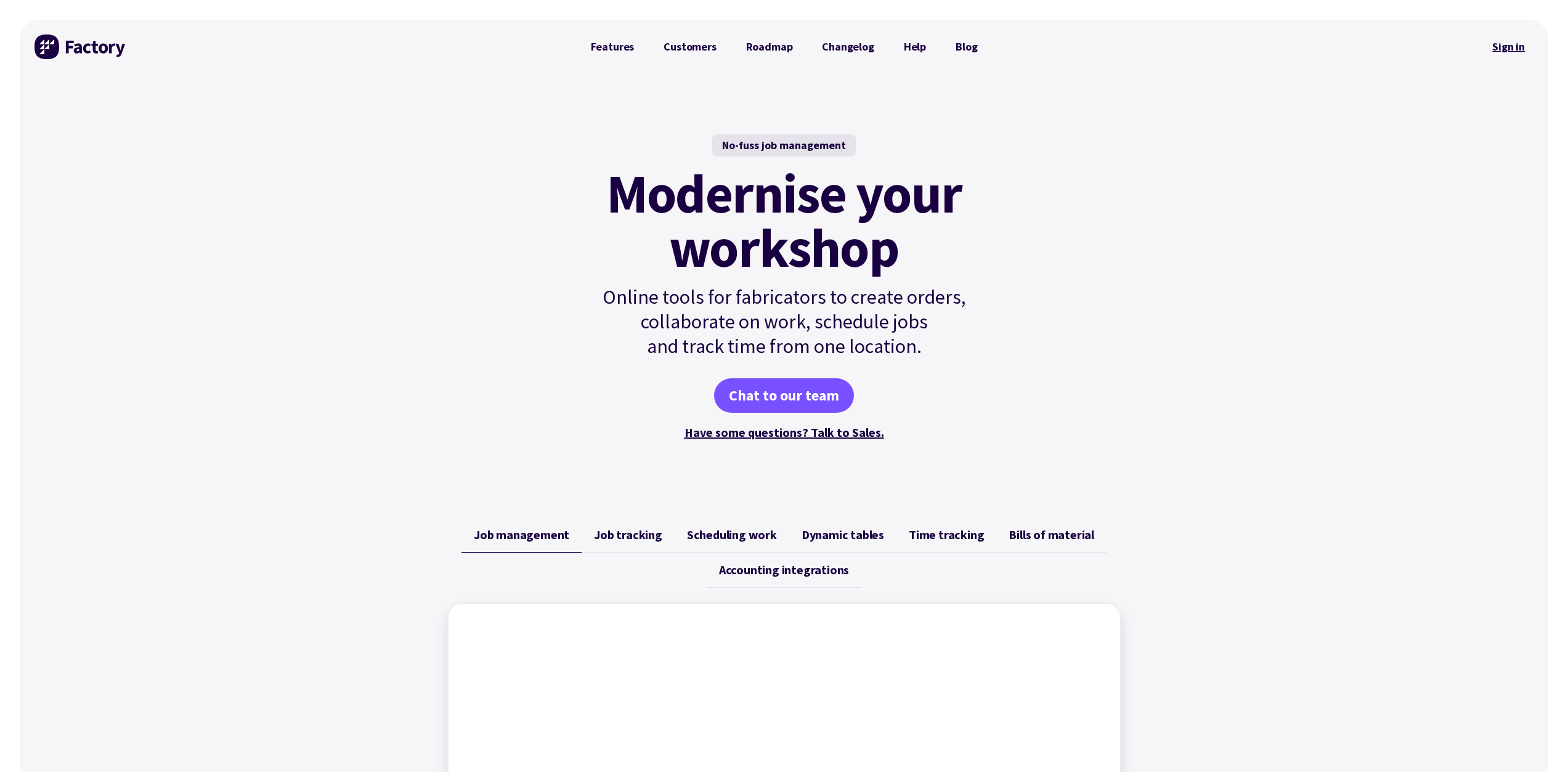
click at [1516, 44] on link "Sign in" at bounding box center [1509, 47] width 50 height 29
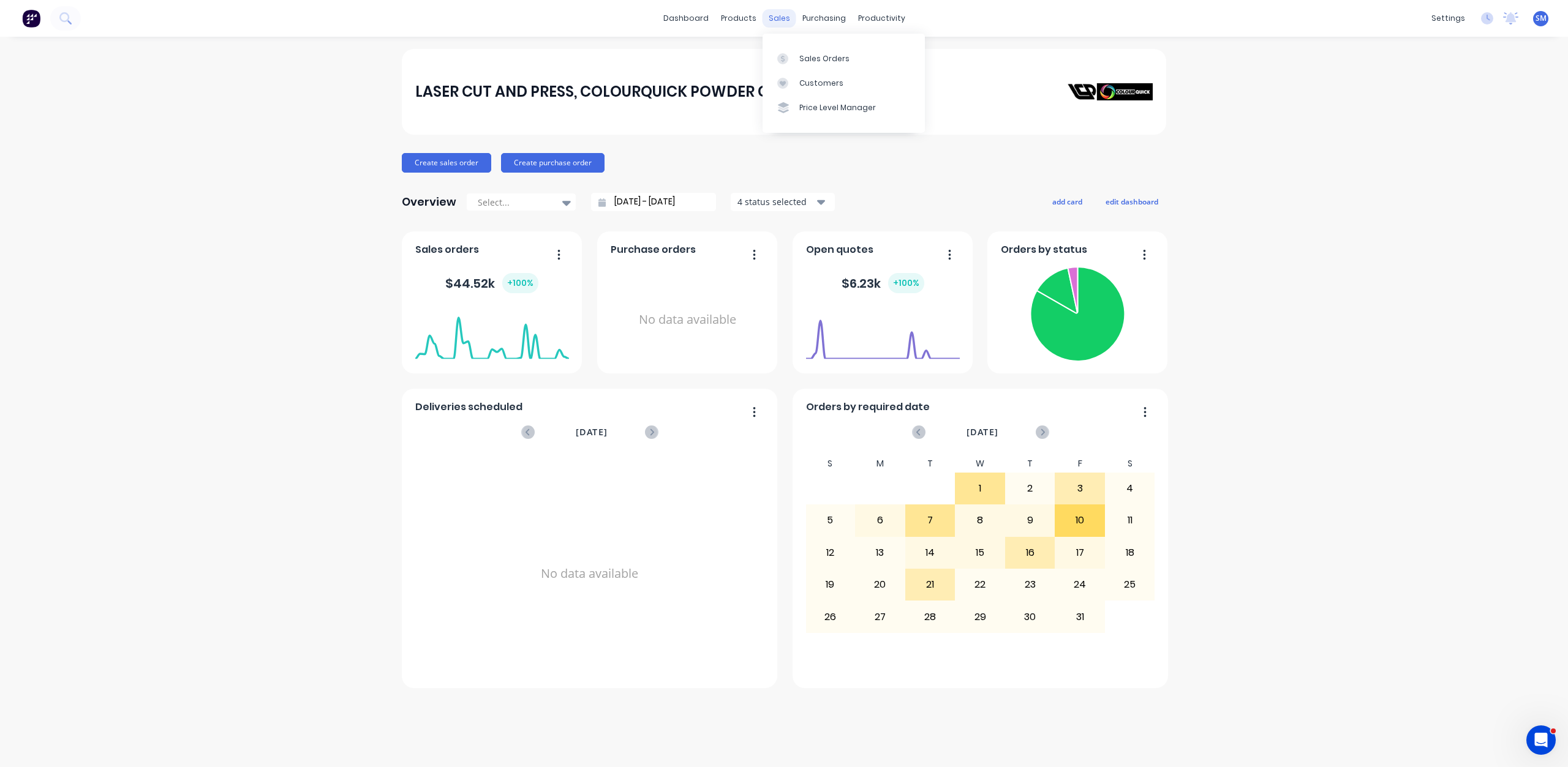
click at [778, 19] on div "sales" at bounding box center [779, 18] width 34 height 19
click at [807, 81] on div "Customers" at bounding box center [821, 83] width 44 height 11
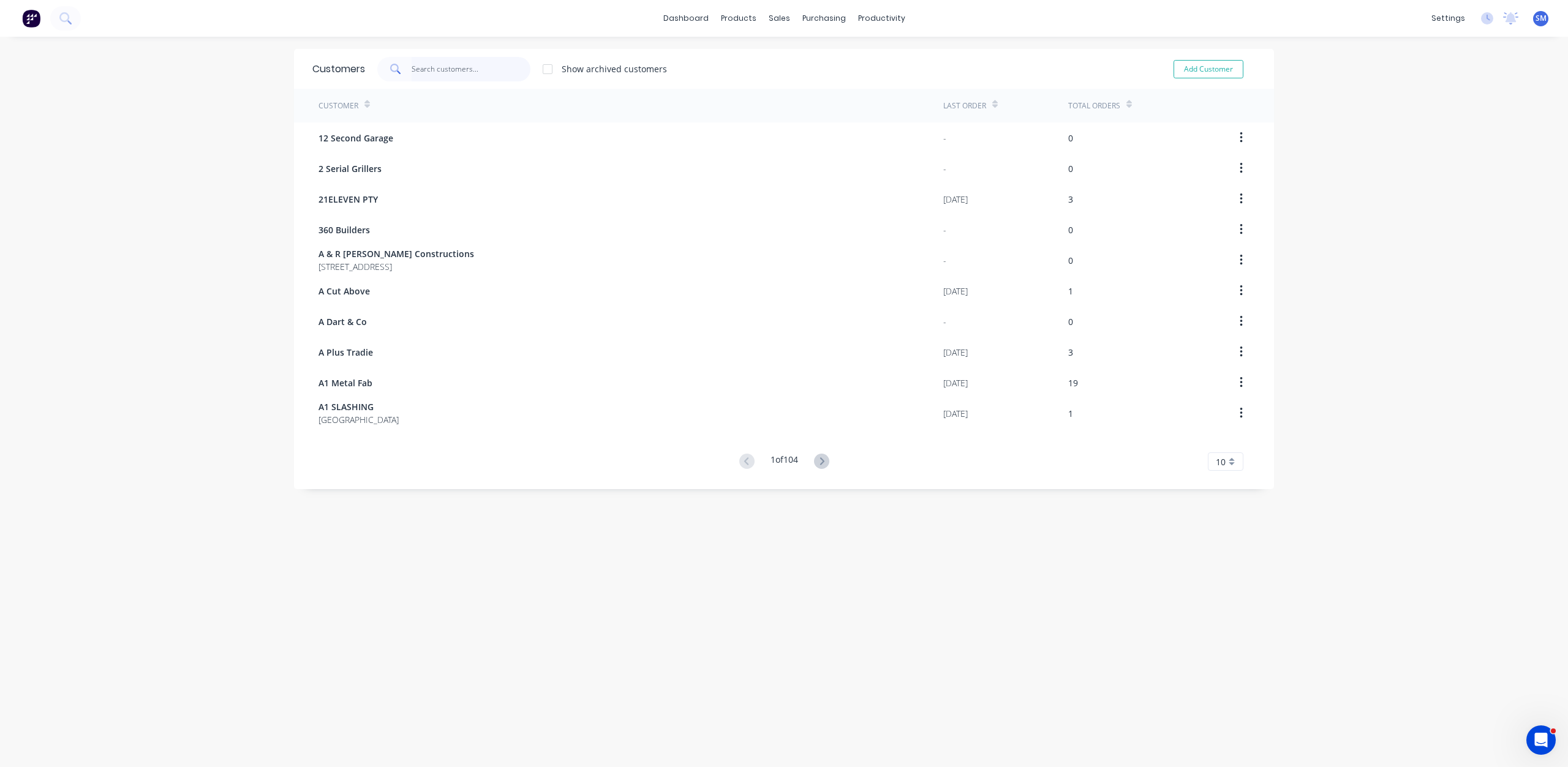
click at [421, 65] on input "text" at bounding box center [471, 69] width 120 height 25
type input "[PERSON_NAME]"
click at [1453, 19] on div "settings" at bounding box center [1448, 18] width 46 height 19
click at [1354, 135] on div "Integrations" at bounding box center [1361, 132] width 49 height 11
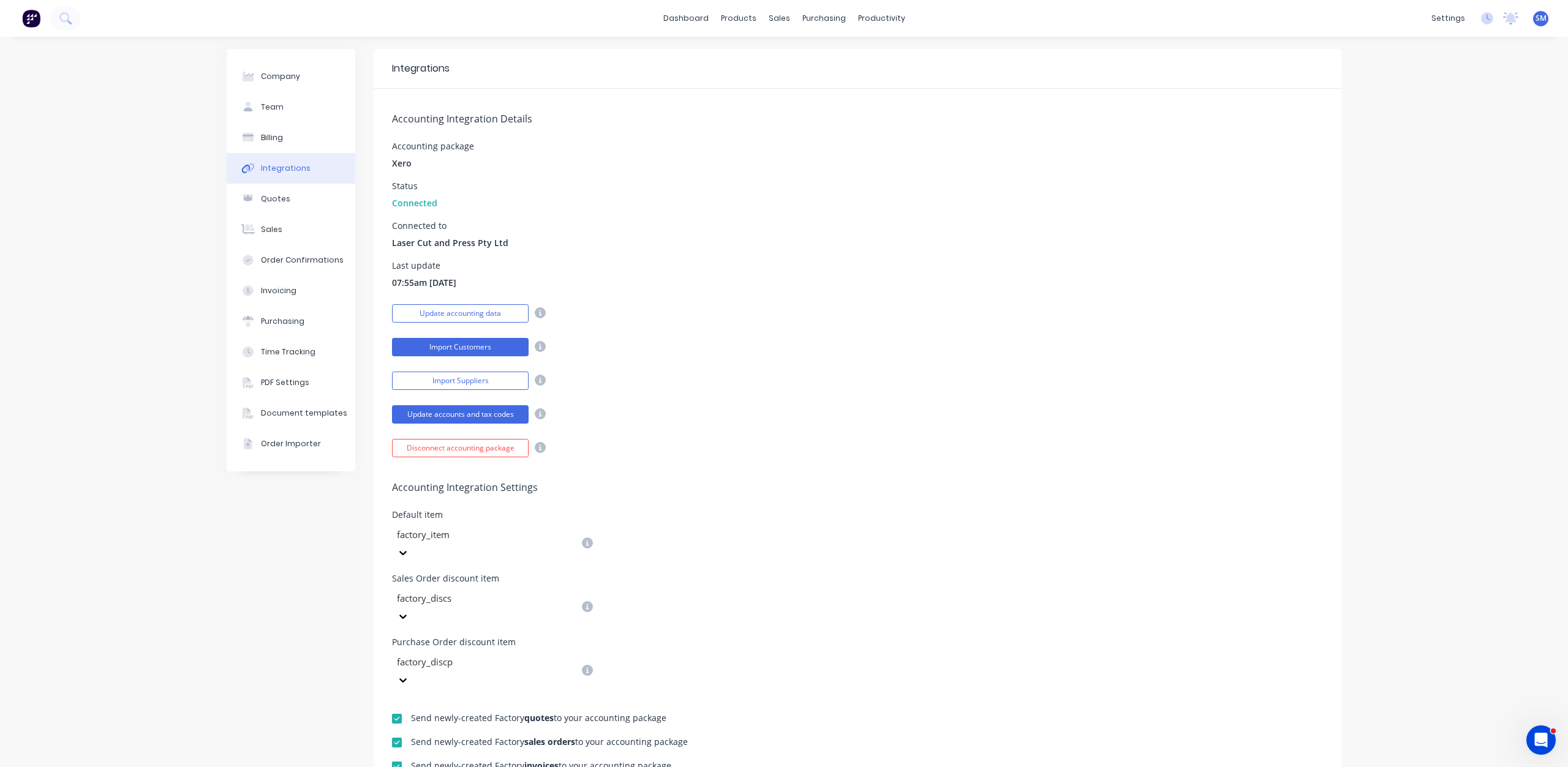
click at [492, 343] on button "Import Customers" at bounding box center [460, 347] width 137 height 19
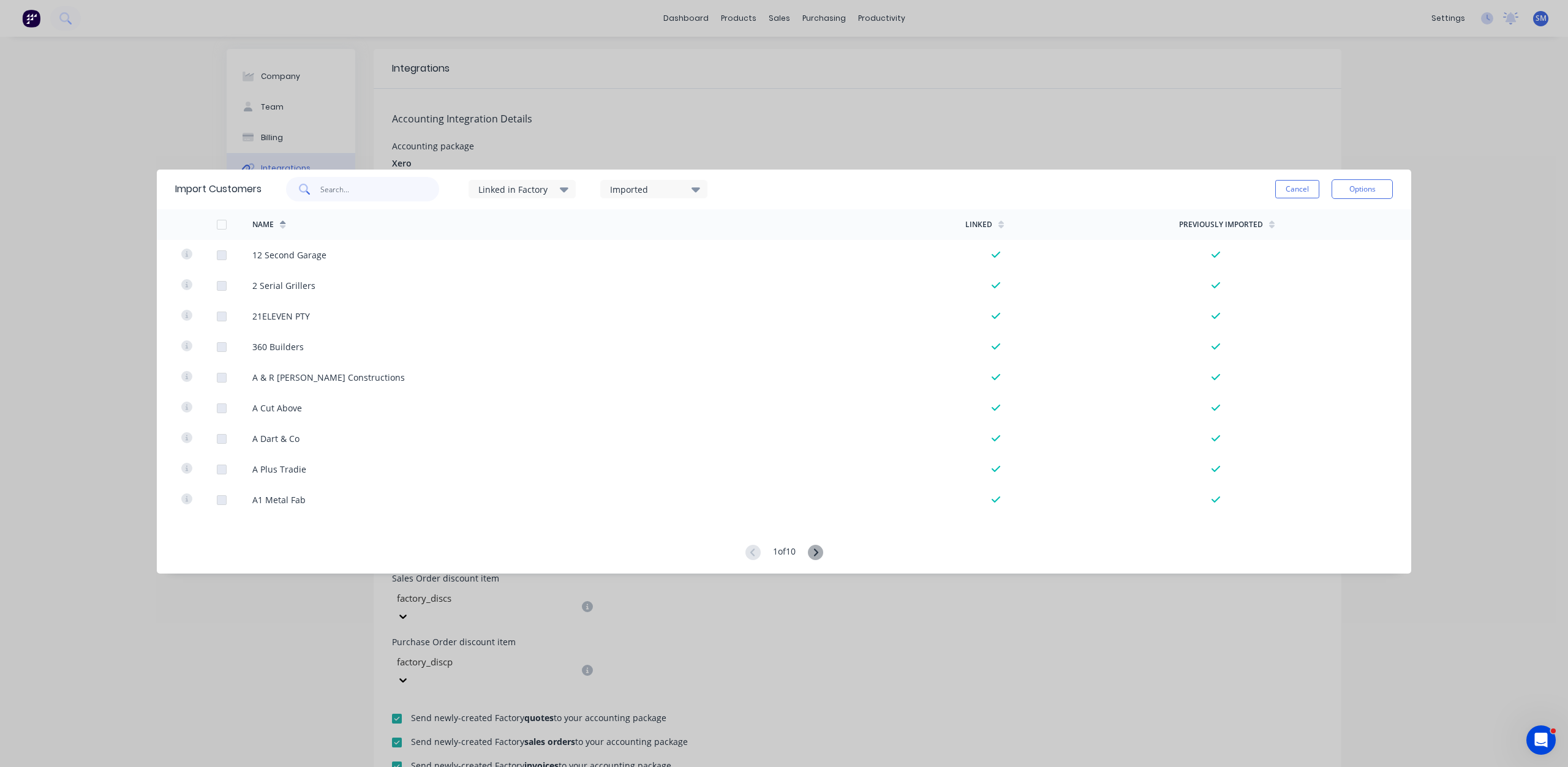
click at [336, 191] on input "text" at bounding box center [380, 189] width 120 height 25
type input "[PERSON_NAME]"
drag, startPoint x: 366, startPoint y: 191, endPoint x: 306, endPoint y: 191, distance: 60.0
click at [306, 191] on div "[PERSON_NAME]" at bounding box center [362, 189] width 153 height 25
click at [698, 189] on icon at bounding box center [695, 190] width 8 height 5
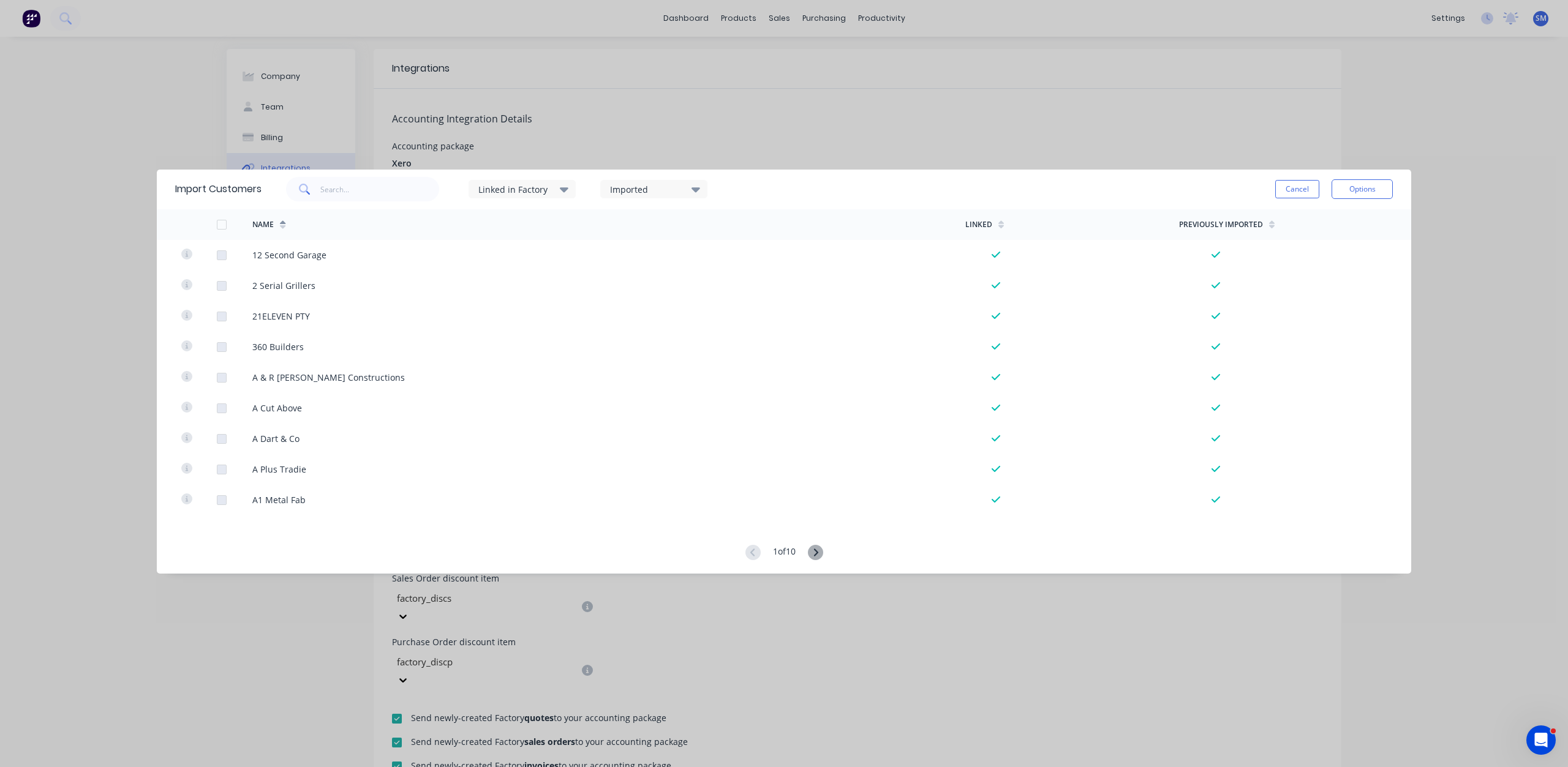
click at [820, 188] on div "Linked in Factory Imported Cancel Options" at bounding box center [827, 188] width 1131 height 37
click at [1359, 192] on button "Options" at bounding box center [1362, 189] width 61 height 19
click at [1311, 252] on div "Import all customers" at bounding box center [1335, 251] width 94 height 18
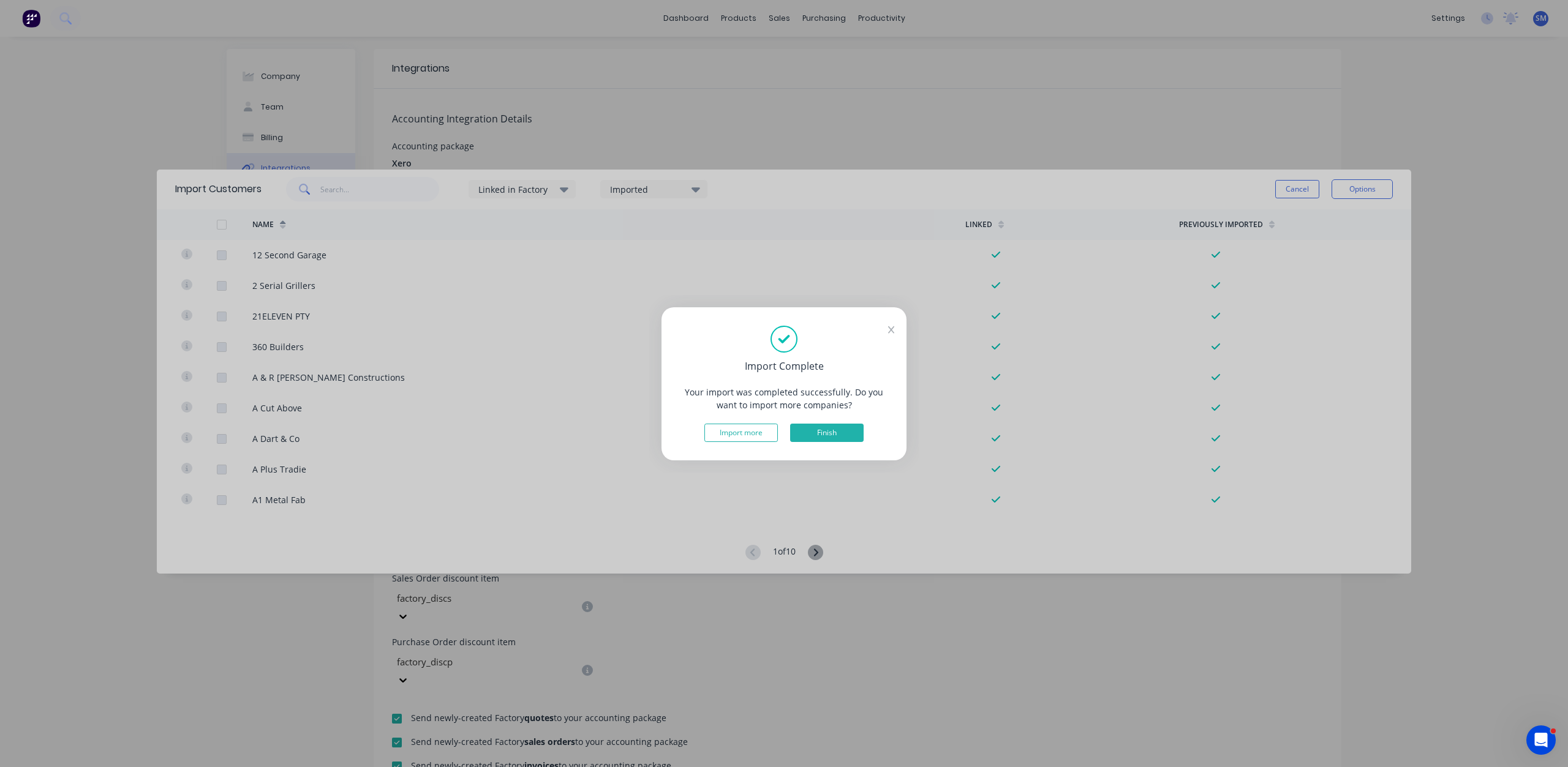
click at [815, 431] on button "Finish" at bounding box center [826, 433] width 73 height 19
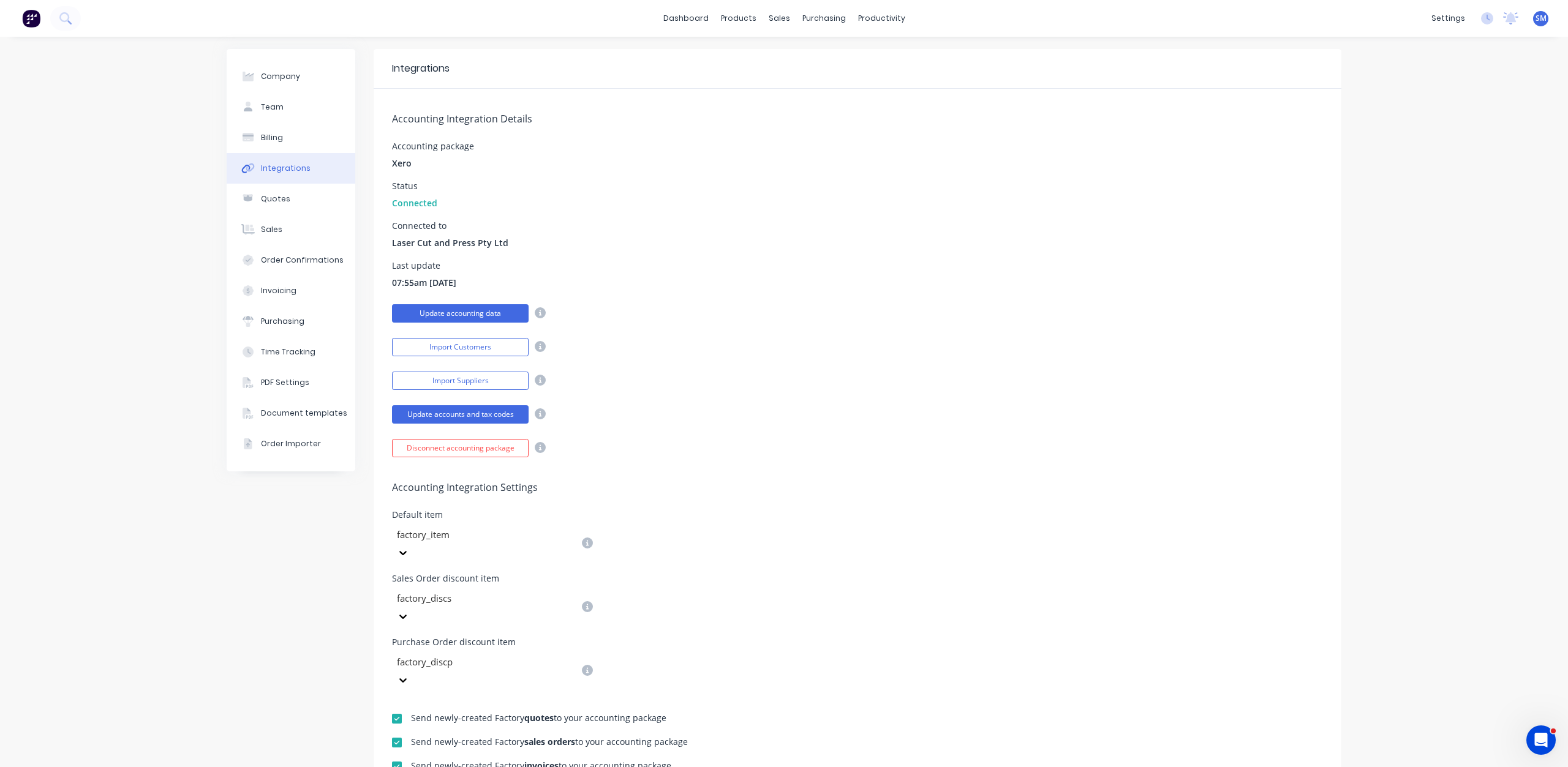
click at [479, 313] on button "Update accounting data" at bounding box center [460, 313] width 137 height 19
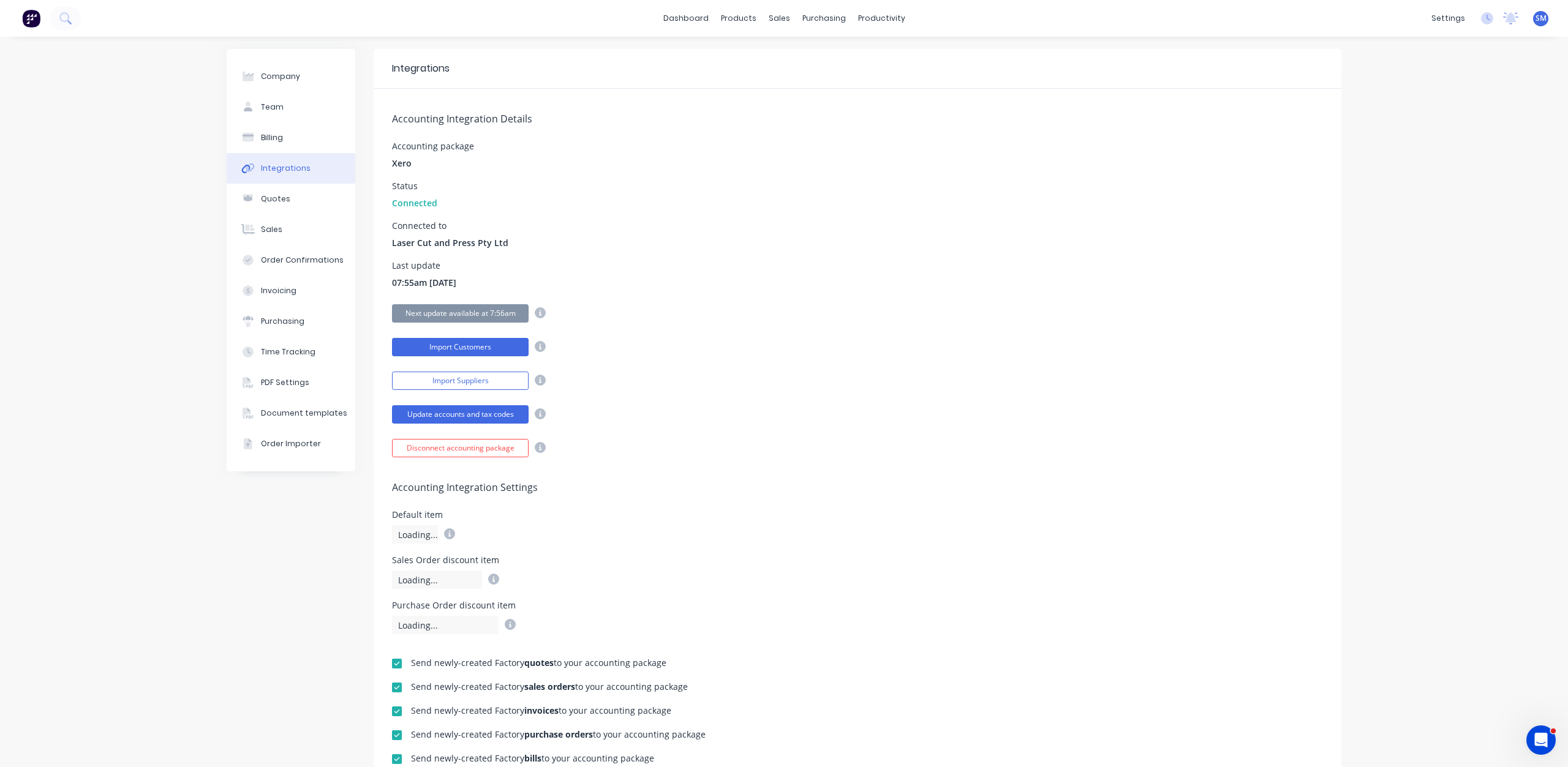
click at [484, 343] on button "Import Customers" at bounding box center [460, 347] width 137 height 19
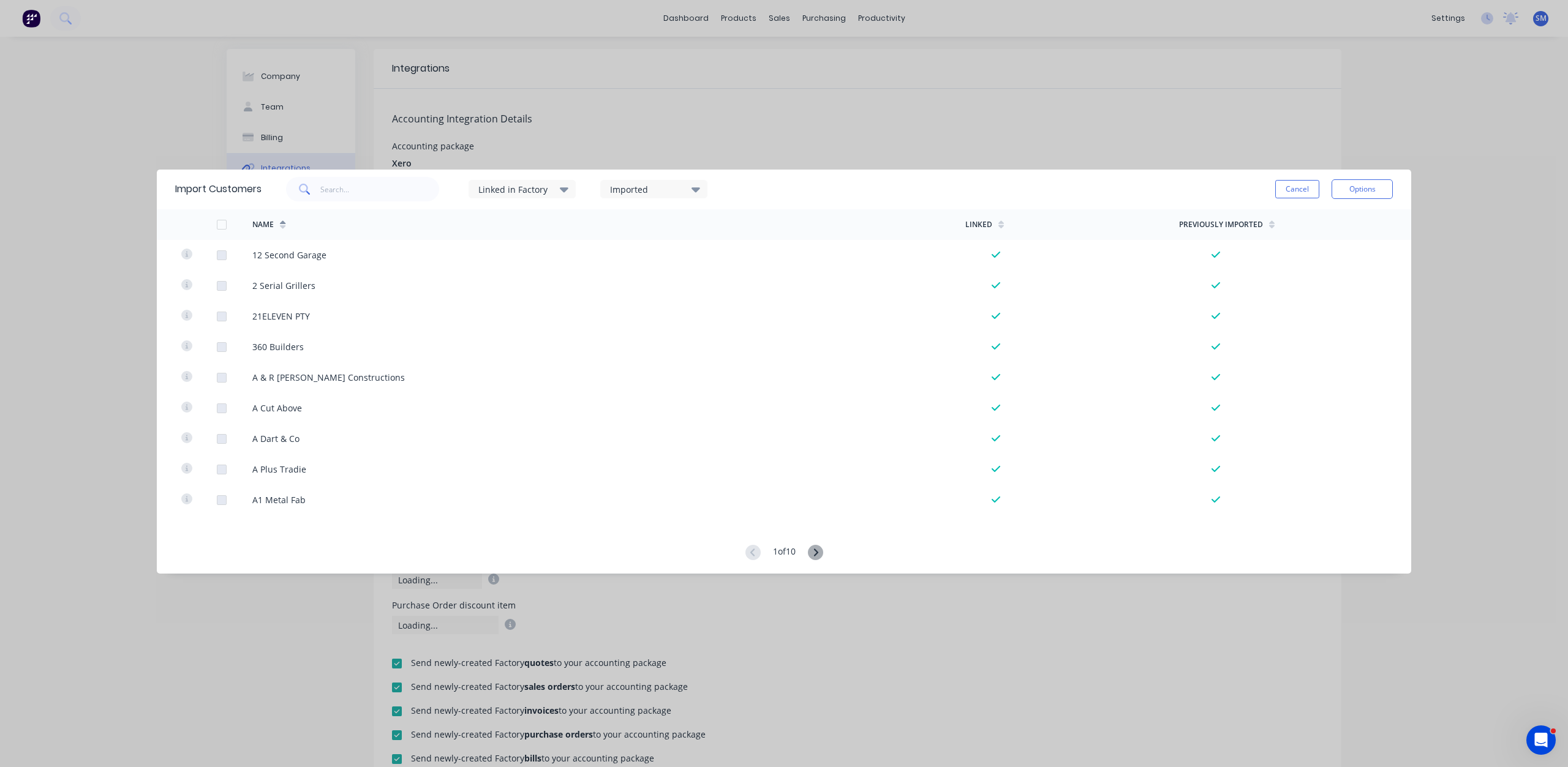
click at [568, 190] on icon at bounding box center [564, 190] width 8 height 5
click at [698, 191] on icon at bounding box center [695, 190] width 8 height 5
click at [623, 277] on div at bounding box center [623, 277] width 25 height 25
click at [704, 189] on div "Imported" at bounding box center [654, 189] width 107 height 19
click at [1362, 191] on button "Options" at bounding box center [1362, 189] width 61 height 19
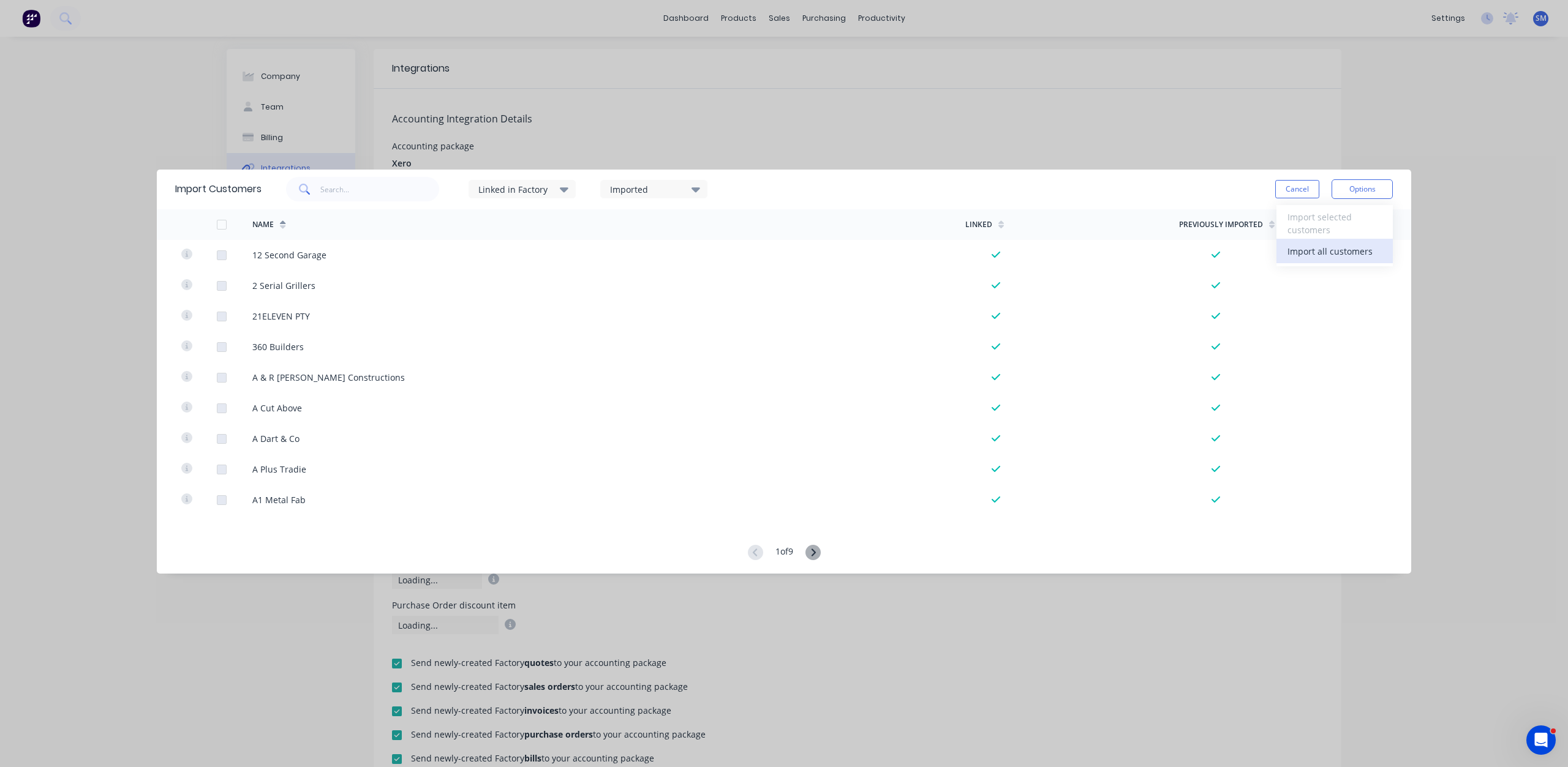
click at [1347, 256] on div "Import all customers" at bounding box center [1335, 251] width 94 height 18
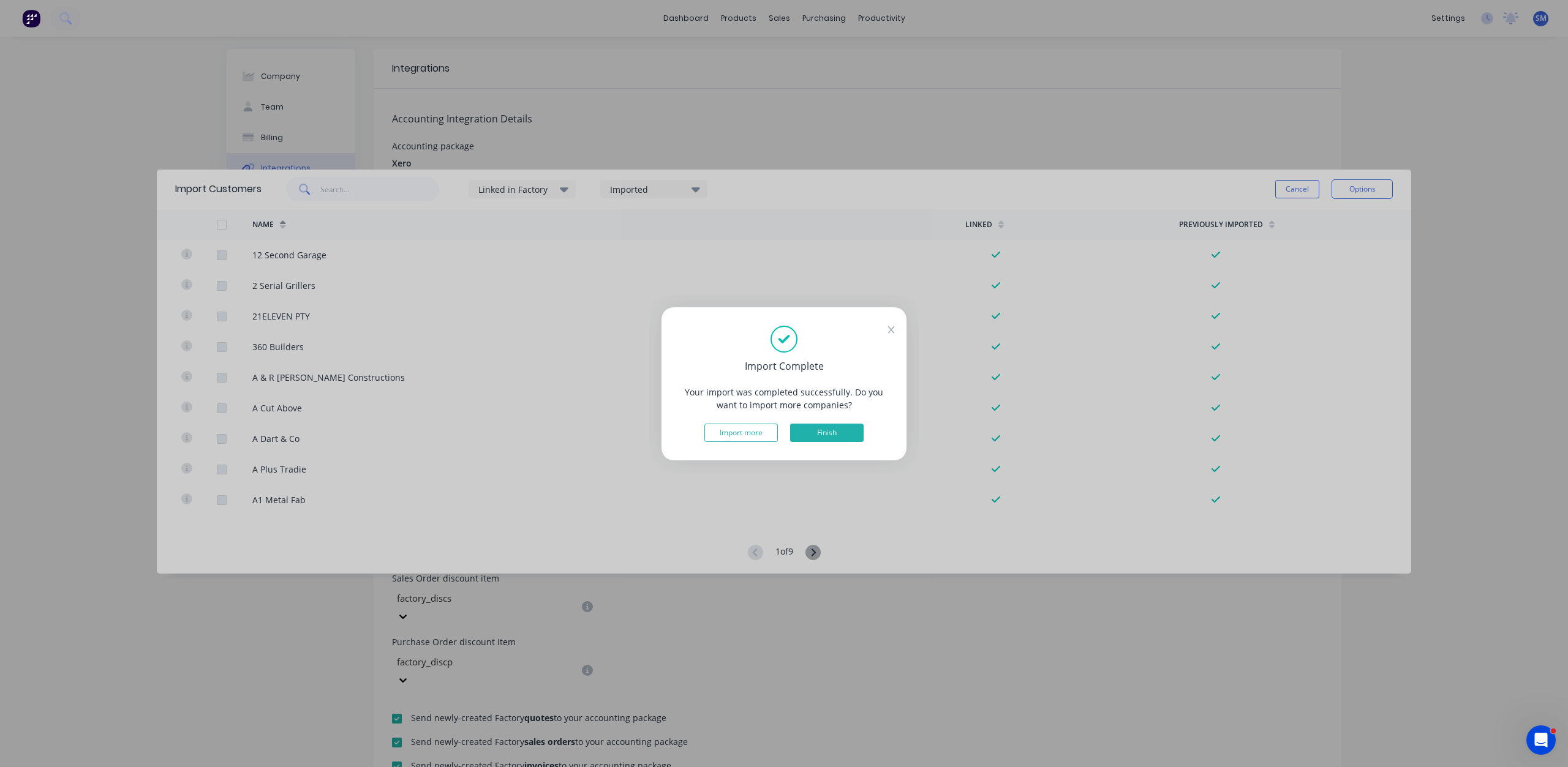
click at [817, 429] on button "Finish" at bounding box center [826, 433] width 73 height 19
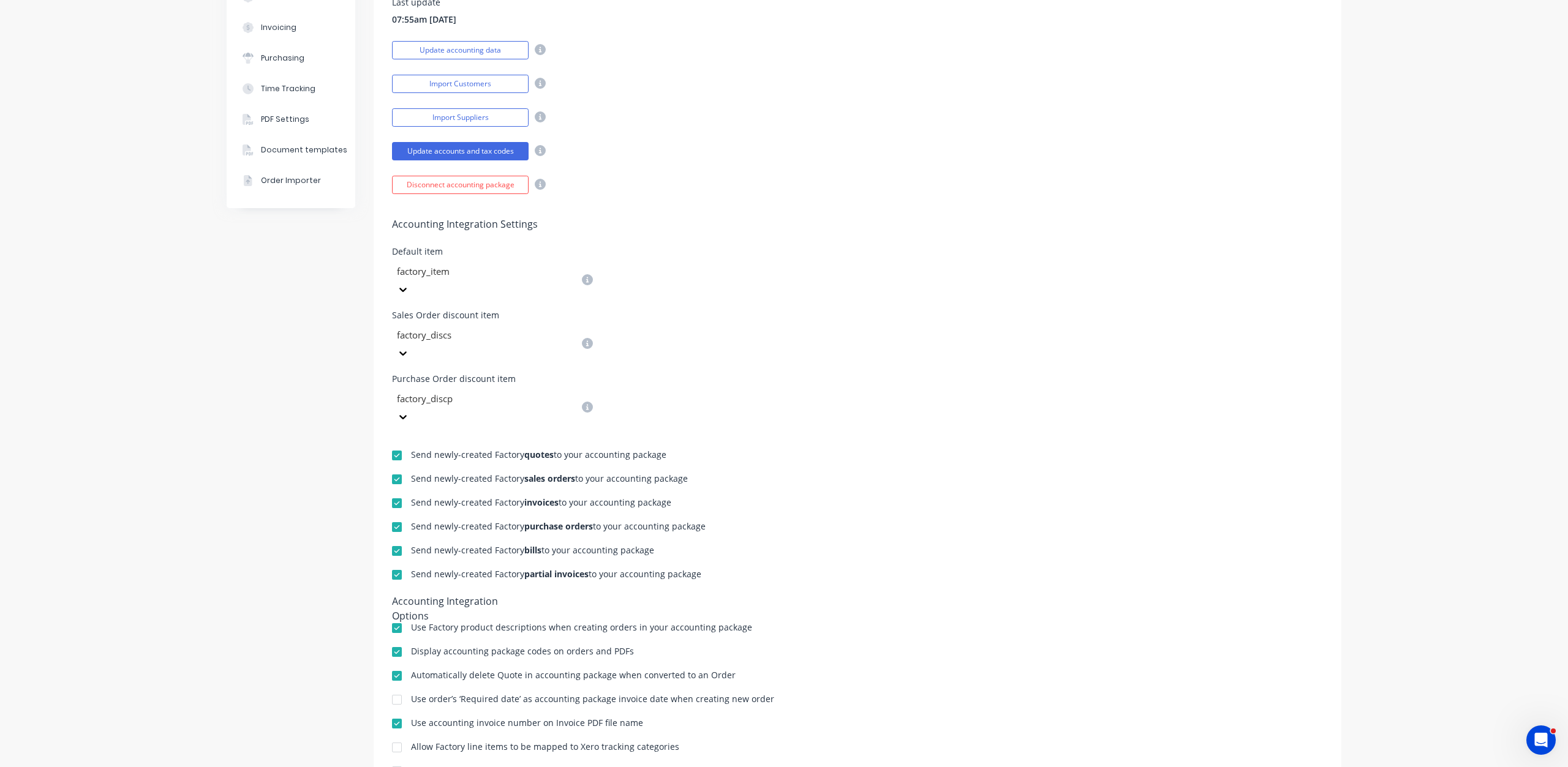
scroll to position [268, 0]
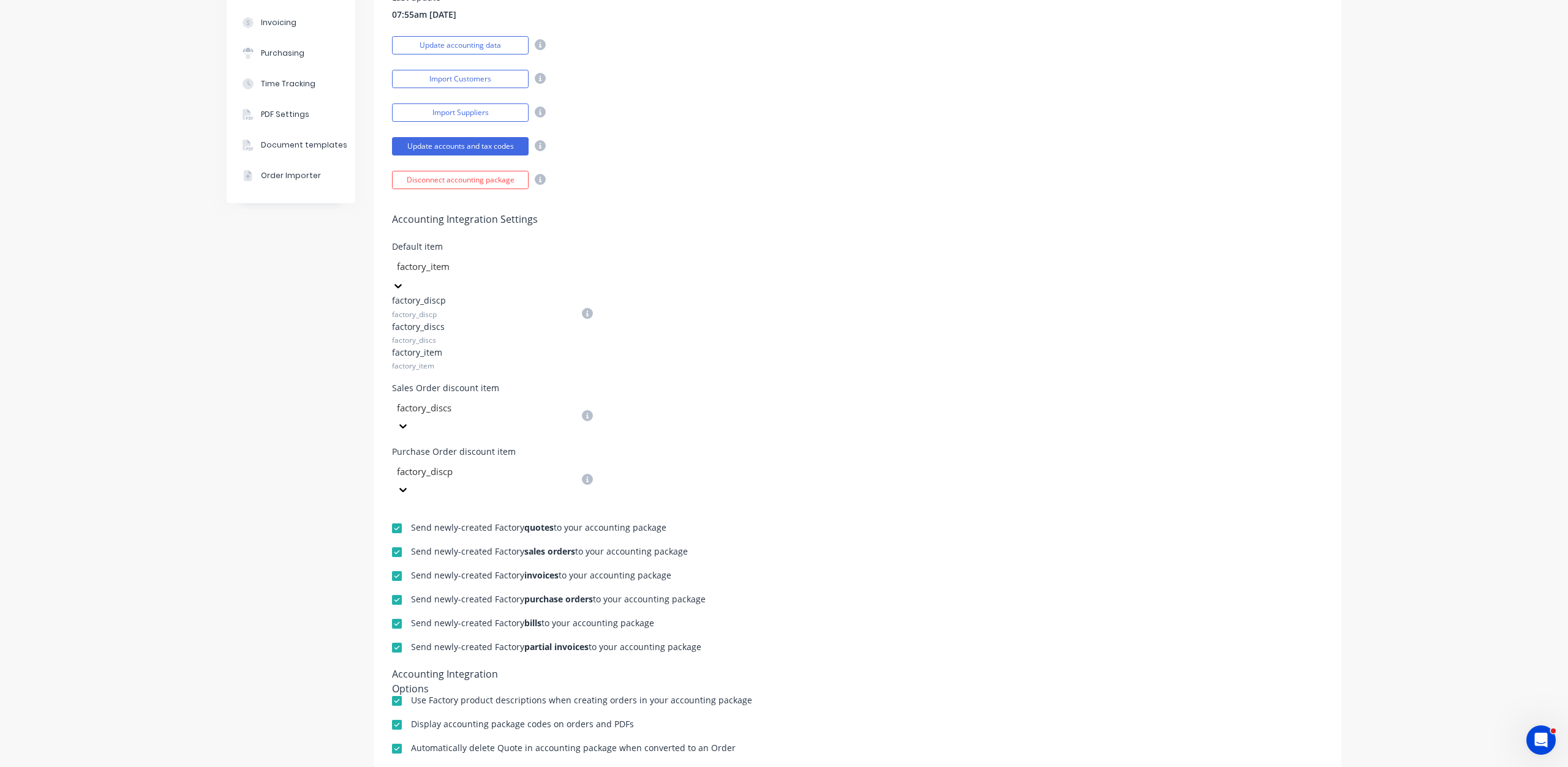
click at [402, 284] on icon at bounding box center [398, 286] width 7 height 4
click at [544, 265] on div at bounding box center [484, 266] width 176 height 15
click at [405, 343] on icon at bounding box center [398, 349] width 12 height 12
click at [551, 323] on div at bounding box center [484, 330] width 176 height 15
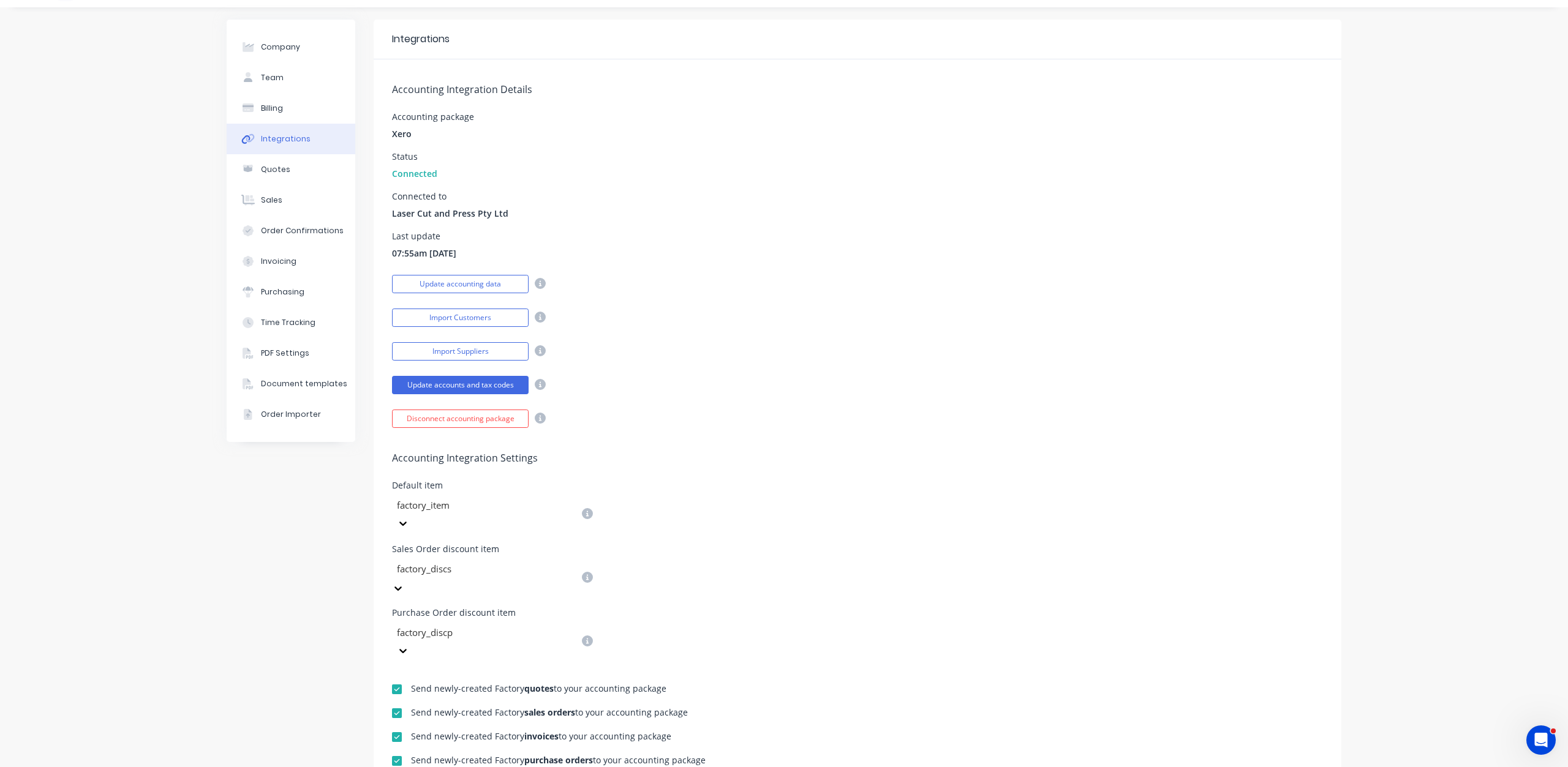
scroll to position [0, 0]
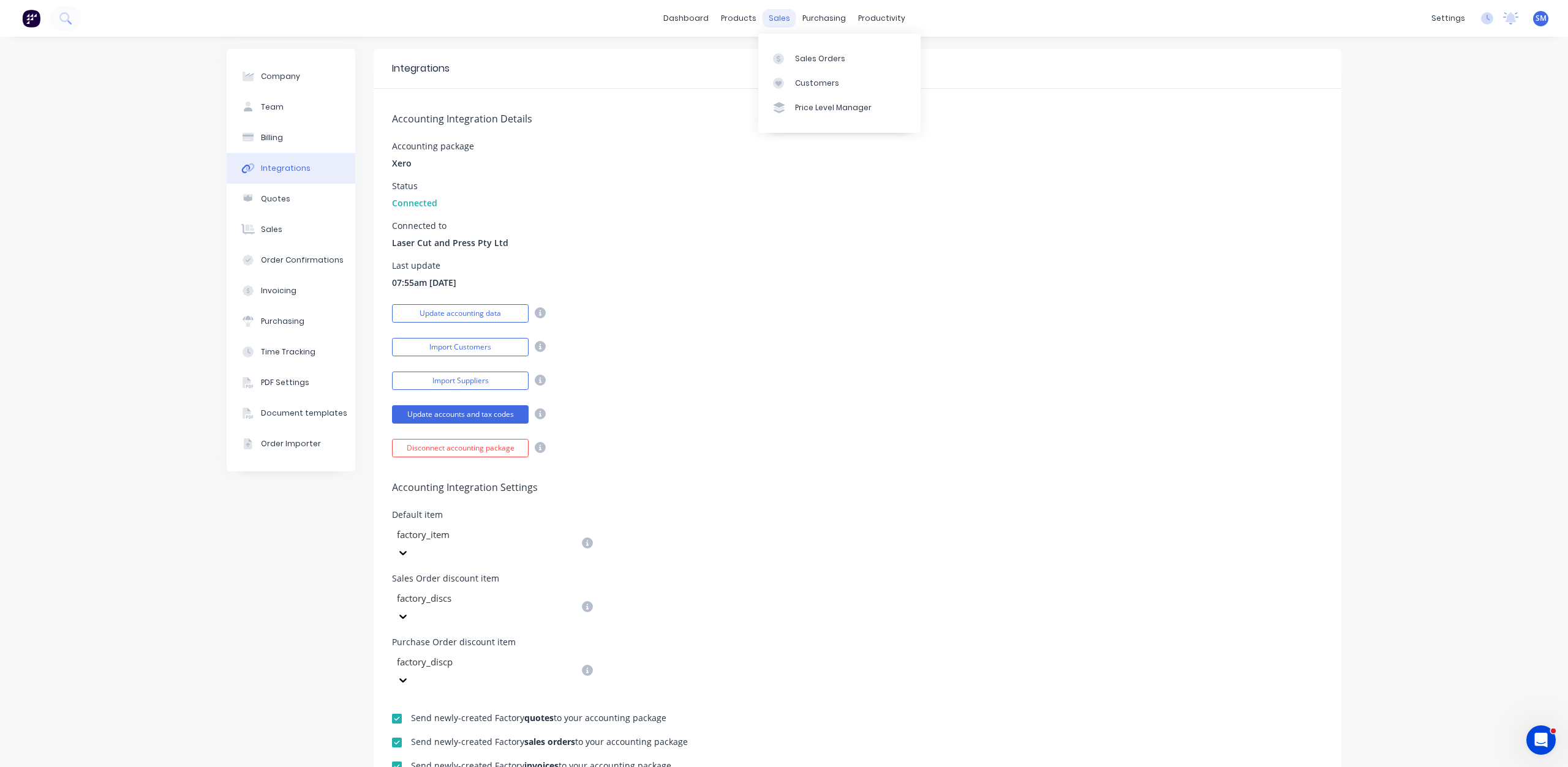
click at [772, 25] on div "sales" at bounding box center [779, 18] width 34 height 19
click at [807, 84] on div "Customers" at bounding box center [817, 83] width 44 height 11
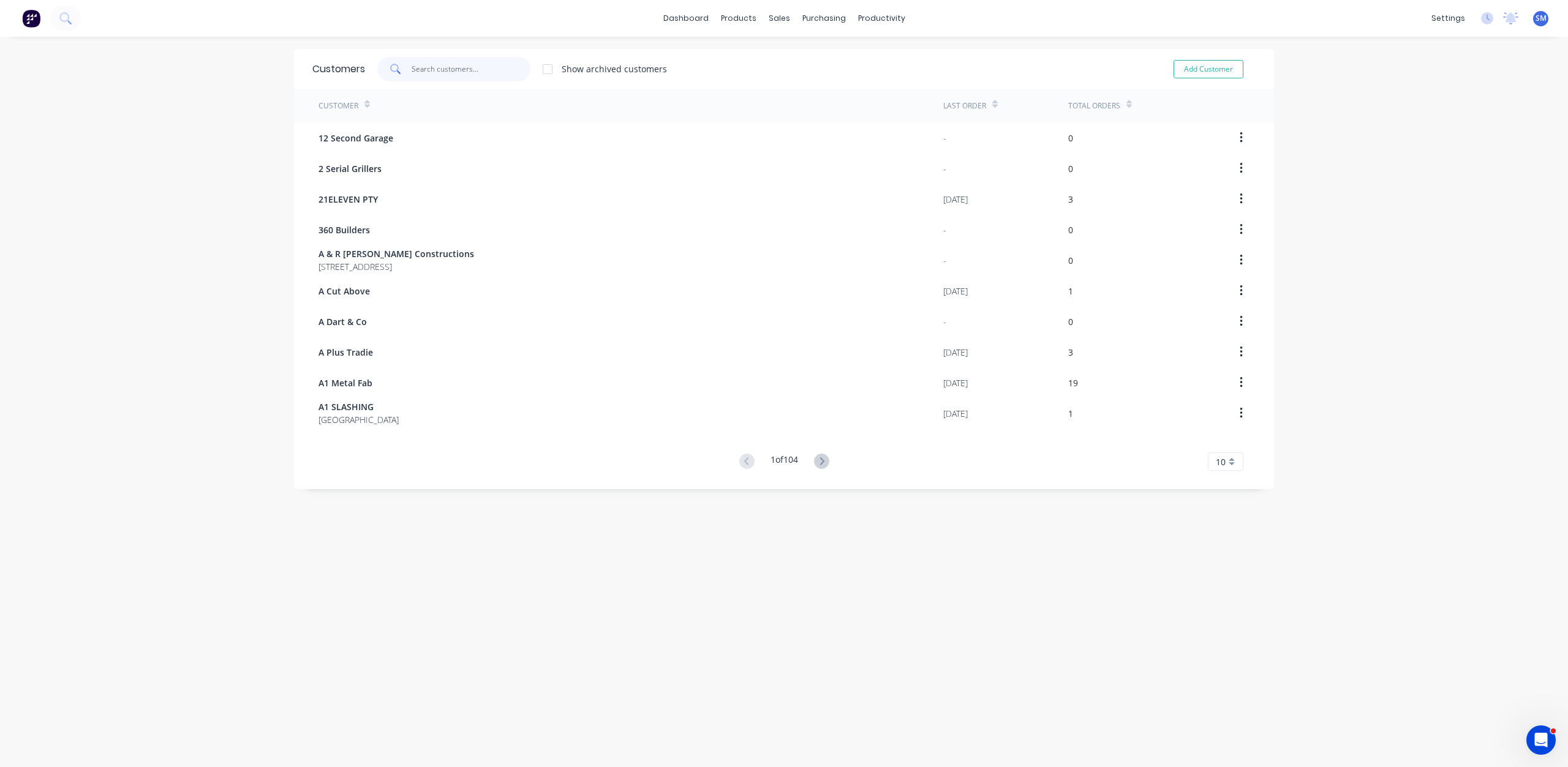
click at [417, 75] on input "text" at bounding box center [471, 69] width 120 height 25
type input "S"
click at [1450, 19] on div "settings" at bounding box center [1448, 18] width 46 height 19
click at [1346, 133] on div "Integrations" at bounding box center [1361, 132] width 49 height 11
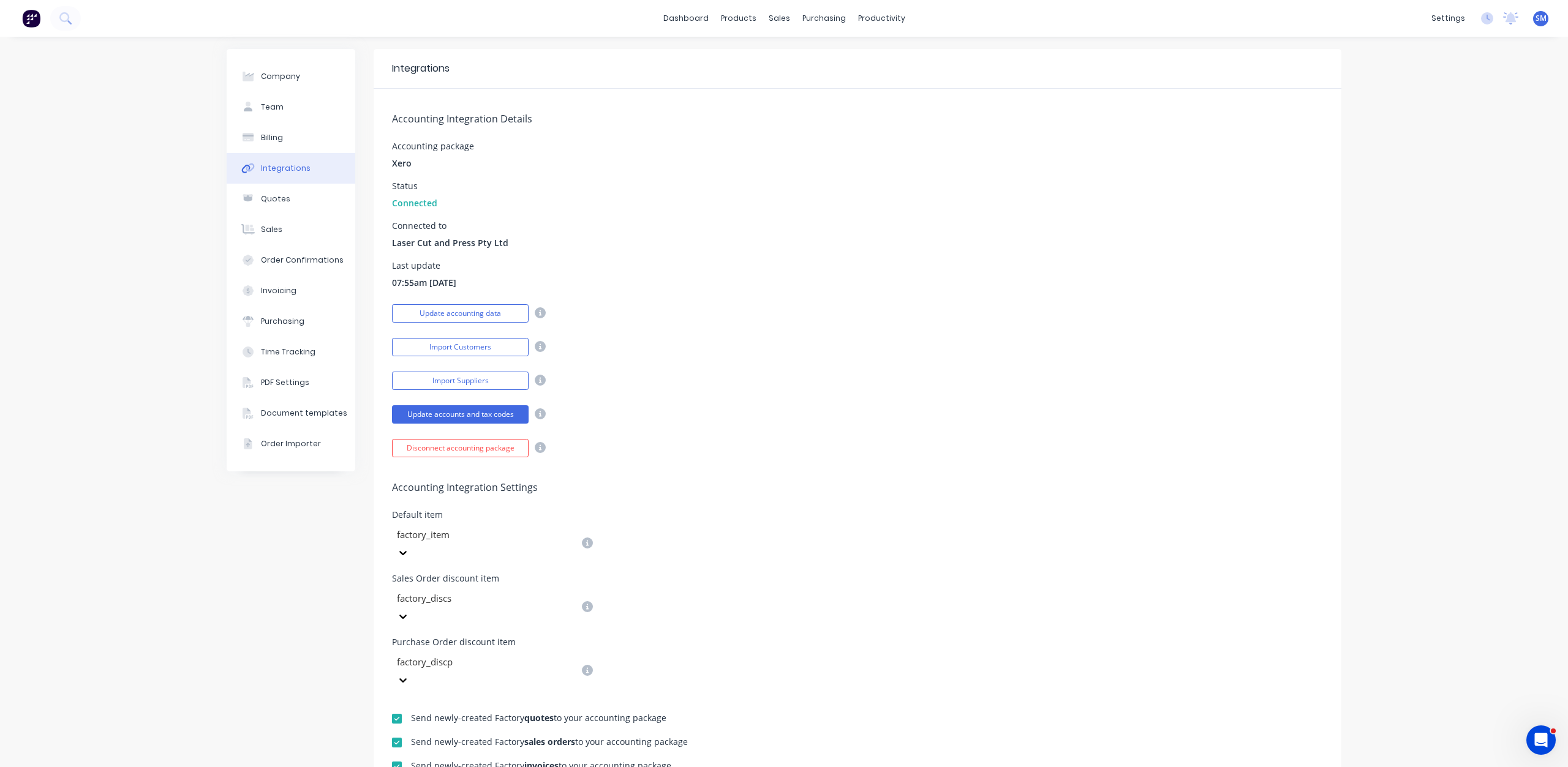
click at [262, 167] on div "Integrations" at bounding box center [286, 168] width 49 height 11
click at [433, 279] on span "07:55am [DATE]" at bounding box center [424, 282] width 64 height 13
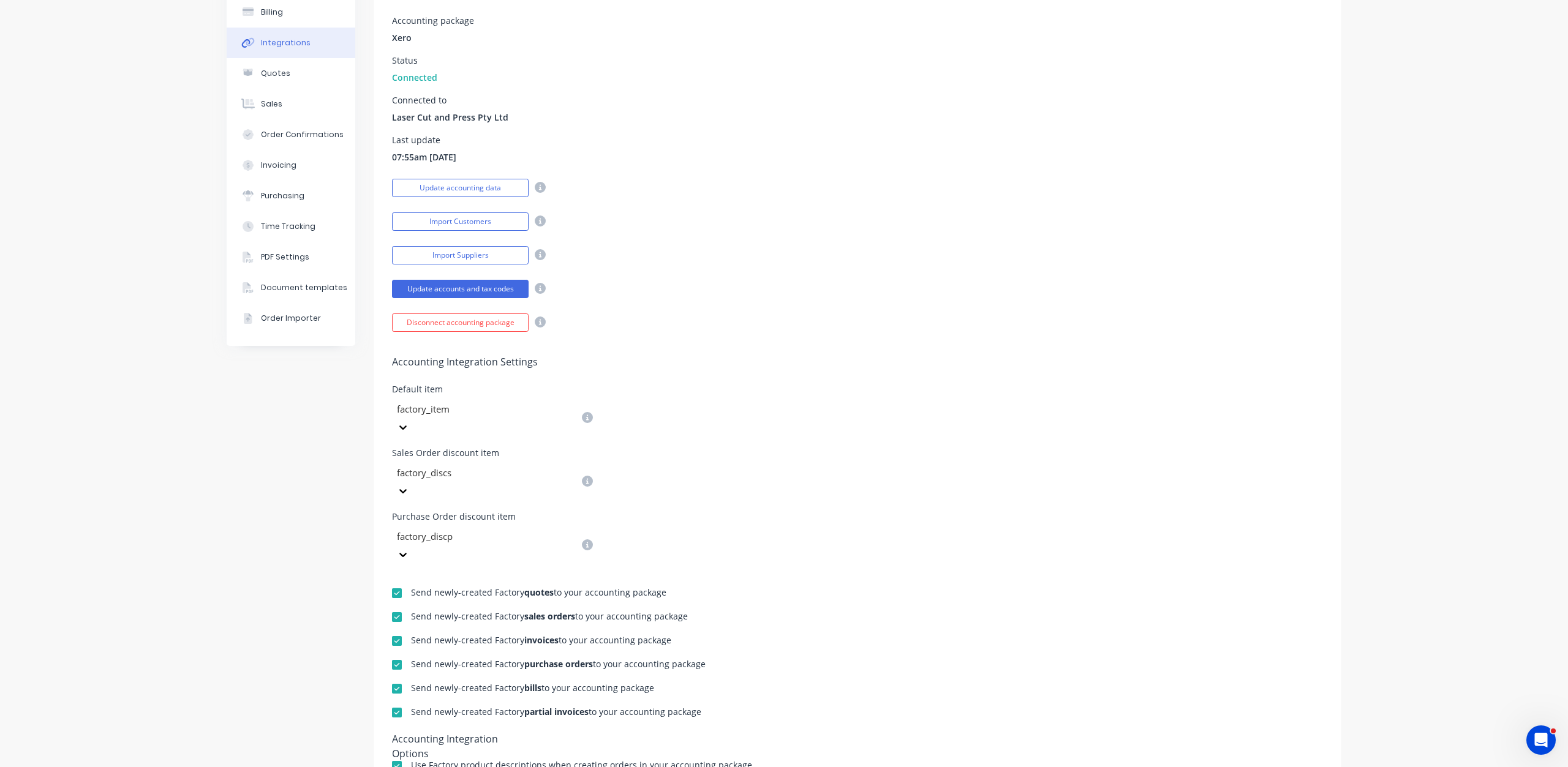
scroll to position [268, 0]
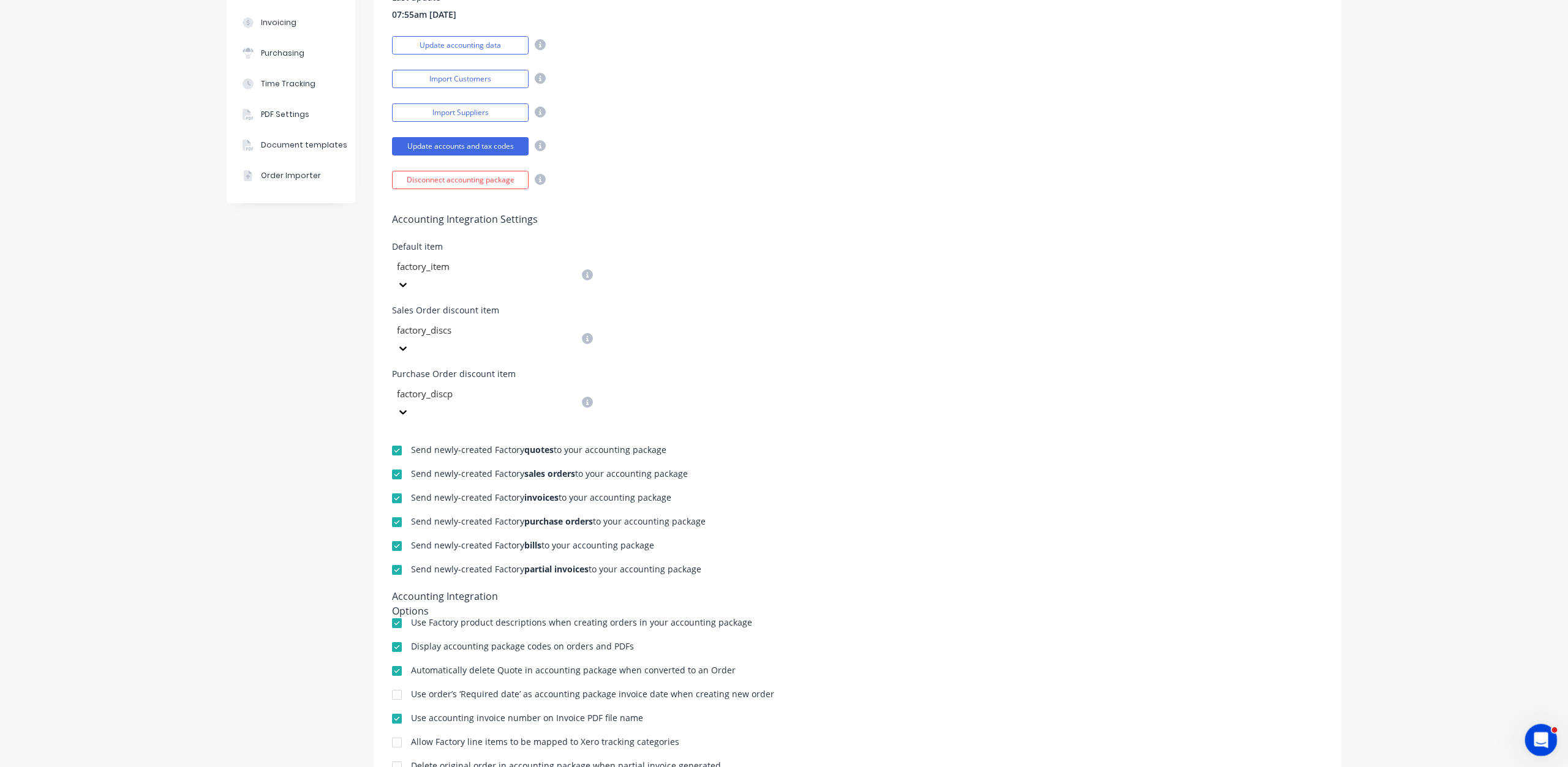
click at [1531, 736] on icon "Open Intercom Messenger" at bounding box center [1539, 739] width 20 height 20
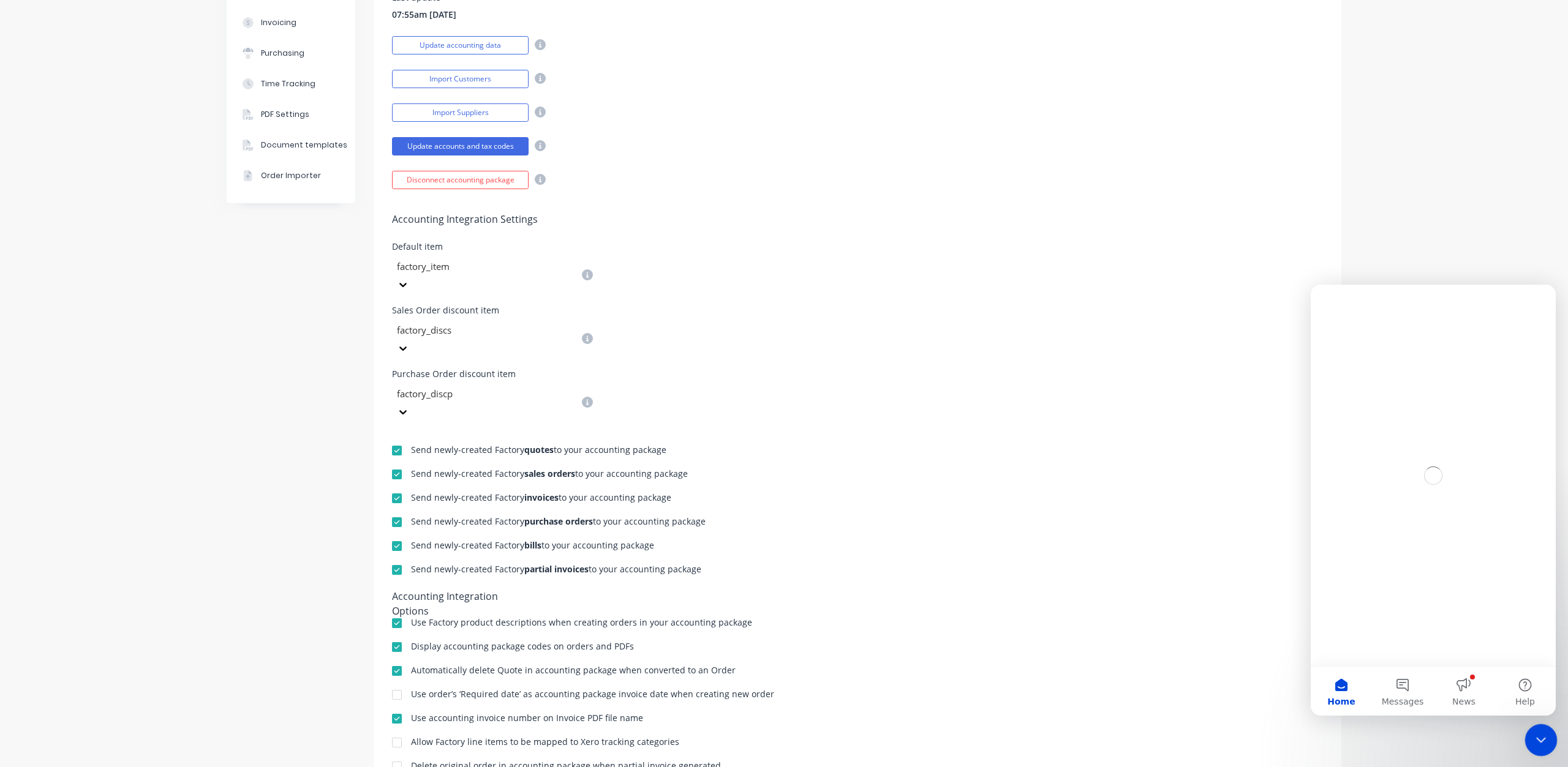
scroll to position [0, 0]
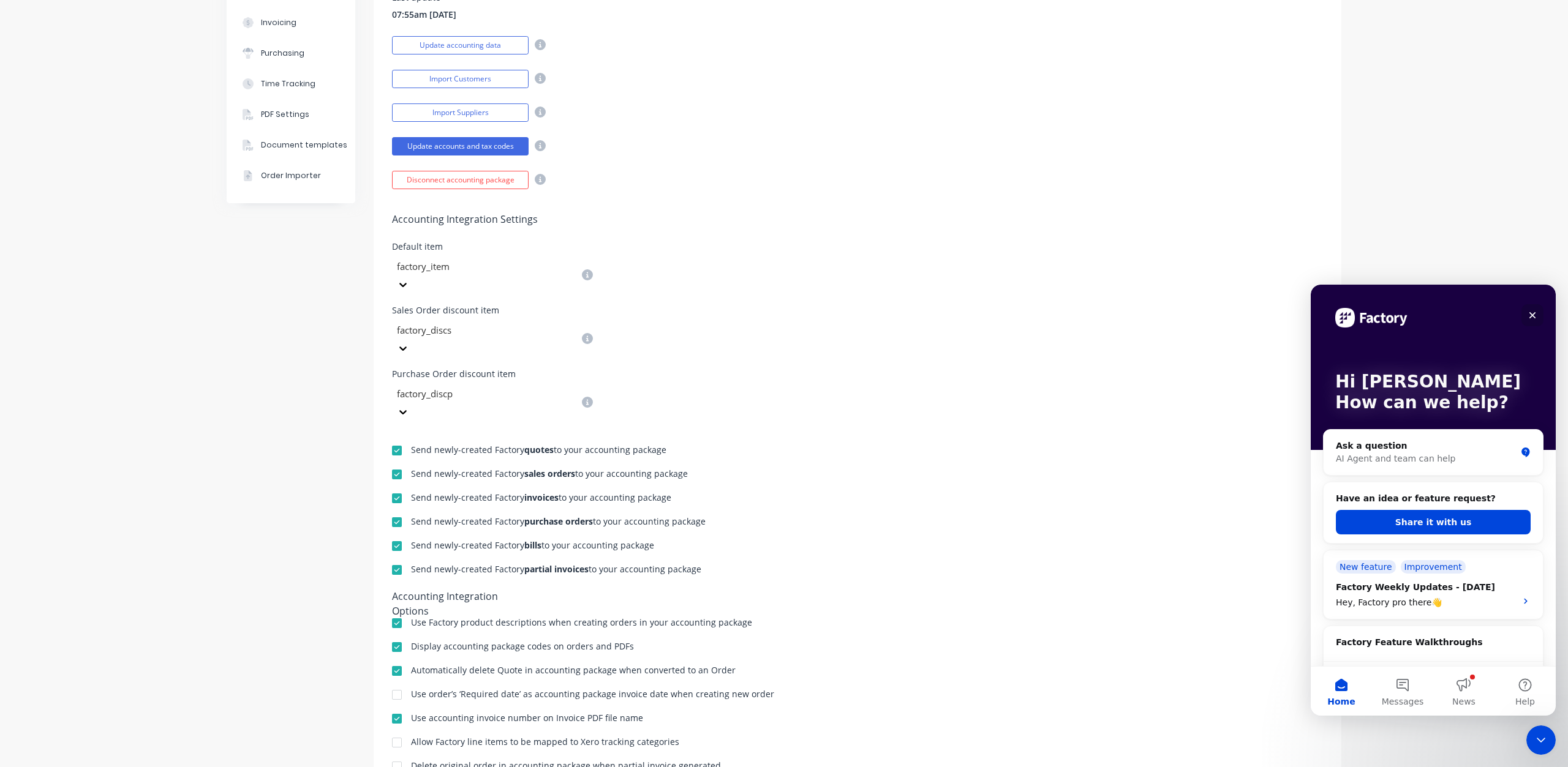
click at [1532, 309] on div "Close" at bounding box center [1531, 315] width 22 height 22
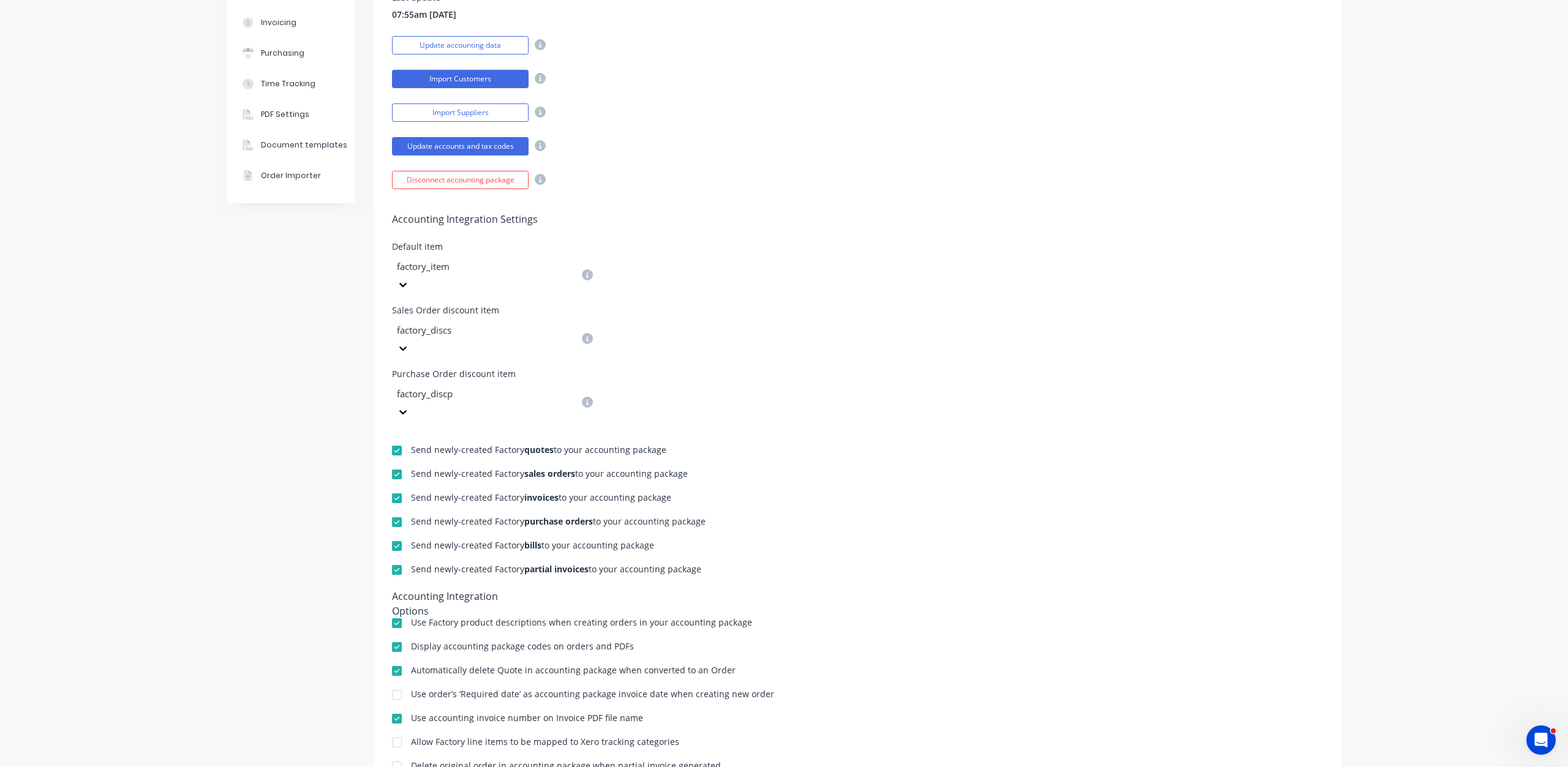
click at [459, 77] on button "Import Customers" at bounding box center [460, 78] width 137 height 19
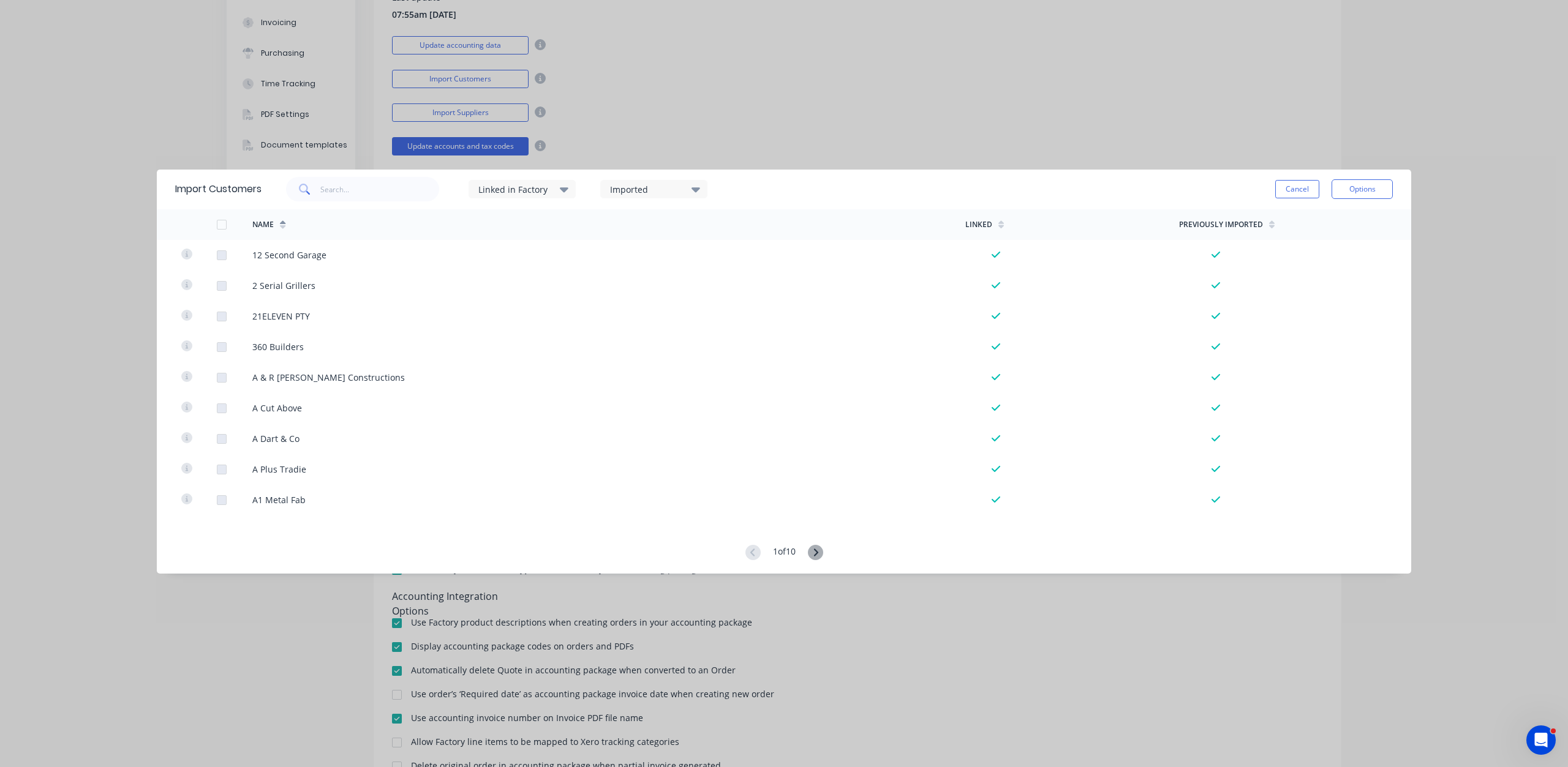
click at [283, 227] on icon at bounding box center [282, 227] width 5 height 4
click at [281, 221] on icon at bounding box center [282, 224] width 5 height 9
click at [224, 227] on div at bounding box center [221, 224] width 25 height 25
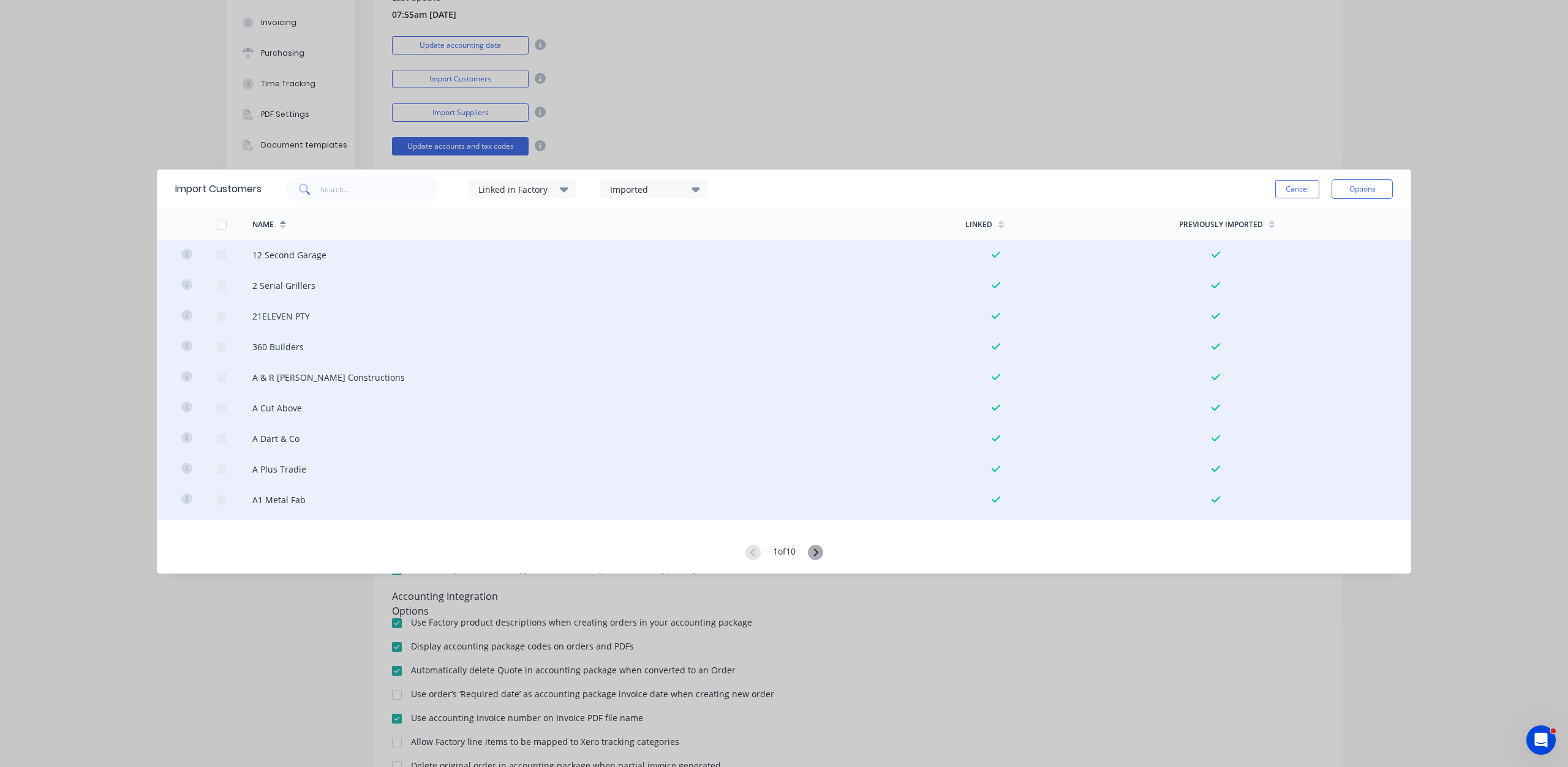
click at [222, 225] on div at bounding box center [221, 224] width 25 height 25
click at [225, 224] on div at bounding box center [221, 224] width 25 height 25
click at [348, 185] on input "text" at bounding box center [380, 189] width 120 height 25
click at [320, 217] on div "Name" at bounding box center [608, 224] width 713 height 31
click at [282, 228] on icon at bounding box center [282, 224] width 5 height 9
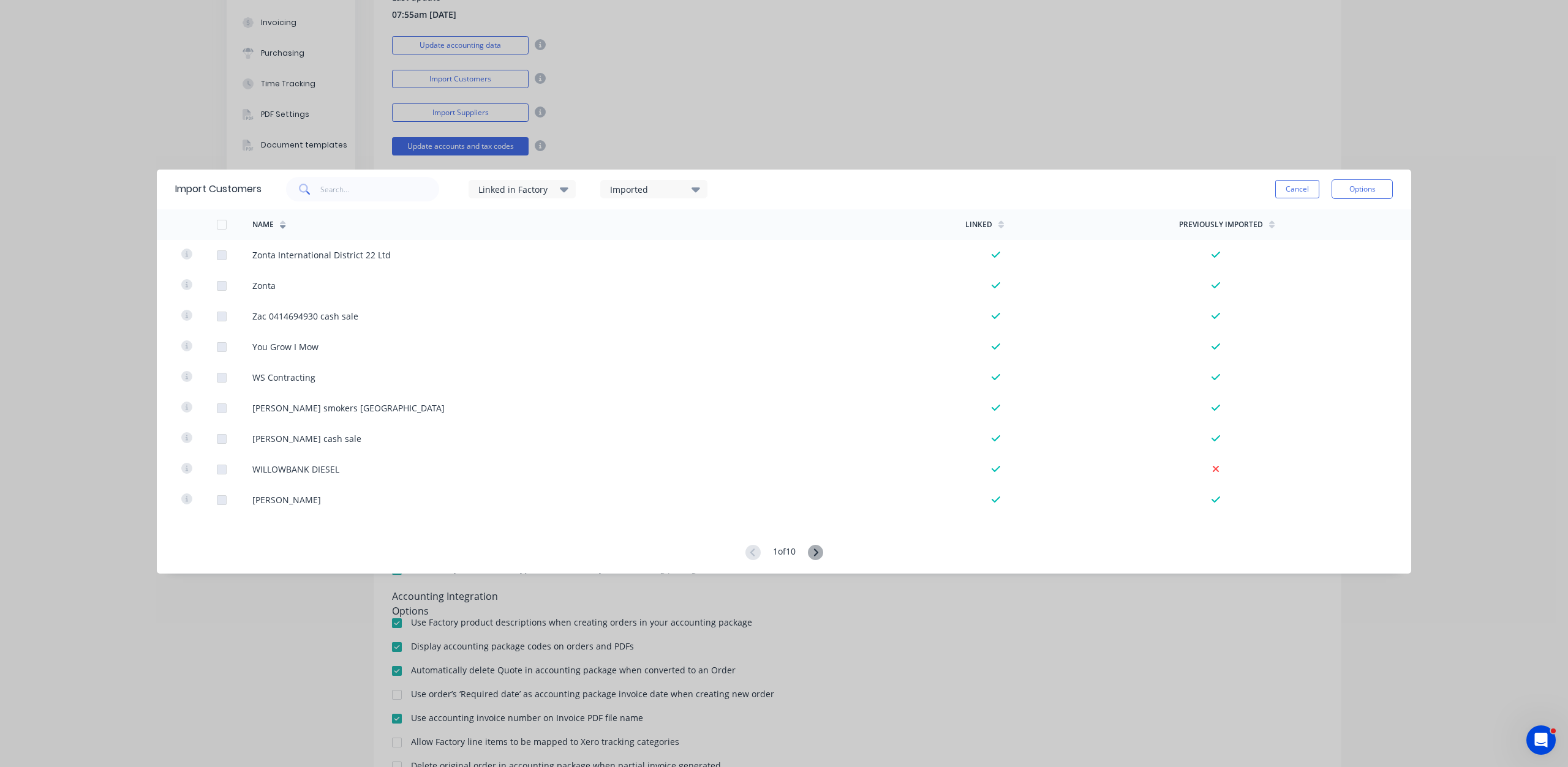
click at [283, 222] on icon at bounding box center [282, 224] width 5 height 9
click at [567, 193] on icon at bounding box center [564, 189] width 8 height 13
click at [642, 193] on div "Imported" at bounding box center [648, 189] width 77 height 13
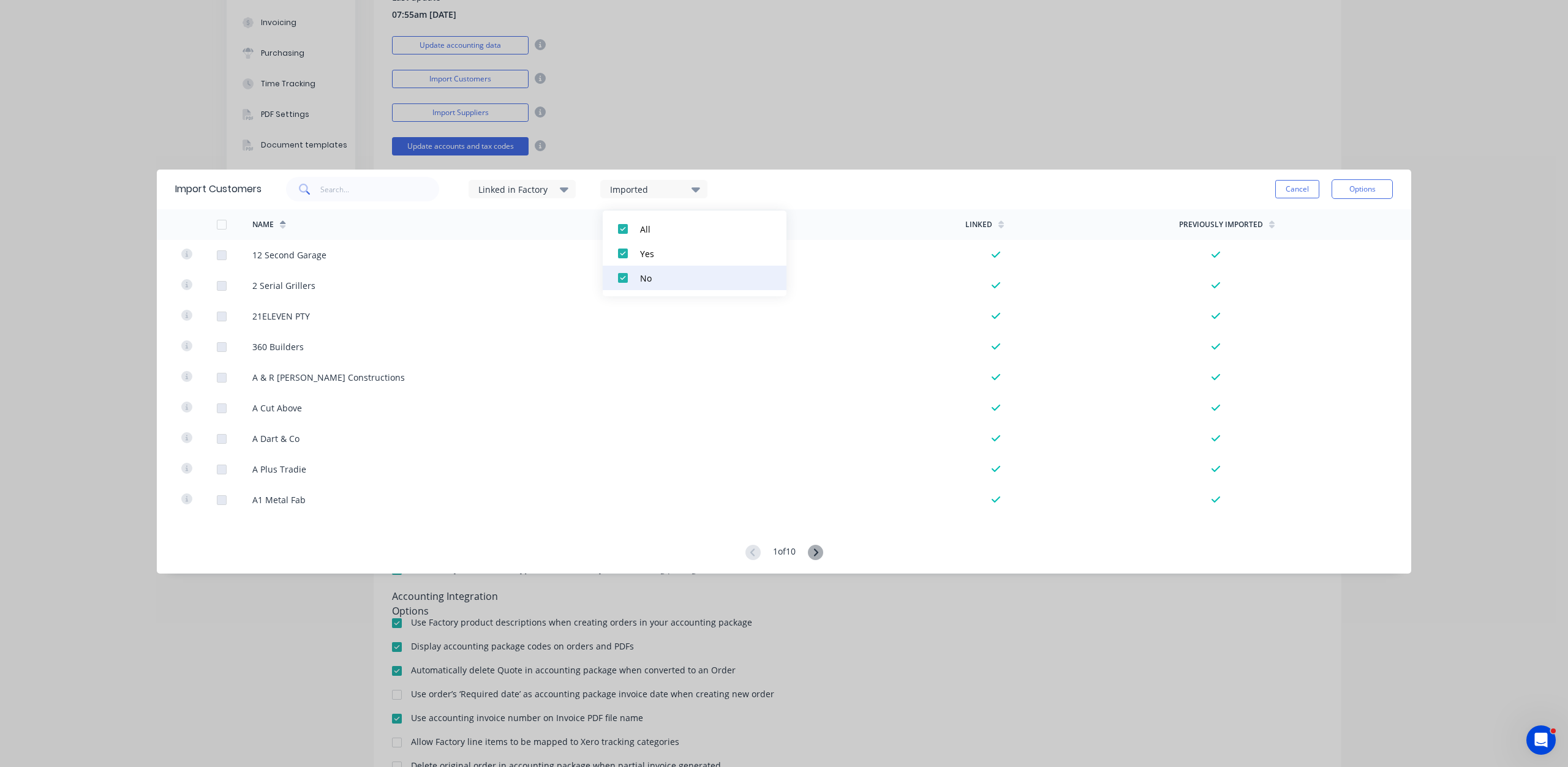
click at [621, 277] on div at bounding box center [623, 277] width 25 height 25
click at [698, 189] on icon at bounding box center [695, 190] width 8 height 5
click at [620, 227] on div at bounding box center [623, 229] width 25 height 25
click at [695, 188] on icon at bounding box center [695, 189] width 8 height 13
click at [621, 251] on div at bounding box center [623, 253] width 25 height 25
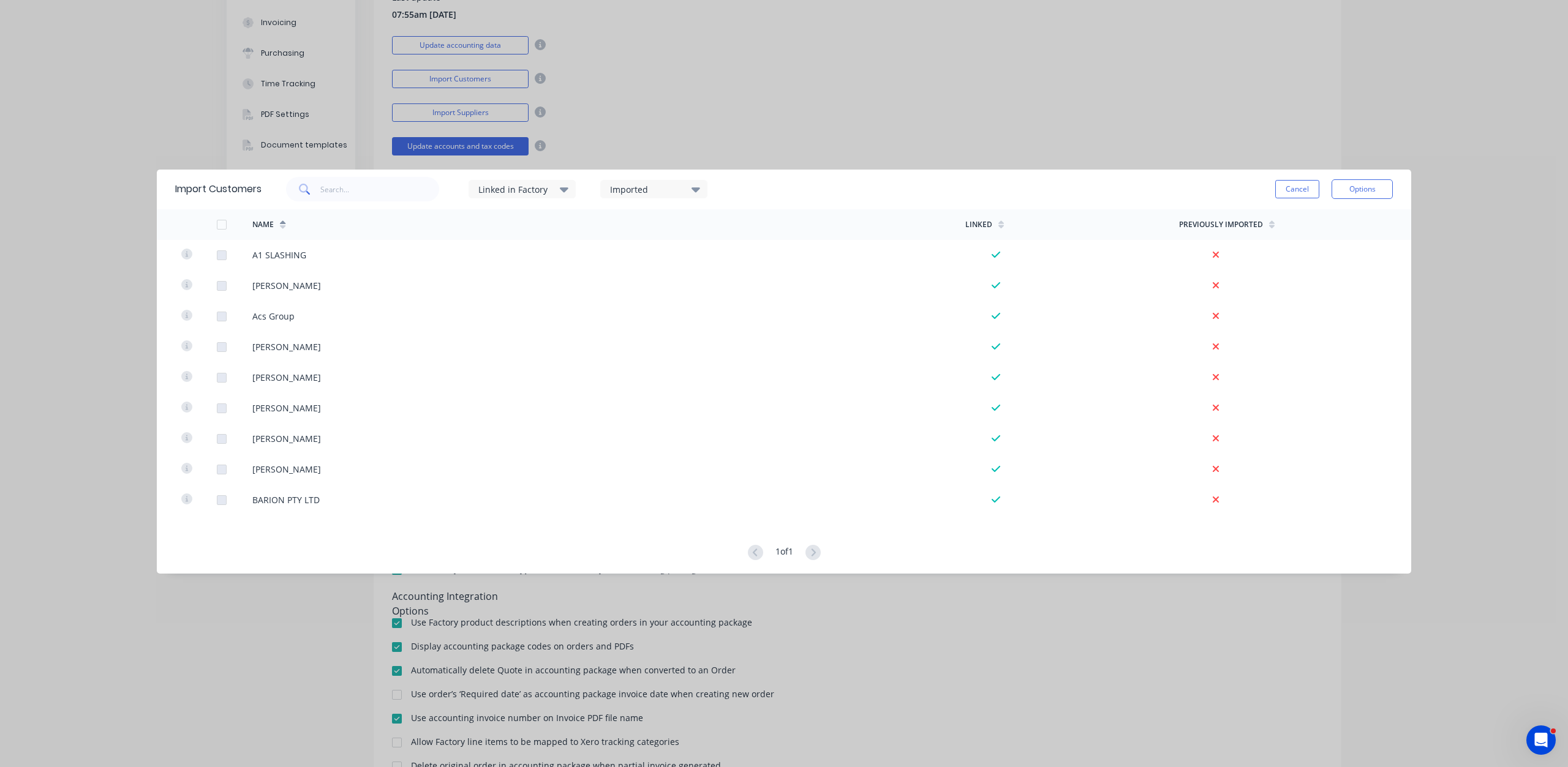
click at [671, 192] on div "Imported" at bounding box center [648, 189] width 77 height 13
click at [1377, 190] on button "Options" at bounding box center [1362, 189] width 61 height 19
click at [1315, 252] on div "Import all customers" at bounding box center [1335, 251] width 94 height 18
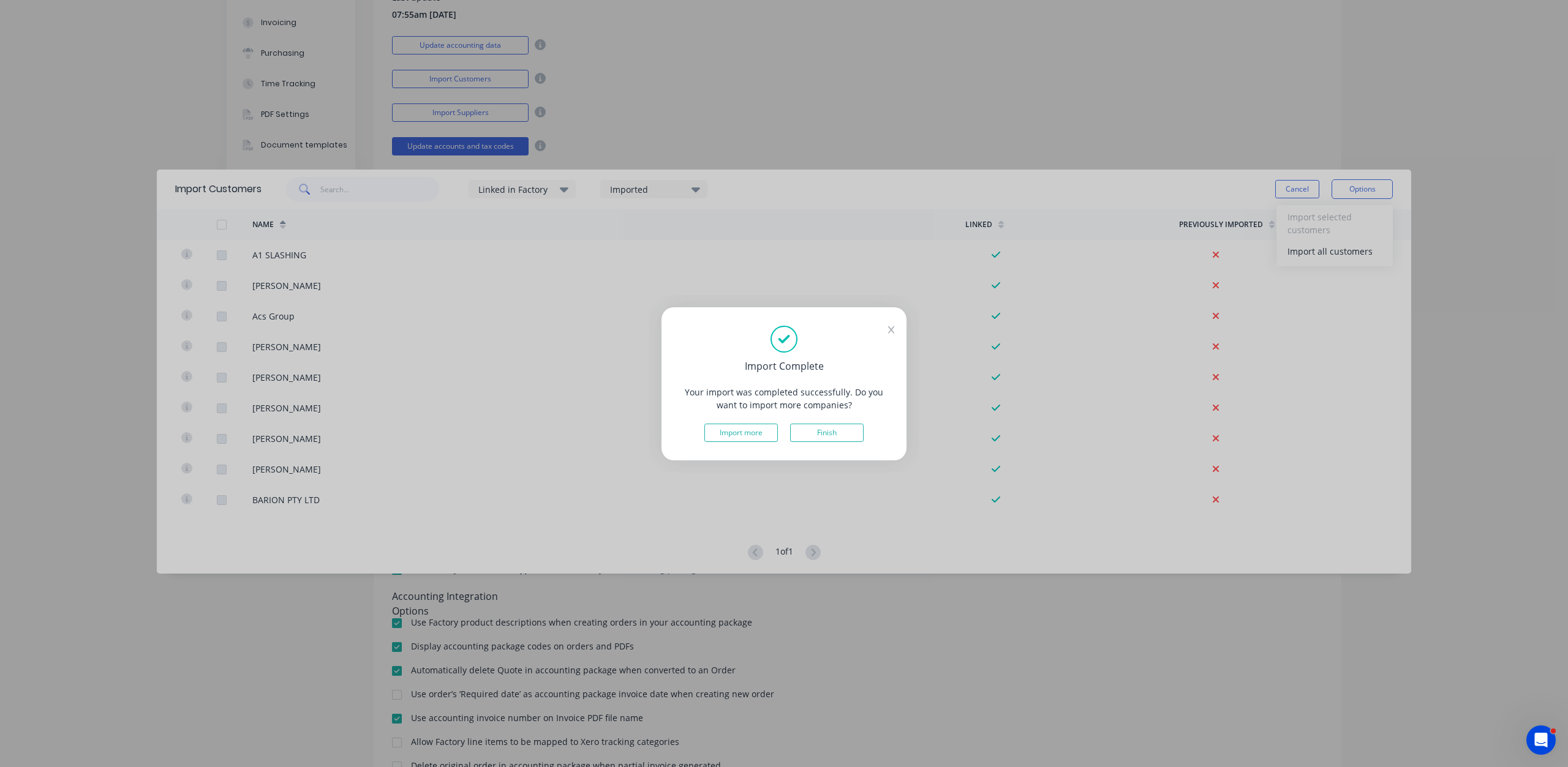
click at [825, 436] on button "Finish" at bounding box center [826, 433] width 73 height 19
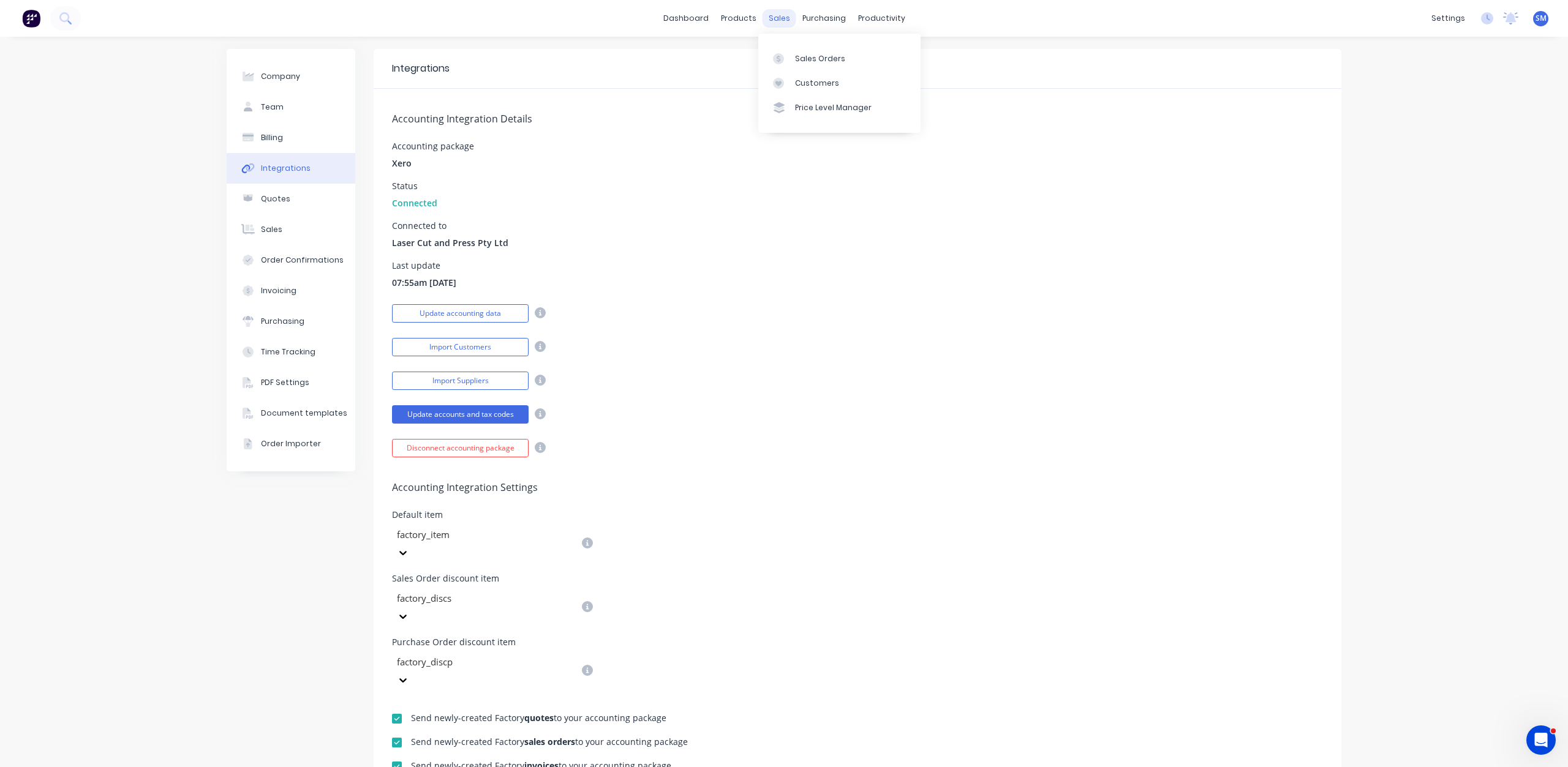
click at [776, 19] on div "sales" at bounding box center [779, 18] width 34 height 19
click at [811, 82] on div "Customers" at bounding box center [817, 83] width 44 height 11
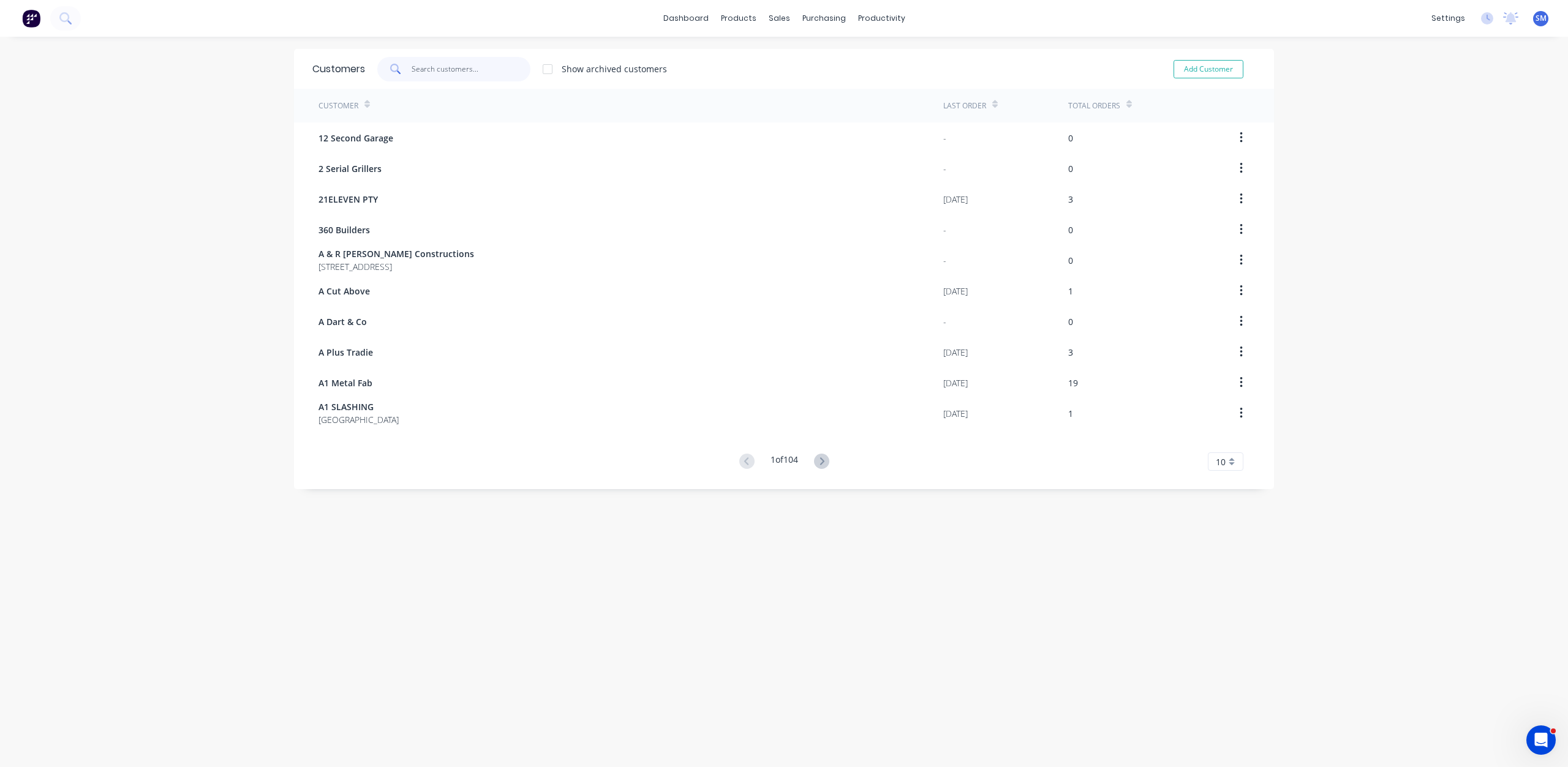
click at [427, 68] on input "text" at bounding box center [471, 69] width 120 height 25
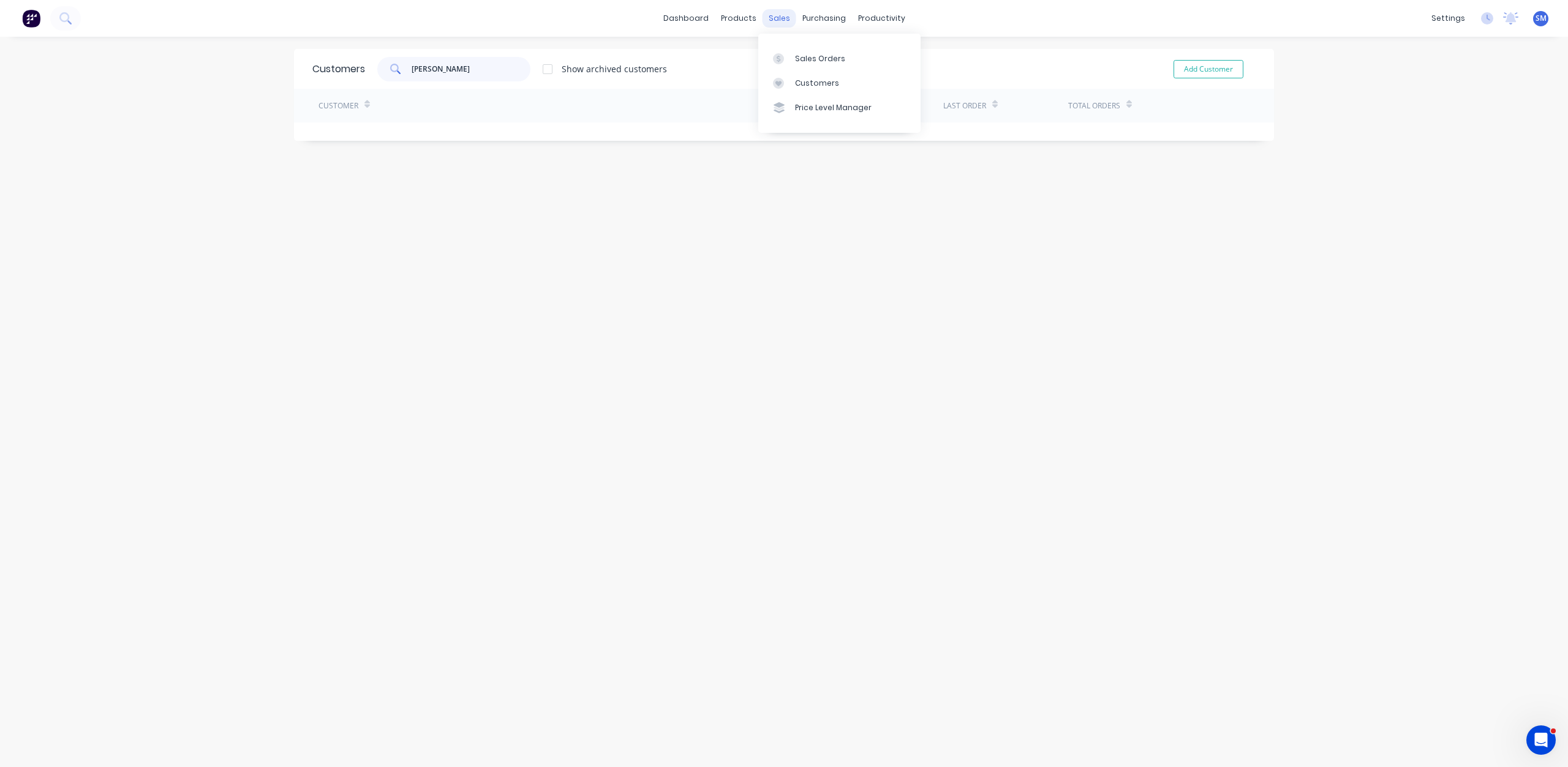
type input "[PERSON_NAME]"
click at [776, 20] on div "sales" at bounding box center [779, 18] width 34 height 19
click at [682, 15] on link "dashboard" at bounding box center [686, 18] width 58 height 19
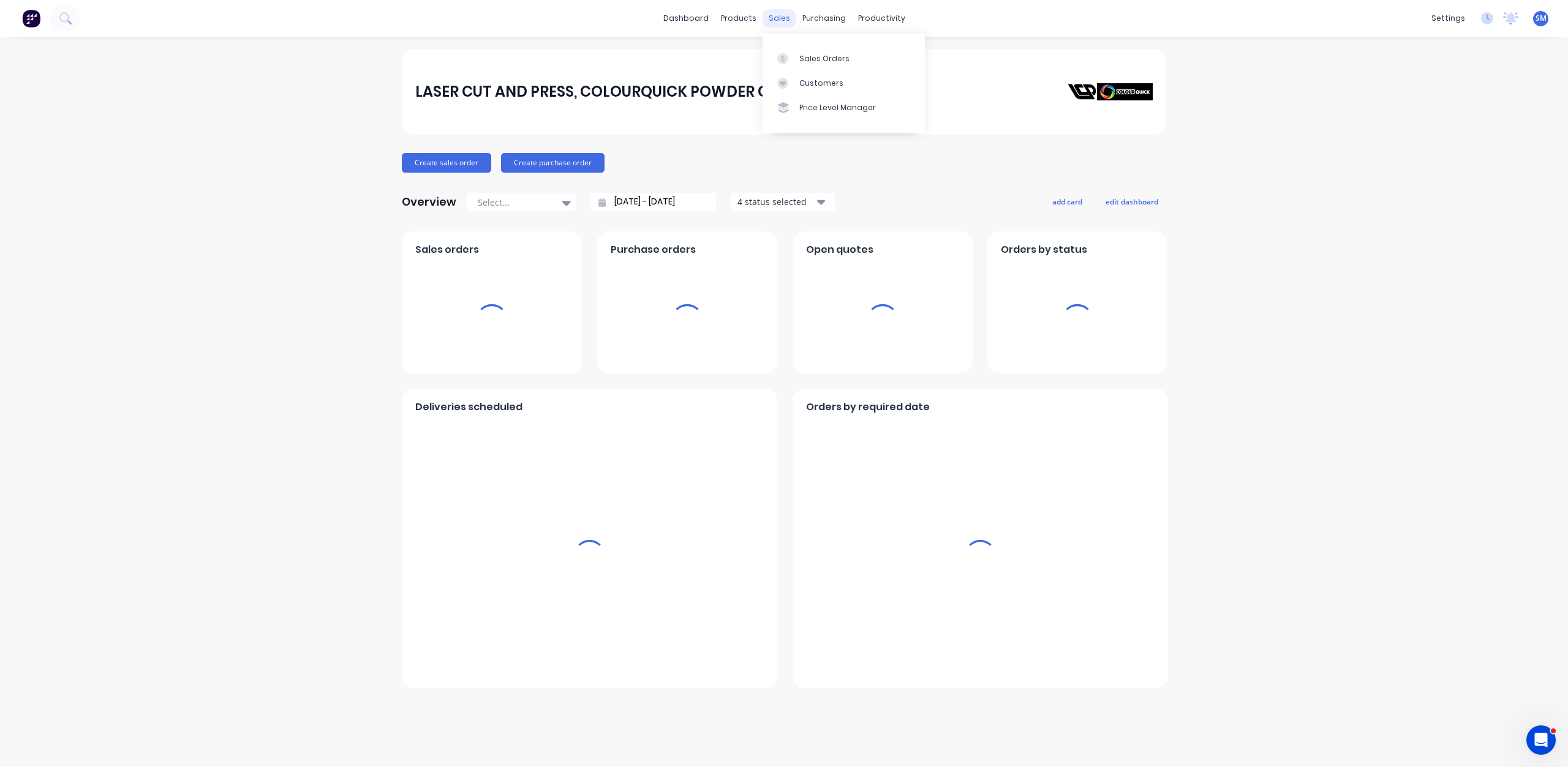
click at [775, 13] on div "sales" at bounding box center [779, 18] width 34 height 19
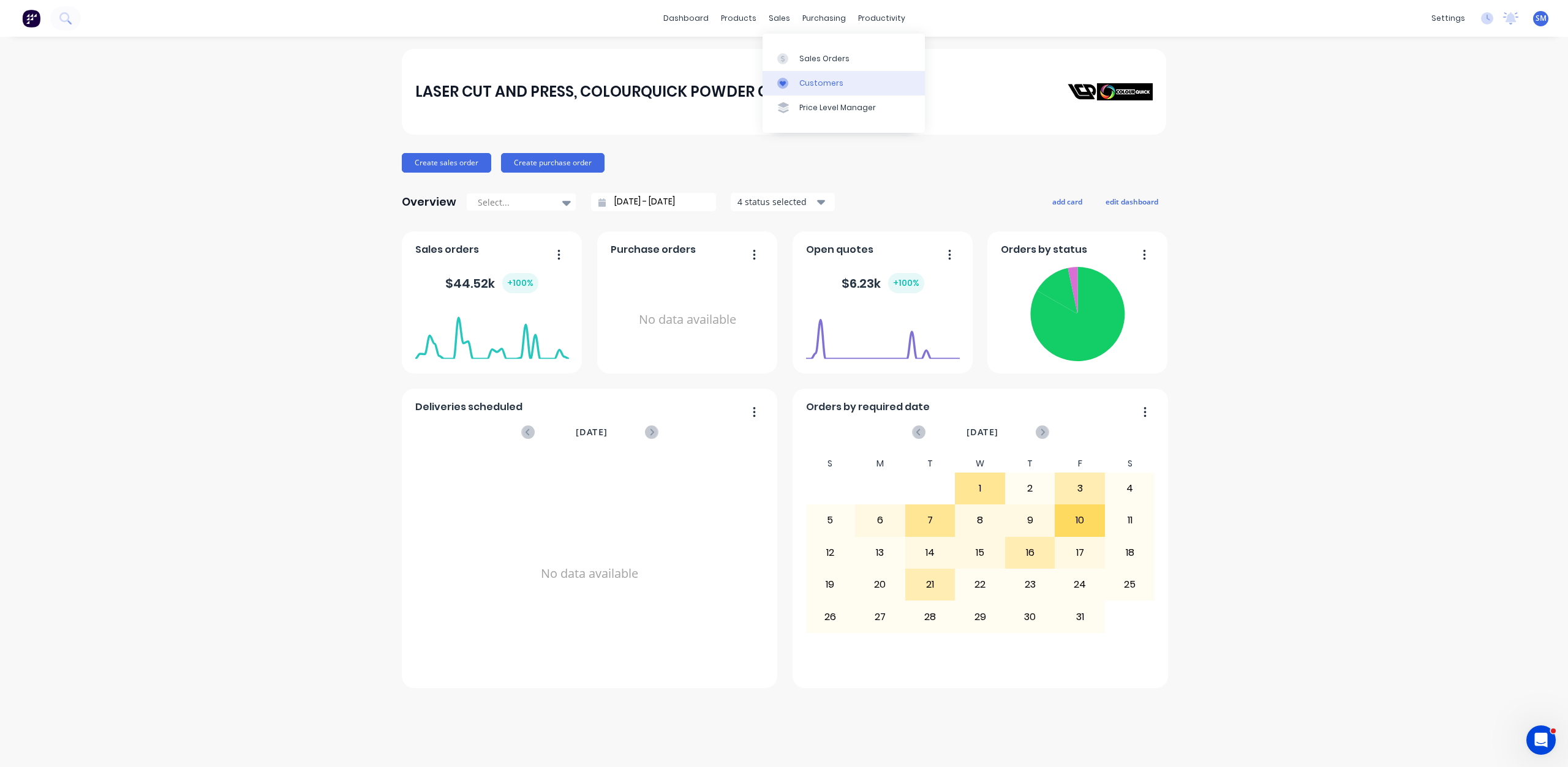
click at [824, 81] on div "Customers" at bounding box center [821, 83] width 44 height 11
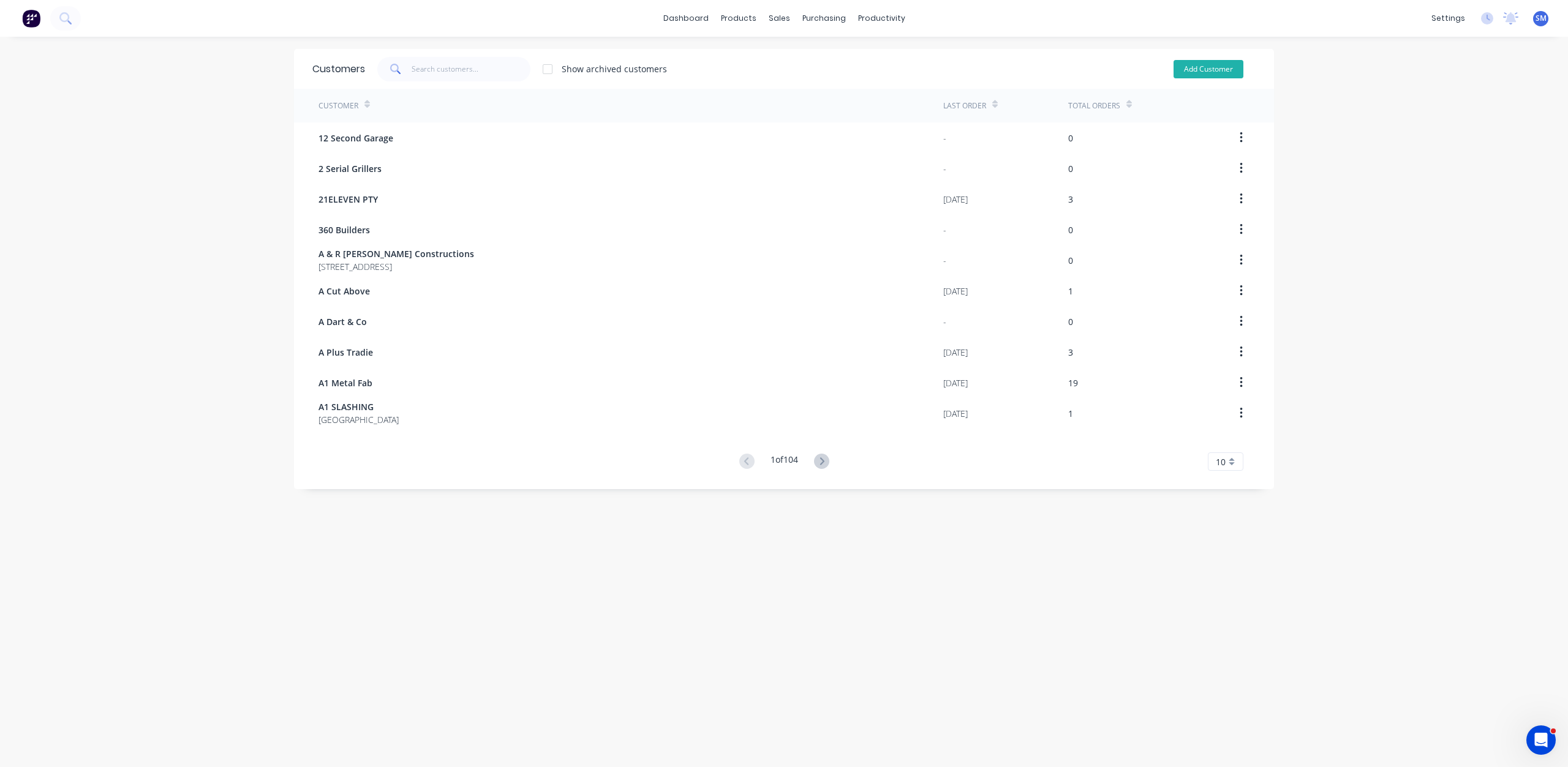
click at [1184, 67] on button "Add Customer" at bounding box center [1208, 69] width 70 height 19
select select "AU"
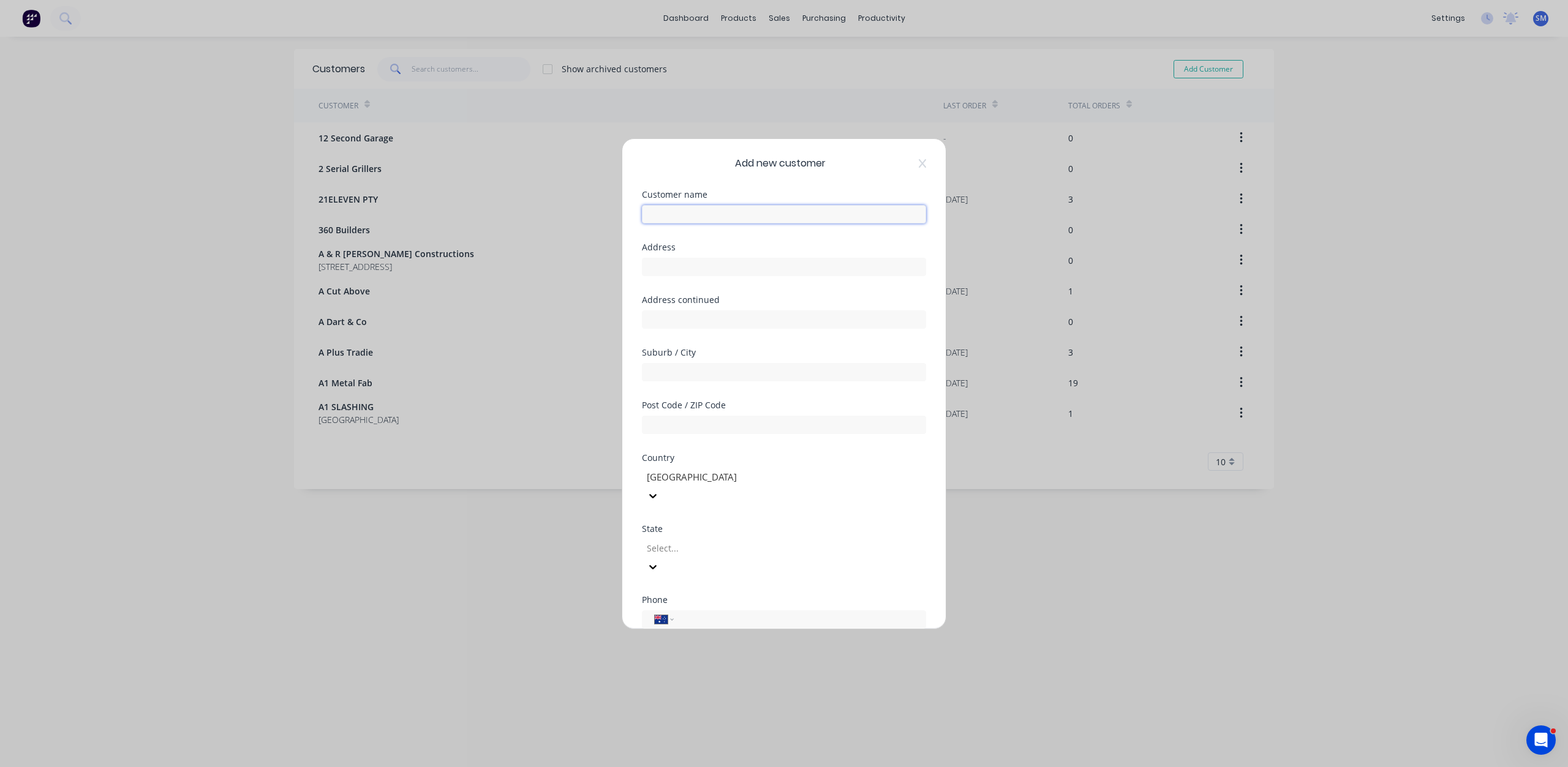
click at [666, 211] on input "text" at bounding box center [784, 214] width 284 height 19
type input "[PERSON_NAME]"
click at [678, 374] on input "text" at bounding box center [784, 372] width 284 height 19
click at [670, 426] on input "text" at bounding box center [784, 425] width 284 height 19
click at [675, 540] on div at bounding box center [734, 548] width 176 height 15
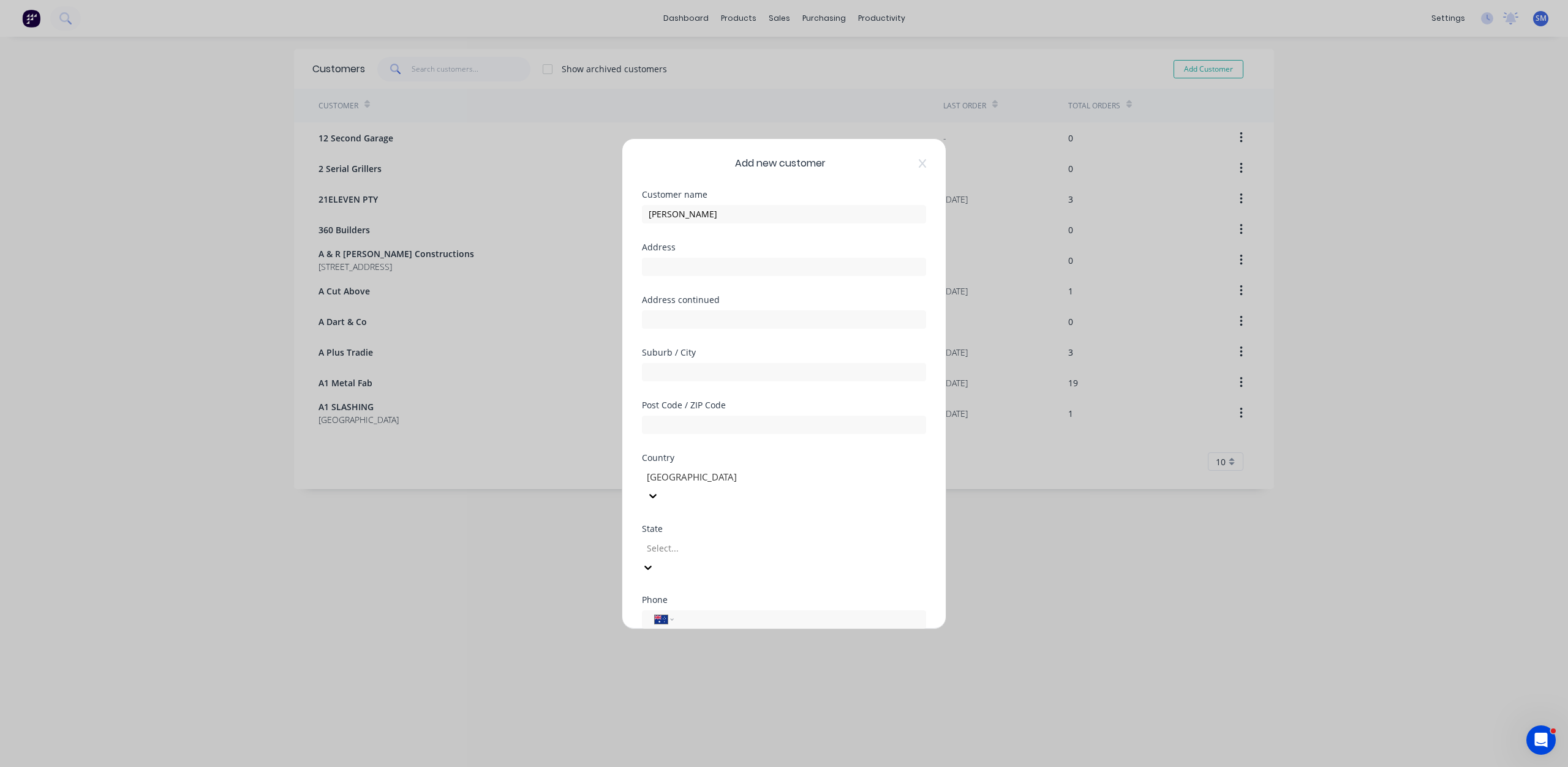
click at [701, 505] on input "tel" at bounding box center [797, 511] width 231 height 14
type input "0408 828 824"
click at [645, 591] on div at bounding box center [646, 603] width 25 height 25
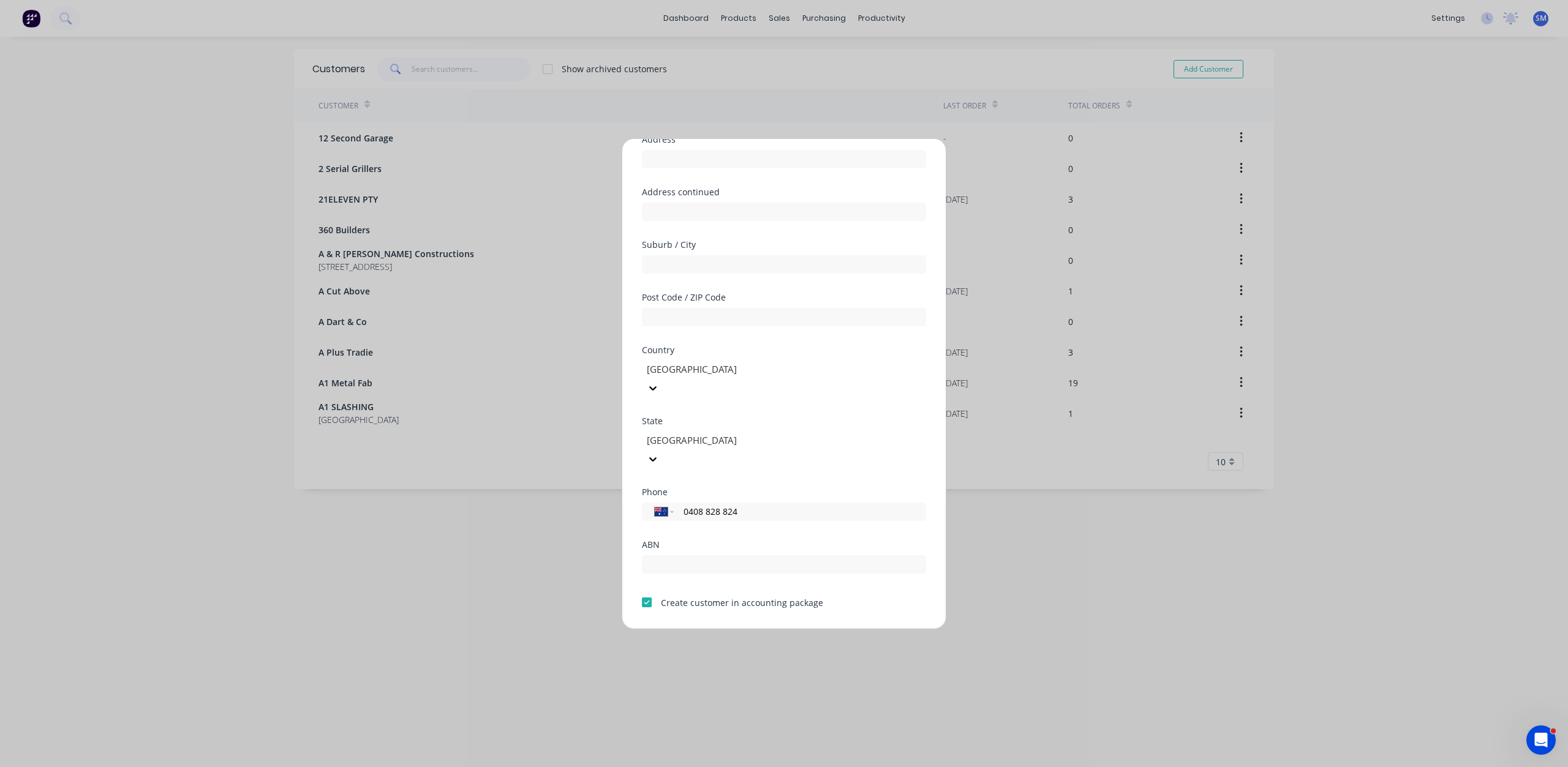
click at [737, 629] on button "Save" at bounding box center [745, 638] width 67 height 19
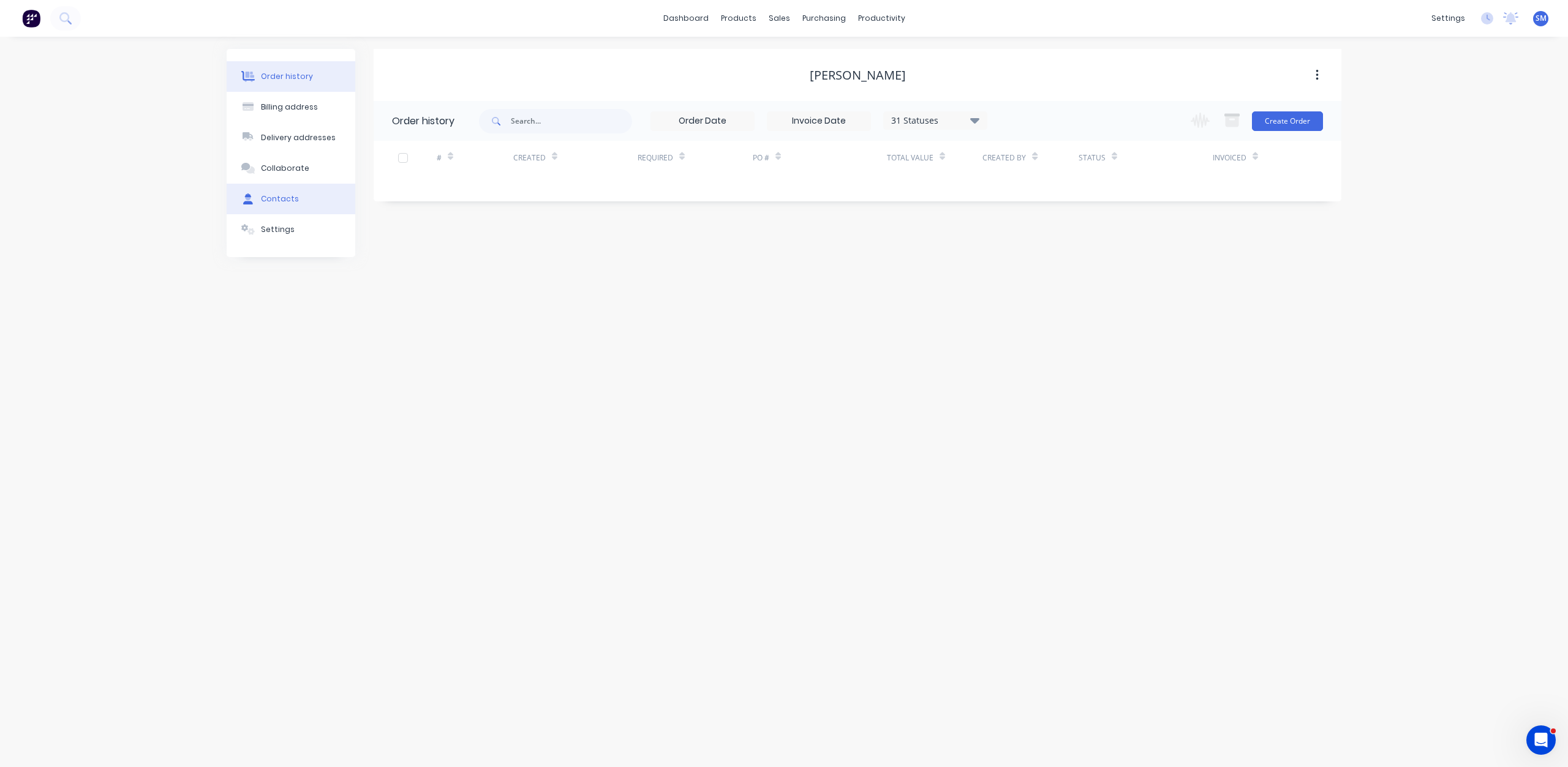
click at [277, 198] on div "Contacts" at bounding box center [280, 199] width 38 height 11
click at [509, 117] on input "text" at bounding box center [554, 120] width 121 height 25
drag, startPoint x: 1288, startPoint y: 120, endPoint x: 1246, endPoint y: 120, distance: 42.0
click at [1288, 119] on button "Add contact" at bounding box center [1303, 120] width 56 height 19
select select "AU"
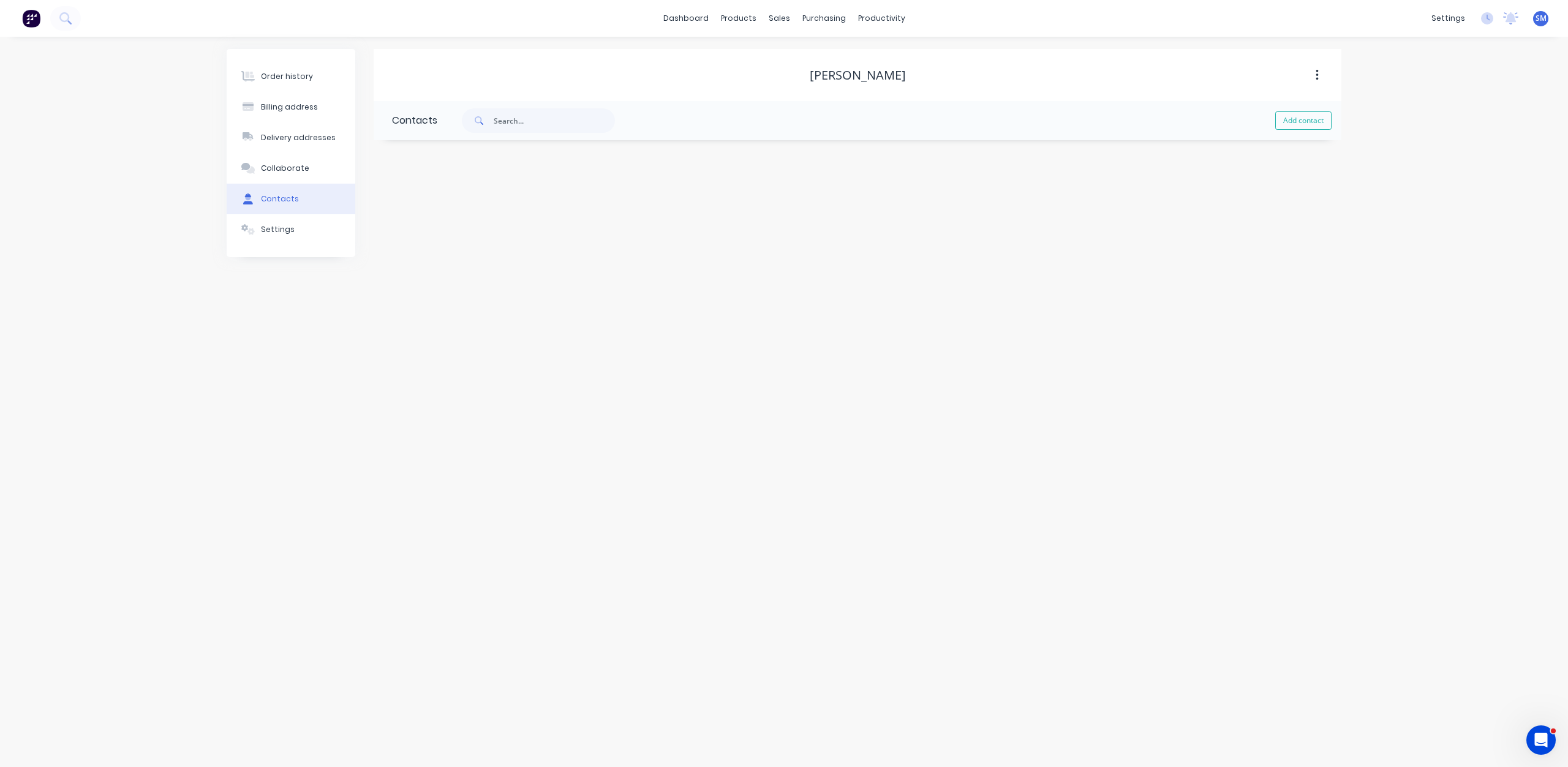
select select "AU"
click at [421, 210] on input "text" at bounding box center [492, 210] width 200 height 19
type input "[PERSON_NAME]"
select select "AU"
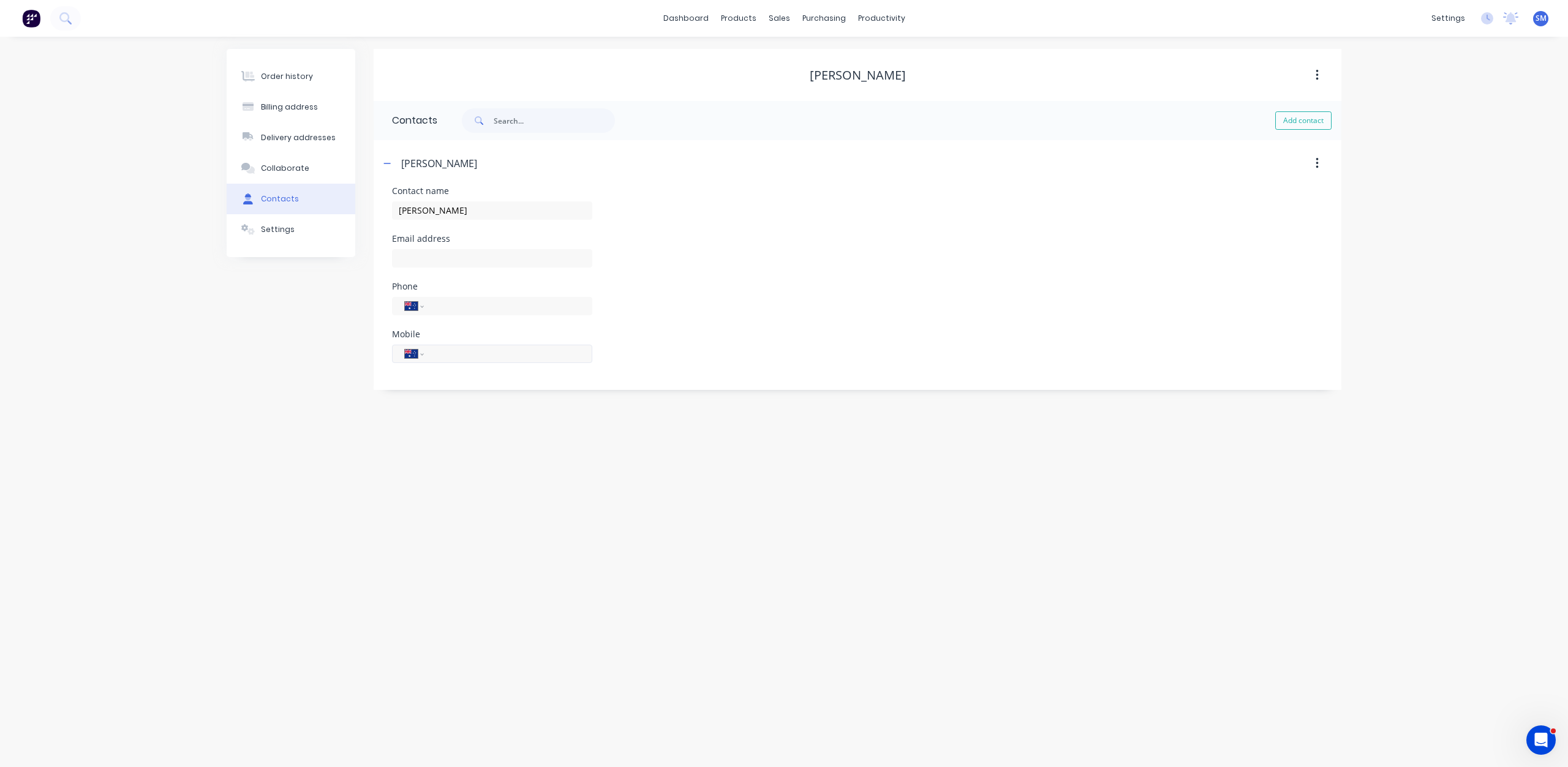
click at [440, 354] on input "tel" at bounding box center [505, 354] width 147 height 14
type input "0408 828 824"
click at [415, 253] on input "text" at bounding box center [492, 258] width 200 height 19
type input "[EMAIL_ADDRESS][DOMAIN_NAME]"
click at [283, 79] on div "Order history" at bounding box center [287, 76] width 52 height 11
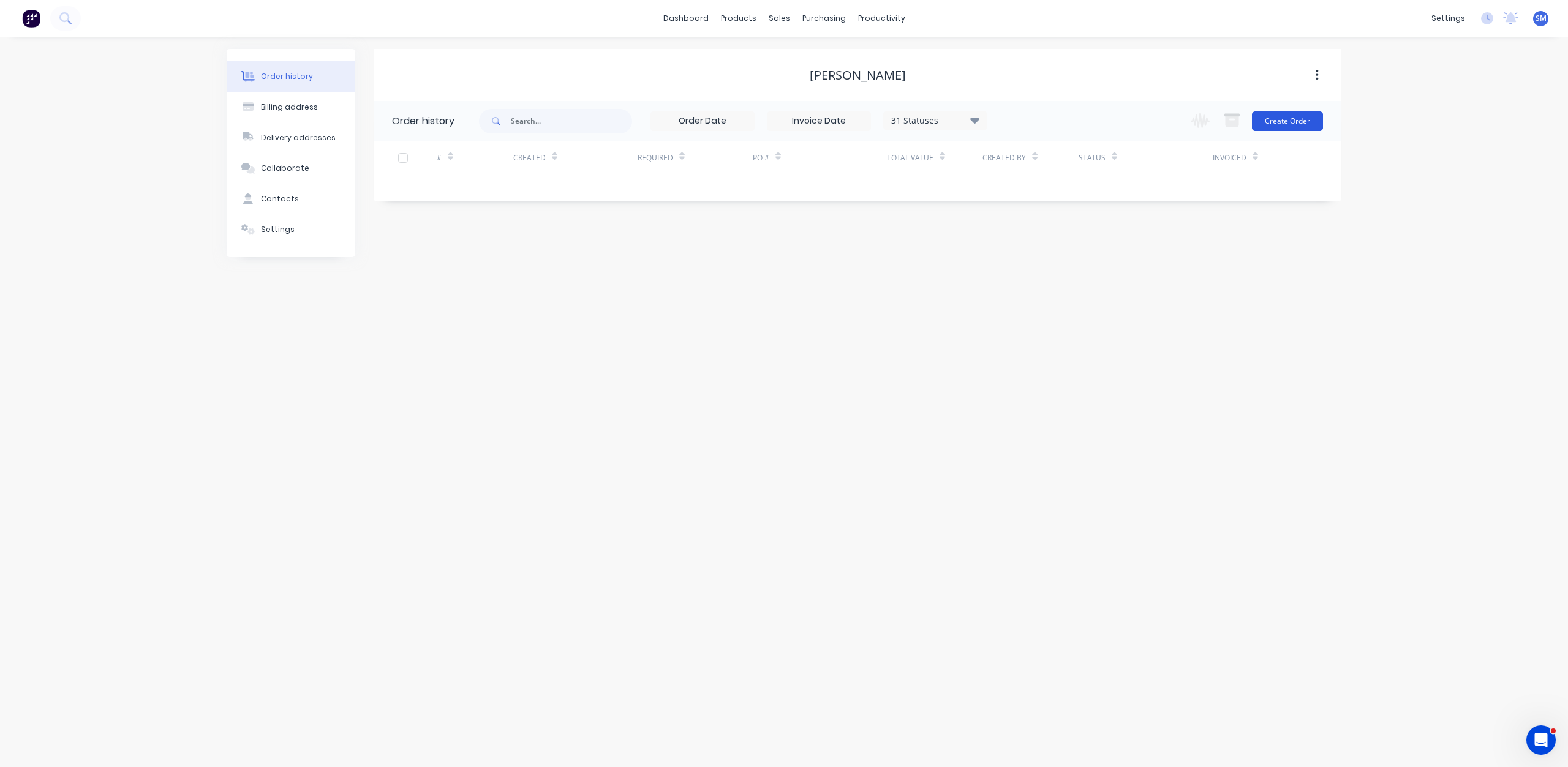
click at [1290, 124] on button "Create Order" at bounding box center [1287, 121] width 71 height 19
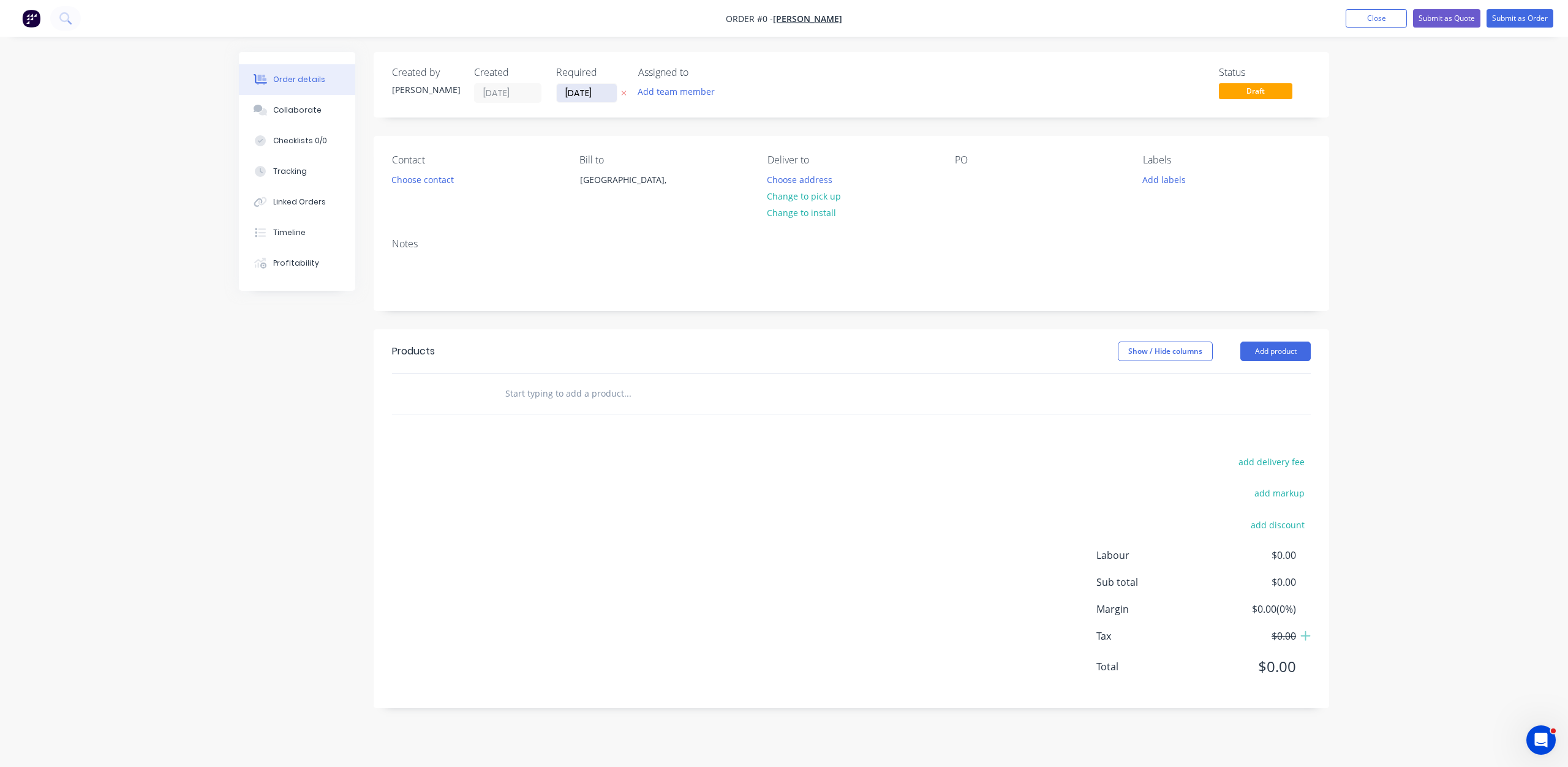
click at [583, 96] on input "[DATE]" at bounding box center [586, 93] width 60 height 19
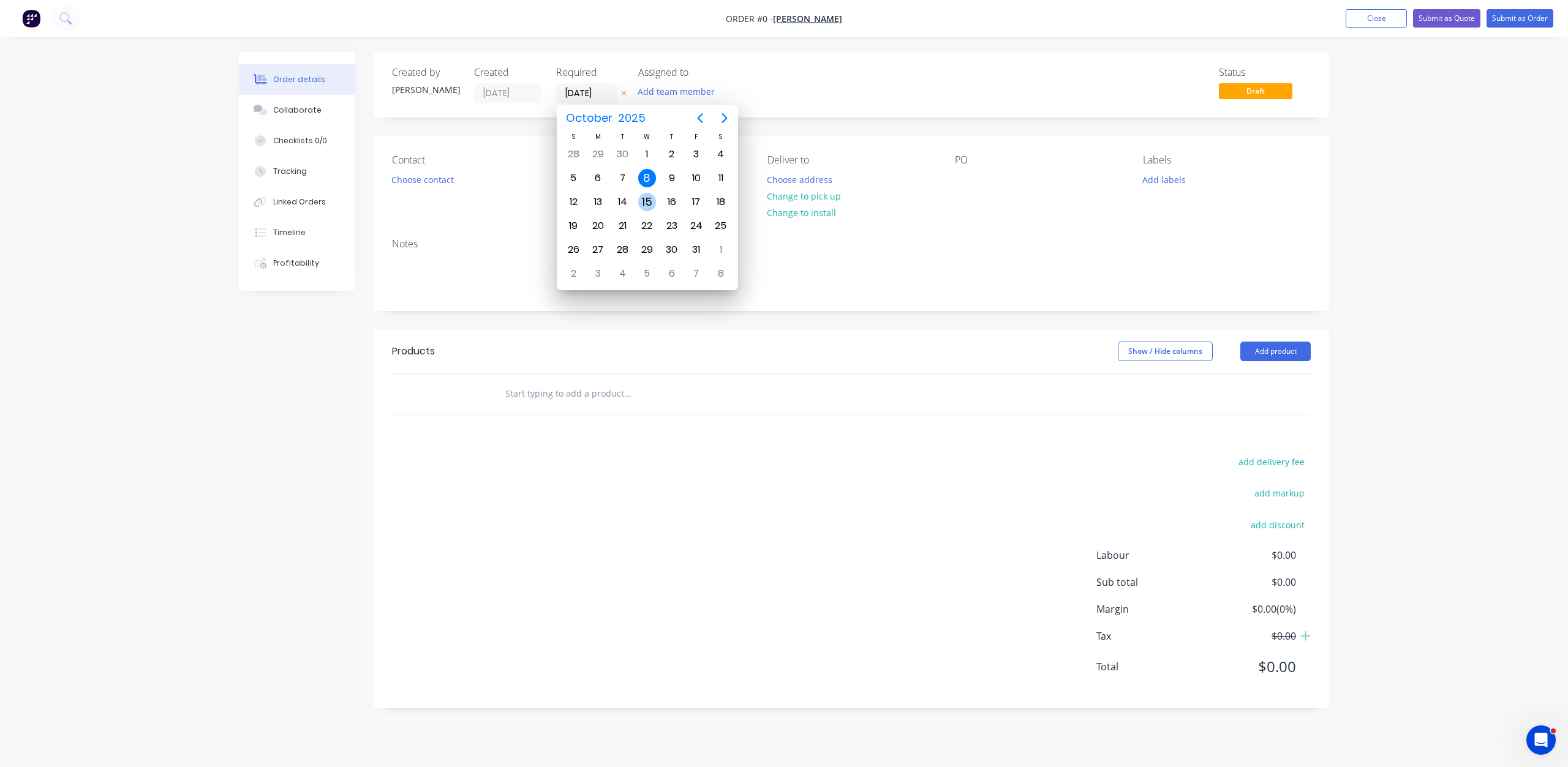
click at [651, 204] on div "15" at bounding box center [647, 202] width 19 height 19
type input "[DATE]"
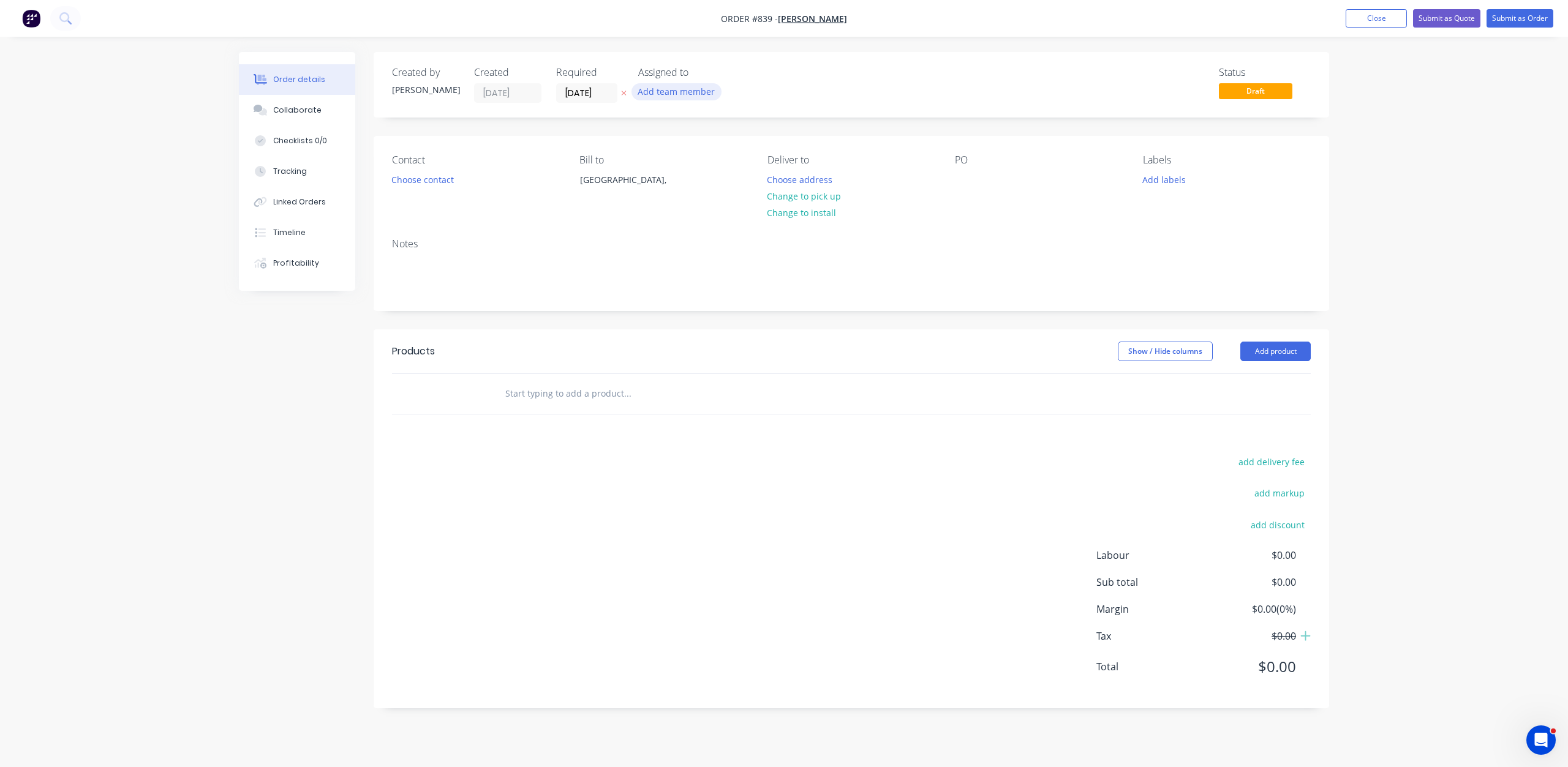
click at [665, 85] on button "Add team member" at bounding box center [676, 91] width 90 height 16
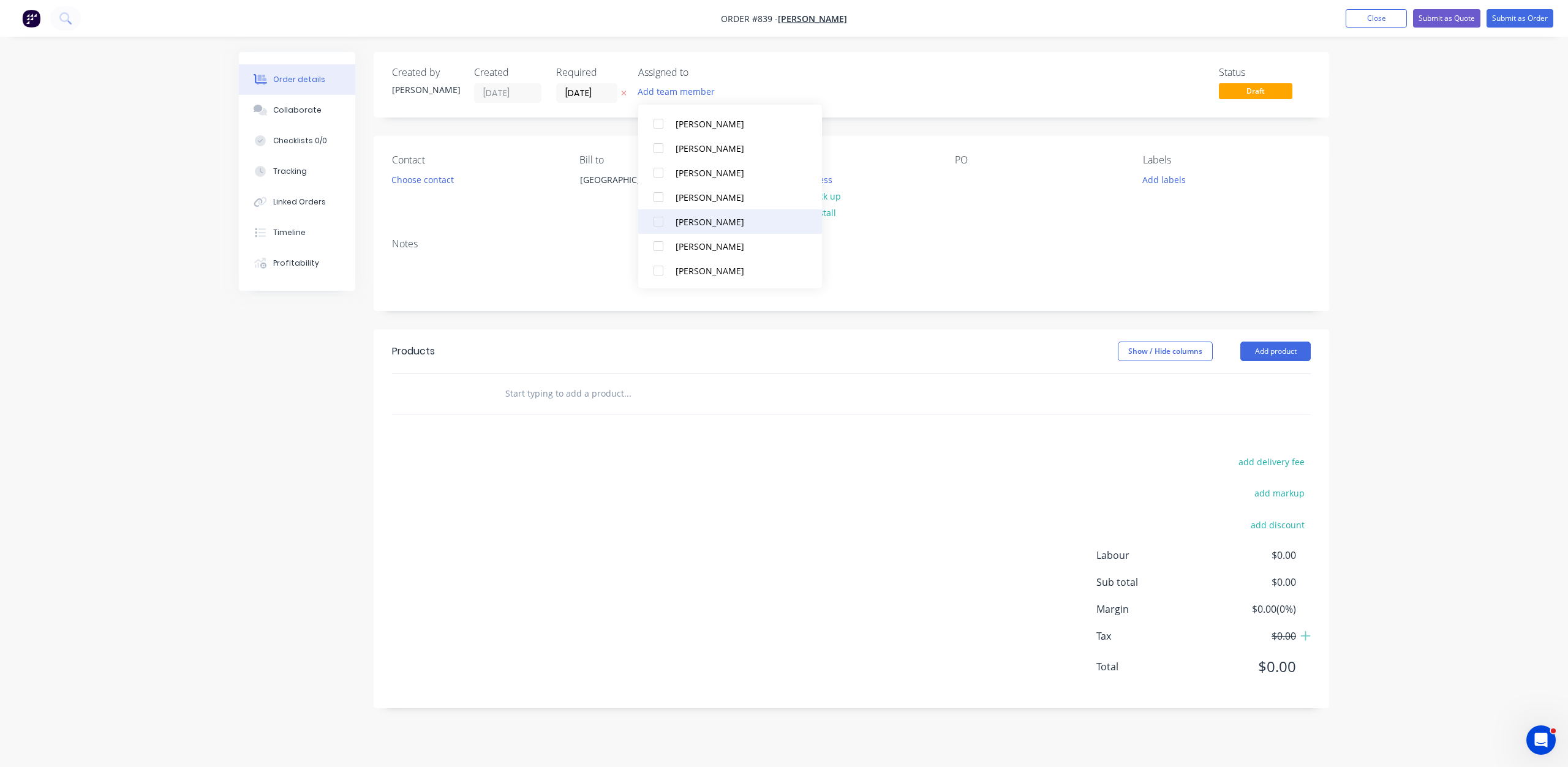
scroll to position [184, 0]
click at [655, 198] on div at bounding box center [658, 197] width 25 height 25
click at [660, 269] on div at bounding box center [658, 270] width 25 height 25
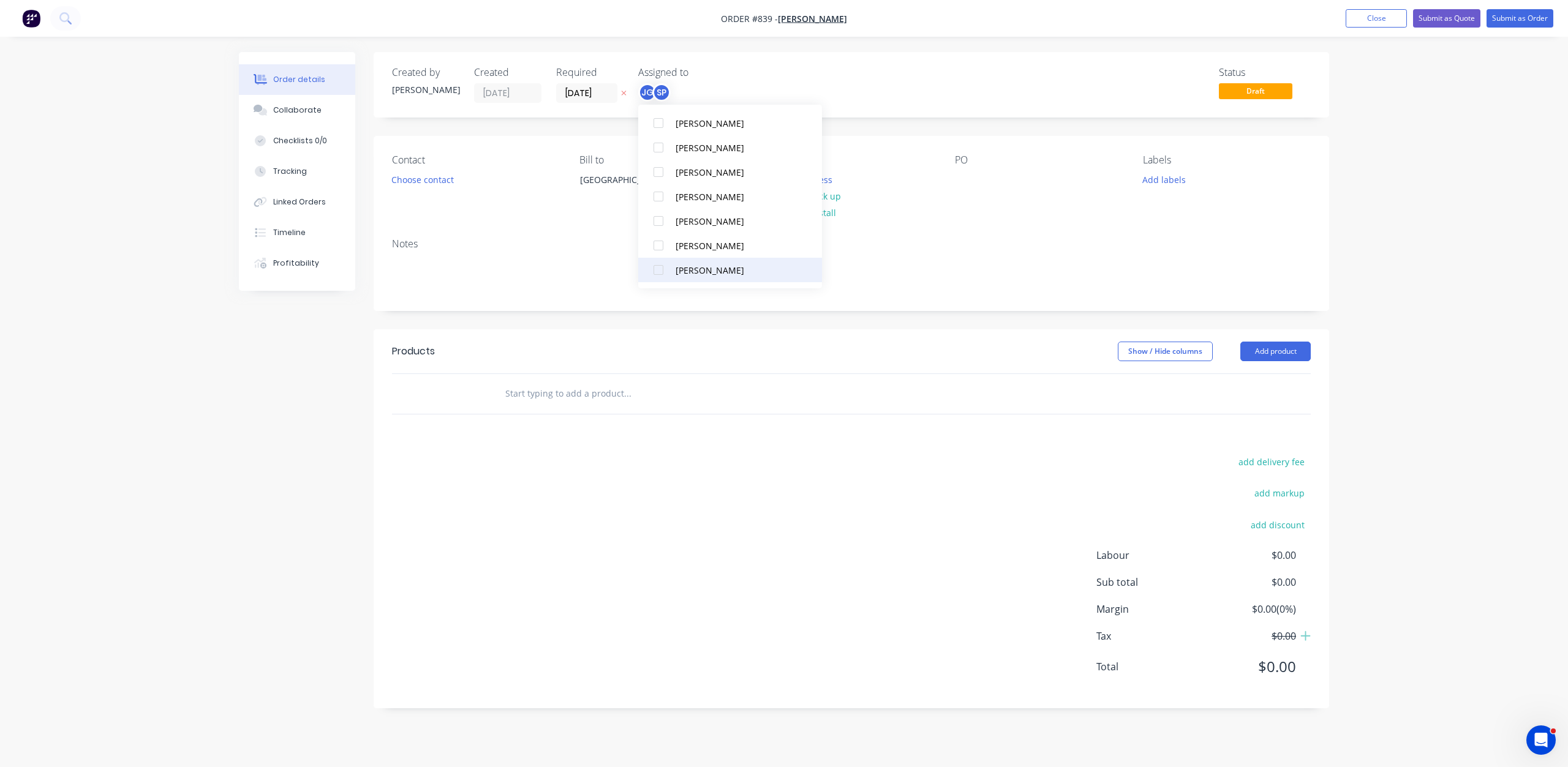
click at [657, 271] on div at bounding box center [658, 270] width 25 height 25
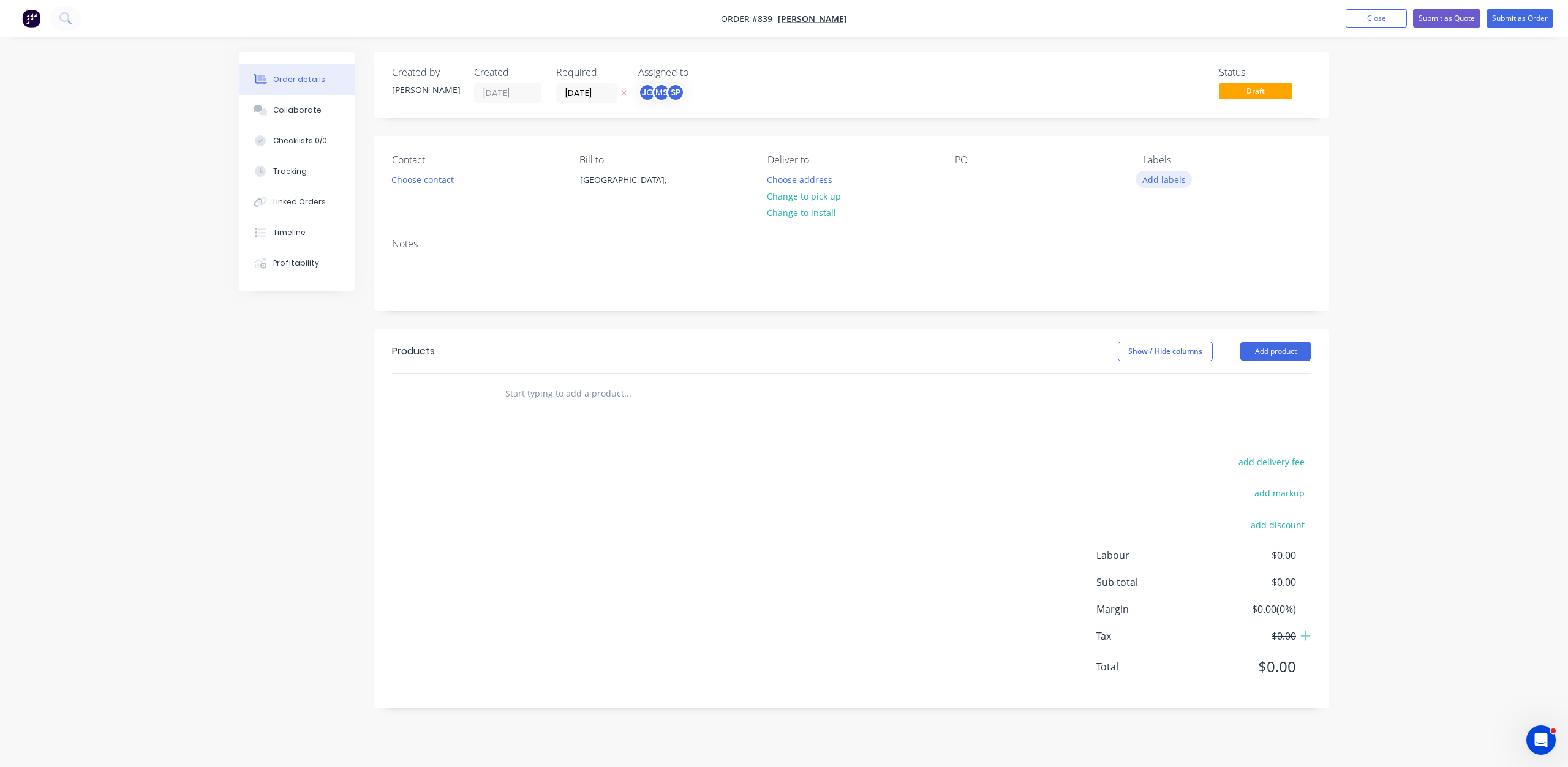
click at [1155, 181] on button "Add labels" at bounding box center [1163, 179] width 56 height 16
click at [1166, 279] on div at bounding box center [1164, 277] width 25 height 25
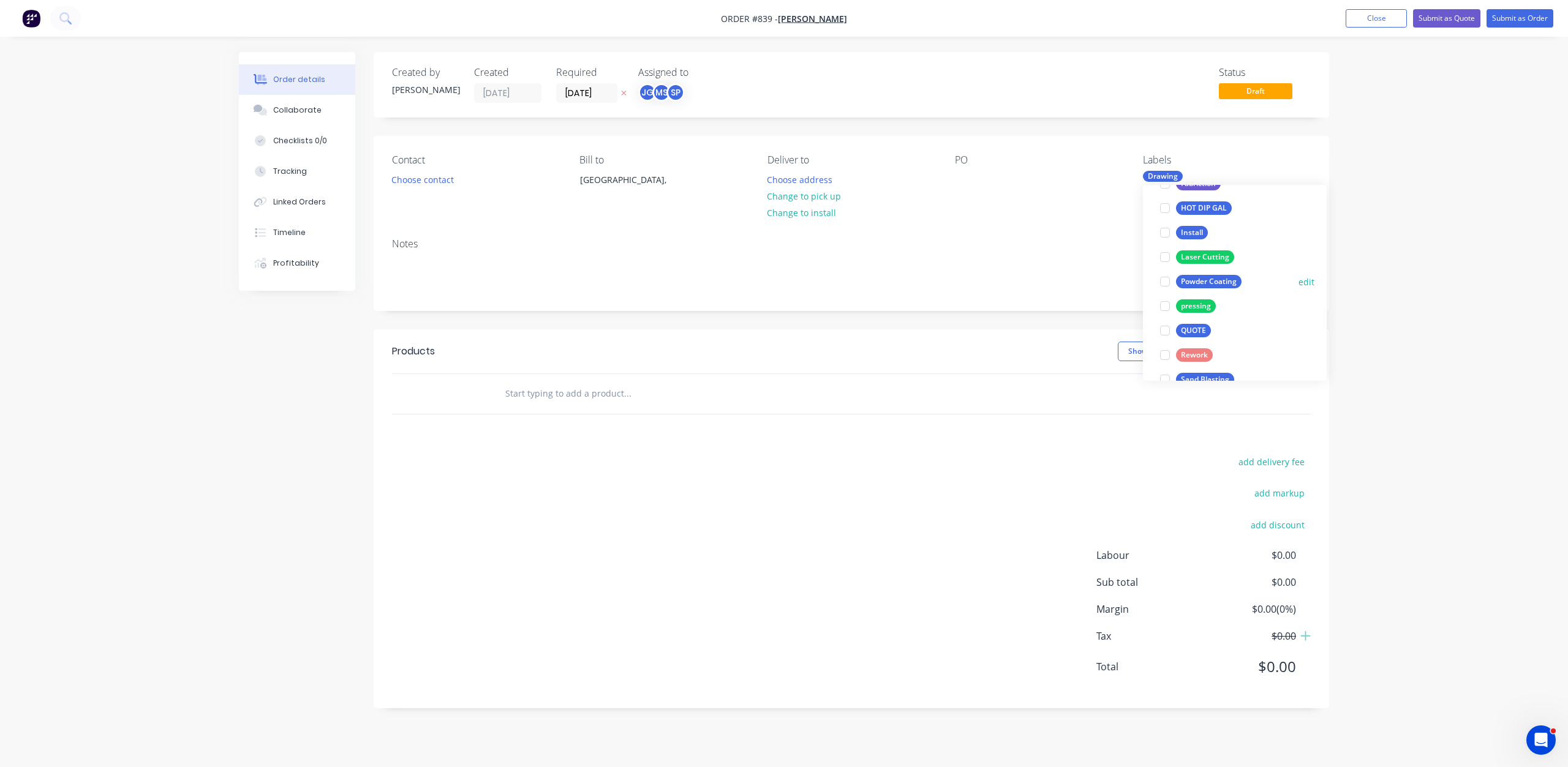
scroll to position [184, 0]
click at [1167, 244] on div at bounding box center [1164, 246] width 25 height 25
click at [1163, 195] on div at bounding box center [1164, 197] width 25 height 25
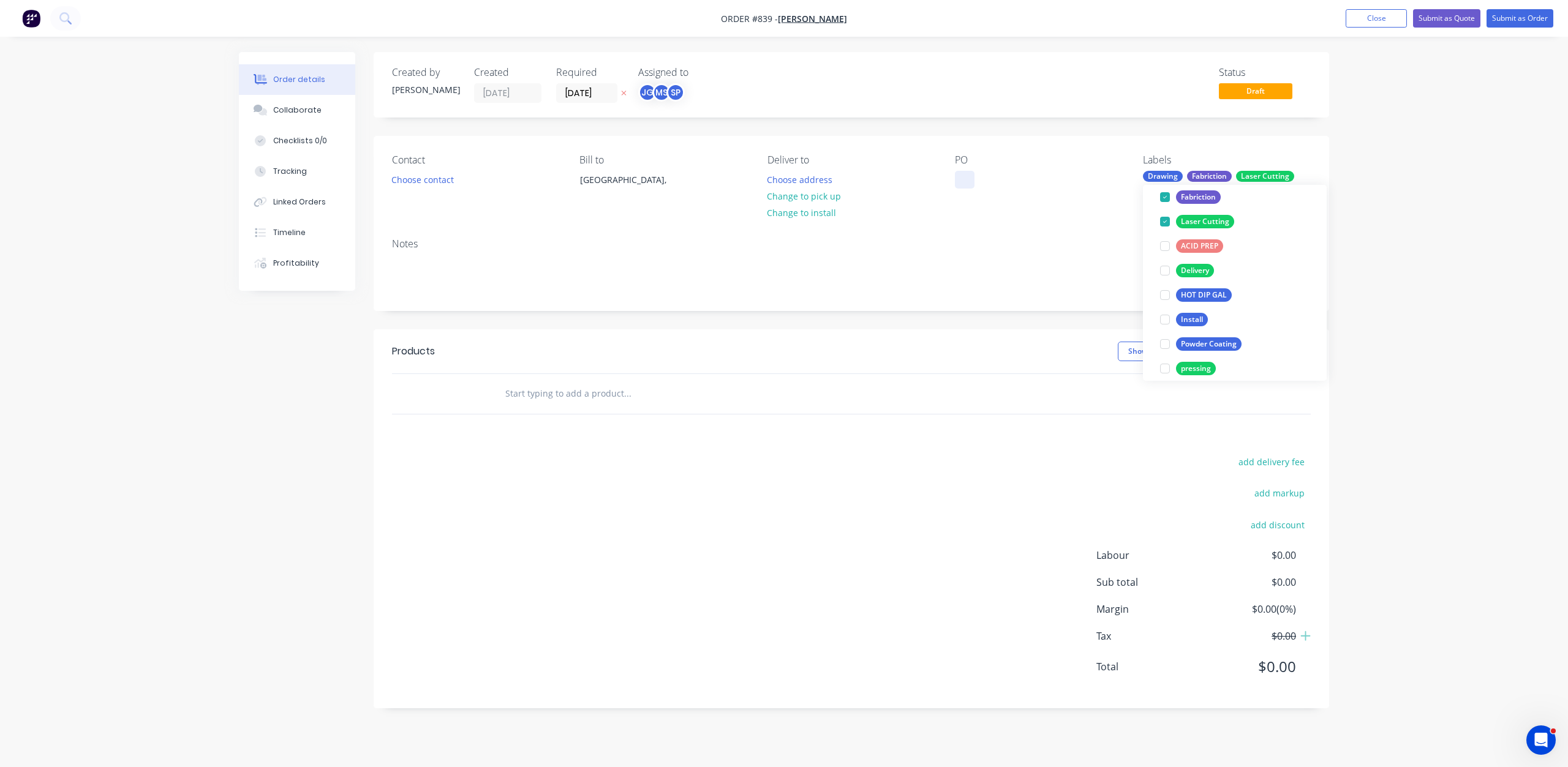
click at [962, 183] on div at bounding box center [965, 179] width 19 height 18
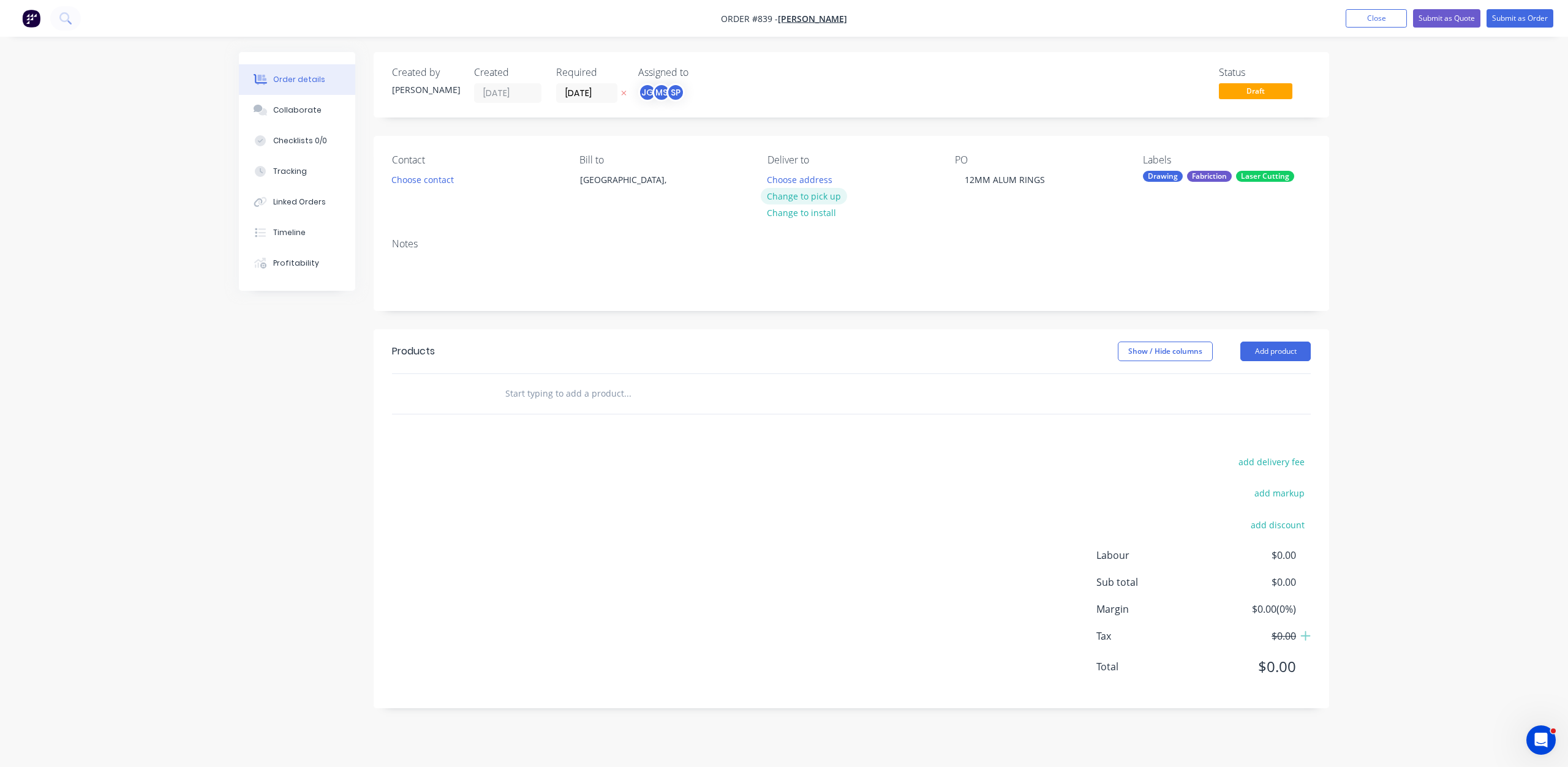
click at [807, 200] on button "Change to pick up" at bounding box center [804, 196] width 87 height 16
click at [434, 180] on button "Choose contact" at bounding box center [422, 179] width 76 height 16
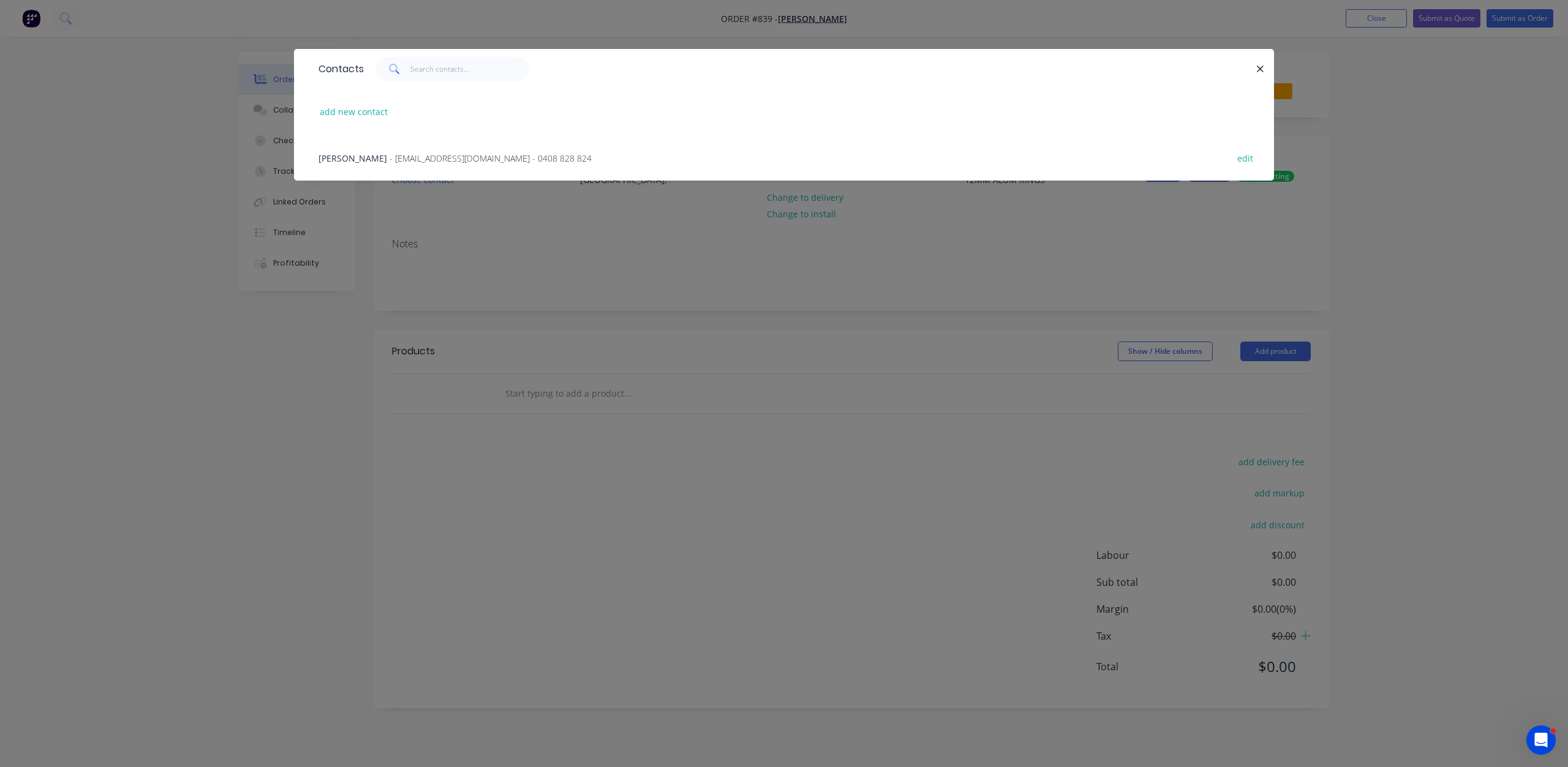
click at [410, 161] on span "- [EMAIL_ADDRESS][DOMAIN_NAME] - 0408 828 824" at bounding box center [491, 158] width 202 height 12
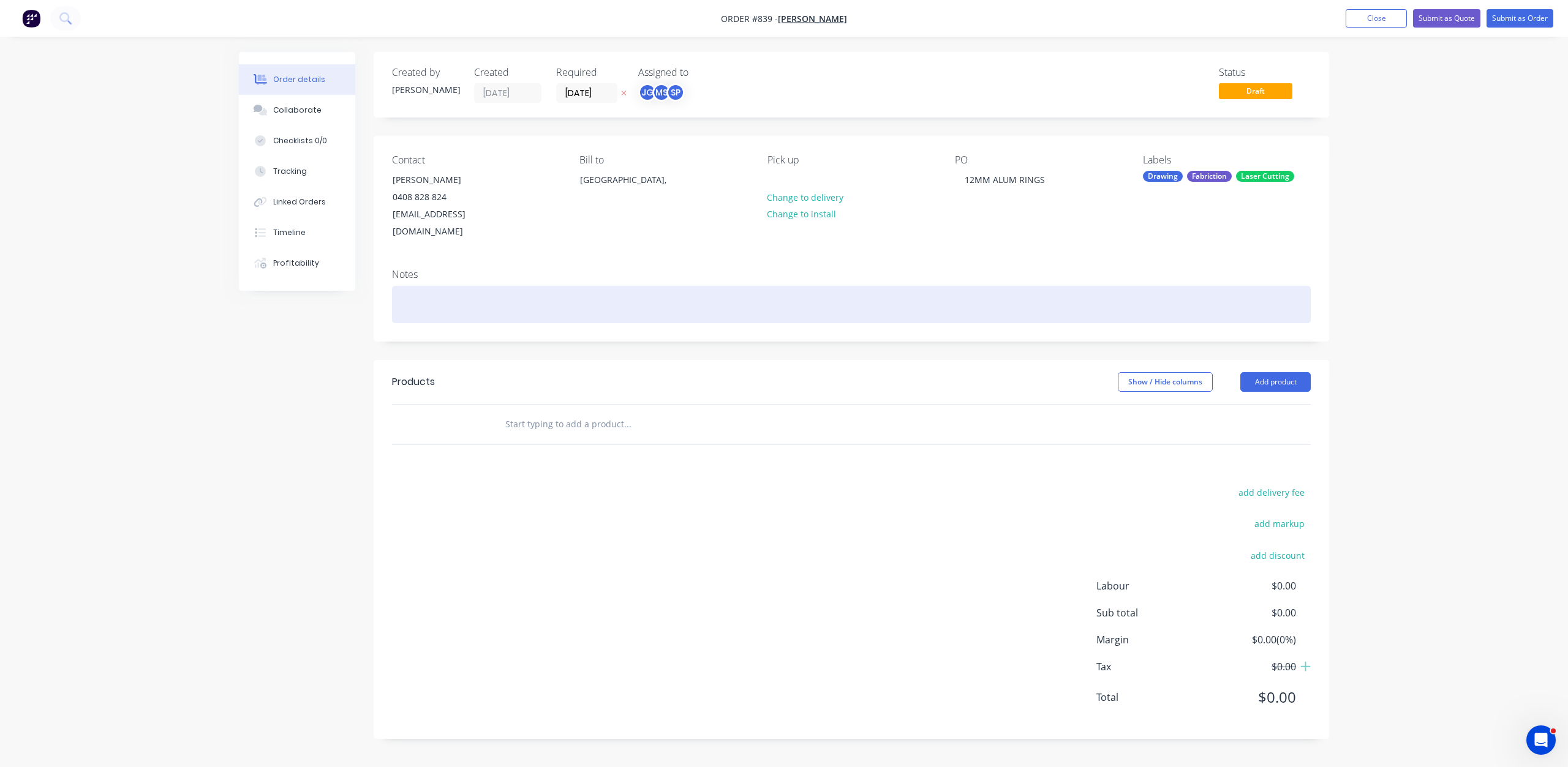
click at [415, 292] on div at bounding box center [851, 304] width 918 height 37
click at [445, 288] on div "MATERIAL: 12MM ALUM" at bounding box center [851, 304] width 918 height 37
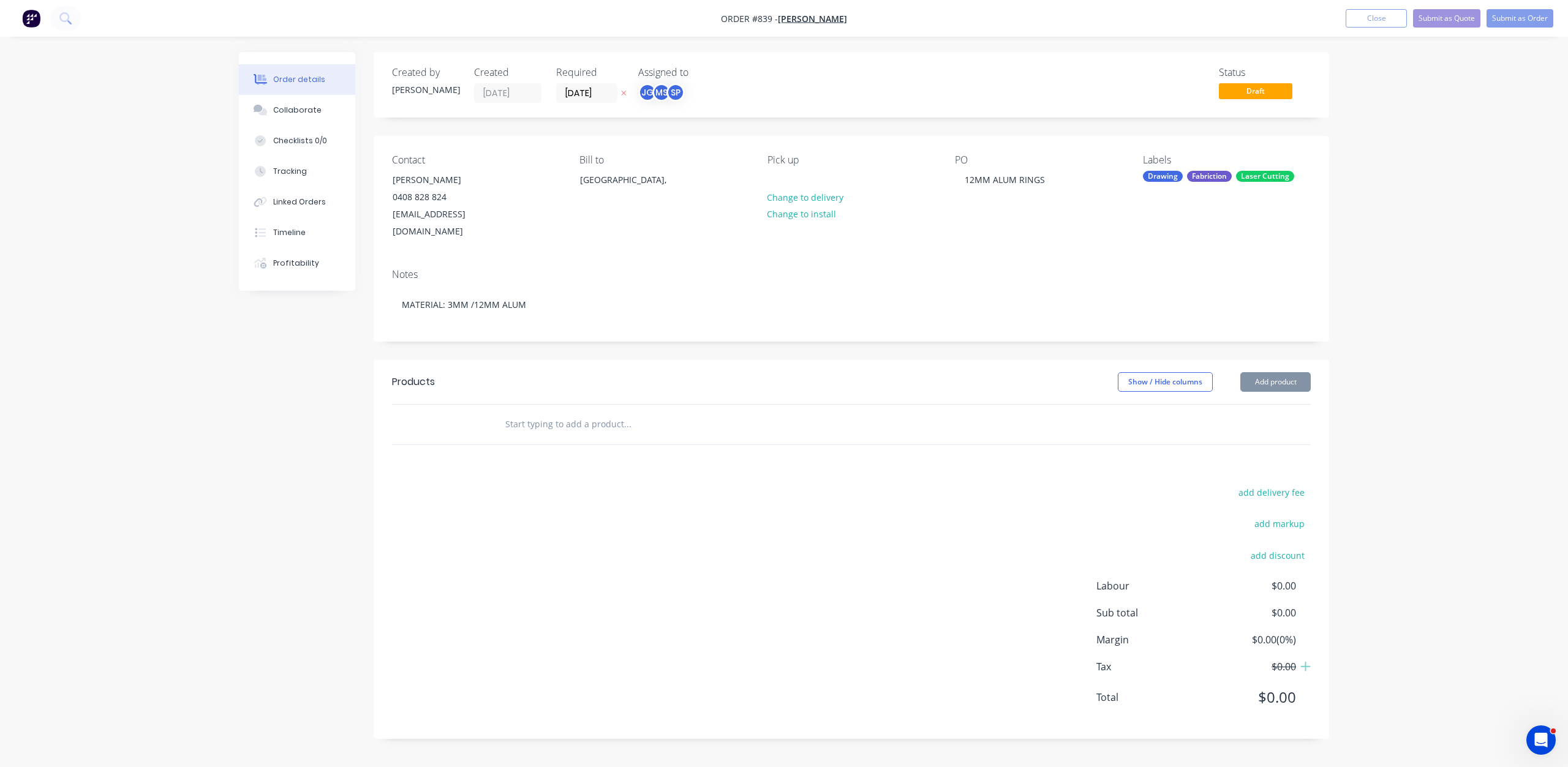
click at [517, 412] on input "text" at bounding box center [627, 424] width 245 height 25
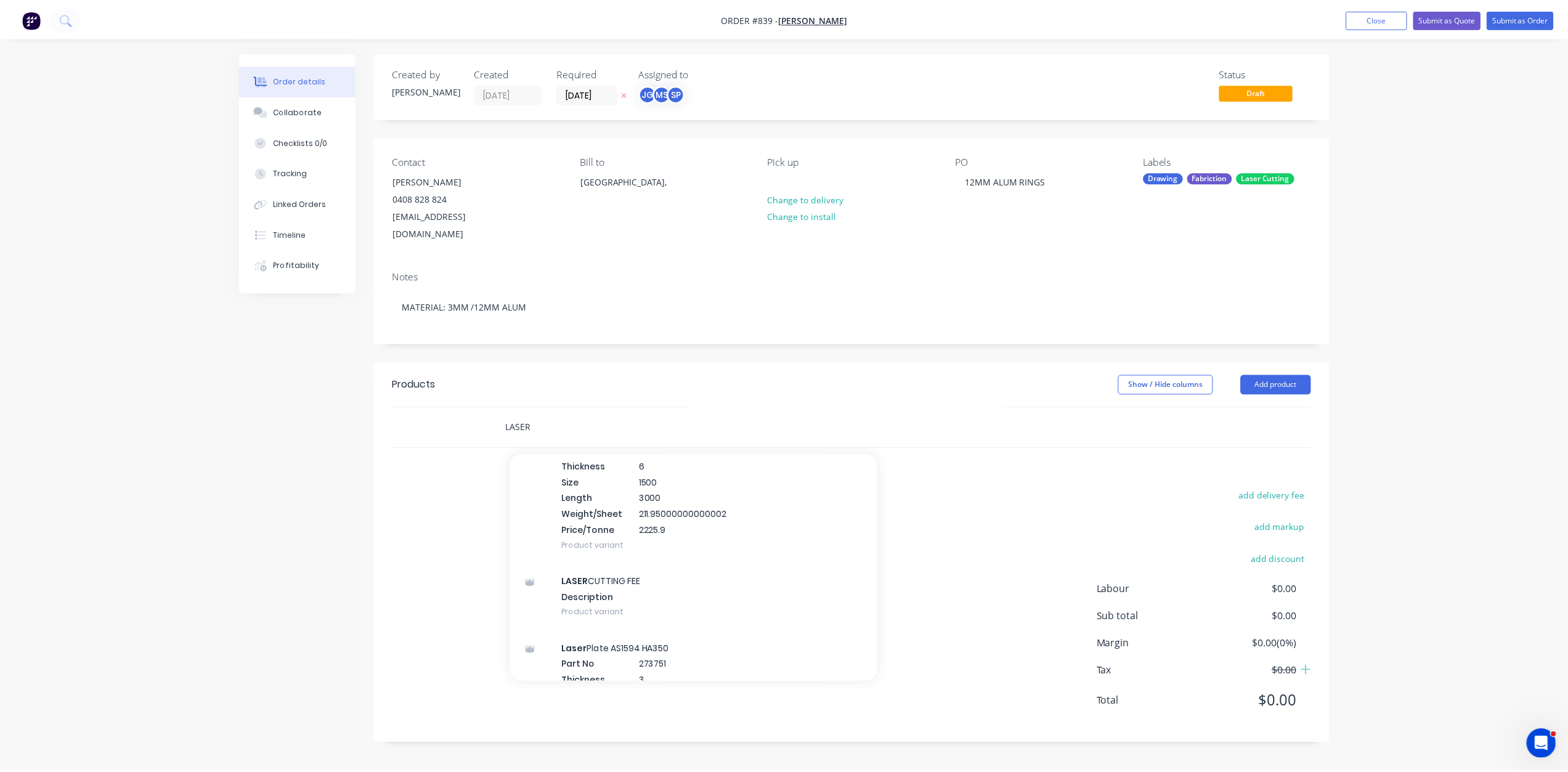
scroll to position [493, 0]
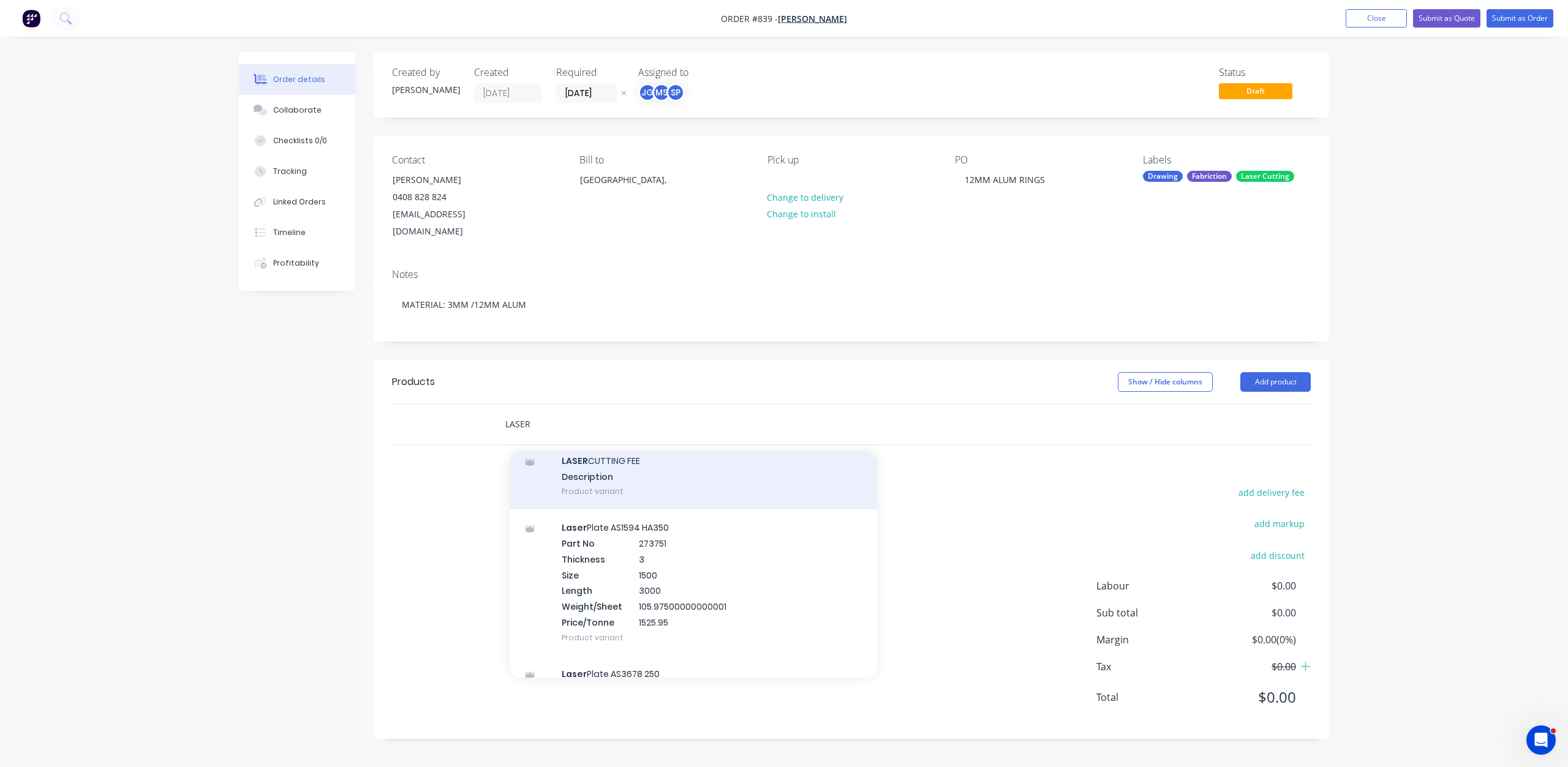
type input "LASER"
click at [593, 453] on div "LASER CUTTING FEE Description Product variant" at bounding box center [692, 476] width 367 height 67
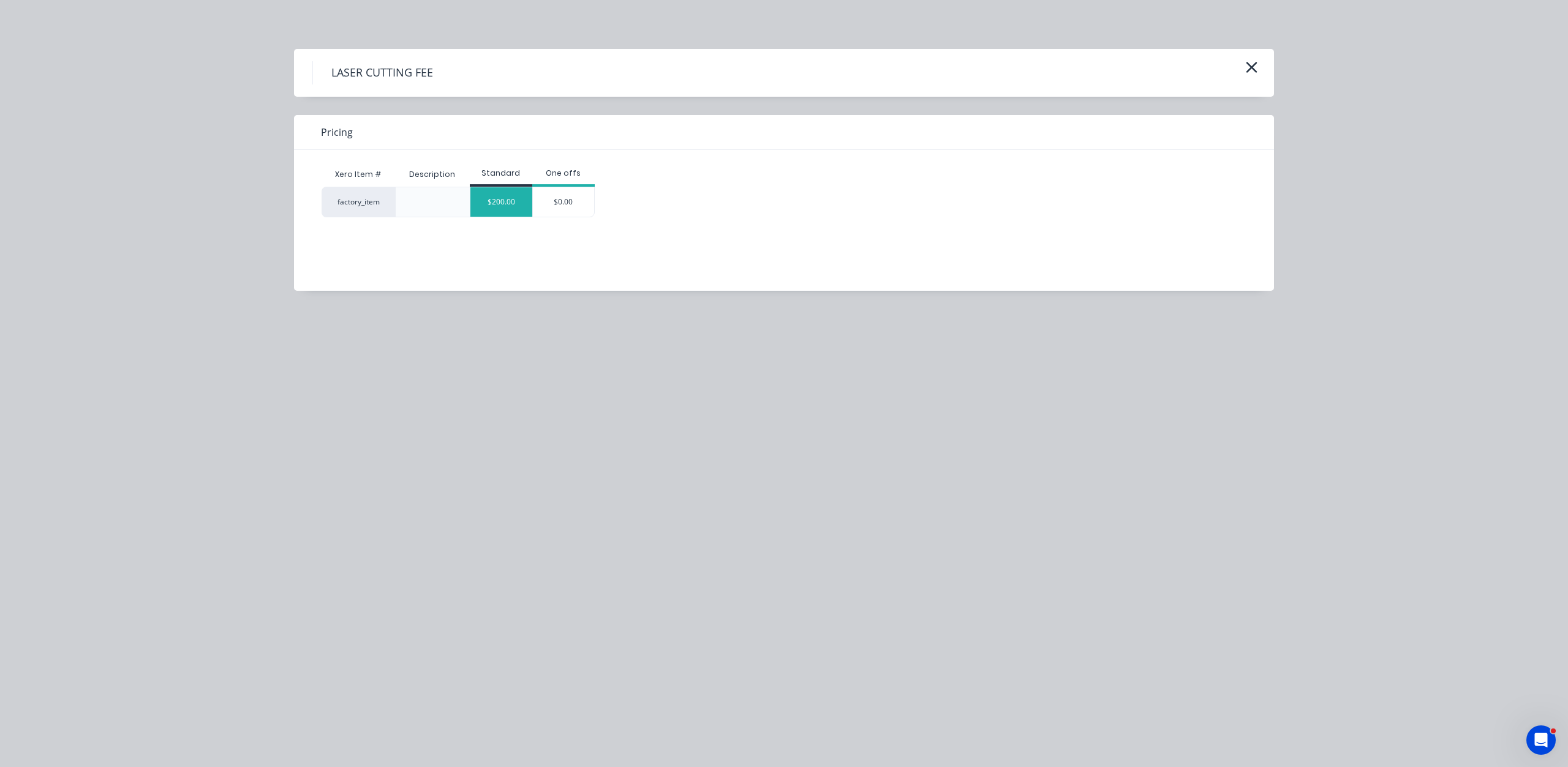
click at [507, 203] on div "$200.00" at bounding box center [501, 202] width 62 height 29
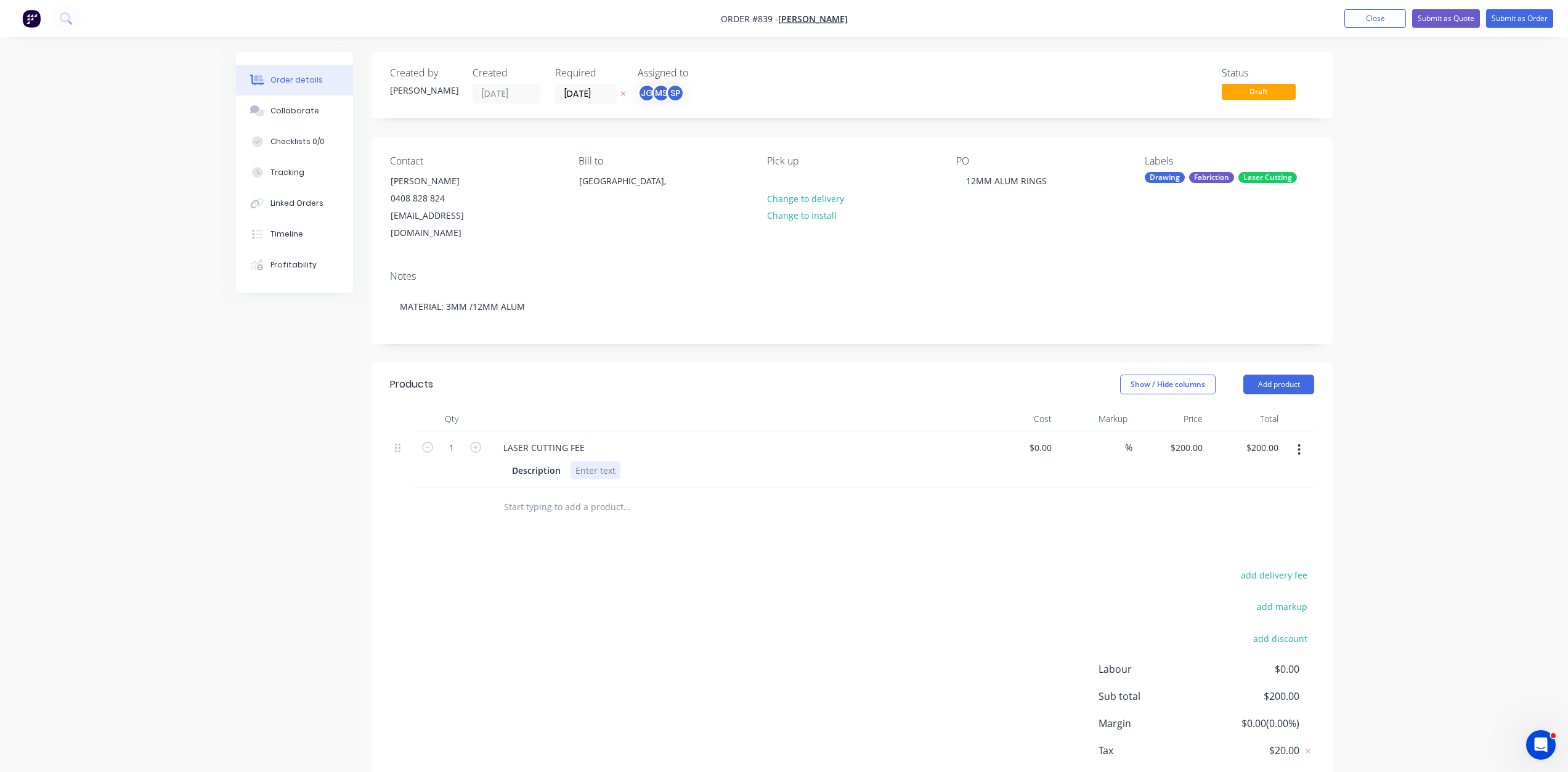
click at [595, 461] on div at bounding box center [595, 470] width 50 height 18
click at [1062, 431] on div "%" at bounding box center [1095, 466] width 76 height 69
click at [1045, 439] on input at bounding box center [1043, 448] width 29 height 18
type input "$184.96"
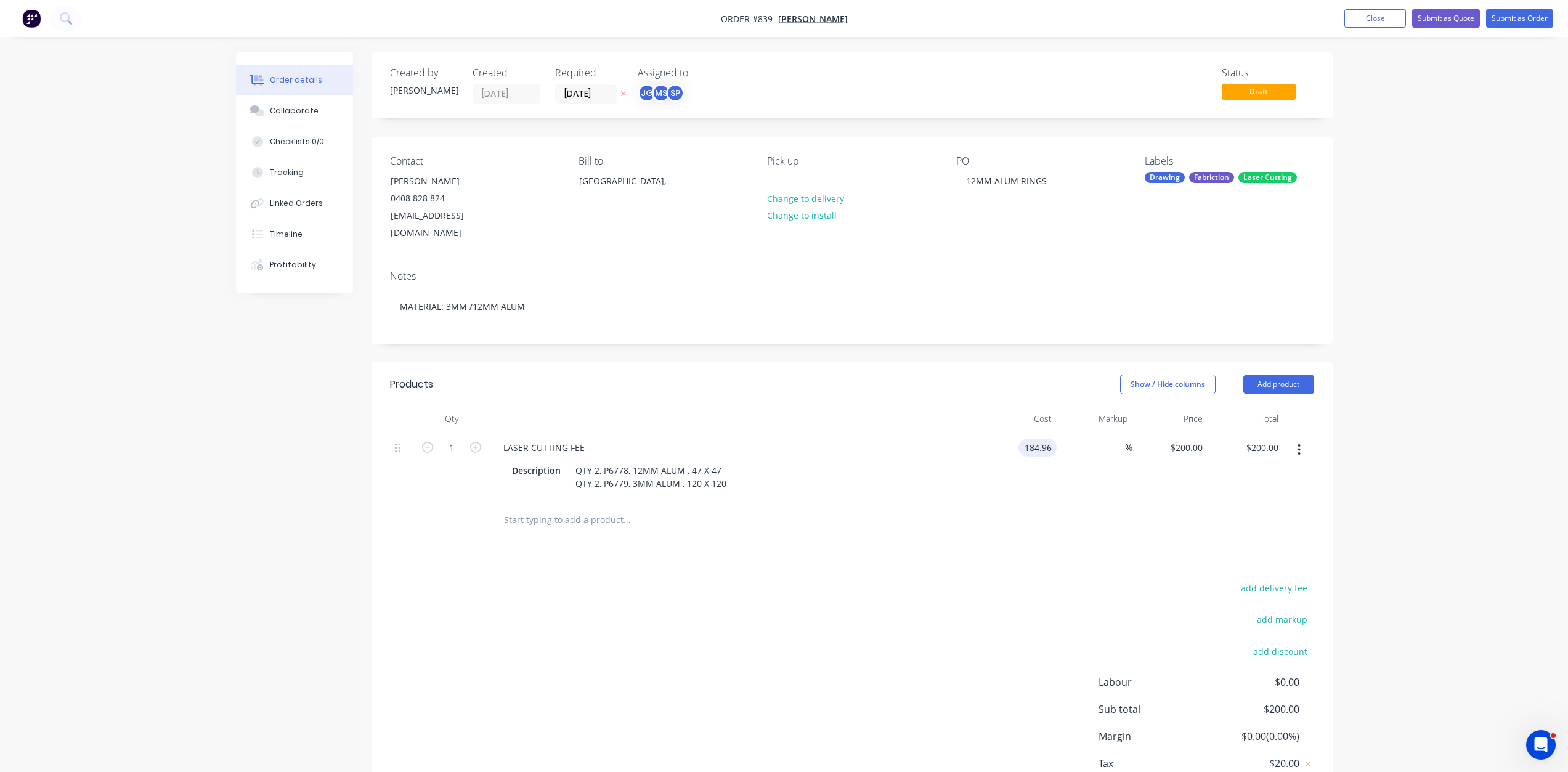
type input "$184.96"
click at [1028, 516] on div at bounding box center [852, 520] width 924 height 40
click at [533, 508] on input "text" at bounding box center [627, 520] width 247 height 25
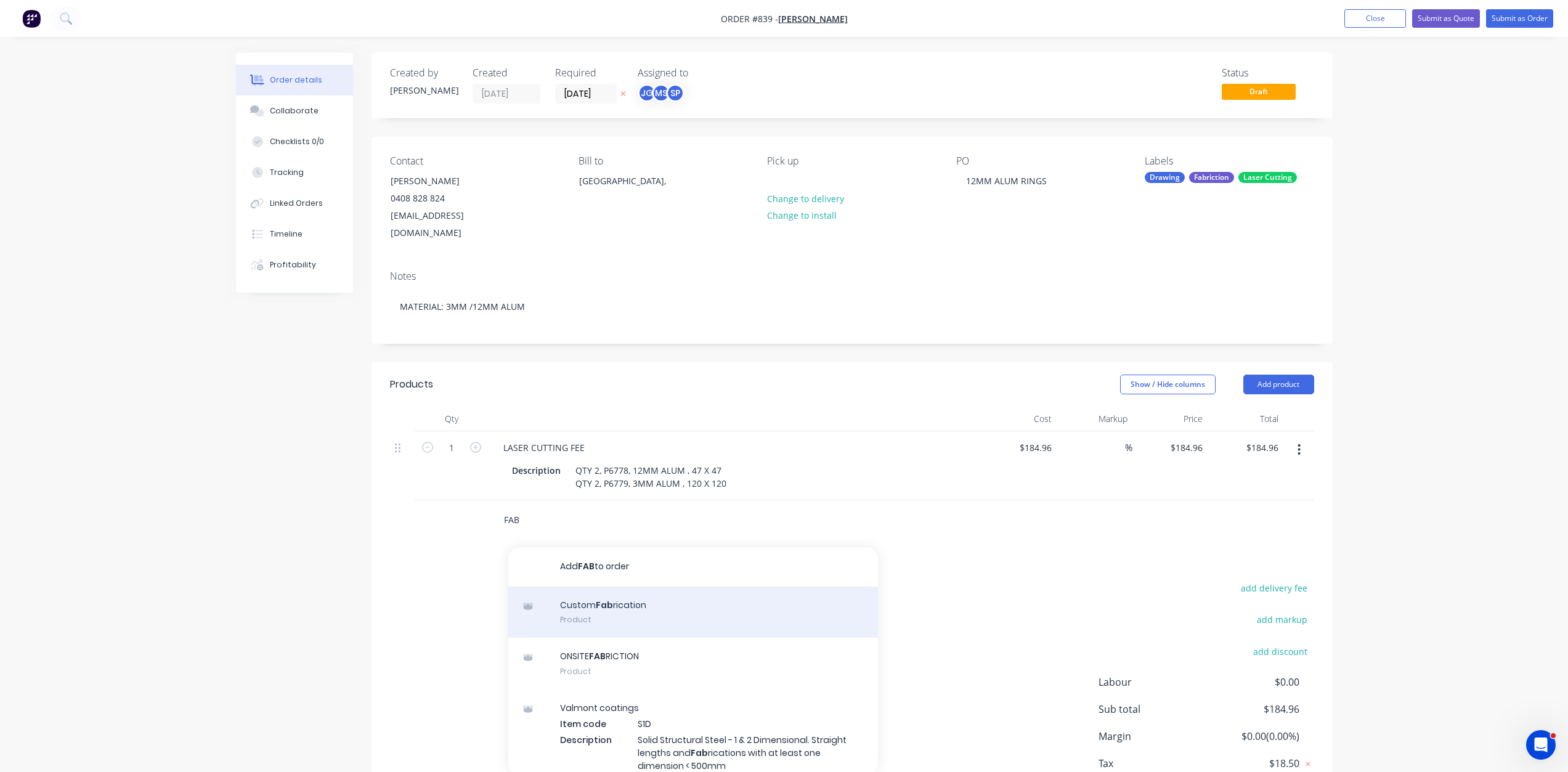
type input "FAB"
click at [599, 587] on div "Custom Fab rication Product" at bounding box center [693, 612] width 369 height 52
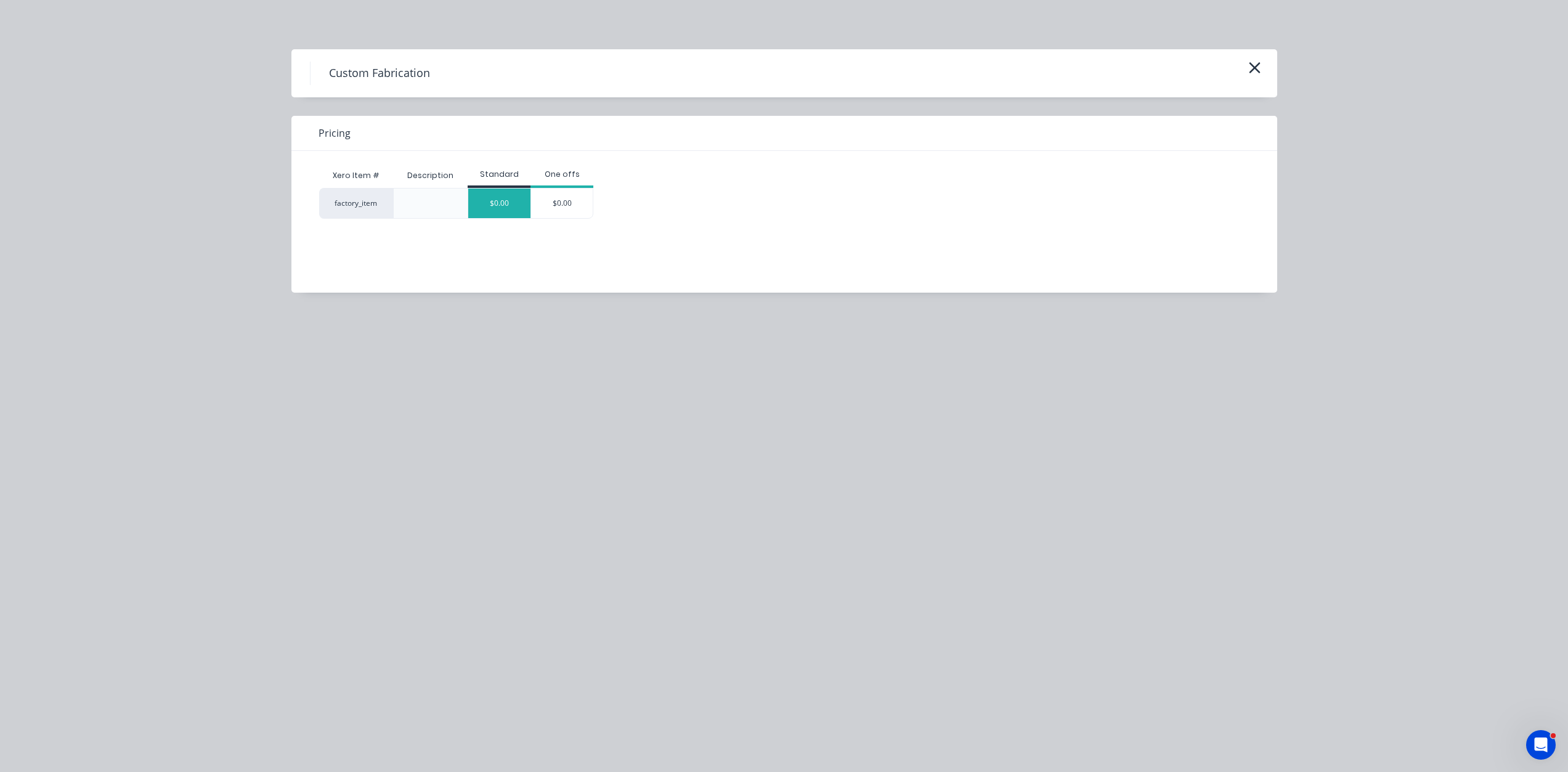
click at [509, 206] on div "$0.00" at bounding box center [499, 203] width 62 height 29
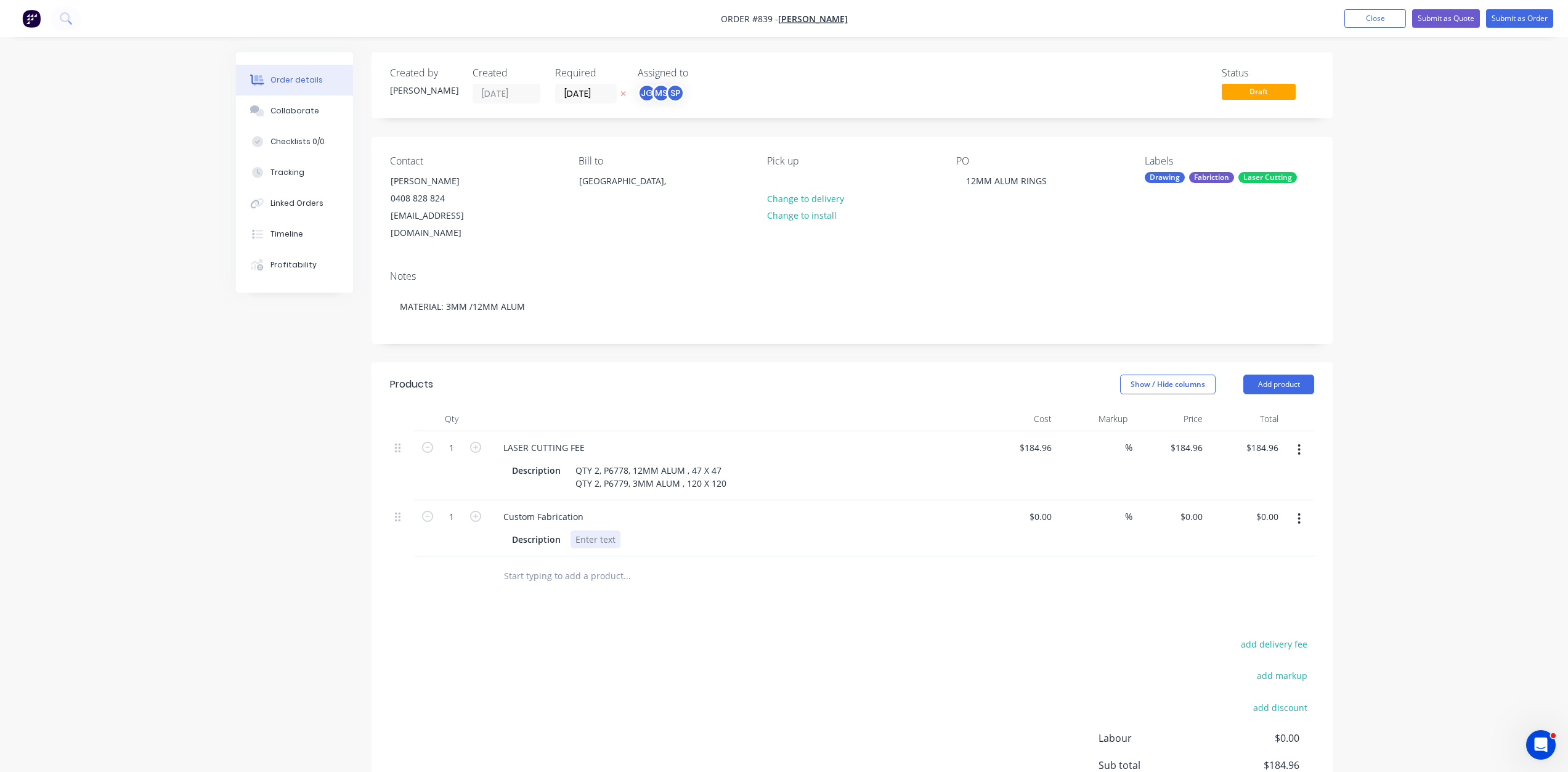
click at [591, 530] on div at bounding box center [595, 539] width 50 height 18
click at [1050, 508] on input at bounding box center [1043, 517] width 29 height 18
type input "$100.00"
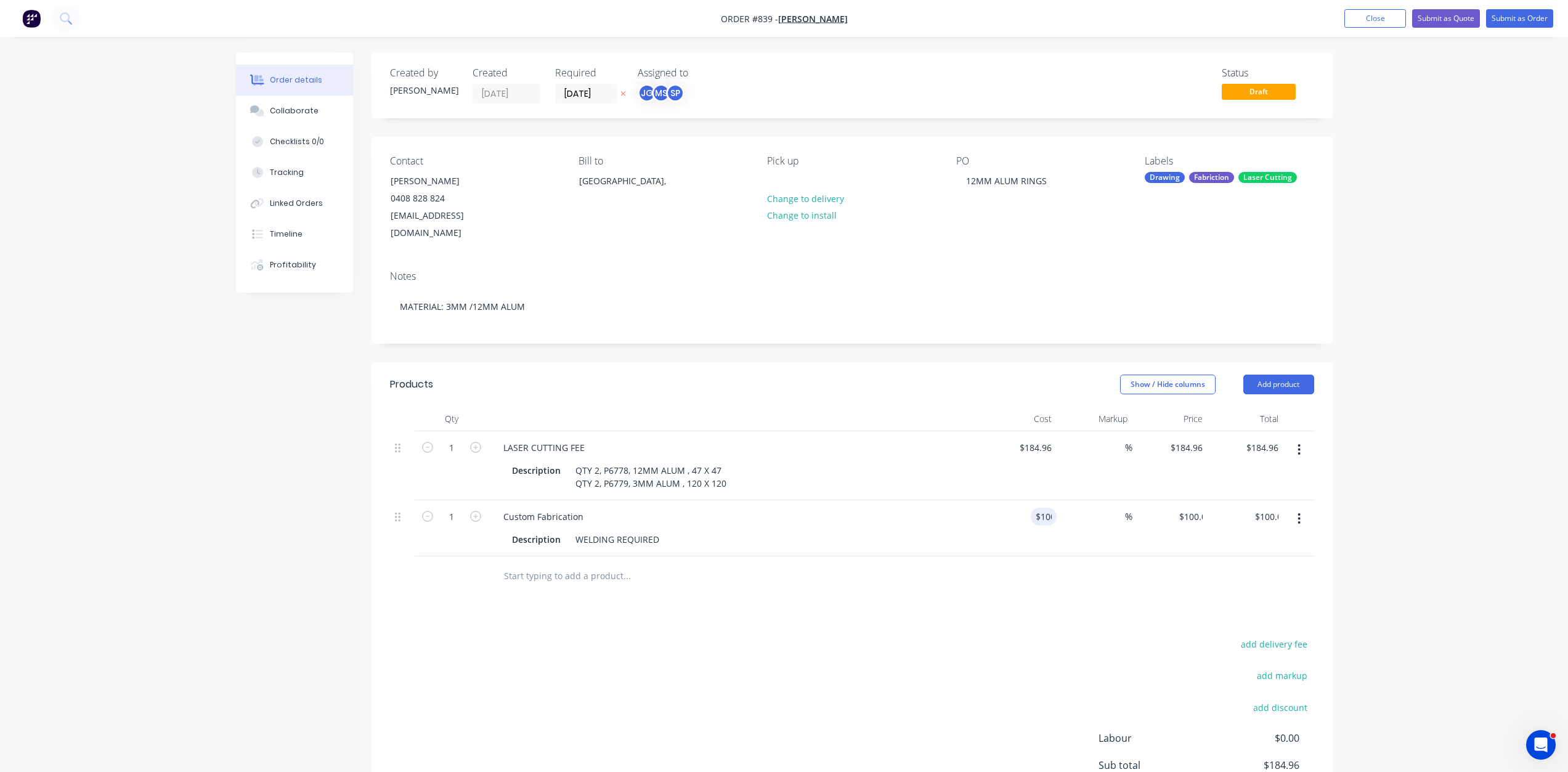
click at [986, 575] on div at bounding box center [852, 576] width 924 height 40
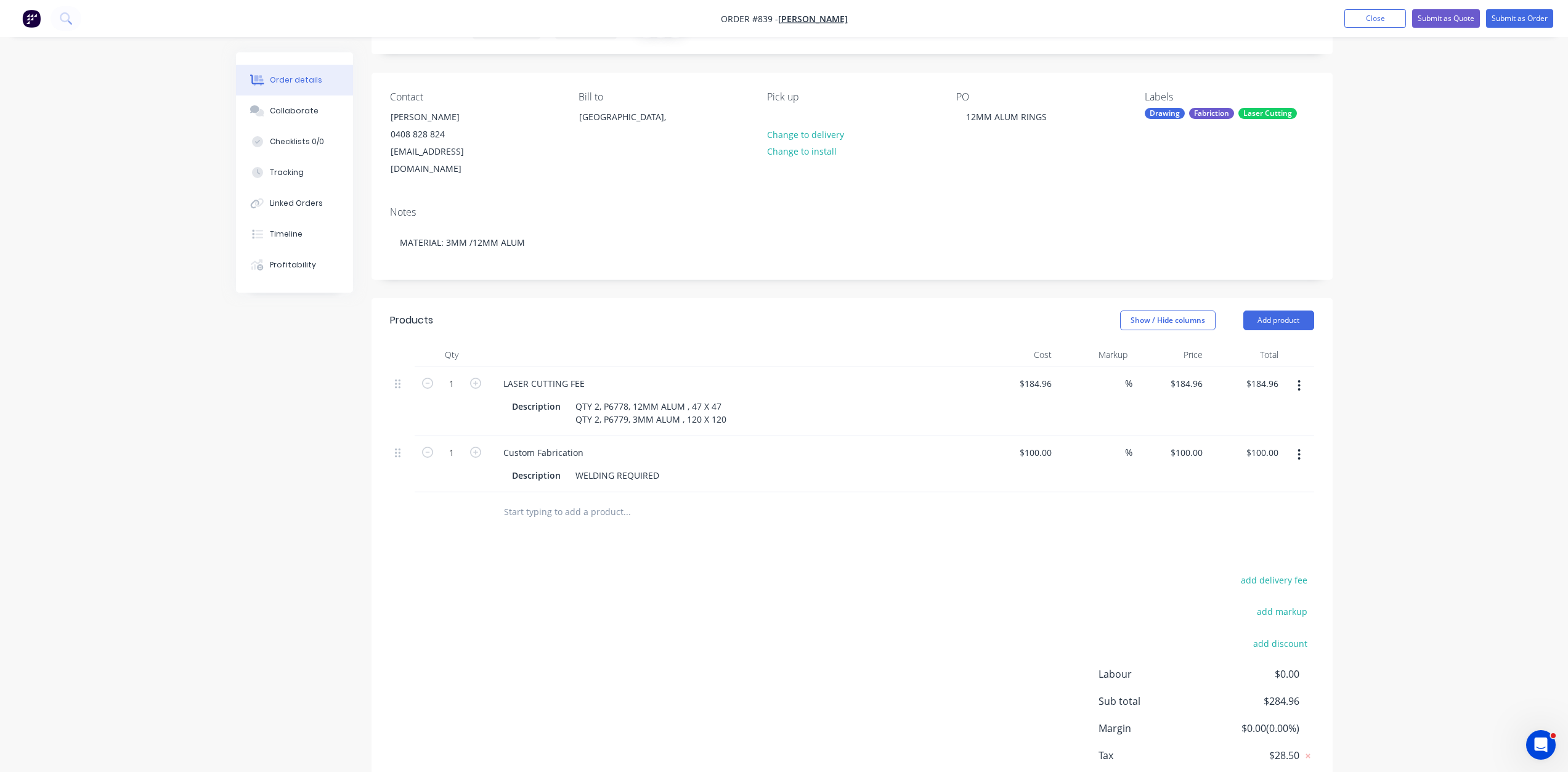
scroll to position [121, 0]
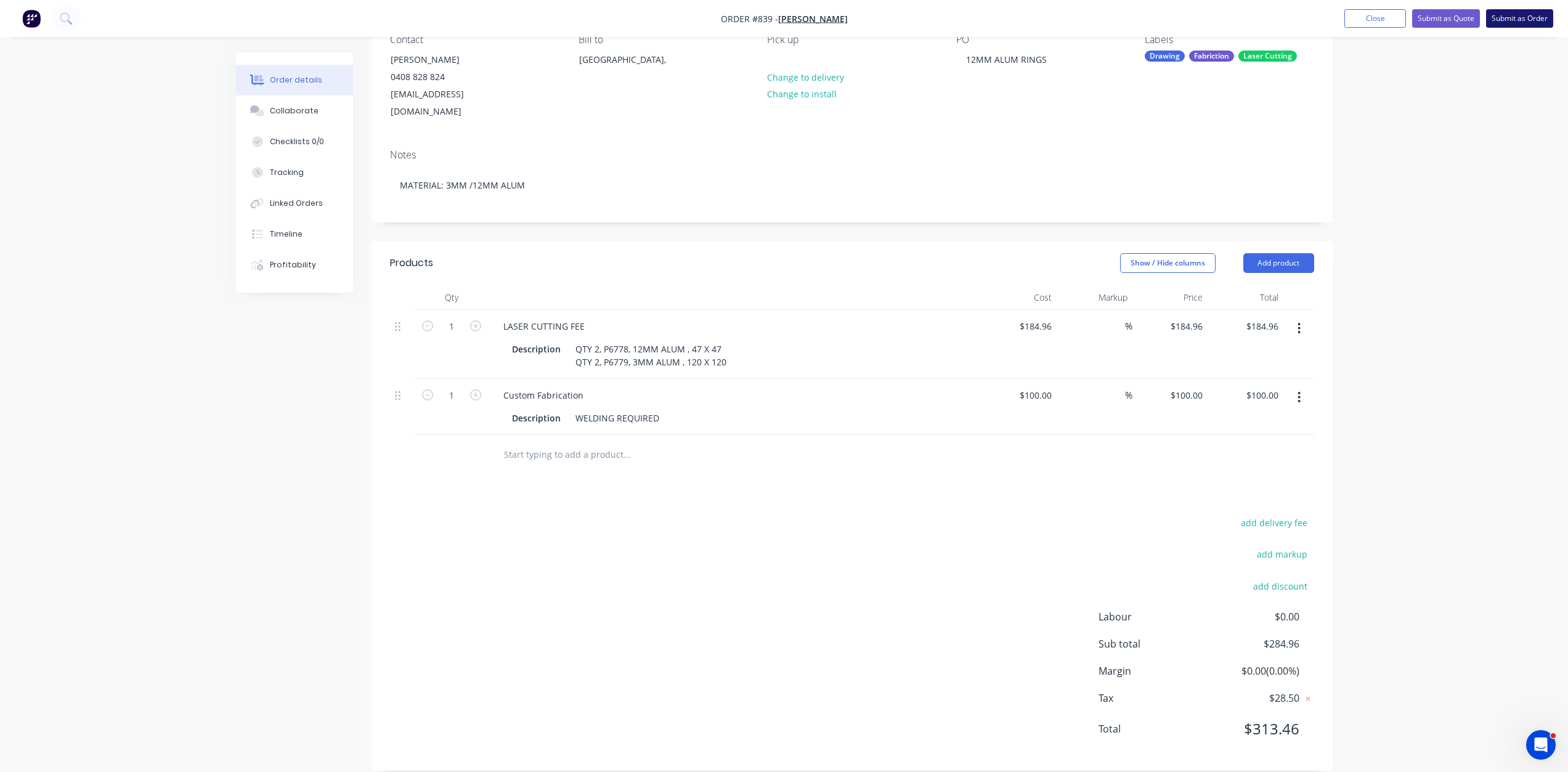
click at [1518, 18] on button "Submit as Order" at bounding box center [1519, 18] width 67 height 19
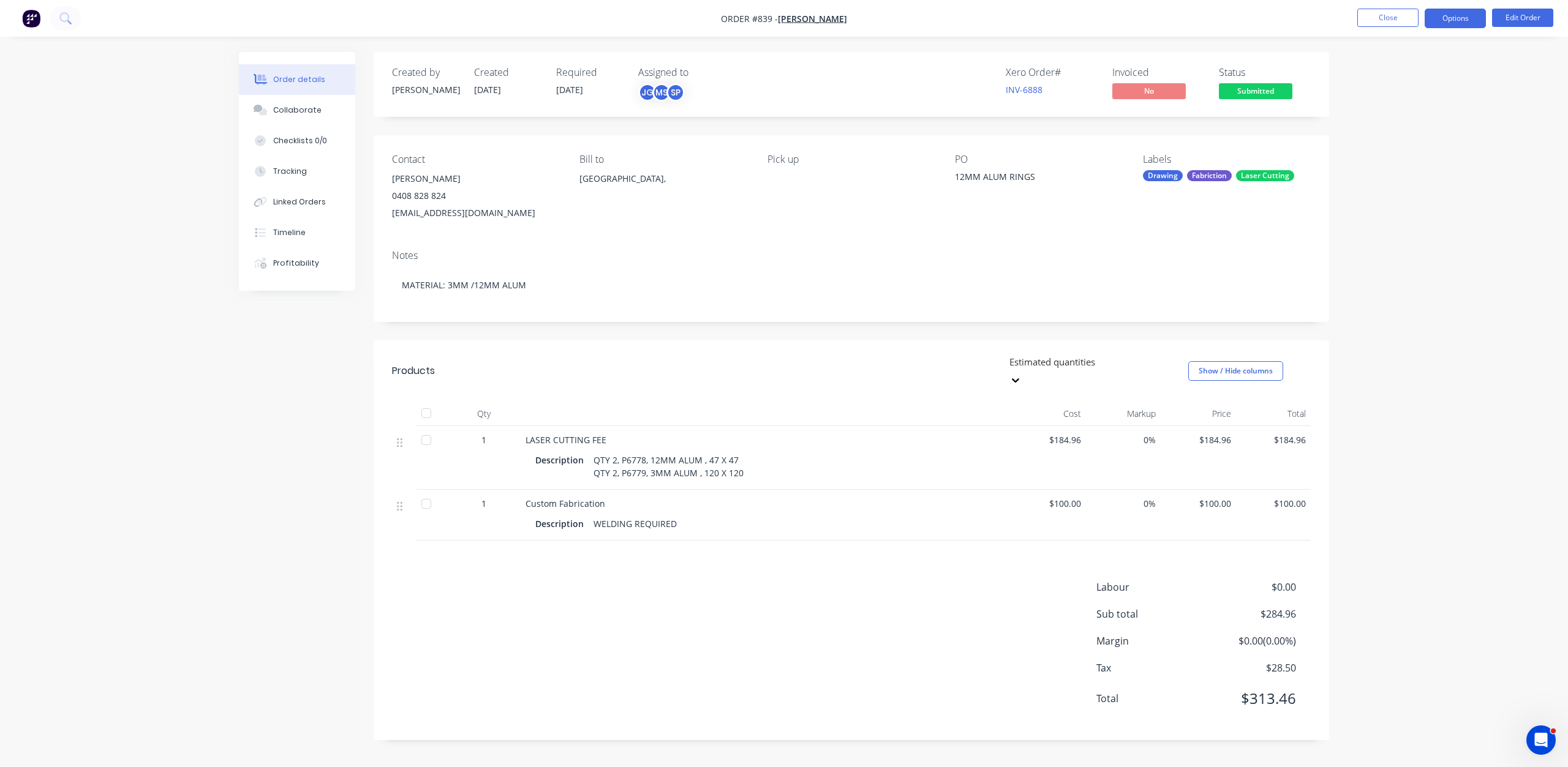
click at [1460, 25] on button "Options" at bounding box center [1455, 18] width 61 height 19
click at [1380, 147] on div "Work Order" at bounding box center [1418, 148] width 113 height 18
click at [1382, 120] on div "Without pricing" at bounding box center [1418, 123] width 113 height 18
click at [298, 108] on div "Collaborate" at bounding box center [297, 110] width 49 height 11
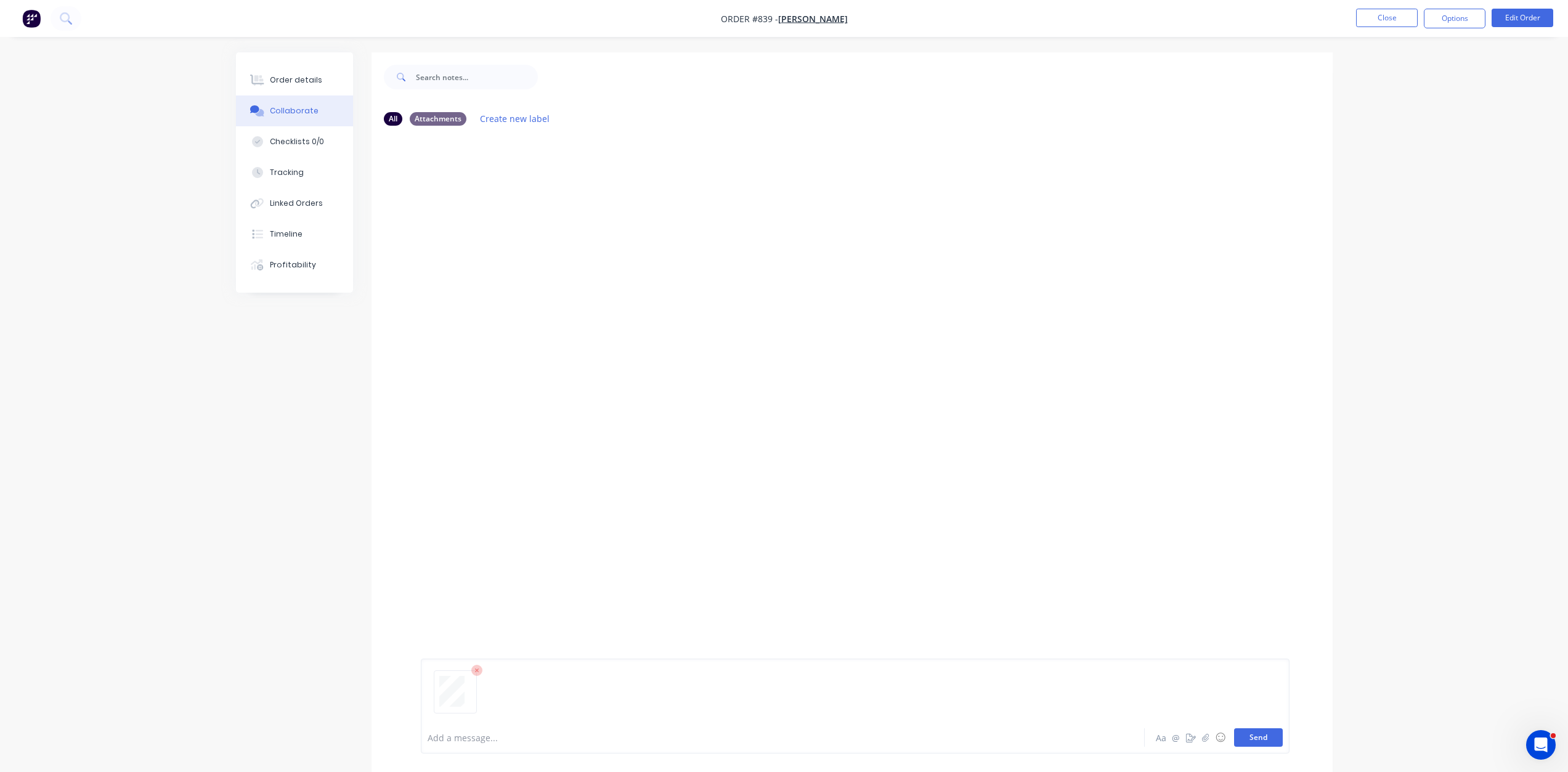
click at [1263, 746] on button "Send" at bounding box center [1258, 737] width 49 height 19
click at [1387, 20] on button "Close" at bounding box center [1387, 17] width 62 height 19
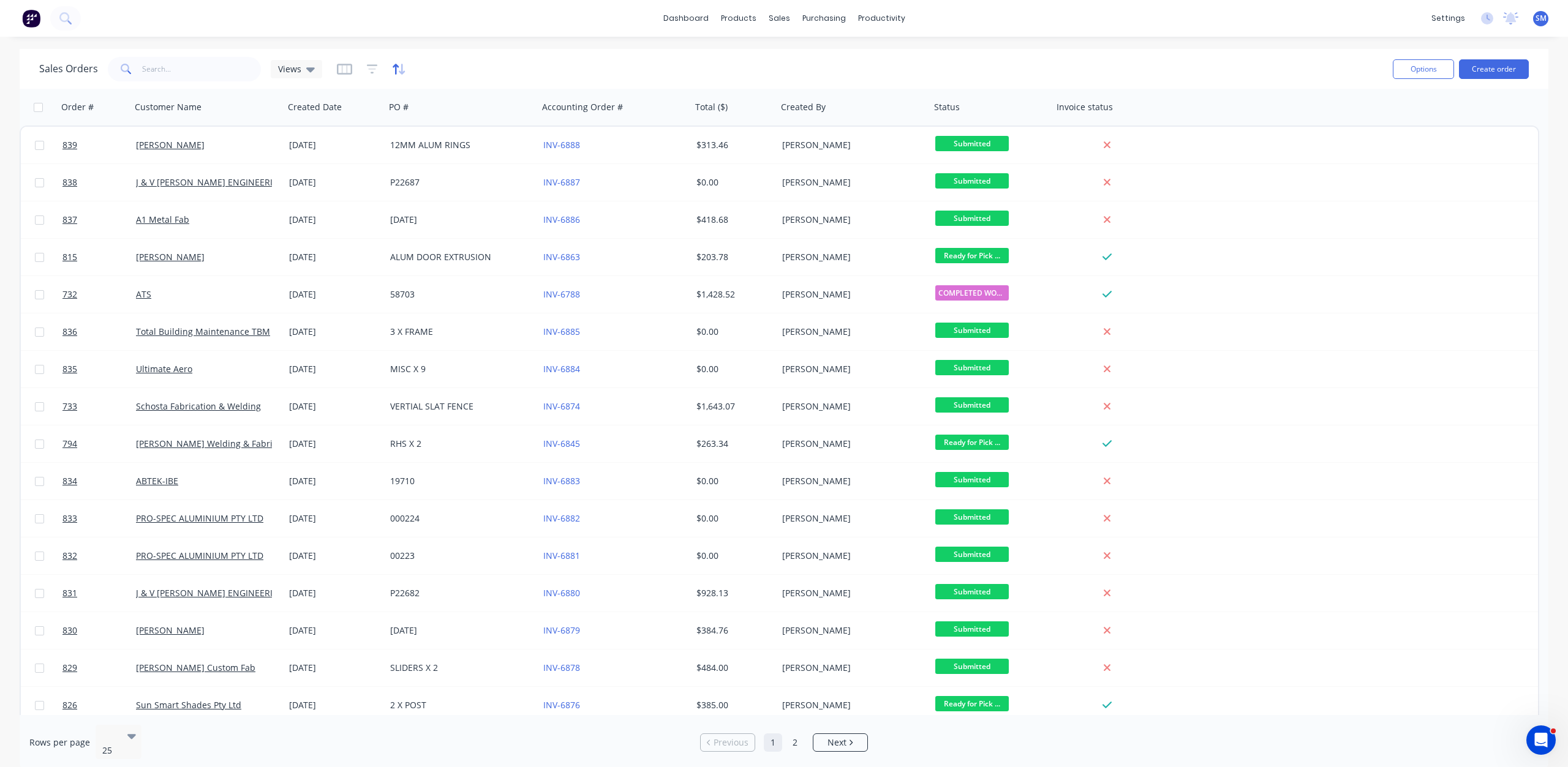
click at [397, 69] on icon "button" at bounding box center [399, 69] width 14 height 12
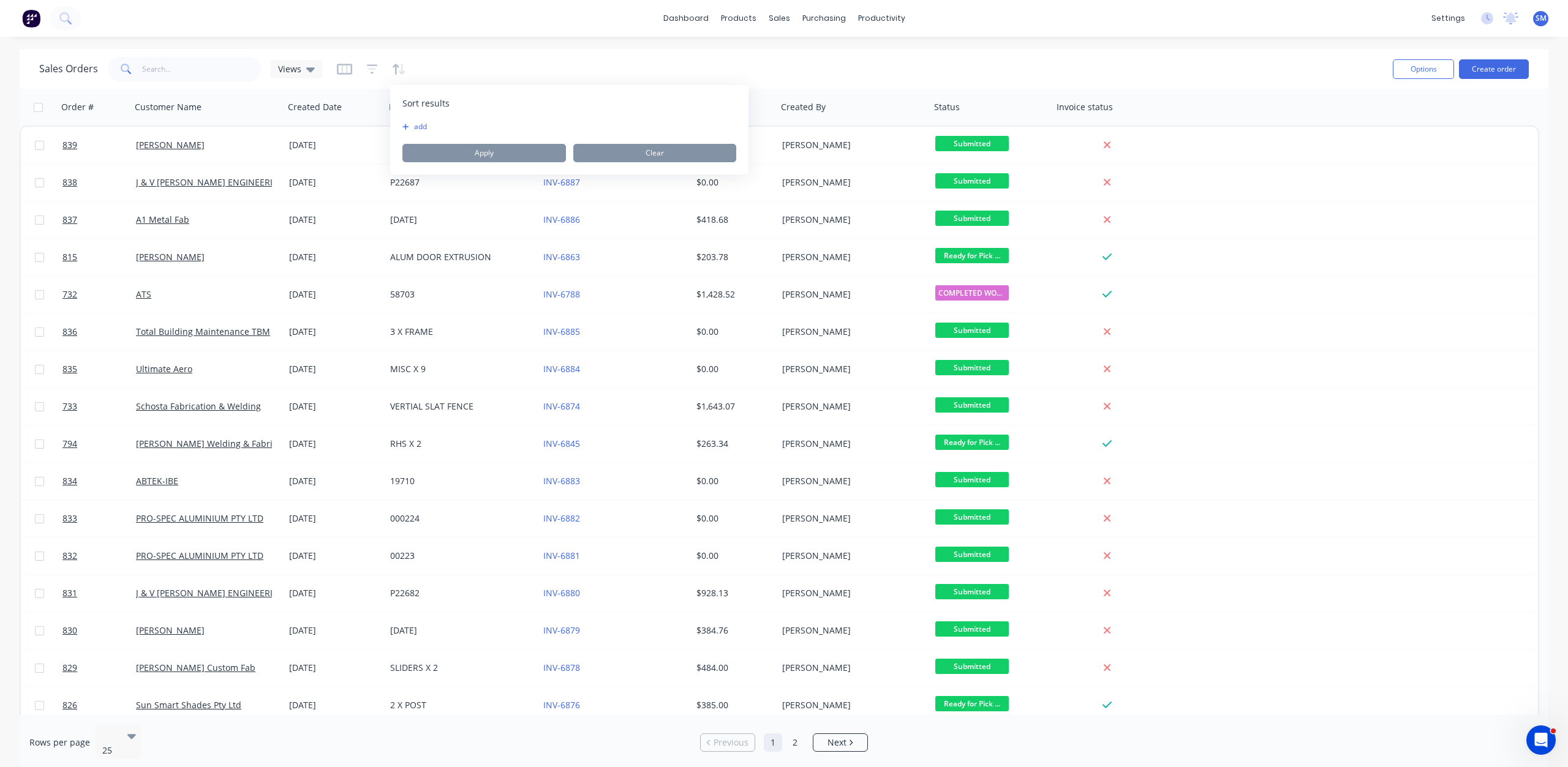
click at [411, 126] on button "add" at bounding box center [410, 126] width 15 height 10
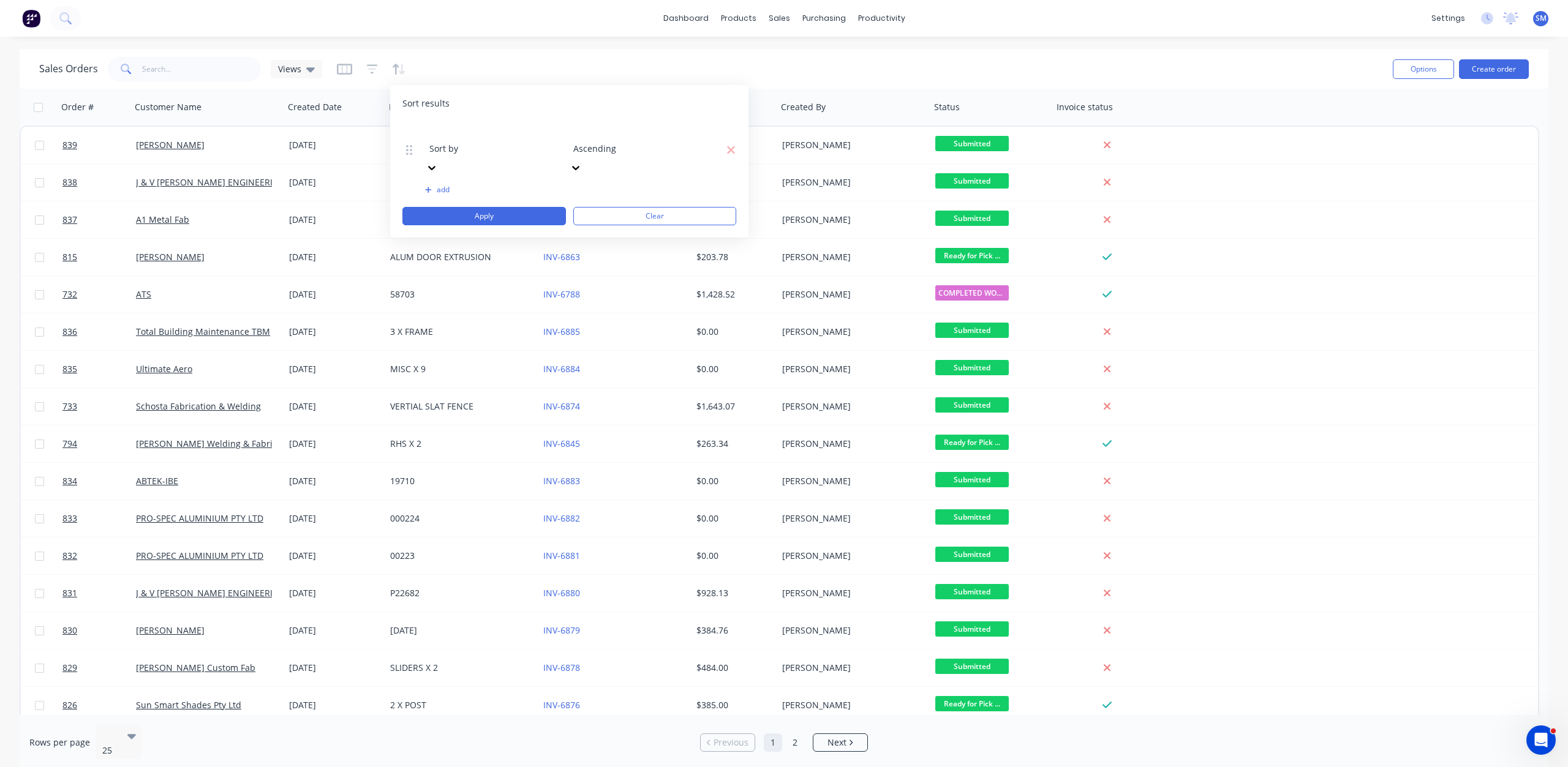
click at [476, 137] on div at bounding box center [517, 132] width 176 height 15
click at [475, 207] on button "Apply" at bounding box center [484, 216] width 164 height 19
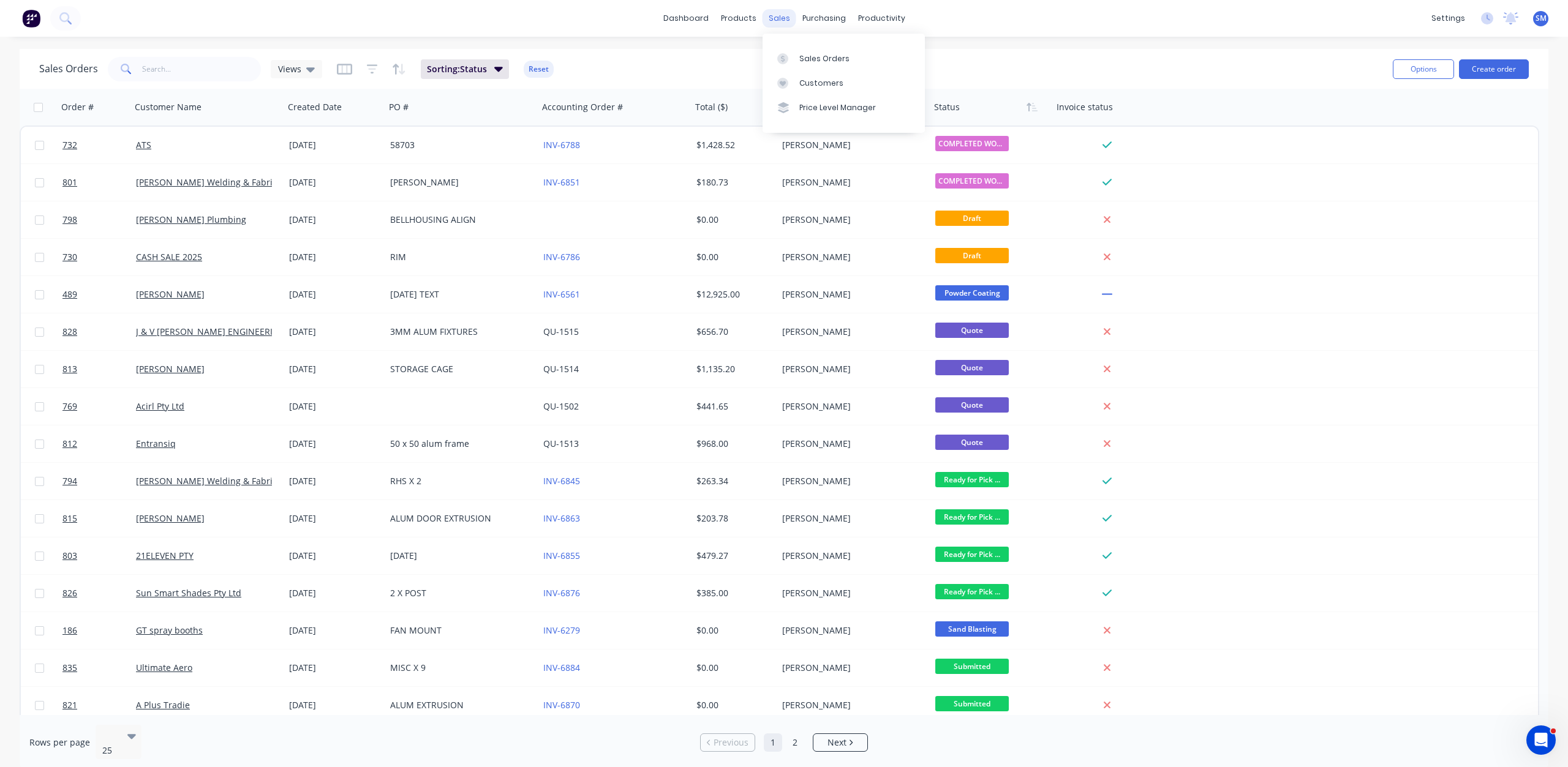
click at [775, 21] on div "sales" at bounding box center [779, 18] width 34 height 19
click at [806, 81] on div "Customers" at bounding box center [821, 83] width 44 height 11
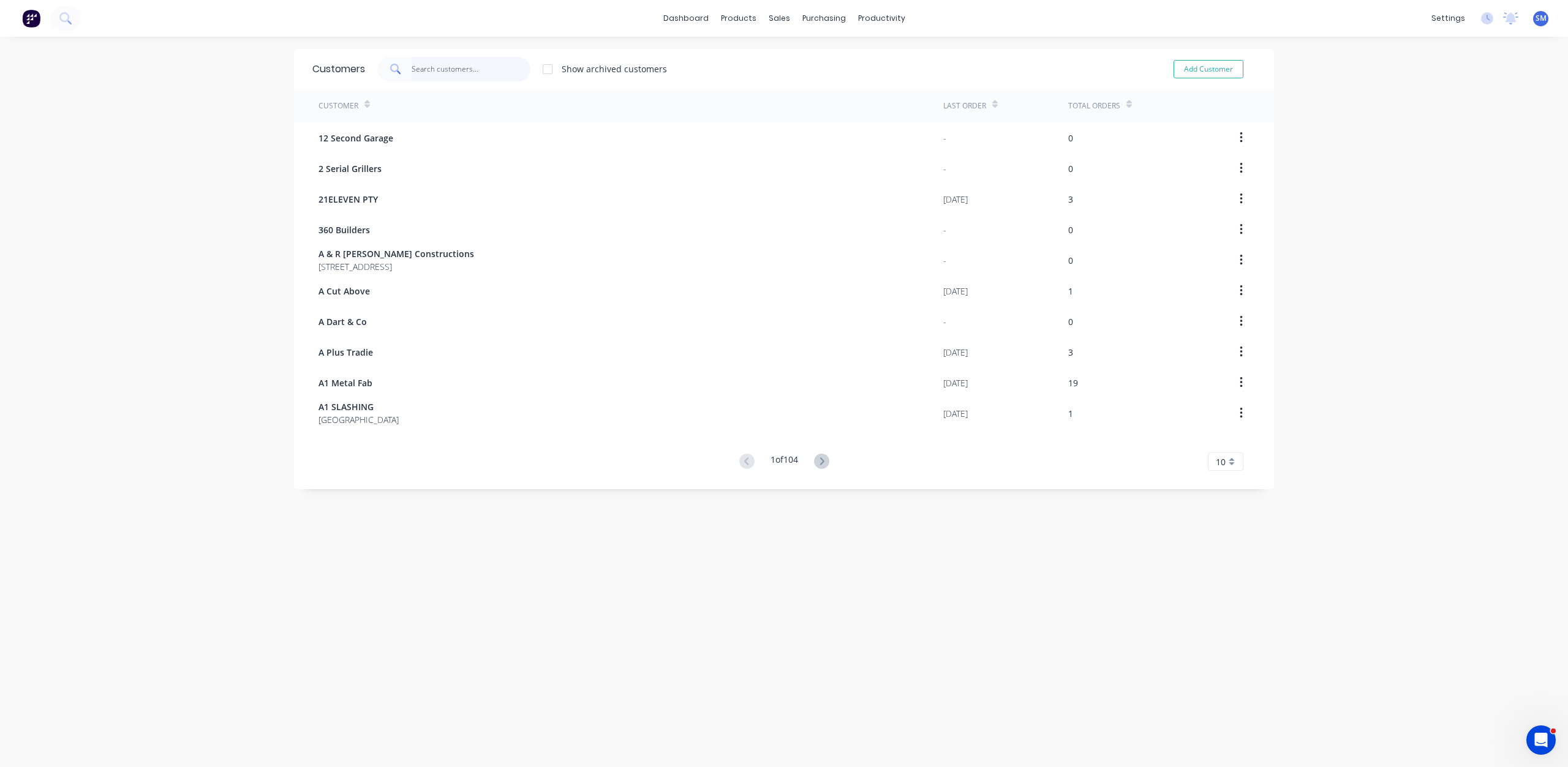
click at [438, 77] on input "text" at bounding box center [471, 69] width 120 height 25
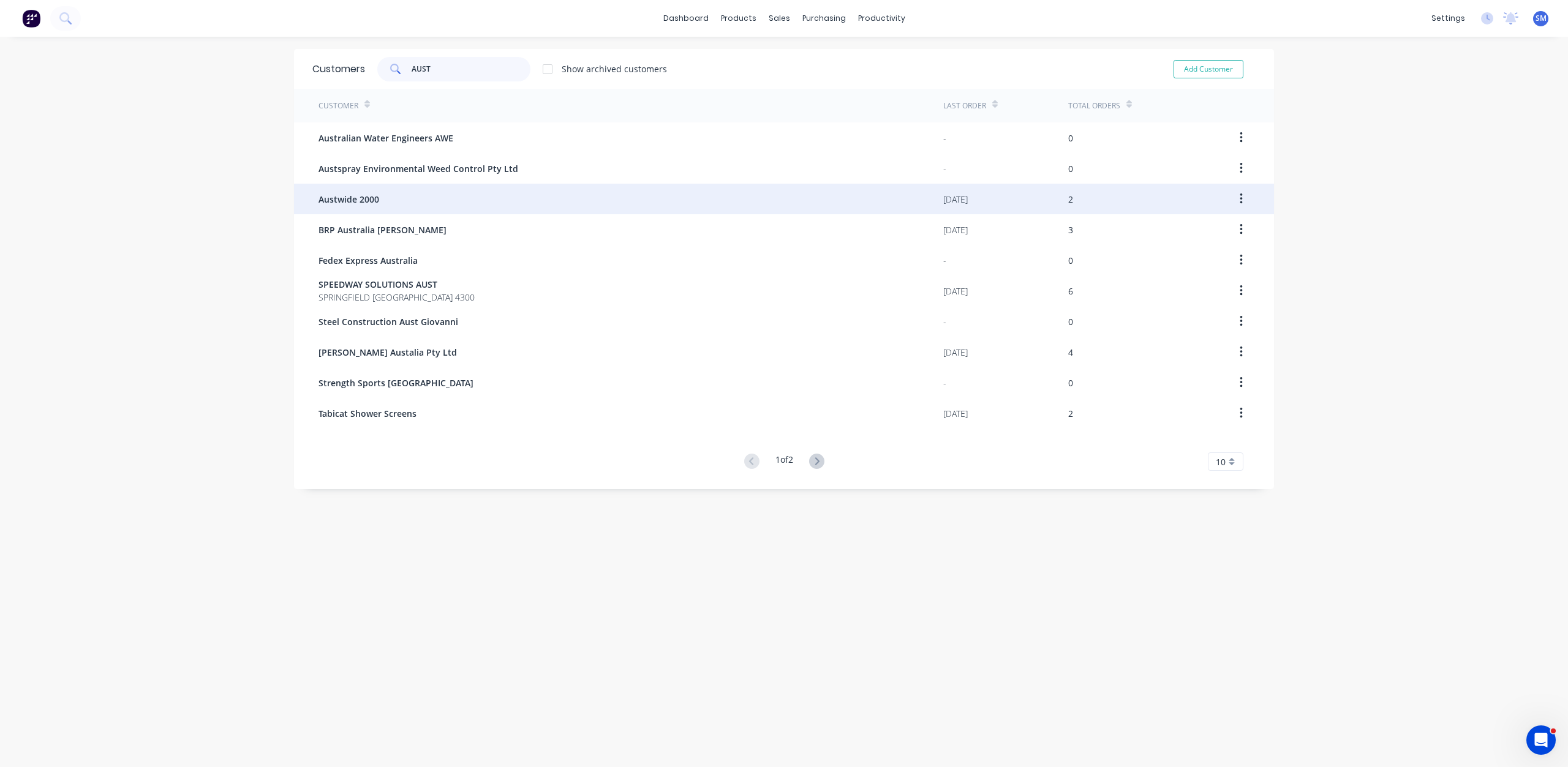
type input "AUST"
click at [341, 196] on span "Austwide 2000" at bounding box center [348, 199] width 61 height 13
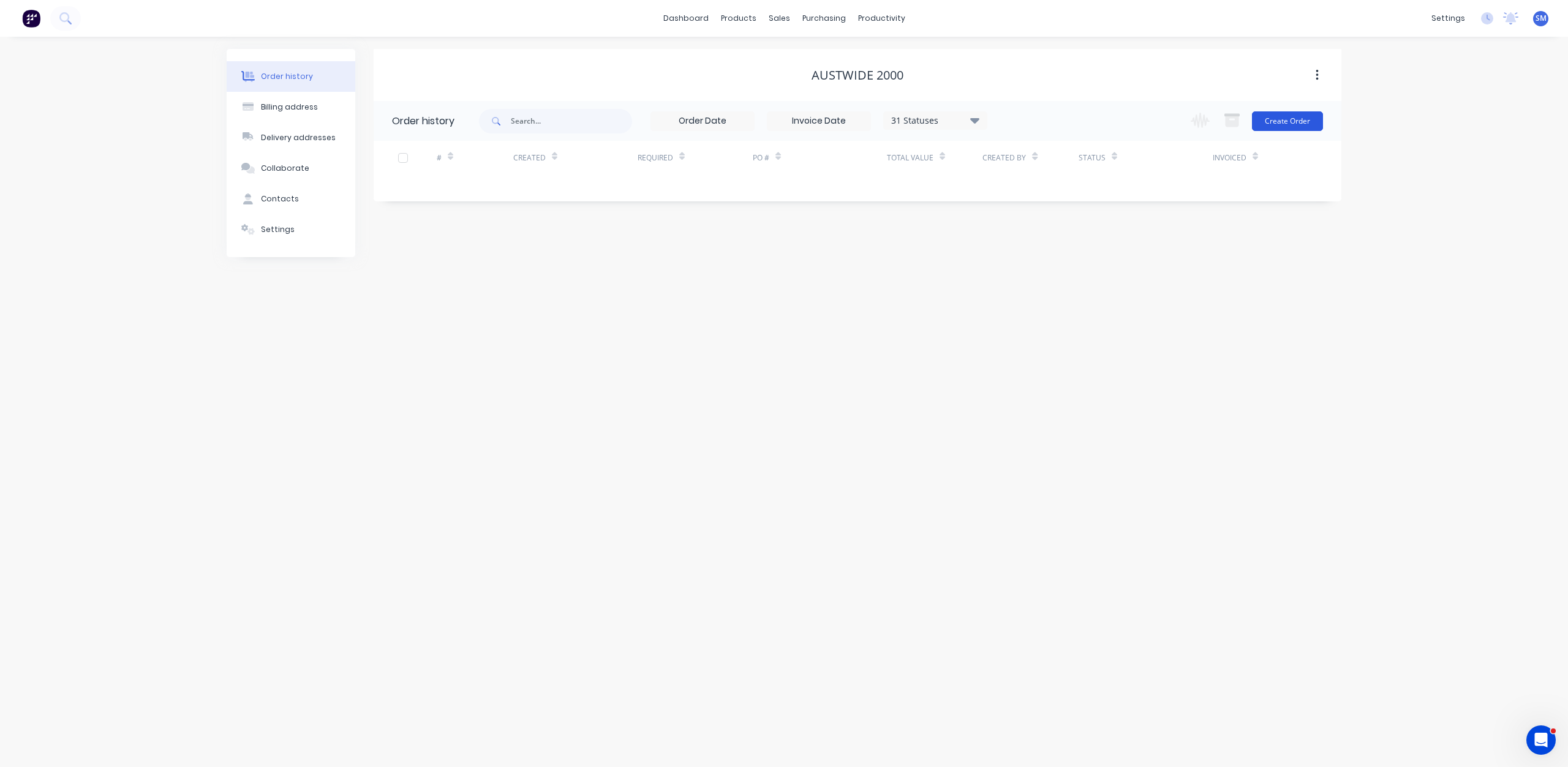
click at [1281, 123] on button "Create Order" at bounding box center [1287, 121] width 71 height 19
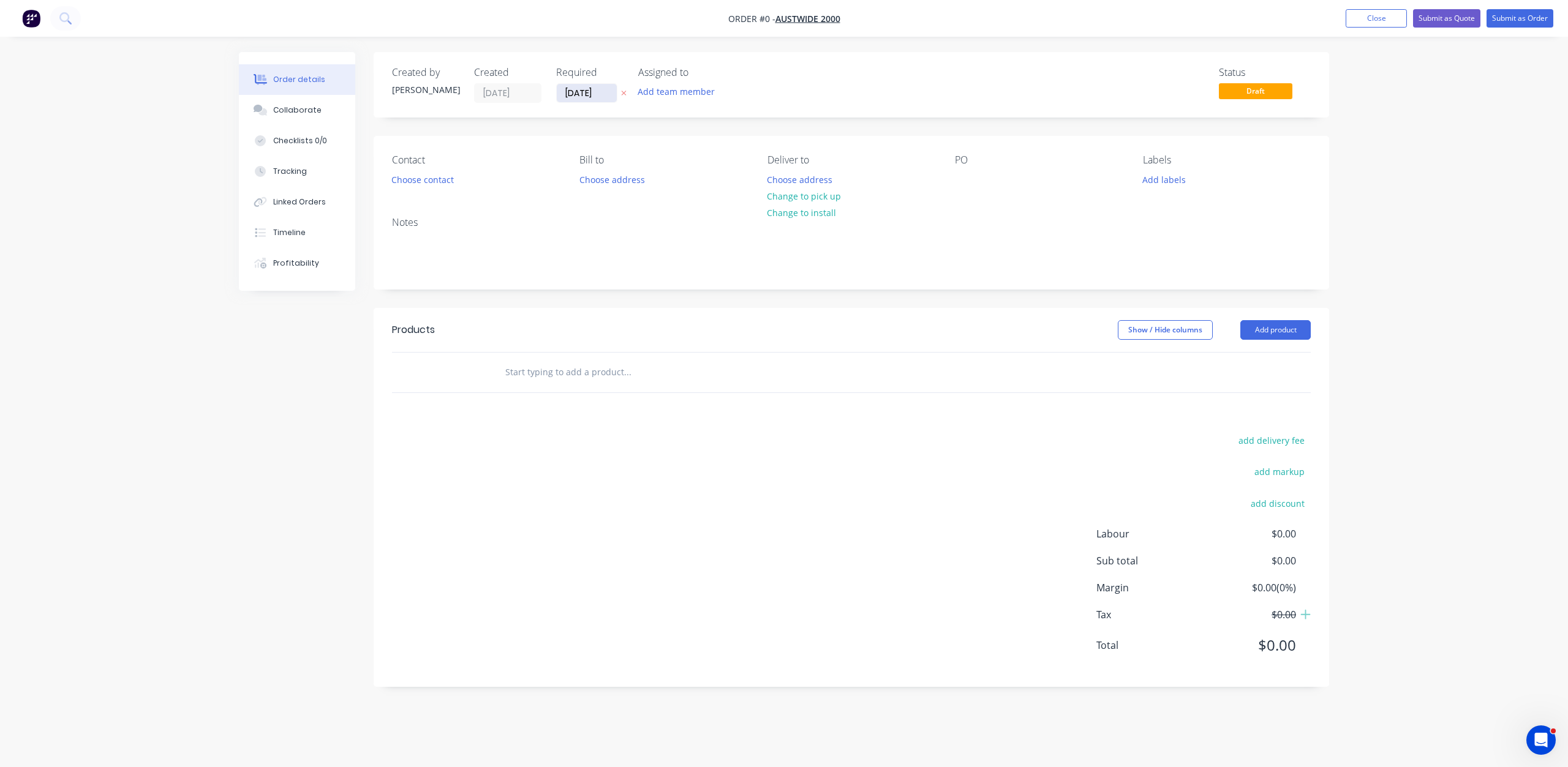
click at [581, 93] on input "[DATE]" at bounding box center [586, 93] width 60 height 19
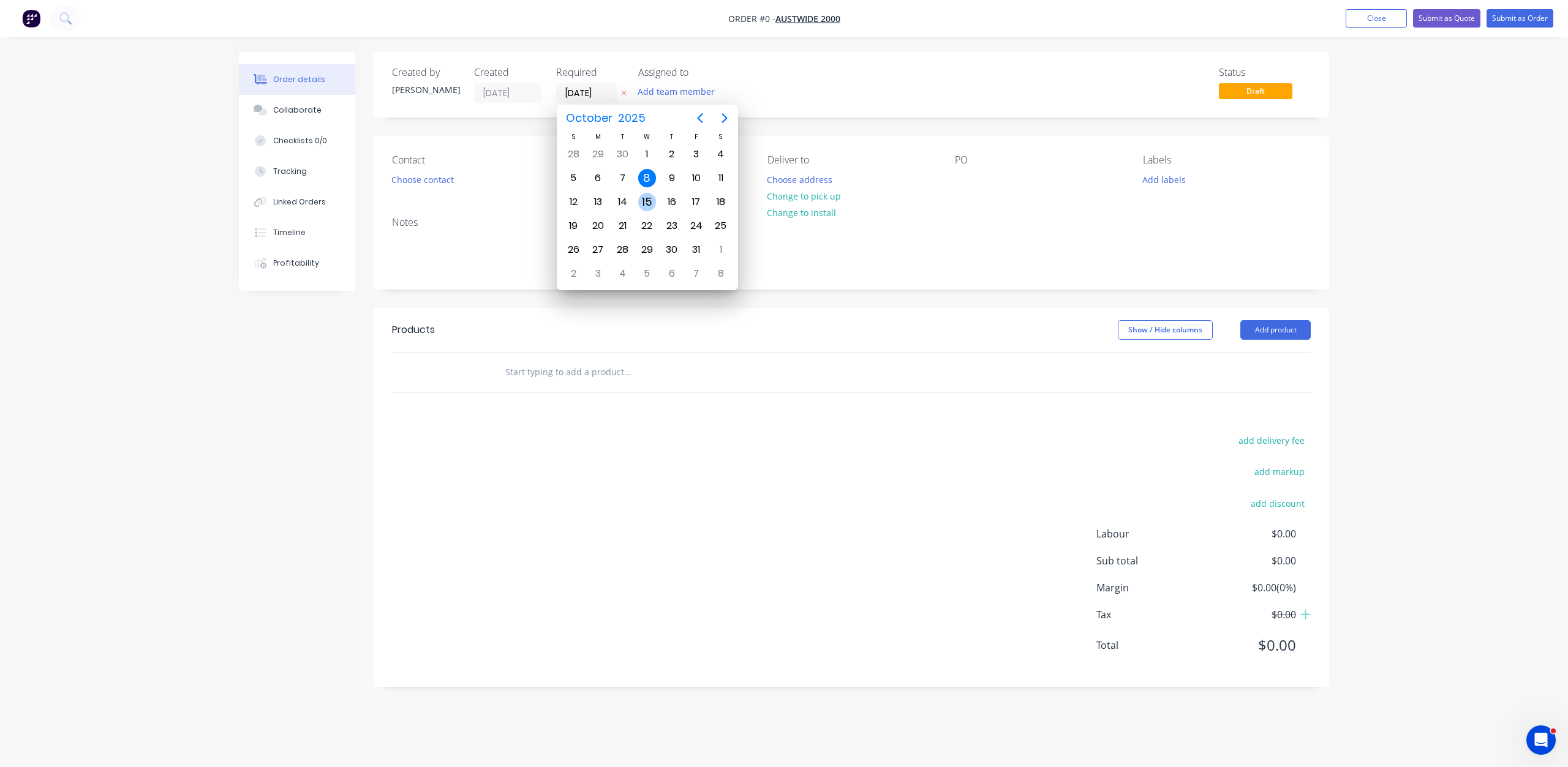
click at [647, 203] on div "15" at bounding box center [647, 202] width 19 height 19
type input "[DATE]"
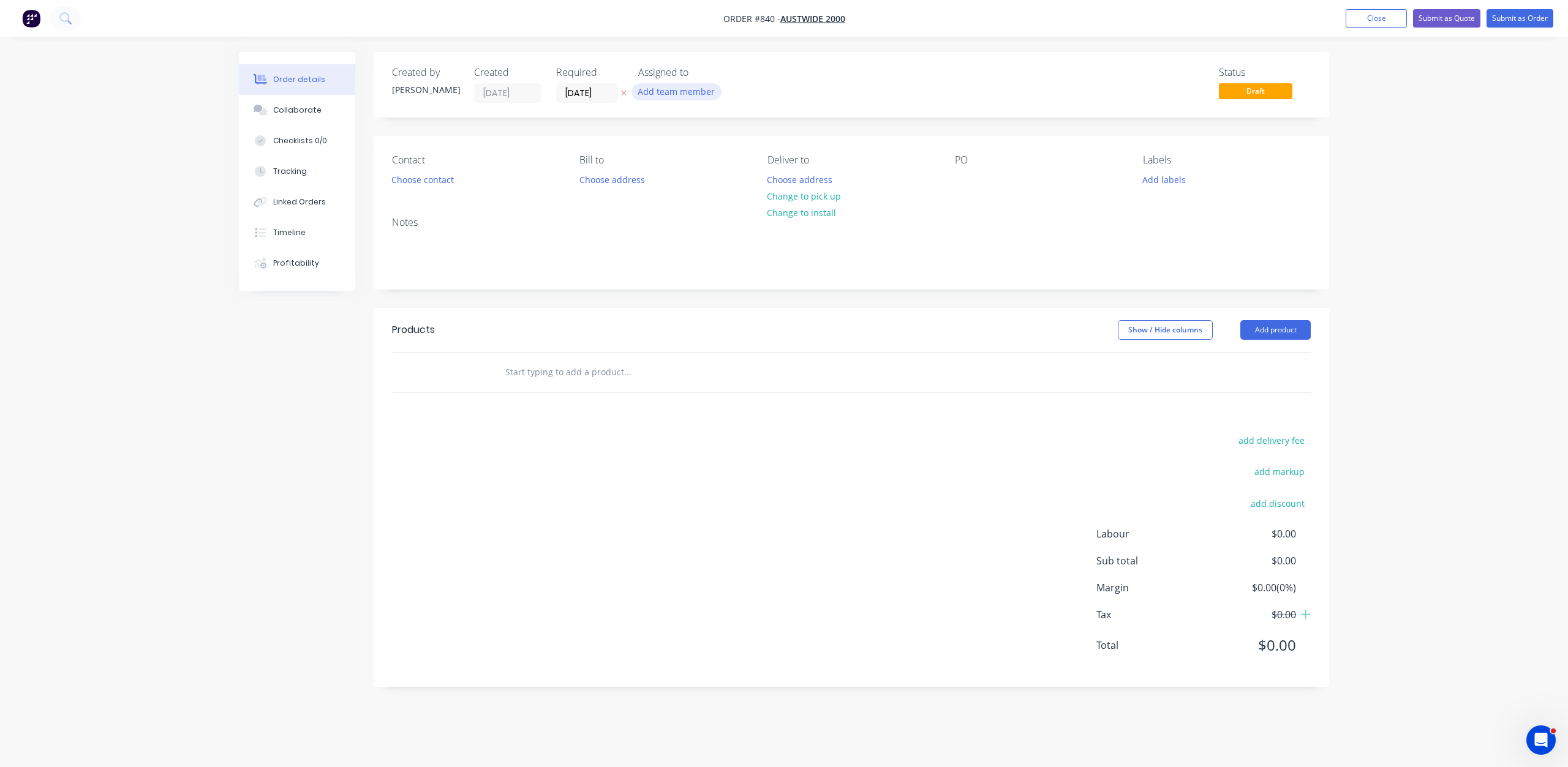
click at [682, 99] on button "Add team member" at bounding box center [676, 91] width 90 height 16
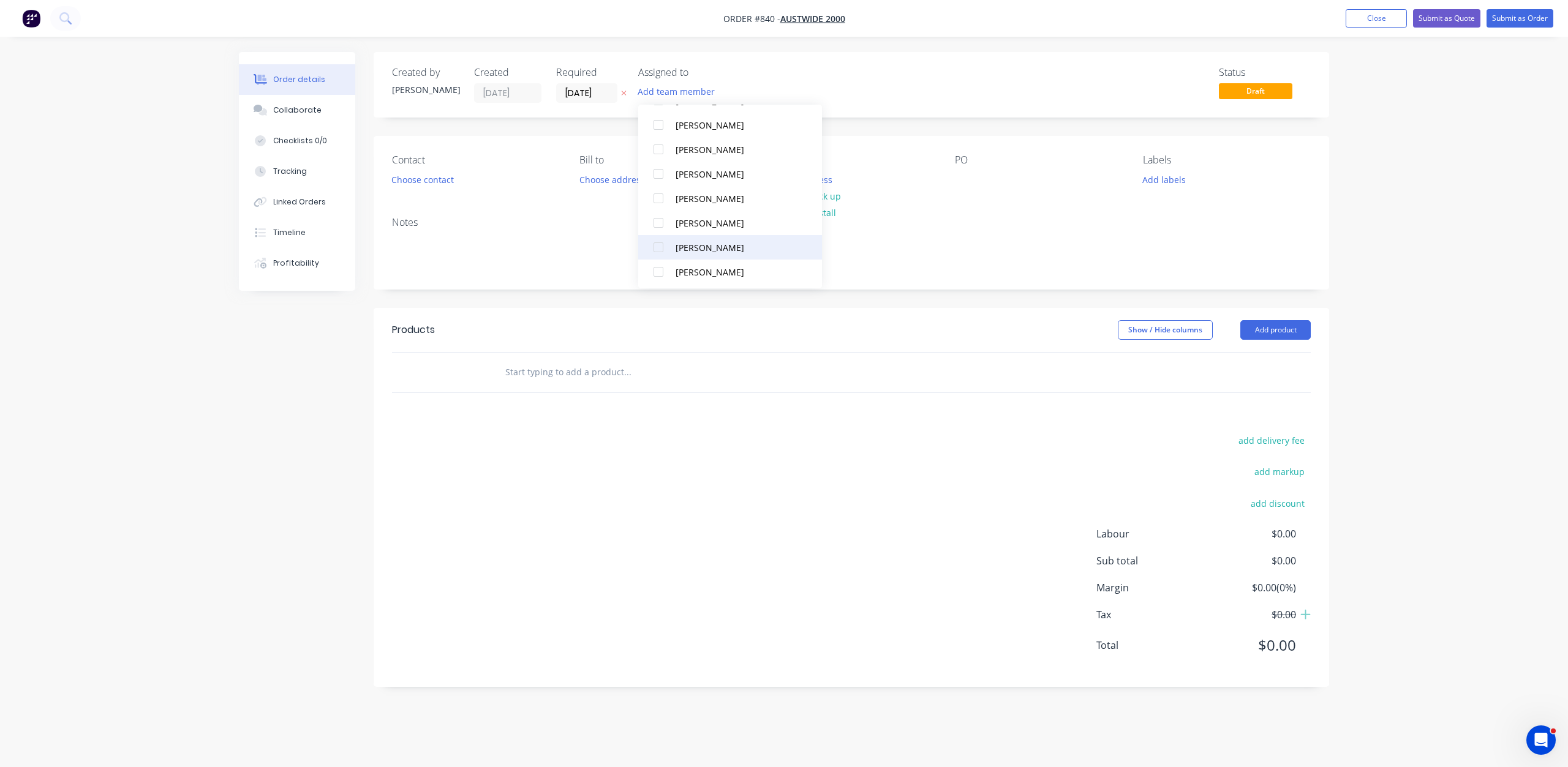
scroll to position [232, 0]
click at [658, 272] on div at bounding box center [658, 270] width 25 height 25
click at [660, 170] on div at bounding box center [658, 172] width 25 height 25
click at [941, 201] on div "Contact Choose contact [PERSON_NAME] to Choose address Deliver to Choose addres…" at bounding box center [852, 171] width 956 height 71
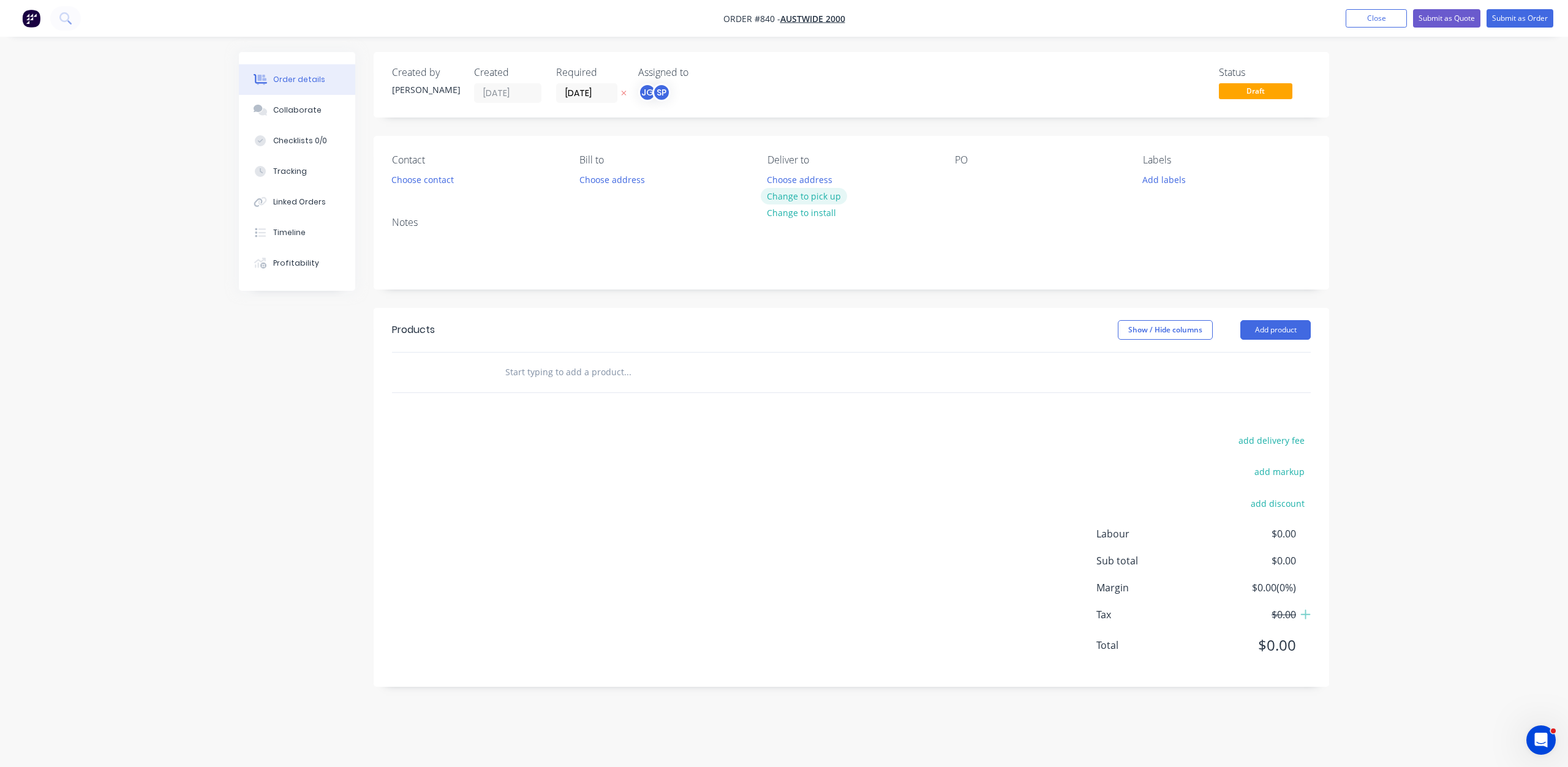
click at [801, 196] on button "Change to pick up" at bounding box center [804, 196] width 87 height 16
click at [397, 176] on button "Choose contact" at bounding box center [422, 179] width 76 height 16
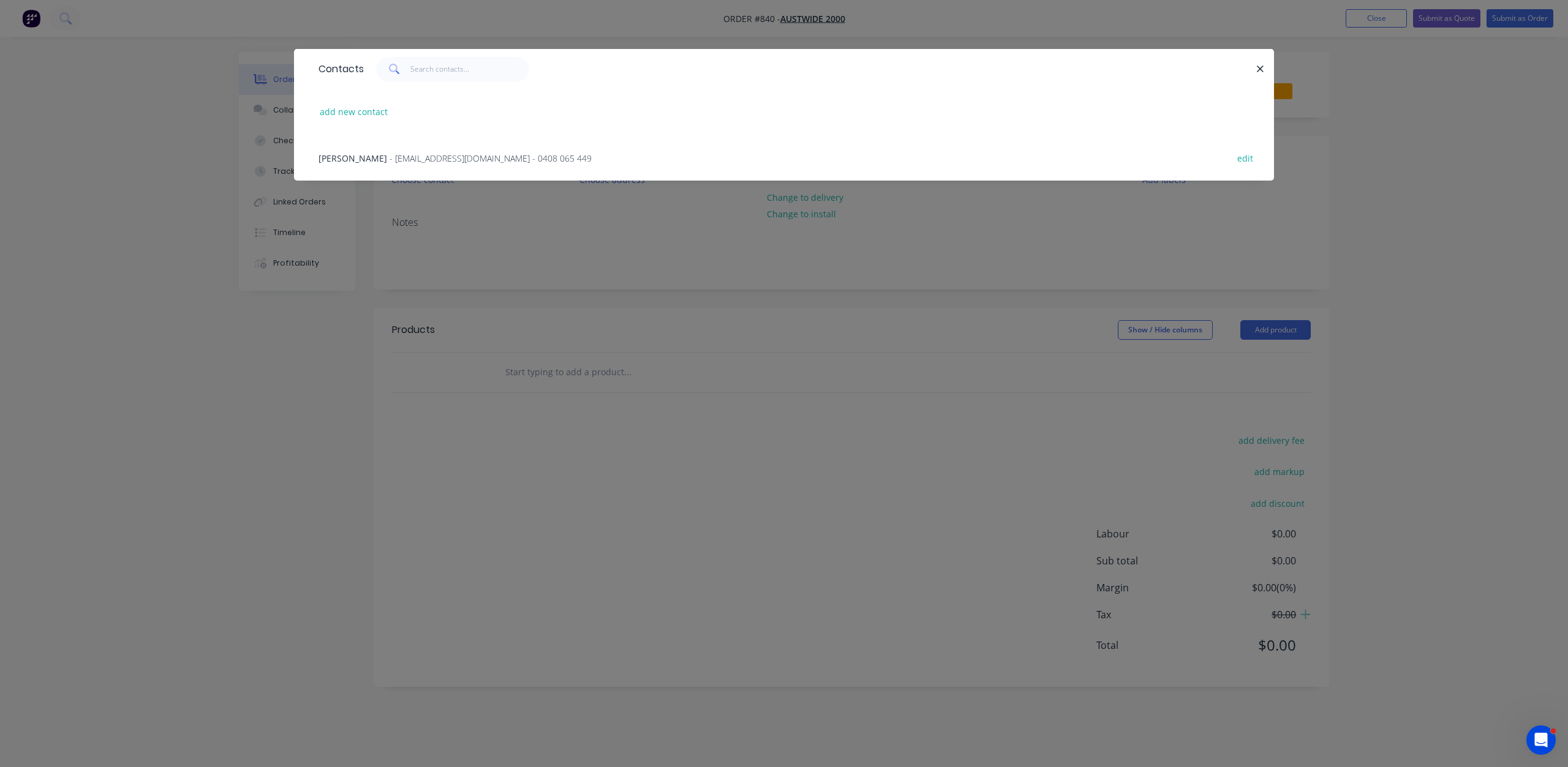
click at [390, 158] on span "- [EMAIL_ADDRESS][DOMAIN_NAME] - 0408 065 449" at bounding box center [491, 158] width 202 height 12
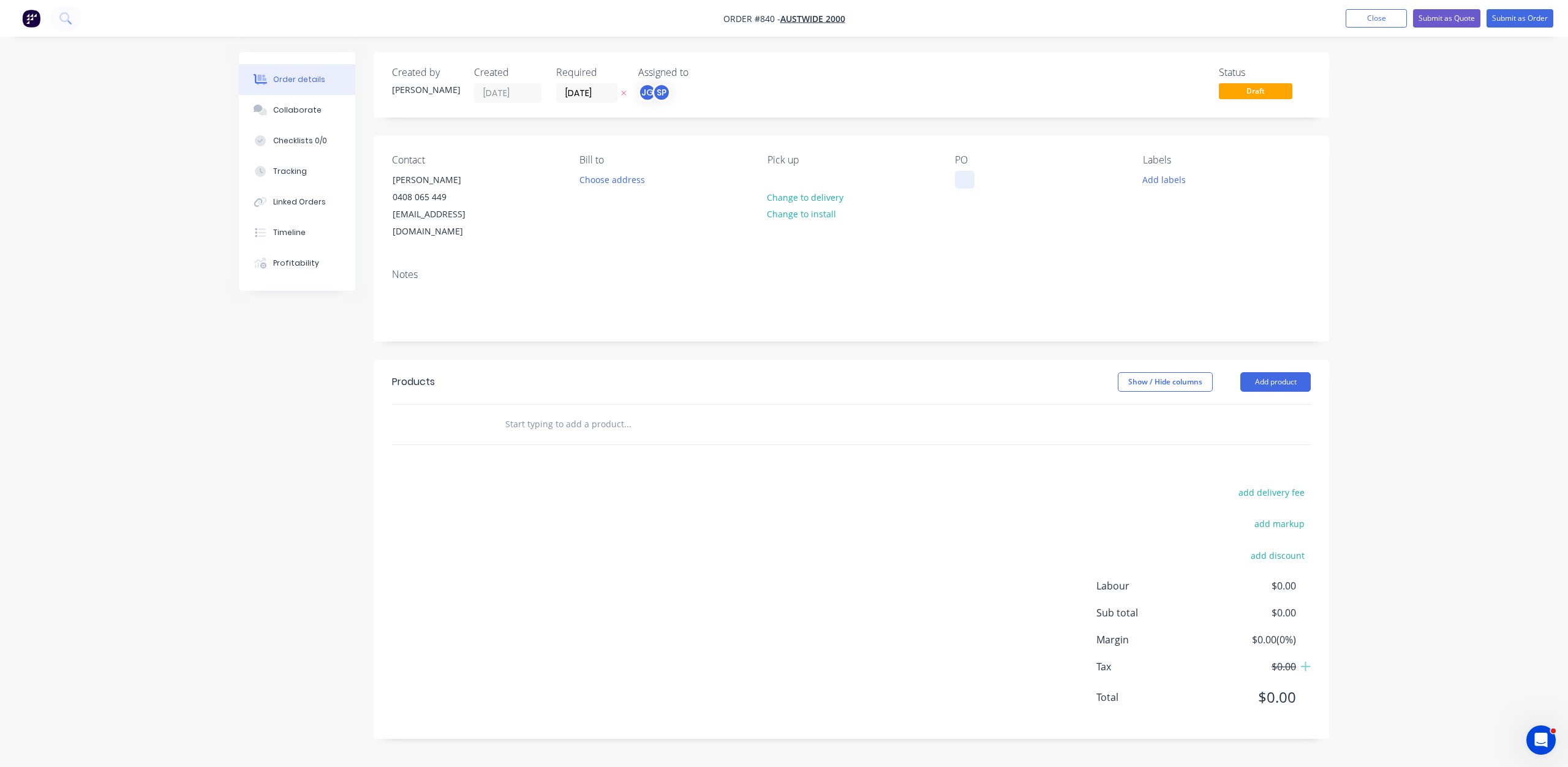
click at [959, 179] on div at bounding box center [965, 179] width 19 height 18
click at [1166, 181] on button "Add labels" at bounding box center [1163, 179] width 56 height 16
click at [1166, 279] on div at bounding box center [1164, 277] width 25 height 25
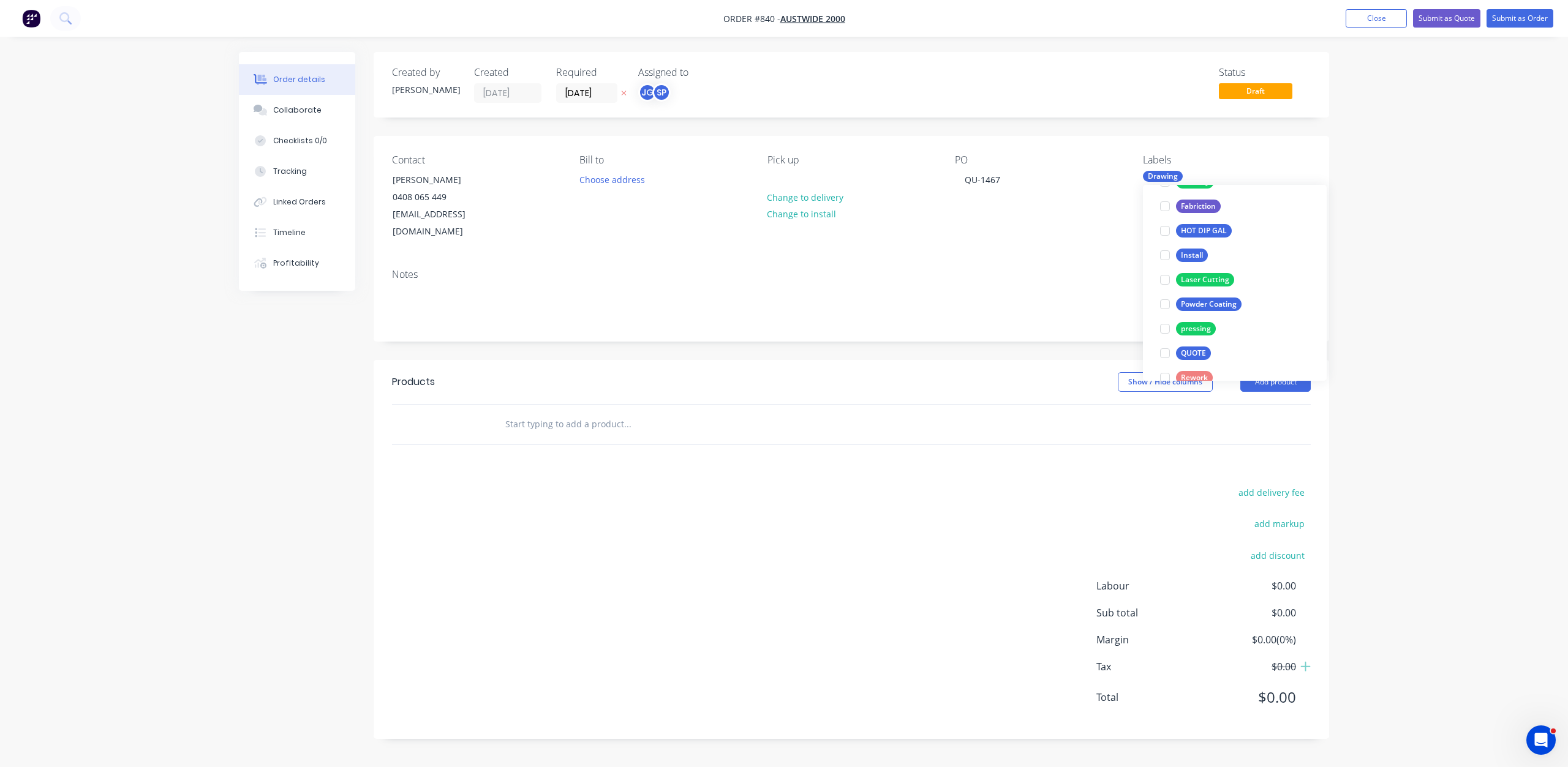
scroll to position [245, 0]
click at [1164, 247] on div at bounding box center [1164, 246] width 25 height 25
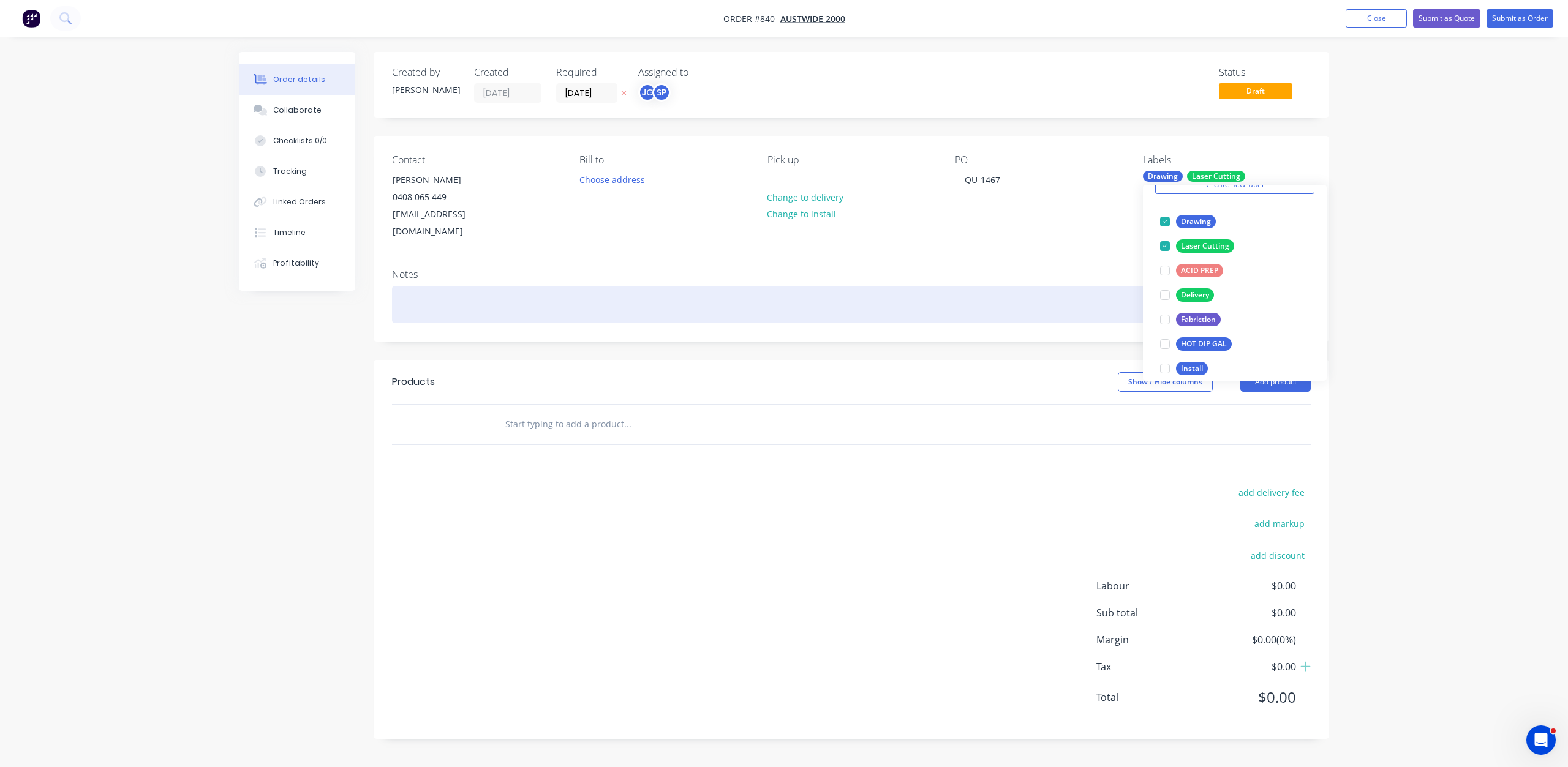
click at [405, 286] on div at bounding box center [851, 304] width 918 height 37
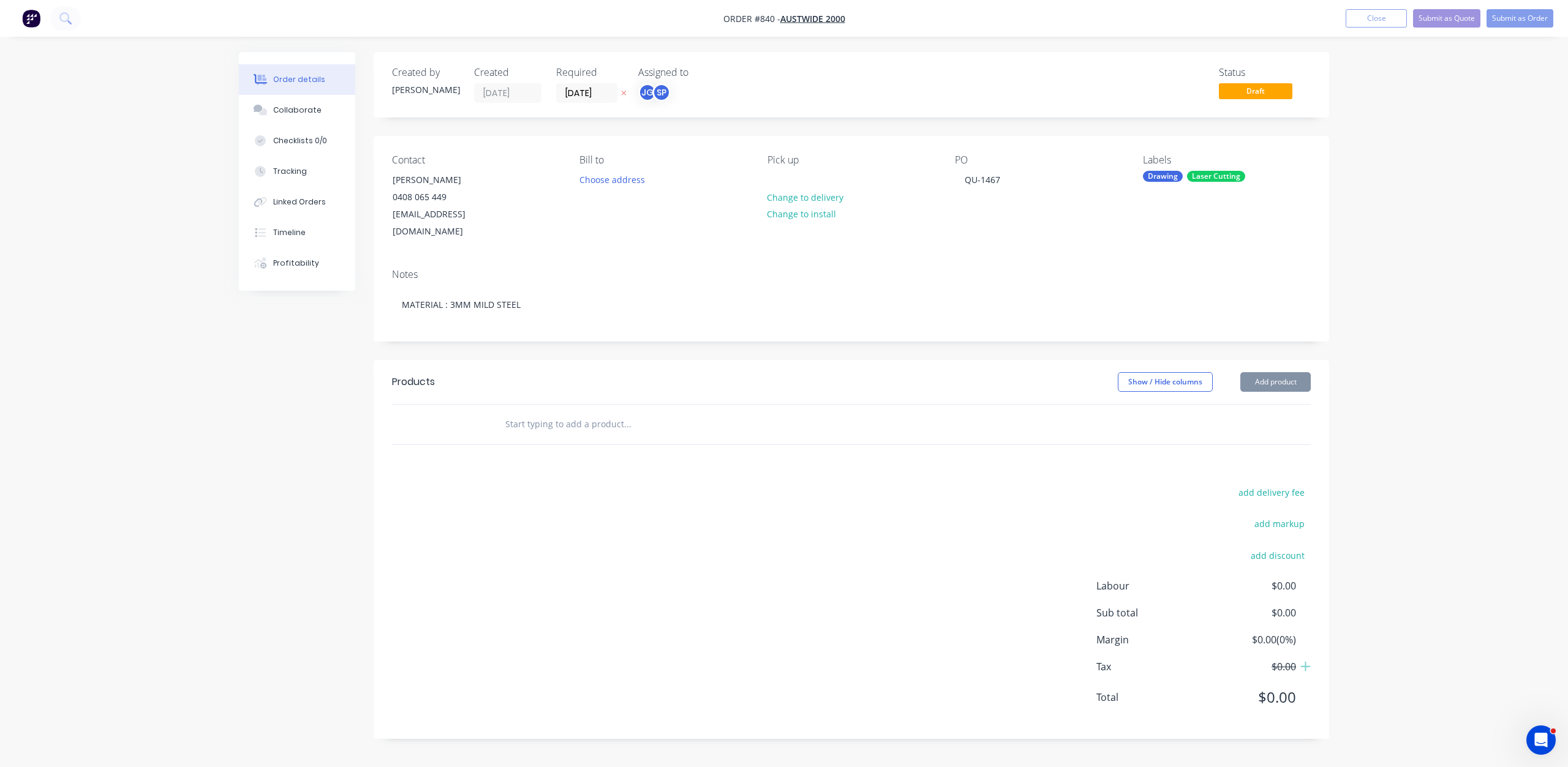
click at [523, 412] on input "text" at bounding box center [627, 424] width 245 height 25
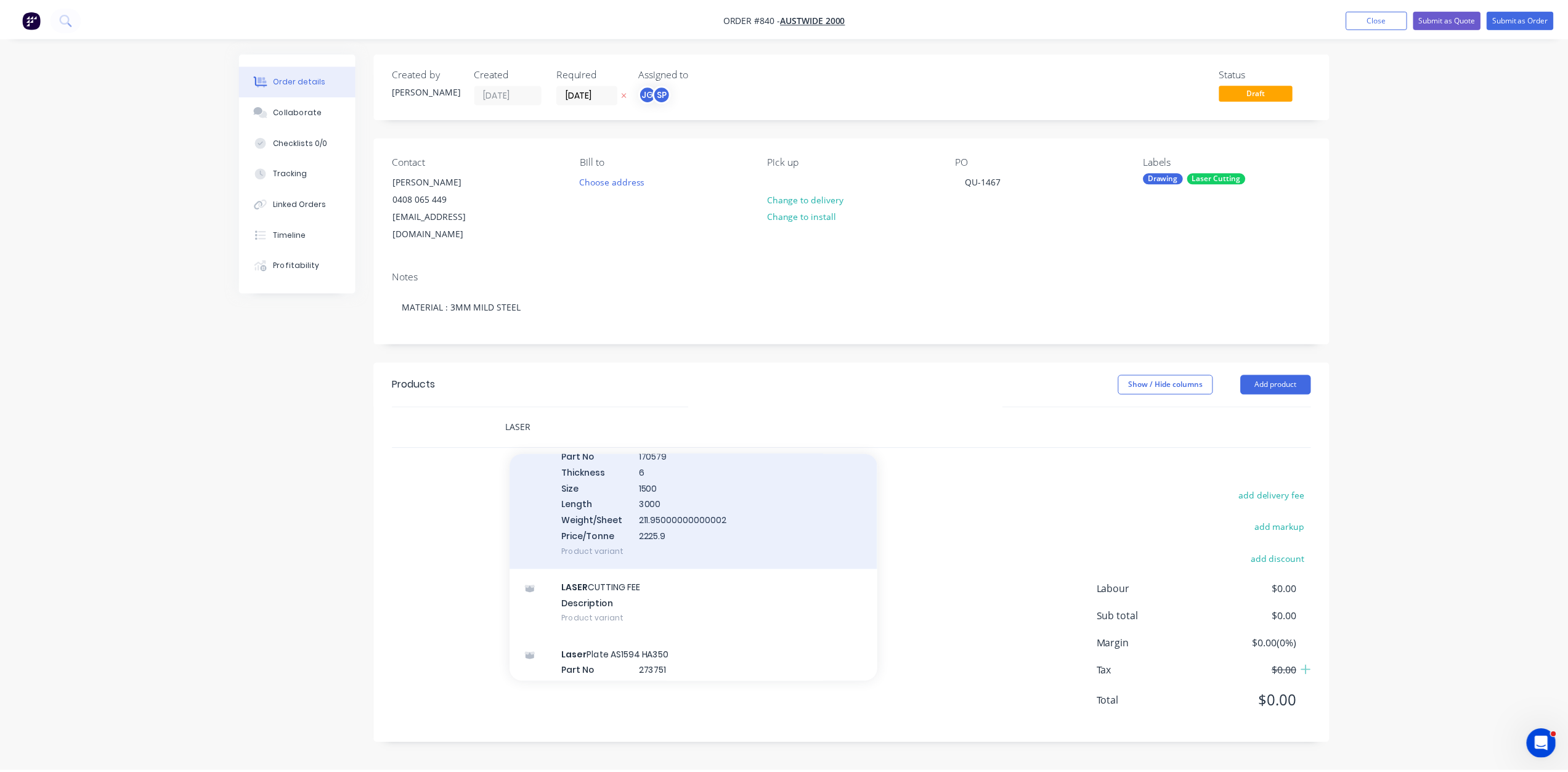
scroll to position [369, 0]
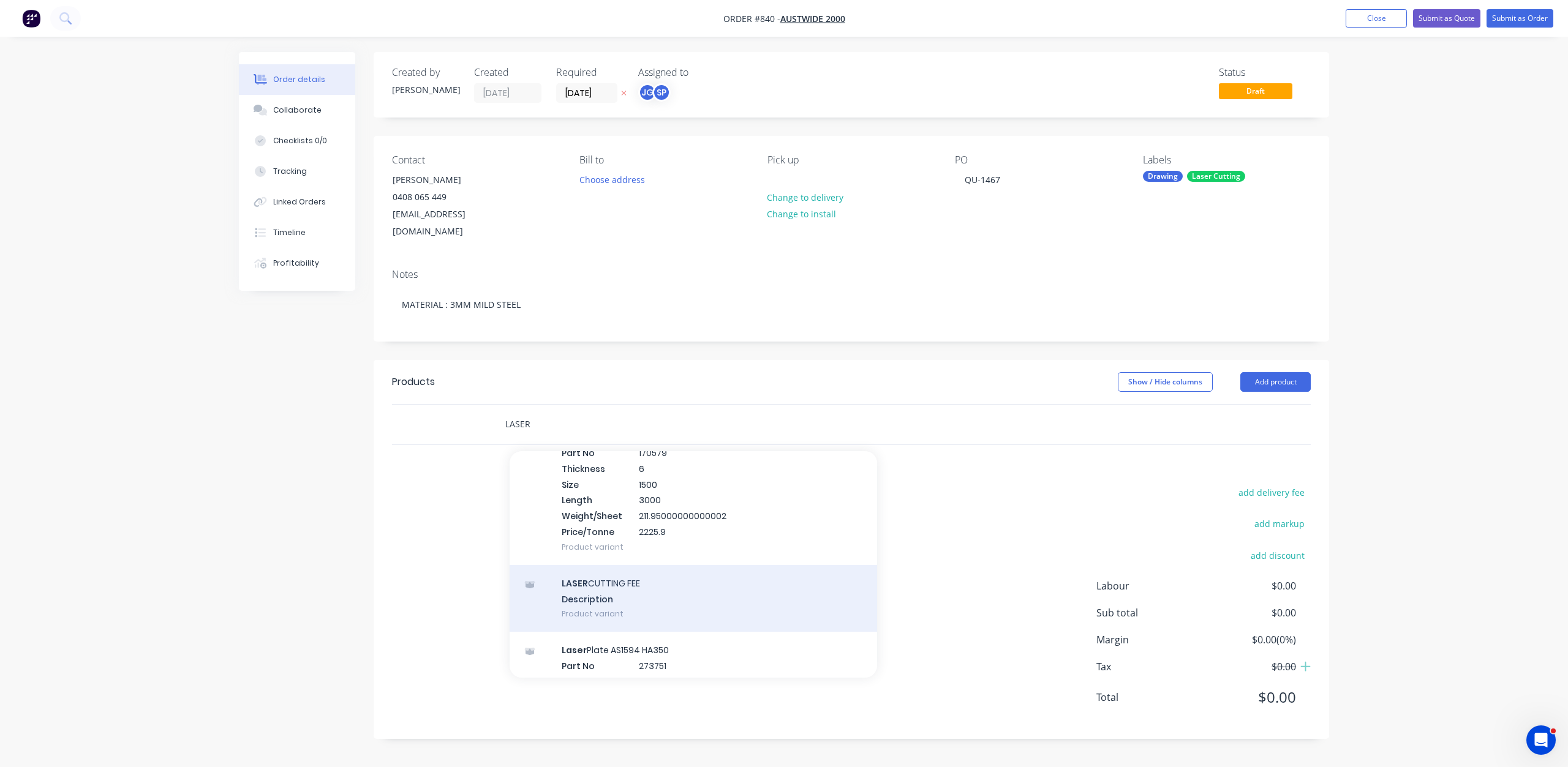
type input "LASER"
click at [600, 565] on div "LASER CUTTING FEE Description Product variant" at bounding box center [692, 599] width 367 height 67
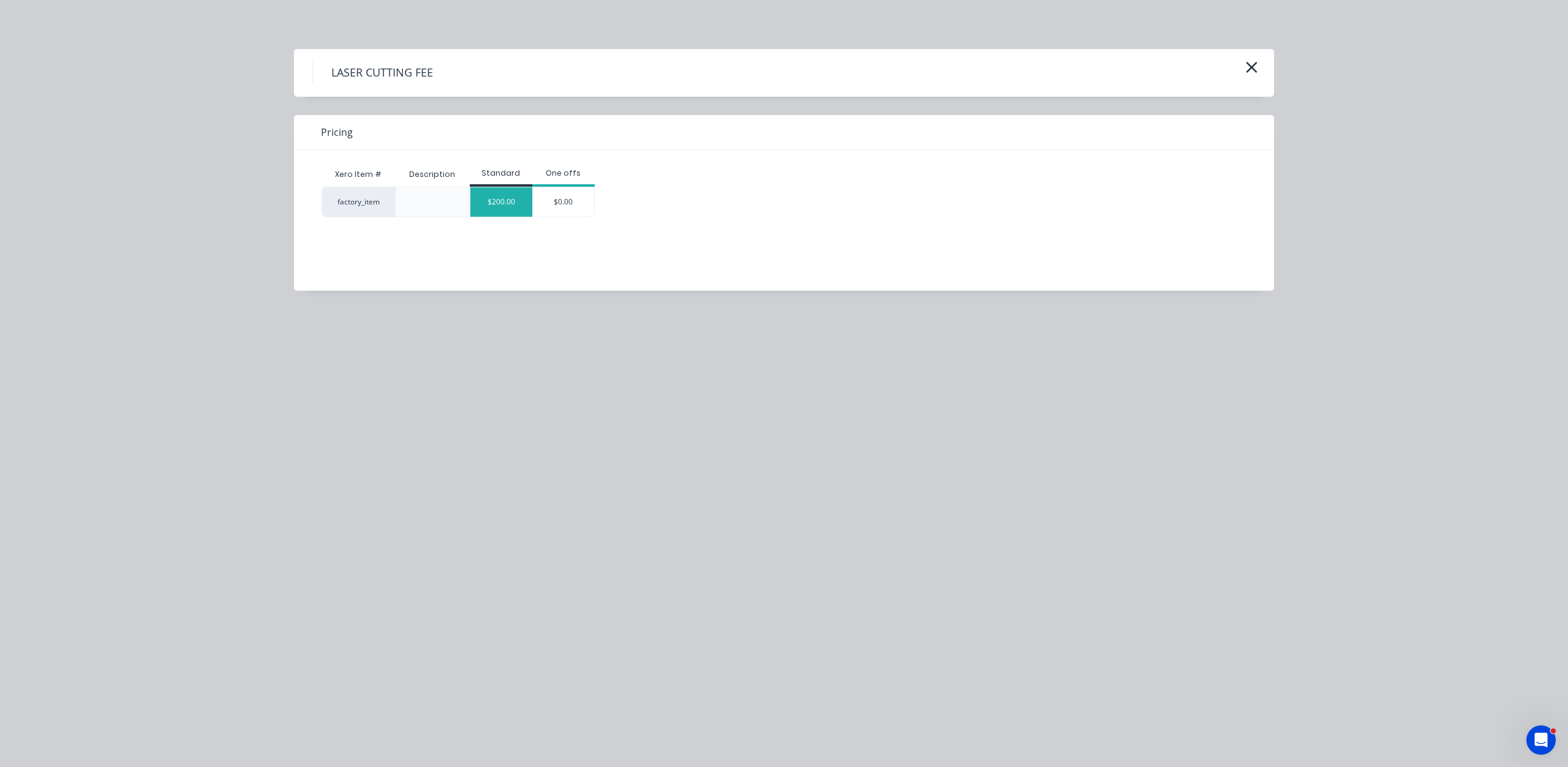
click at [497, 202] on div "$200.00" at bounding box center [501, 202] width 62 height 29
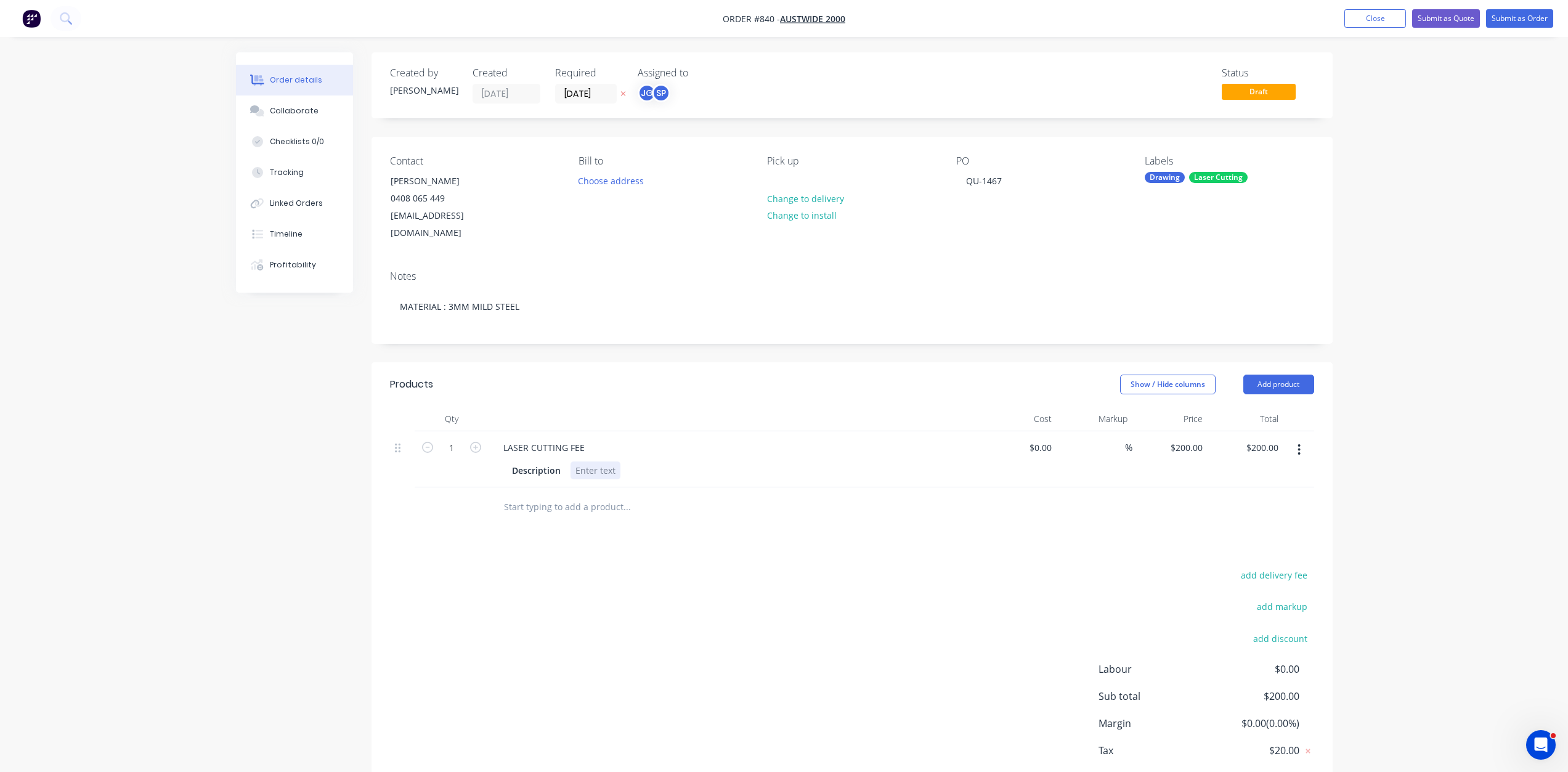
click at [579, 461] on div at bounding box center [595, 470] width 50 height 18
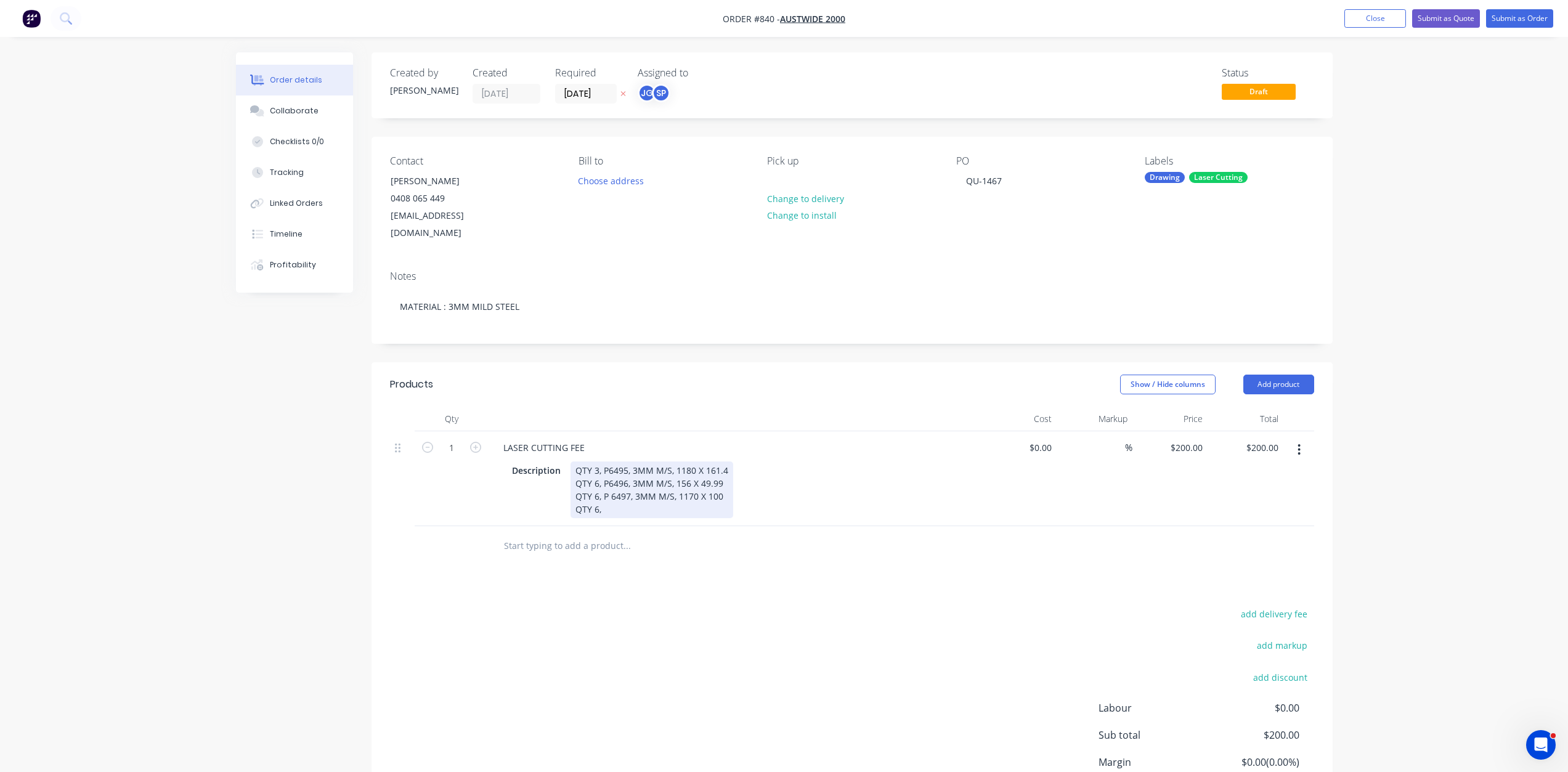
click at [612, 477] on div "QTY 3, P6495, 3MM M/S, 1180 X 161.4 QTY 6, P6496, 3MM M/S, 156 X 49.99 QTY 6, P…" at bounding box center [652, 489] width 163 height 56
click at [609, 479] on div "QTY 3, P6495, 3MM M/S, 1180 X 161.4 QTY 6, P6496, 3MM M/S, 156 X 49.99 QTY 6, P…" at bounding box center [652, 489] width 163 height 56
click at [608, 497] on div "QTY 3, P6495, 3MM M/S, 1180 X 161.4 QTY 6, P6496, 3MM M/S, 156 X 49.99 QTY 6, P…" at bounding box center [652, 489] width 163 height 56
click at [1046, 439] on input at bounding box center [1043, 448] width 29 height 18
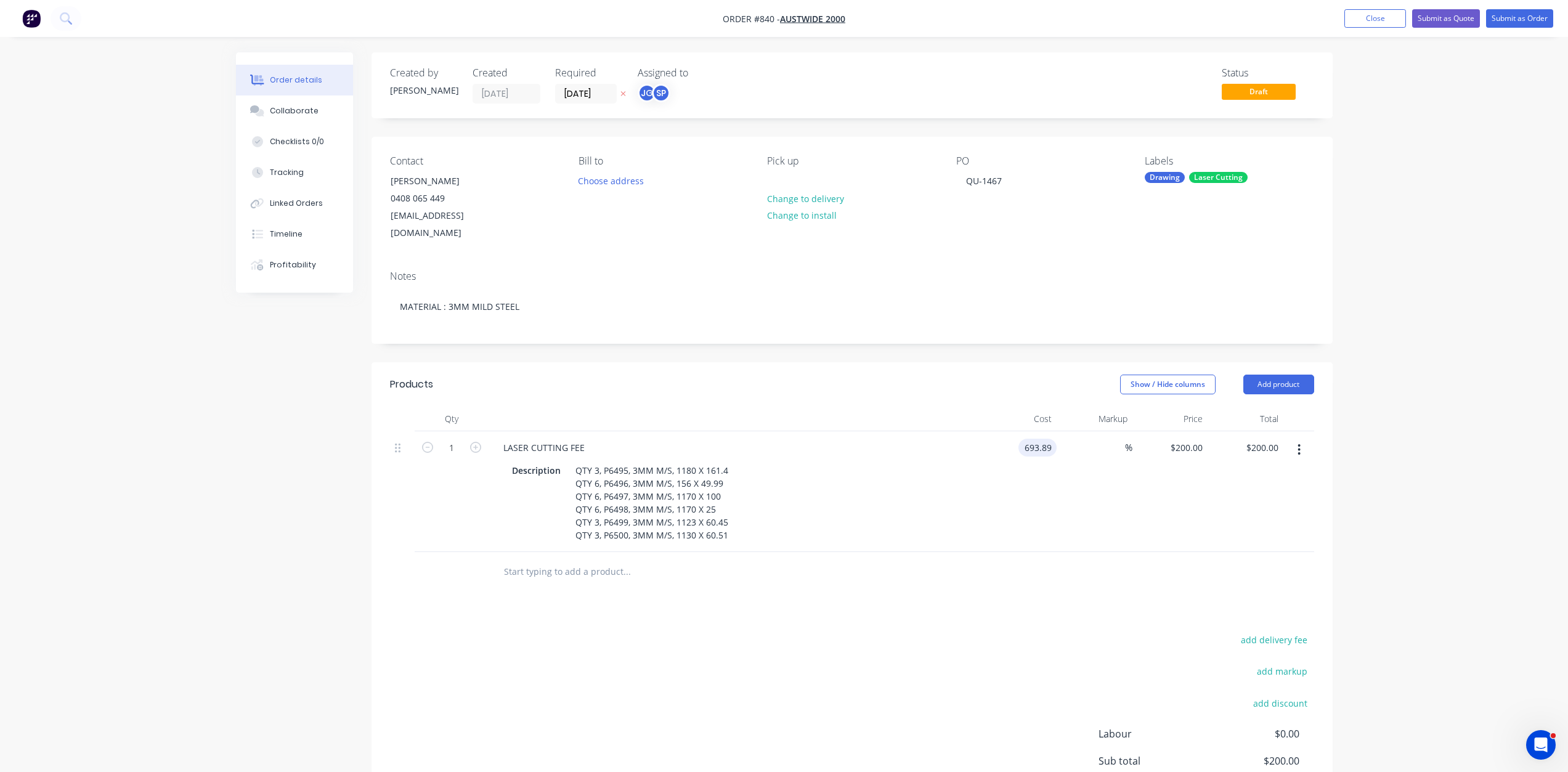
type input "$693.89"
click at [1020, 487] on div "$693.89 693.89" at bounding box center [1020, 491] width 76 height 121
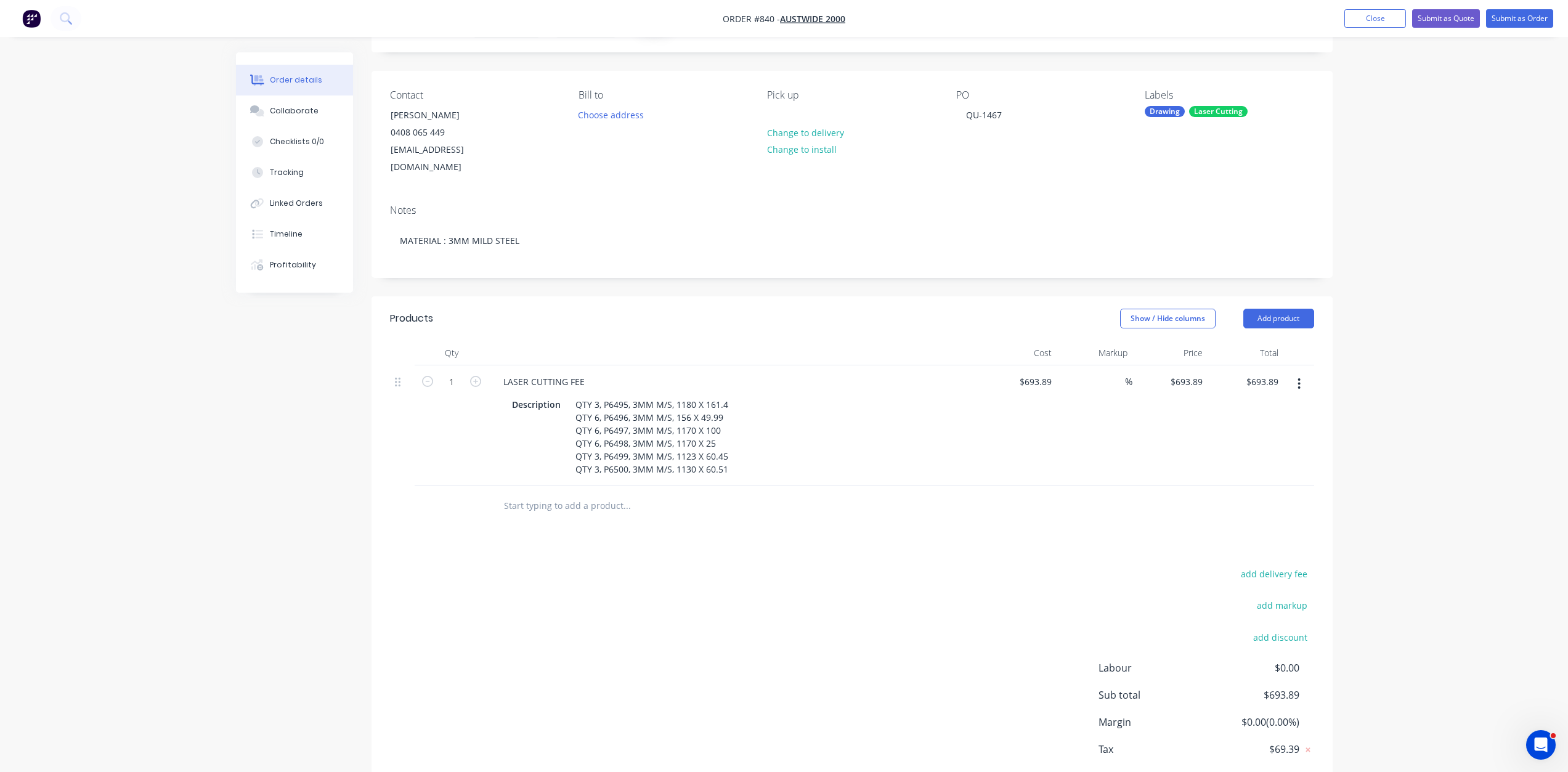
scroll to position [117, 0]
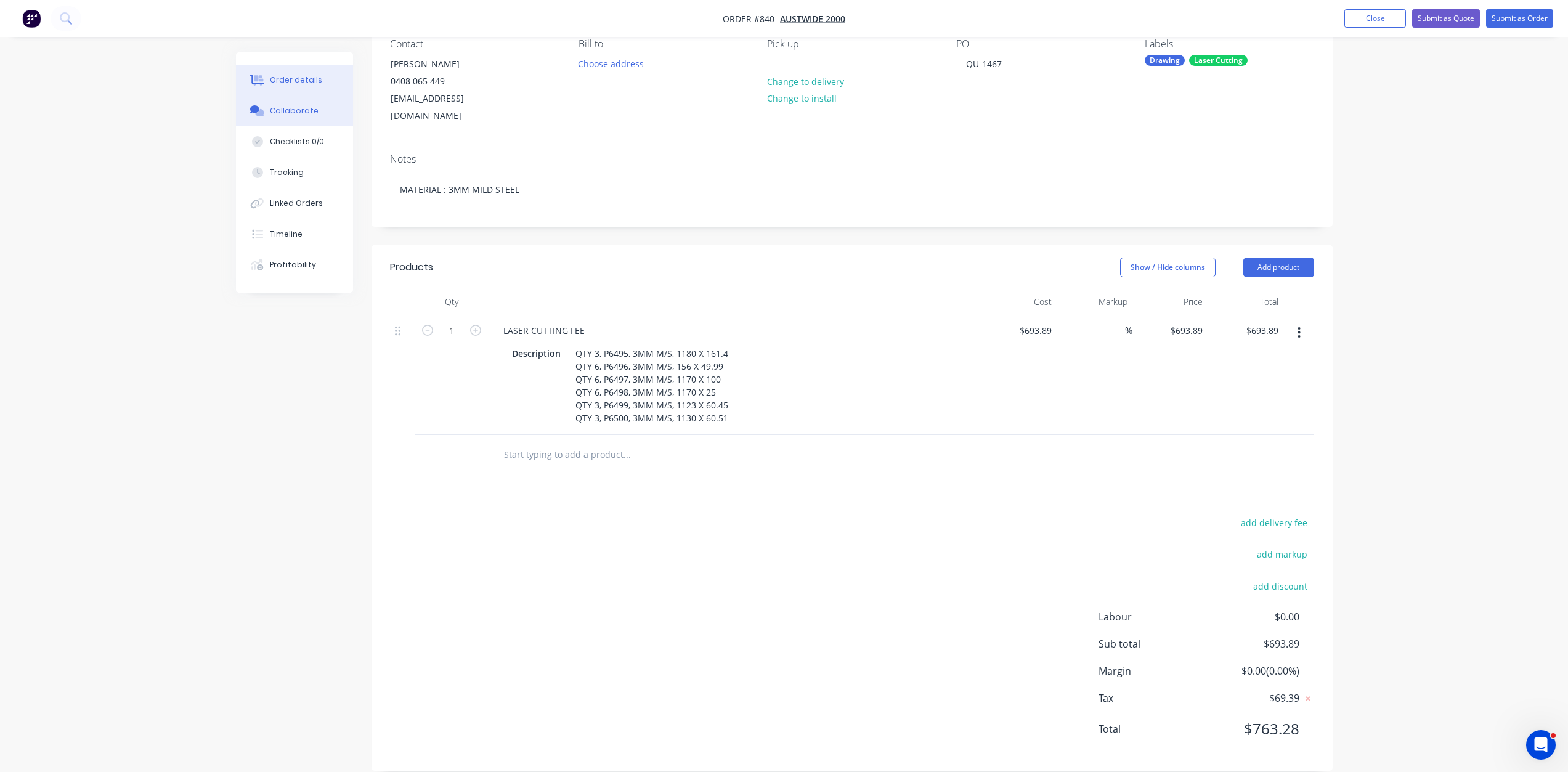
click at [299, 106] on div "Collaborate" at bounding box center [294, 111] width 49 height 11
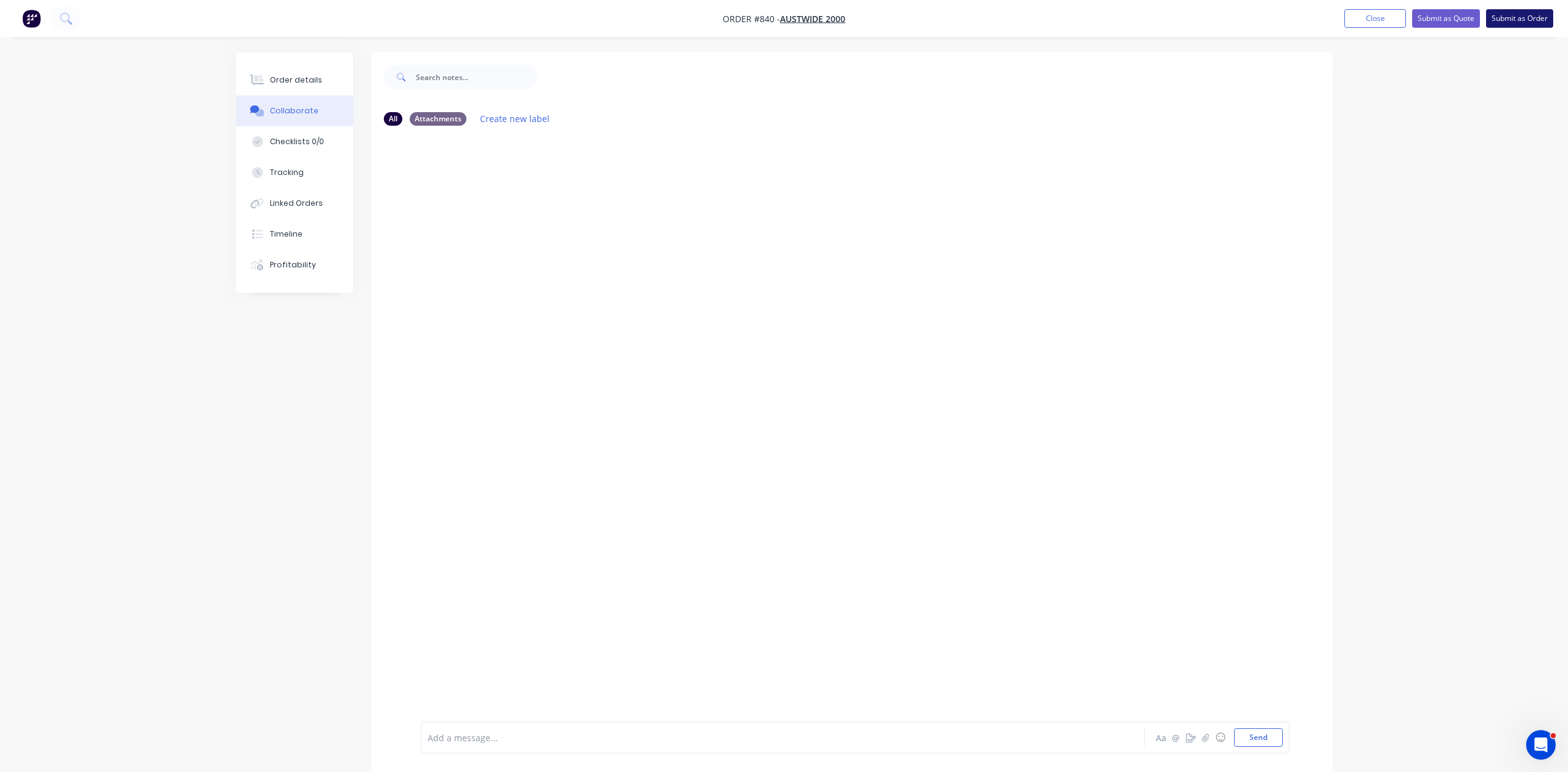
click at [1527, 15] on button "Submit as Order" at bounding box center [1519, 18] width 67 height 19
click at [1460, 20] on button "Options" at bounding box center [1455, 18] width 62 height 20
click at [1375, 151] on div "Work Order" at bounding box center [1418, 149] width 114 height 18
click at [1391, 119] on div "Without pricing" at bounding box center [1418, 124] width 114 height 18
click at [1265, 737] on button "Send" at bounding box center [1258, 737] width 49 height 19
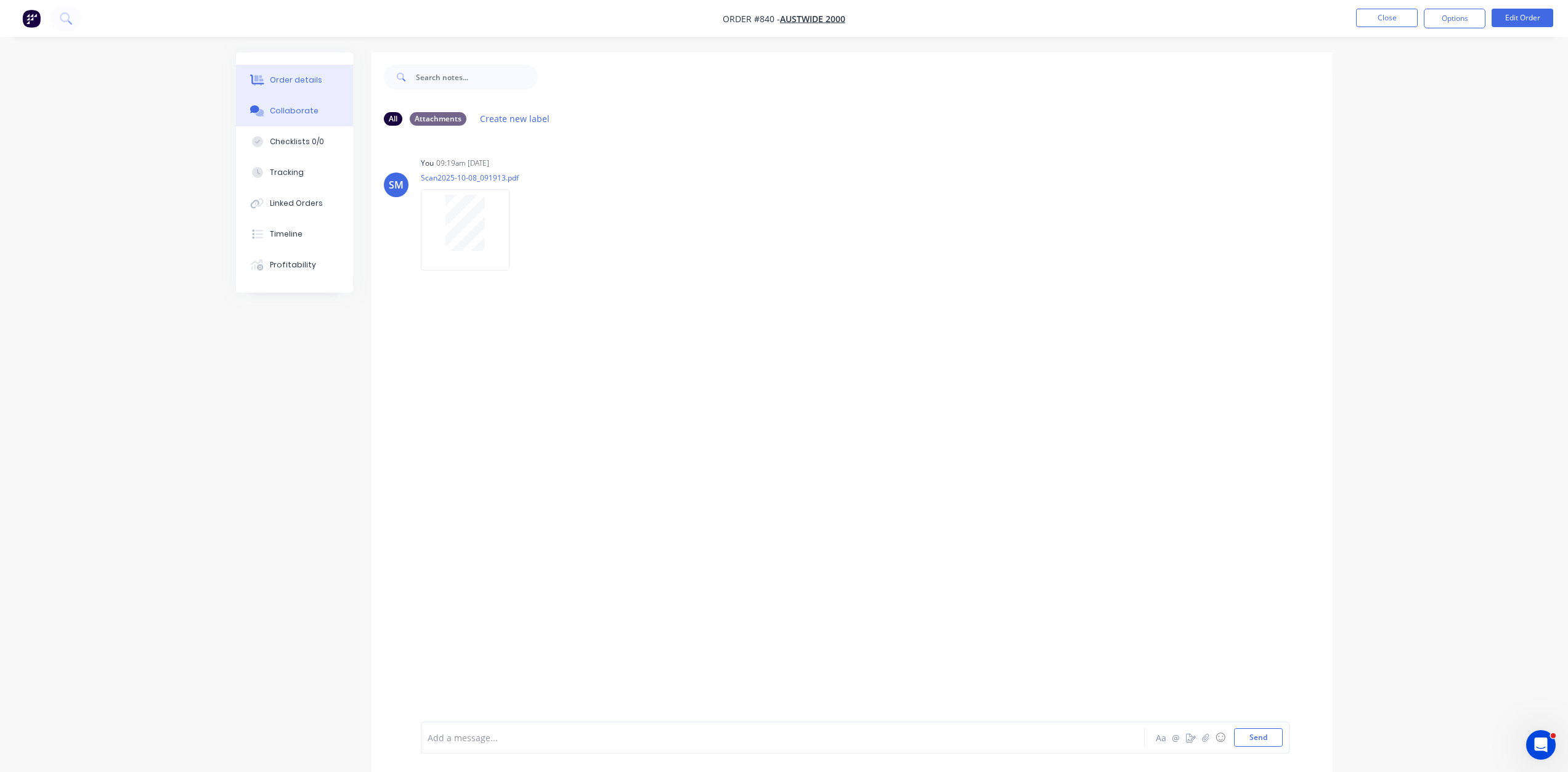
drag, startPoint x: 286, startPoint y: 77, endPoint x: 308, endPoint y: 94, distance: 27.8
click at [287, 77] on div "Order details" at bounding box center [296, 80] width 53 height 11
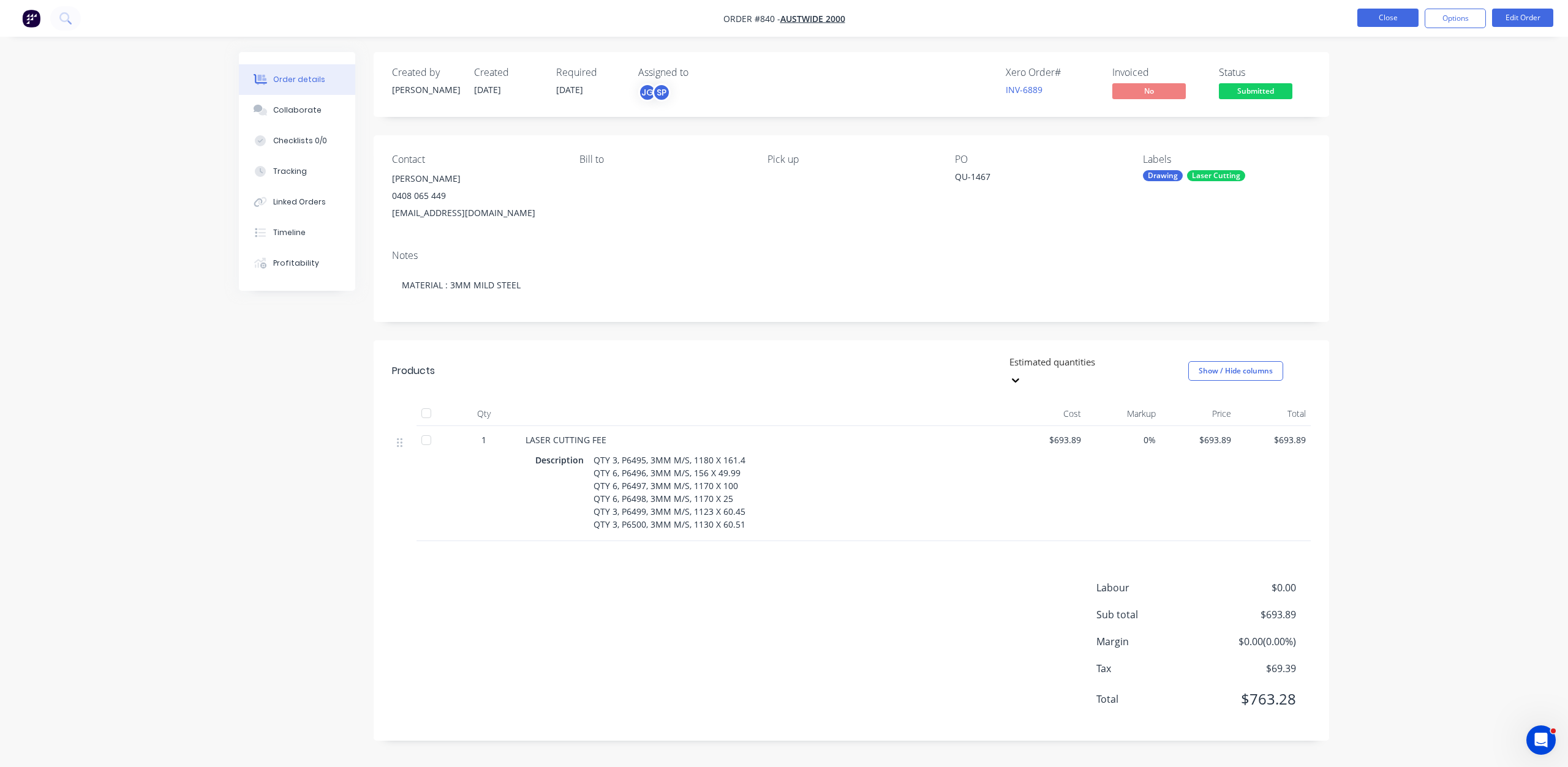
click at [1384, 12] on button "Close" at bounding box center [1388, 17] width 61 height 19
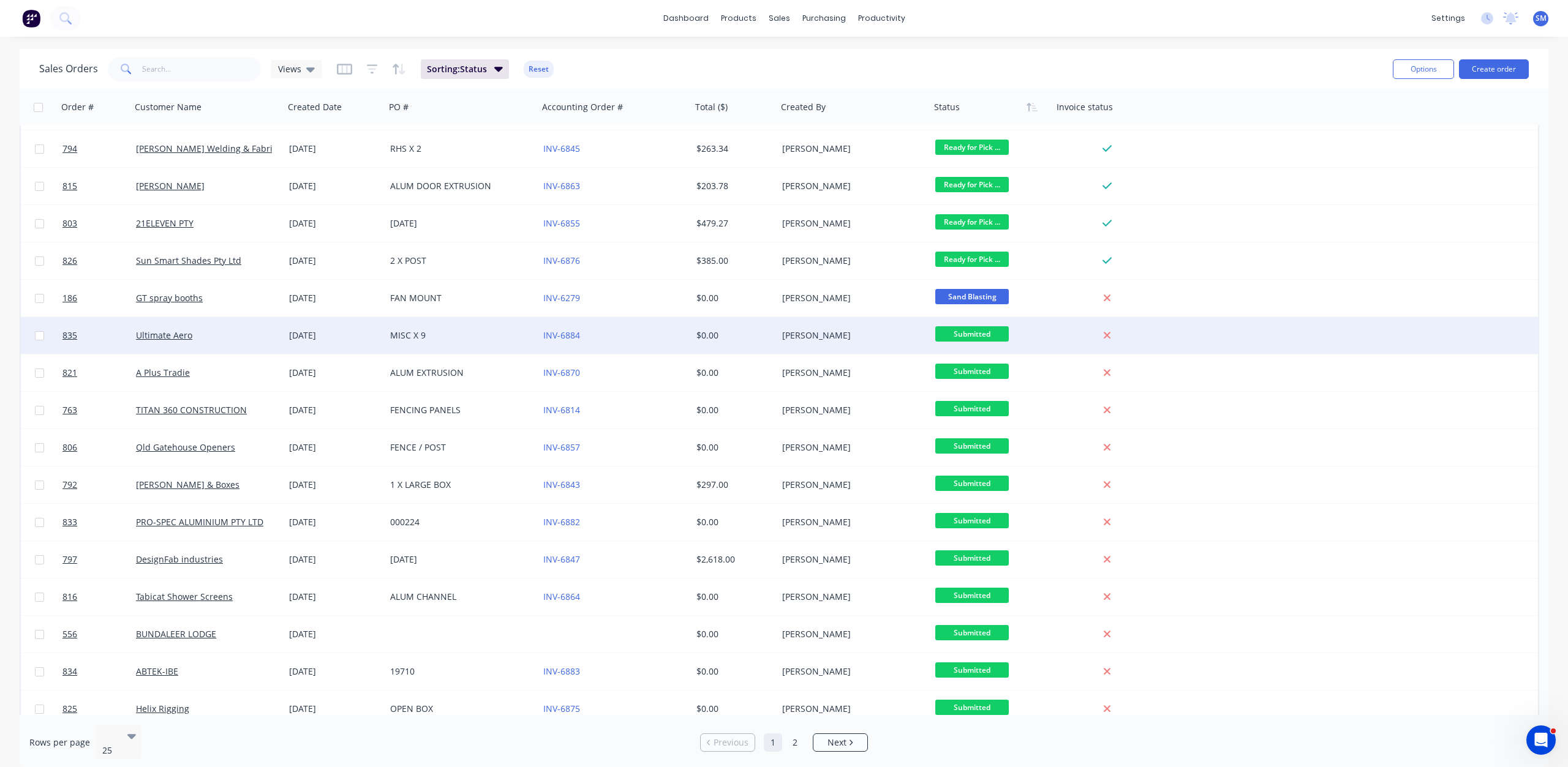
scroll to position [344, 0]
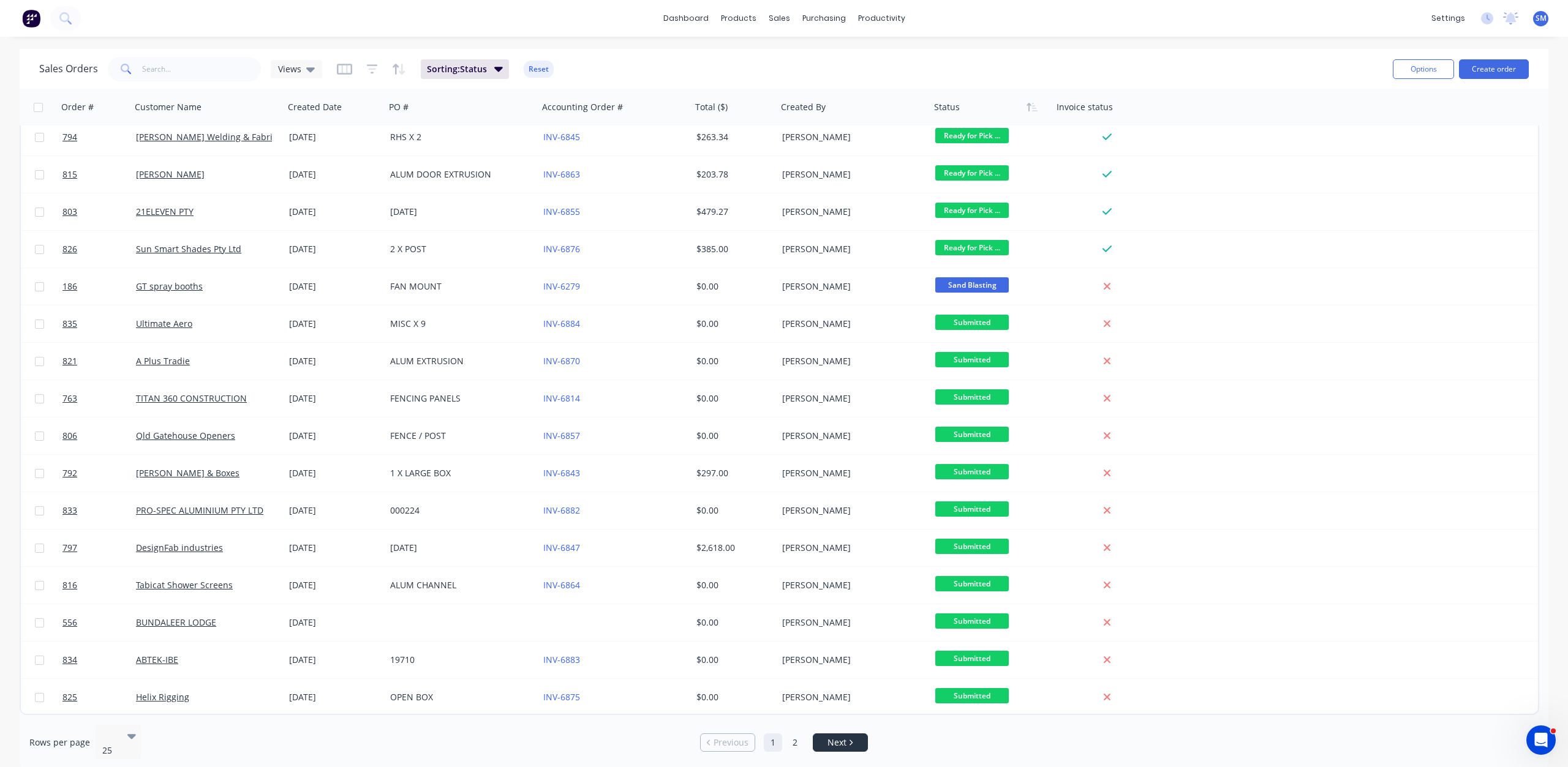
click at [840, 736] on span "Next" at bounding box center [836, 742] width 19 height 12
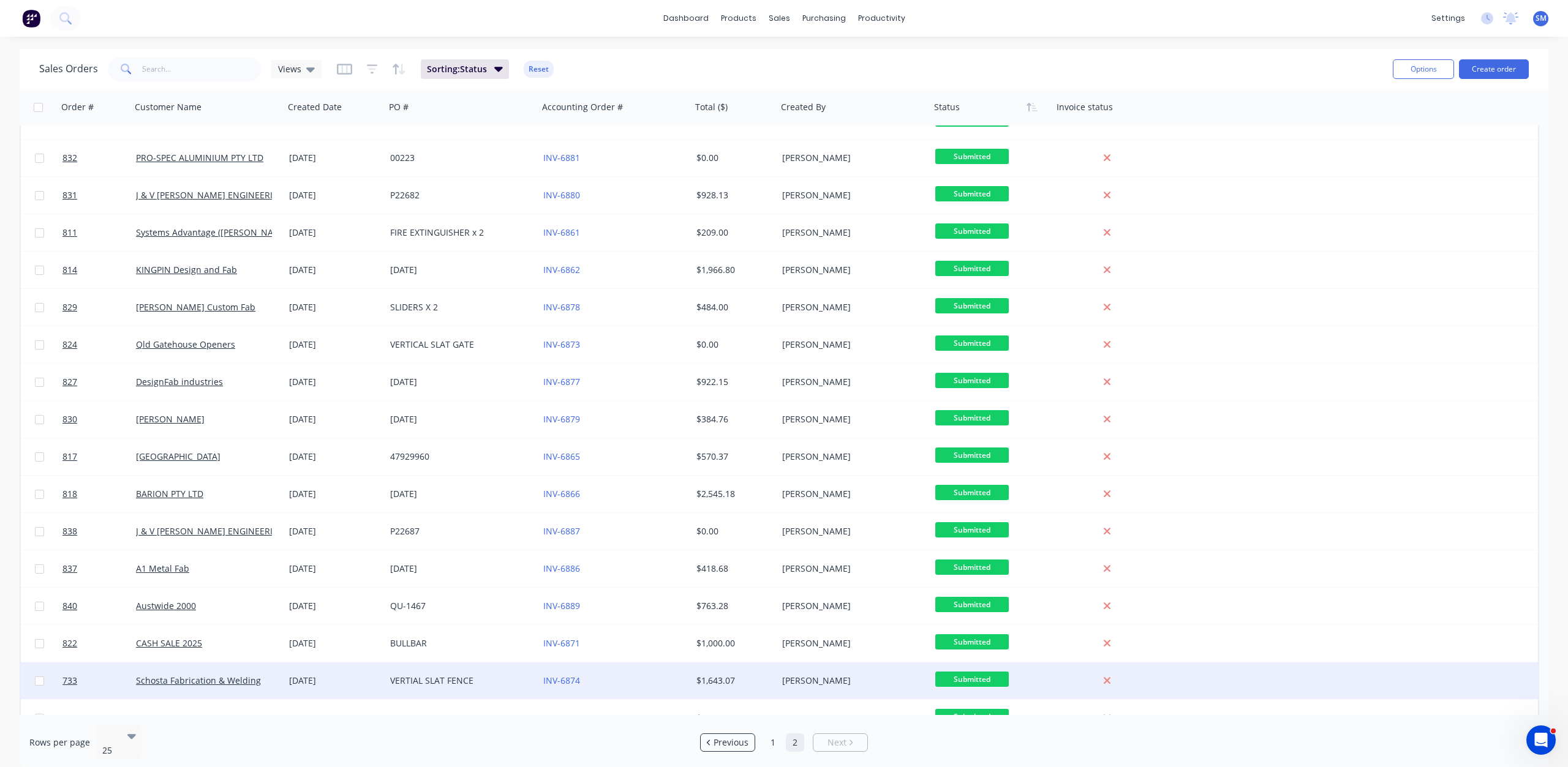
scroll to position [0, 0]
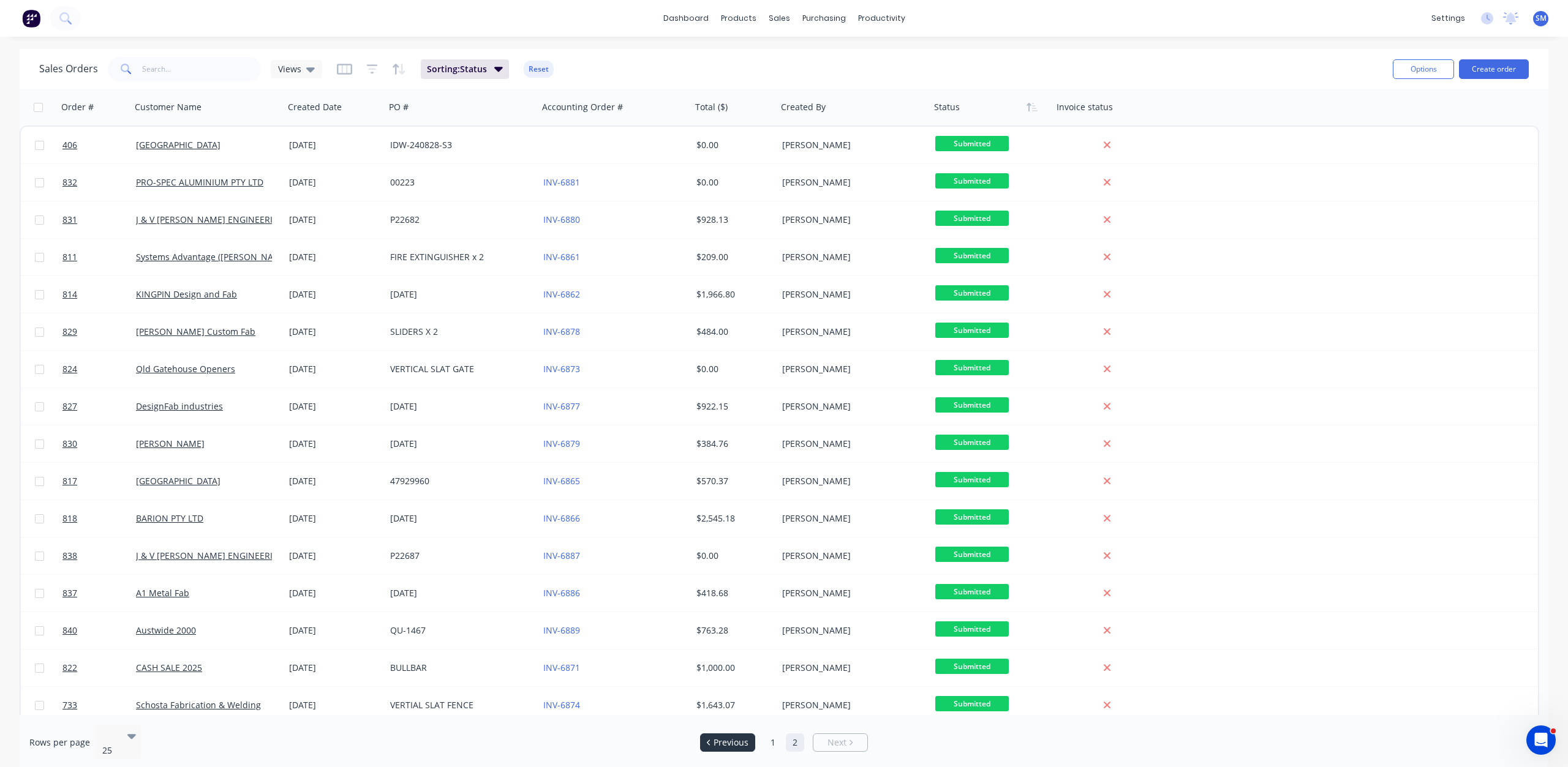
click at [715, 736] on span "Previous" at bounding box center [731, 742] width 35 height 12
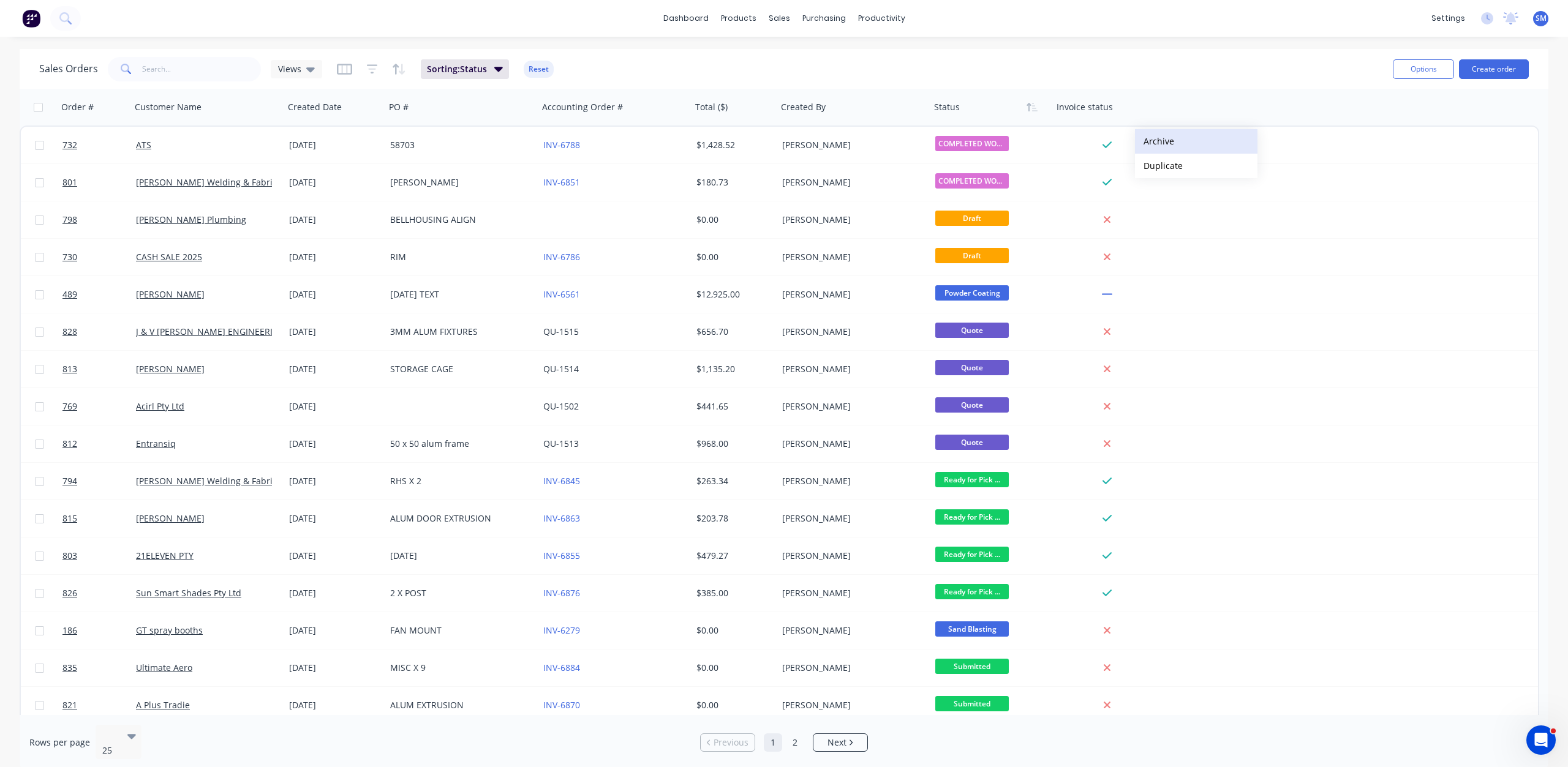
click at [1165, 142] on button "Archive" at bounding box center [1196, 141] width 123 height 25
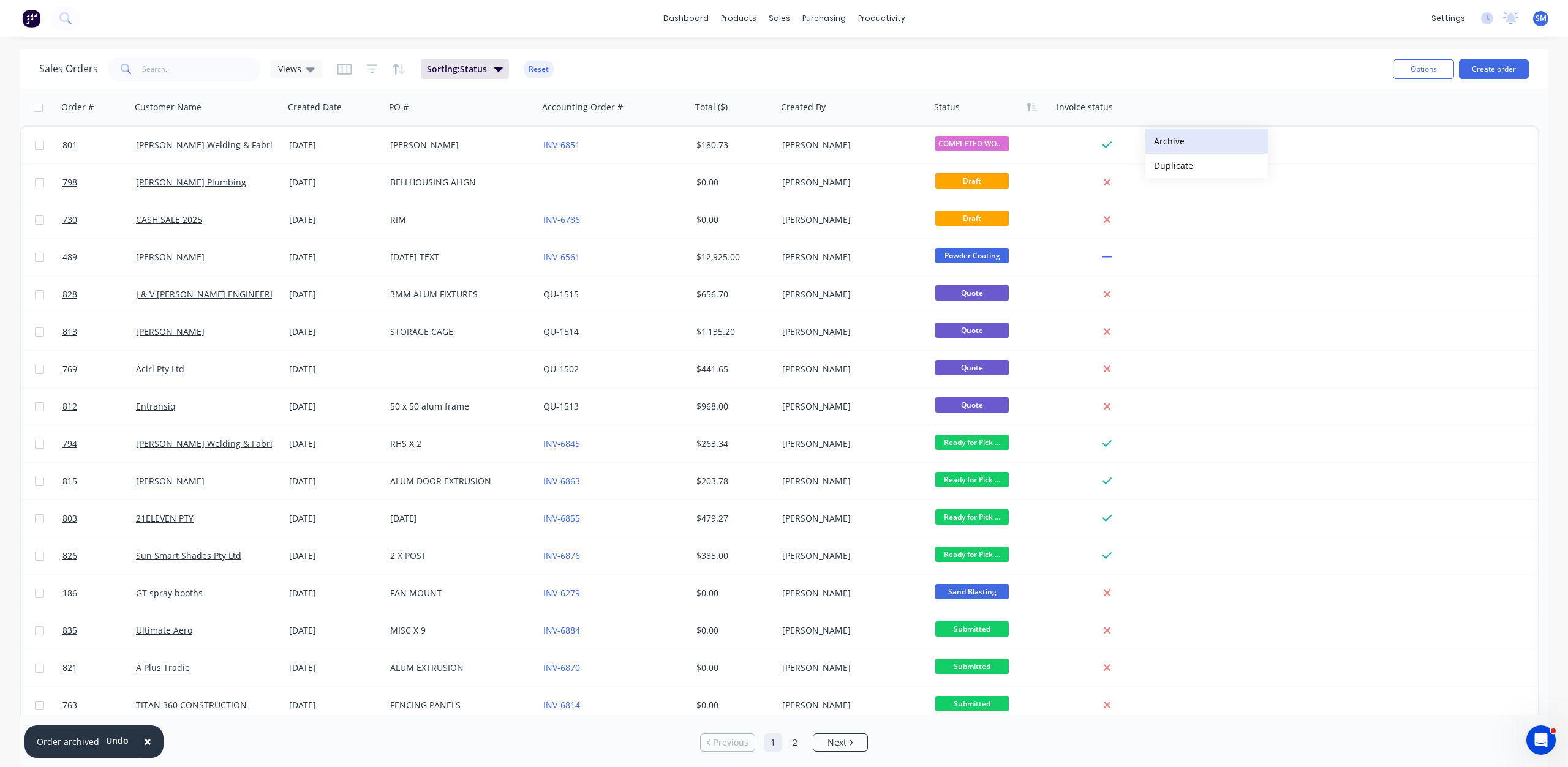
click at [1165, 141] on button "Archive" at bounding box center [1207, 141] width 123 height 25
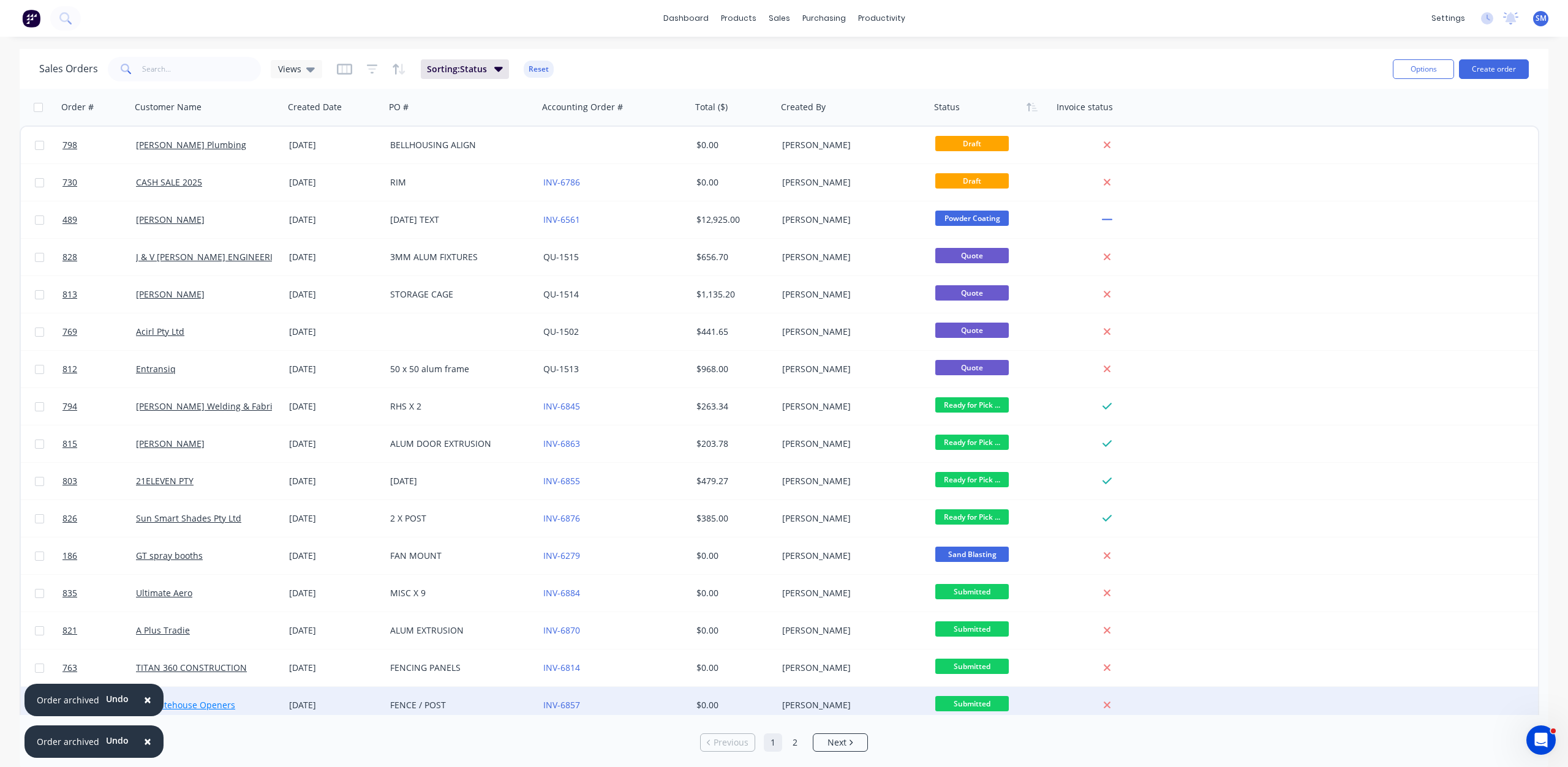
click at [144, 698] on span "×" at bounding box center [147, 700] width 7 height 17
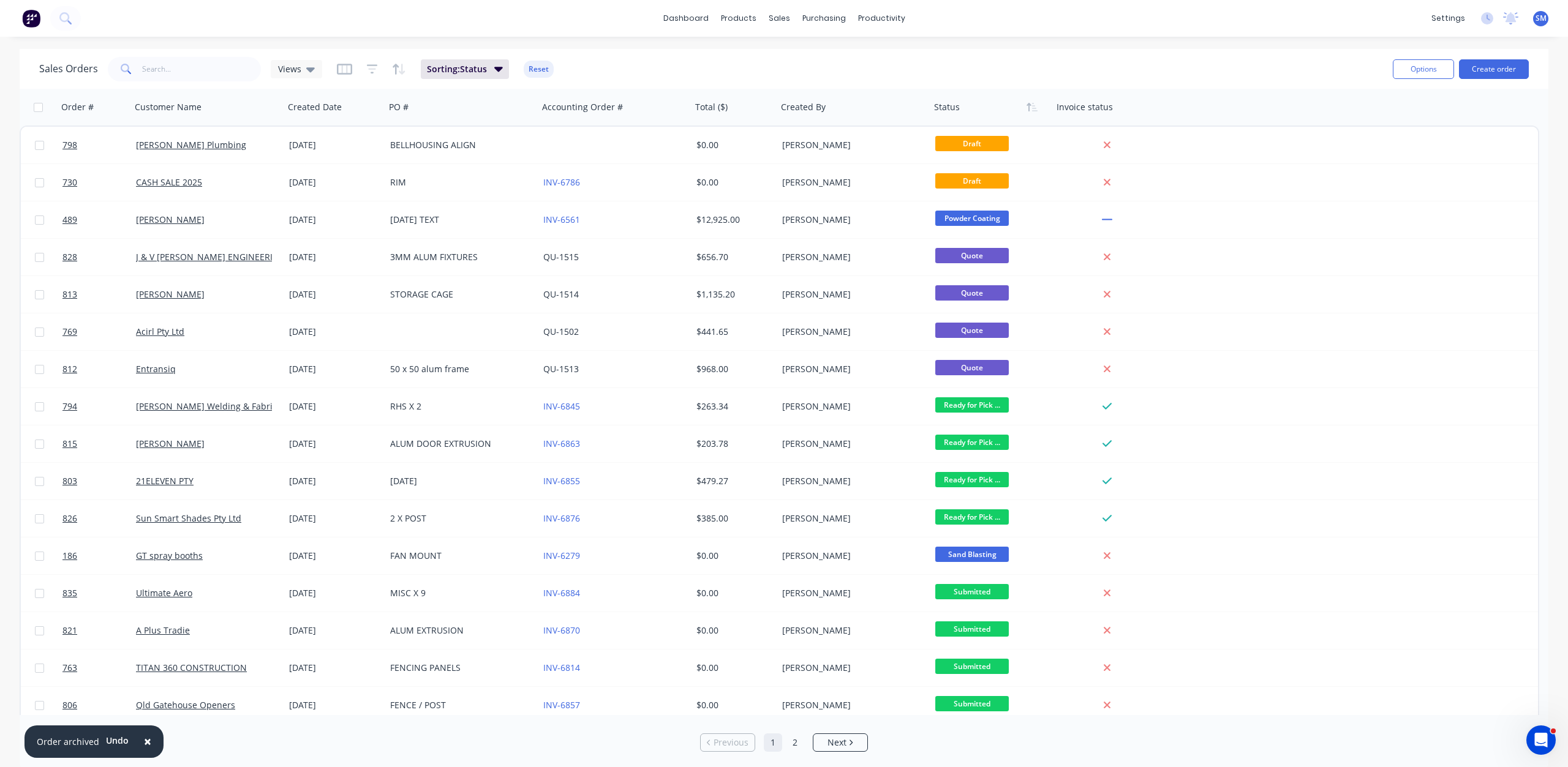
click at [144, 742] on span "×" at bounding box center [147, 741] width 7 height 17
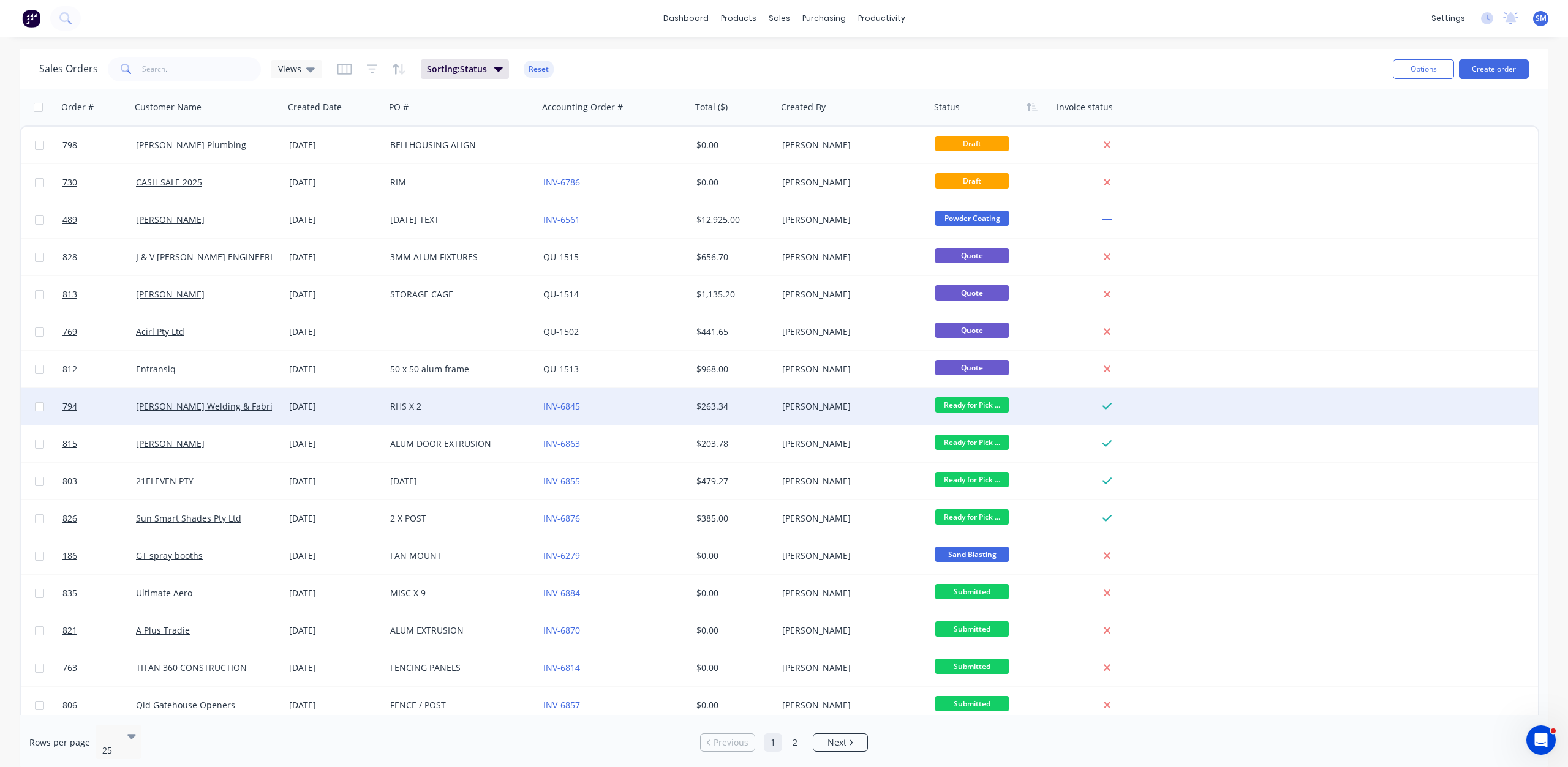
click at [980, 407] on span "Ready for Pick ..." at bounding box center [972, 405] width 73 height 15
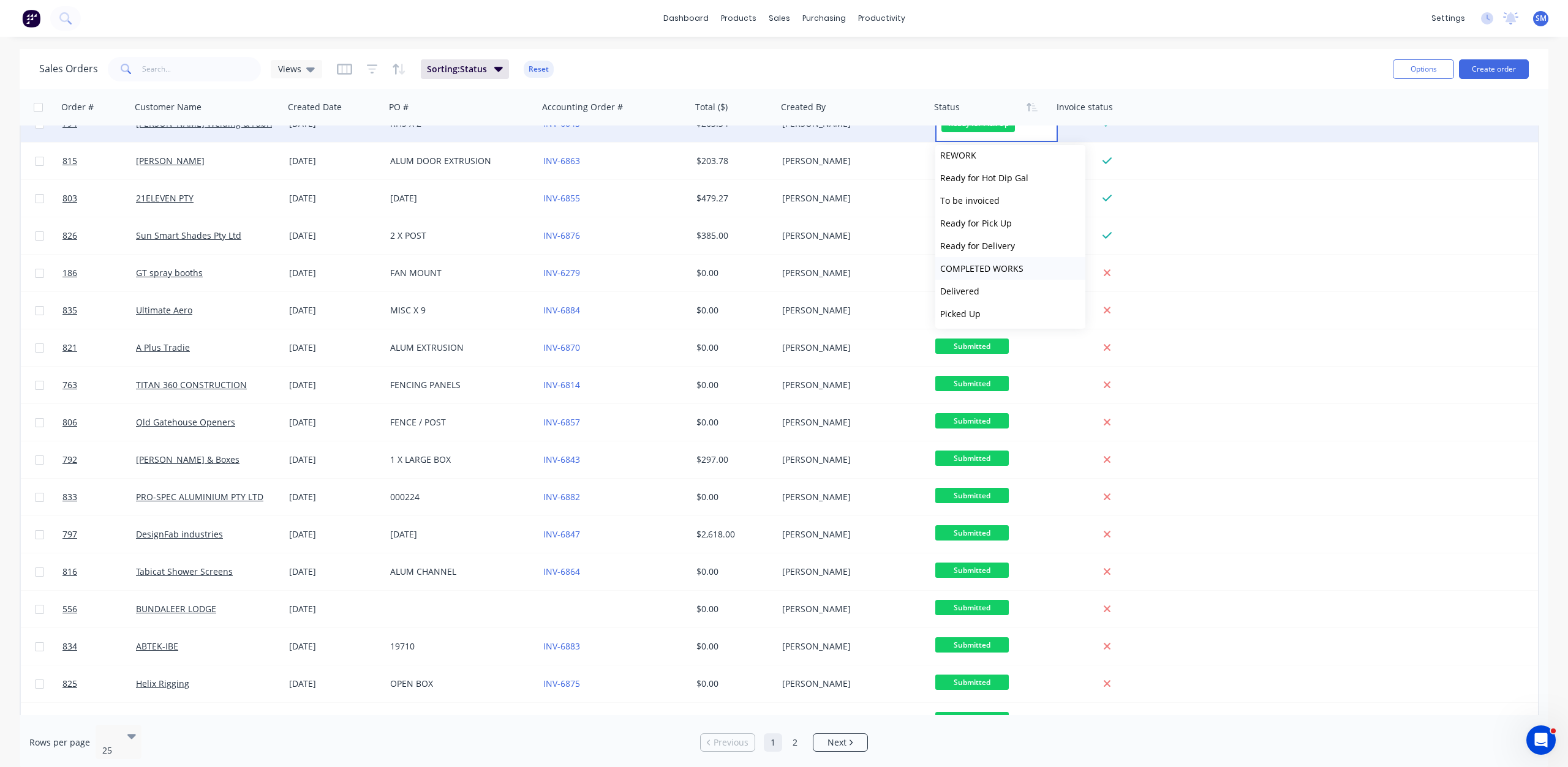
scroll to position [415, 0]
click at [972, 269] on span "COMPLETED WORKS" at bounding box center [981, 268] width 83 height 12
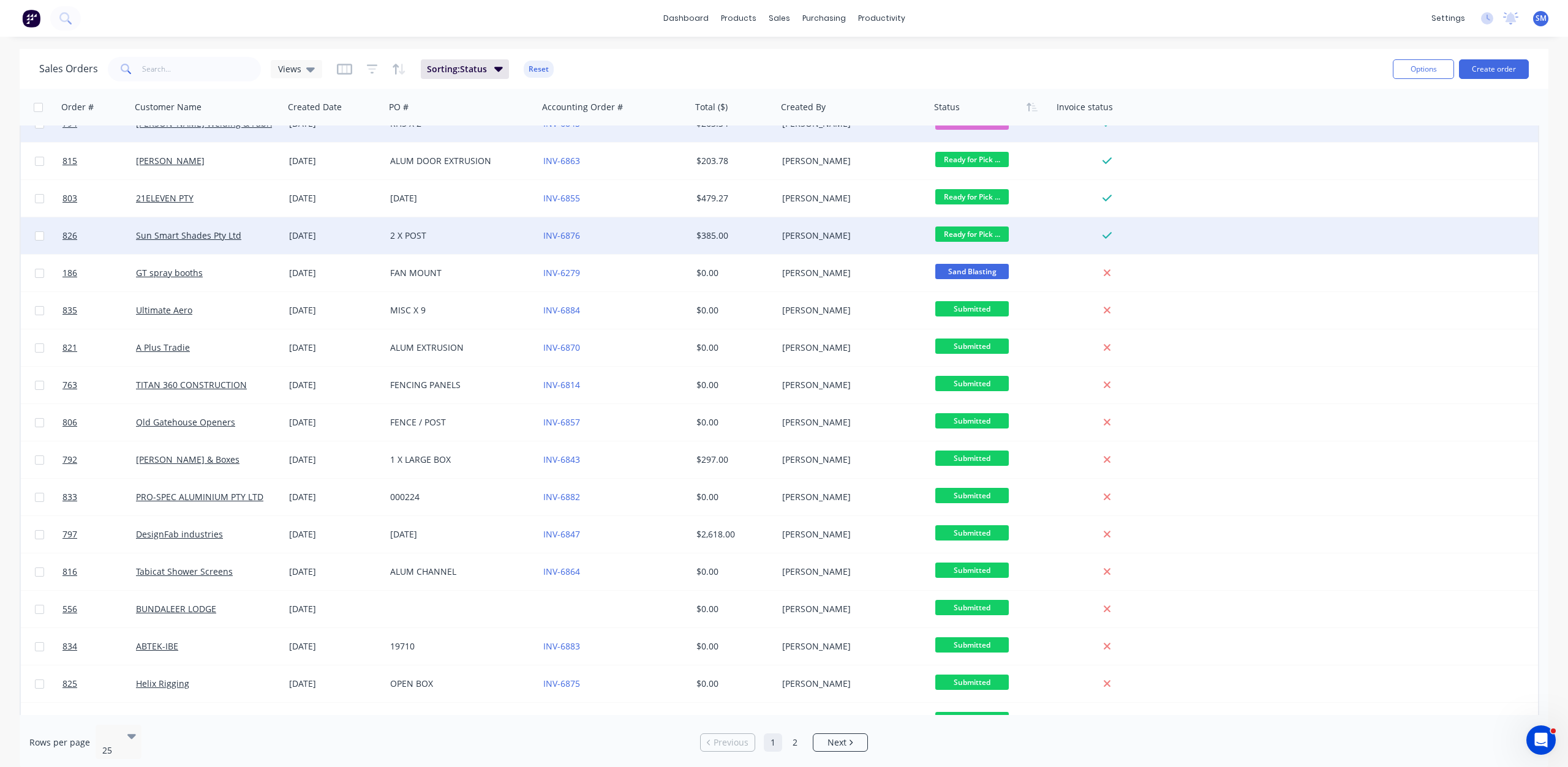
click at [956, 235] on span "Ready for Pick ..." at bounding box center [972, 234] width 73 height 15
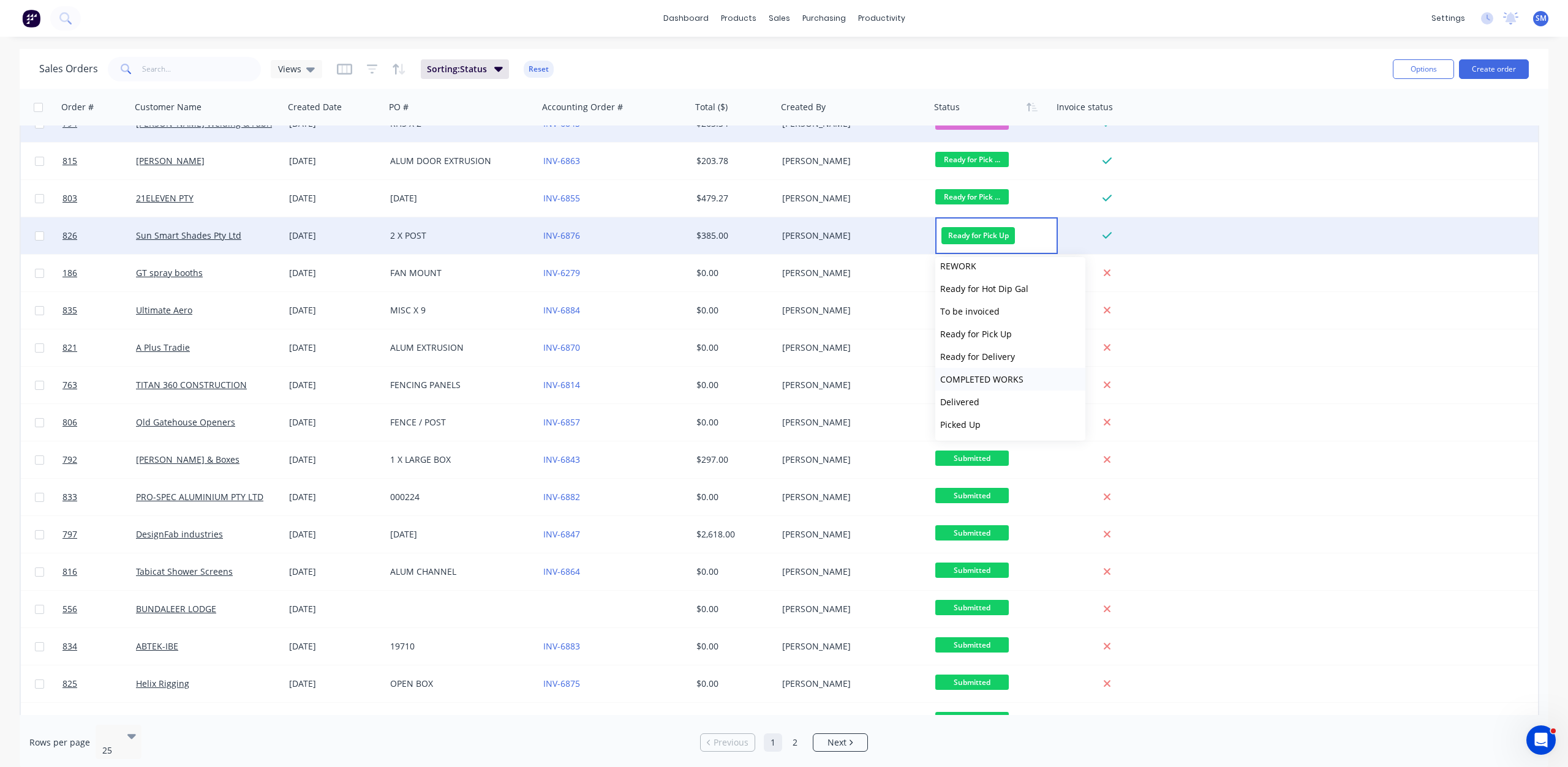
click at [981, 377] on span "COMPLETED WORKS" at bounding box center [981, 380] width 83 height 12
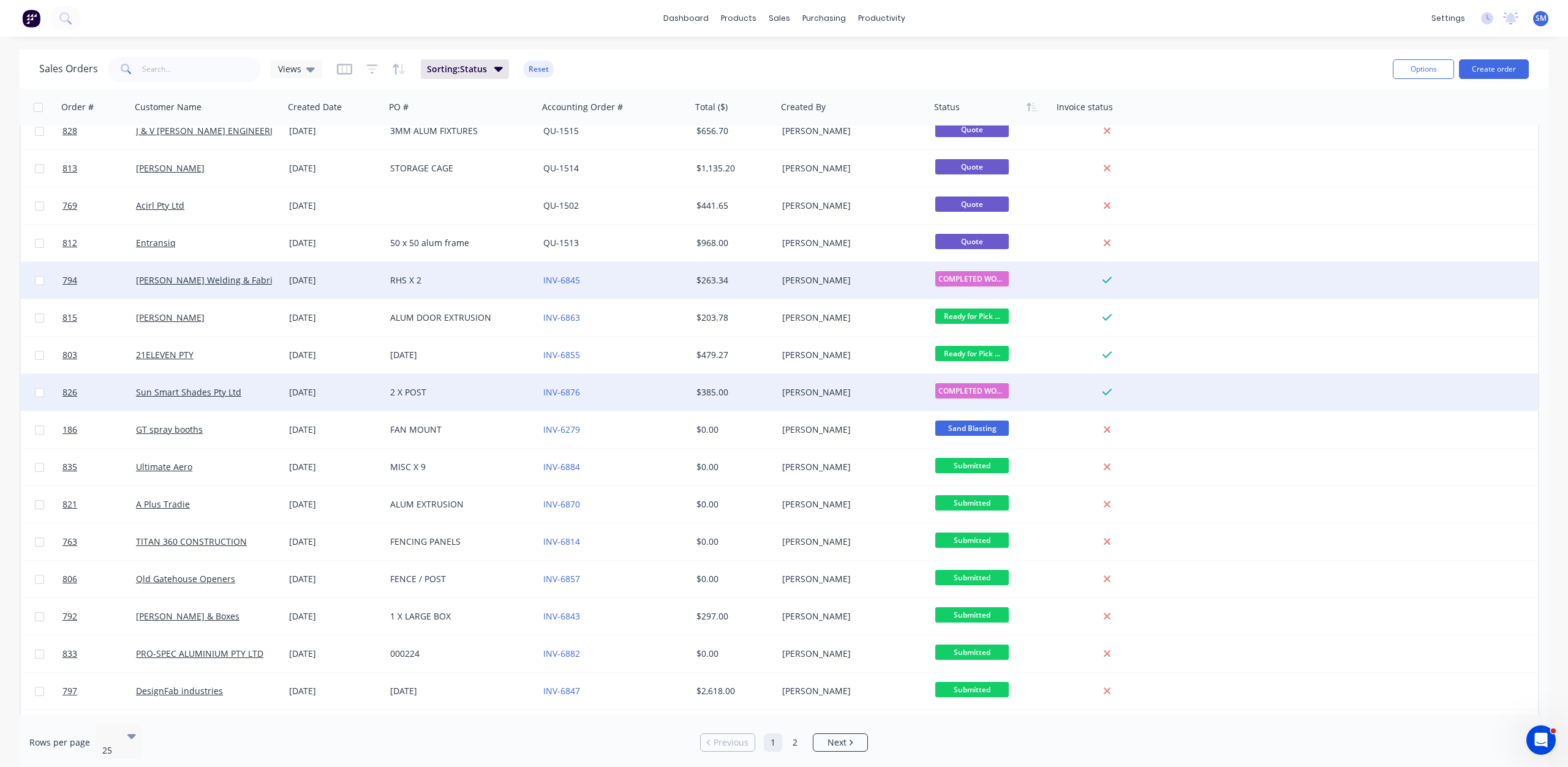
scroll to position [0, 0]
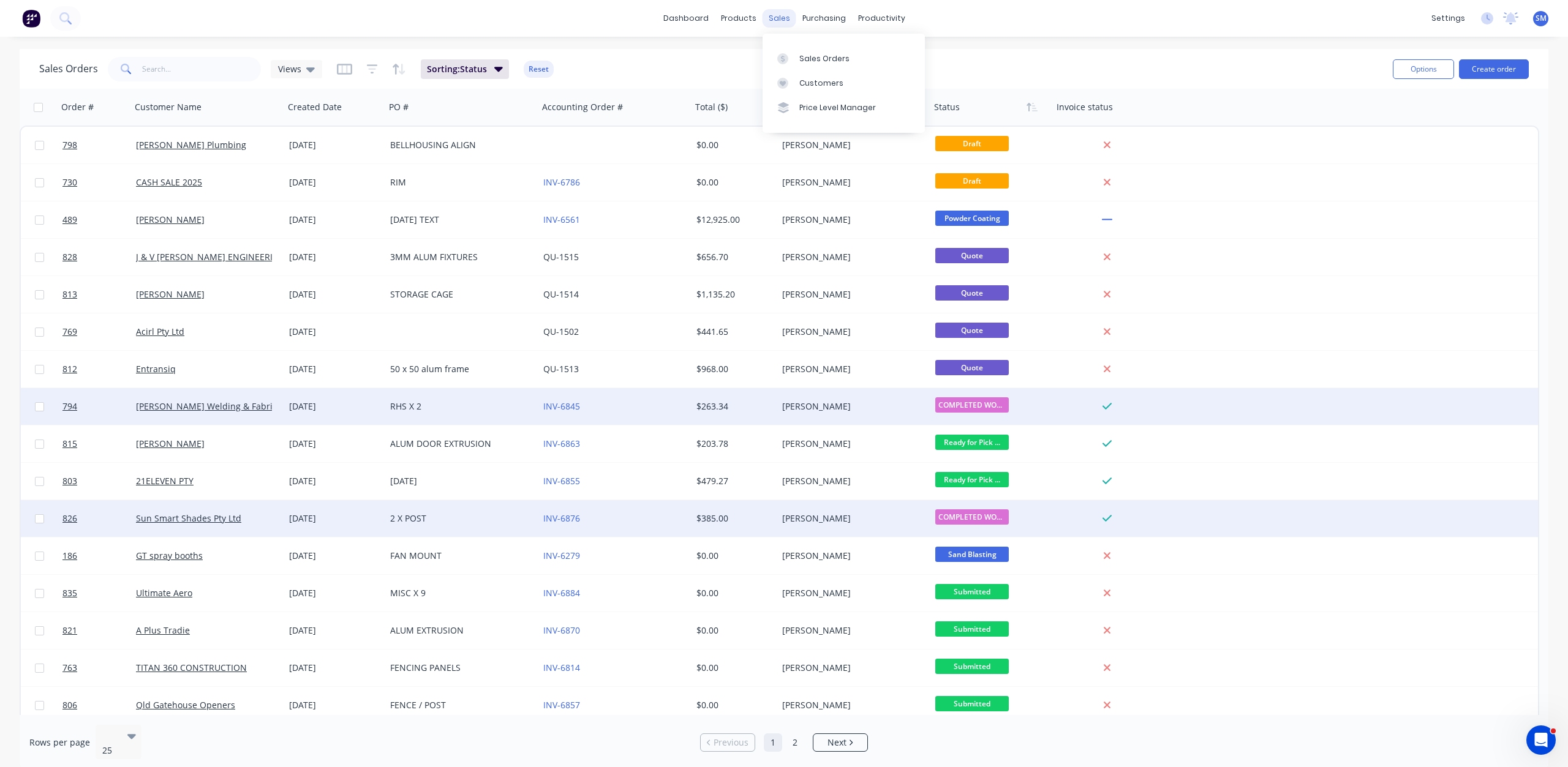
click at [778, 15] on div "sales" at bounding box center [779, 18] width 34 height 19
click at [811, 82] on div "Customers" at bounding box center [821, 83] width 44 height 11
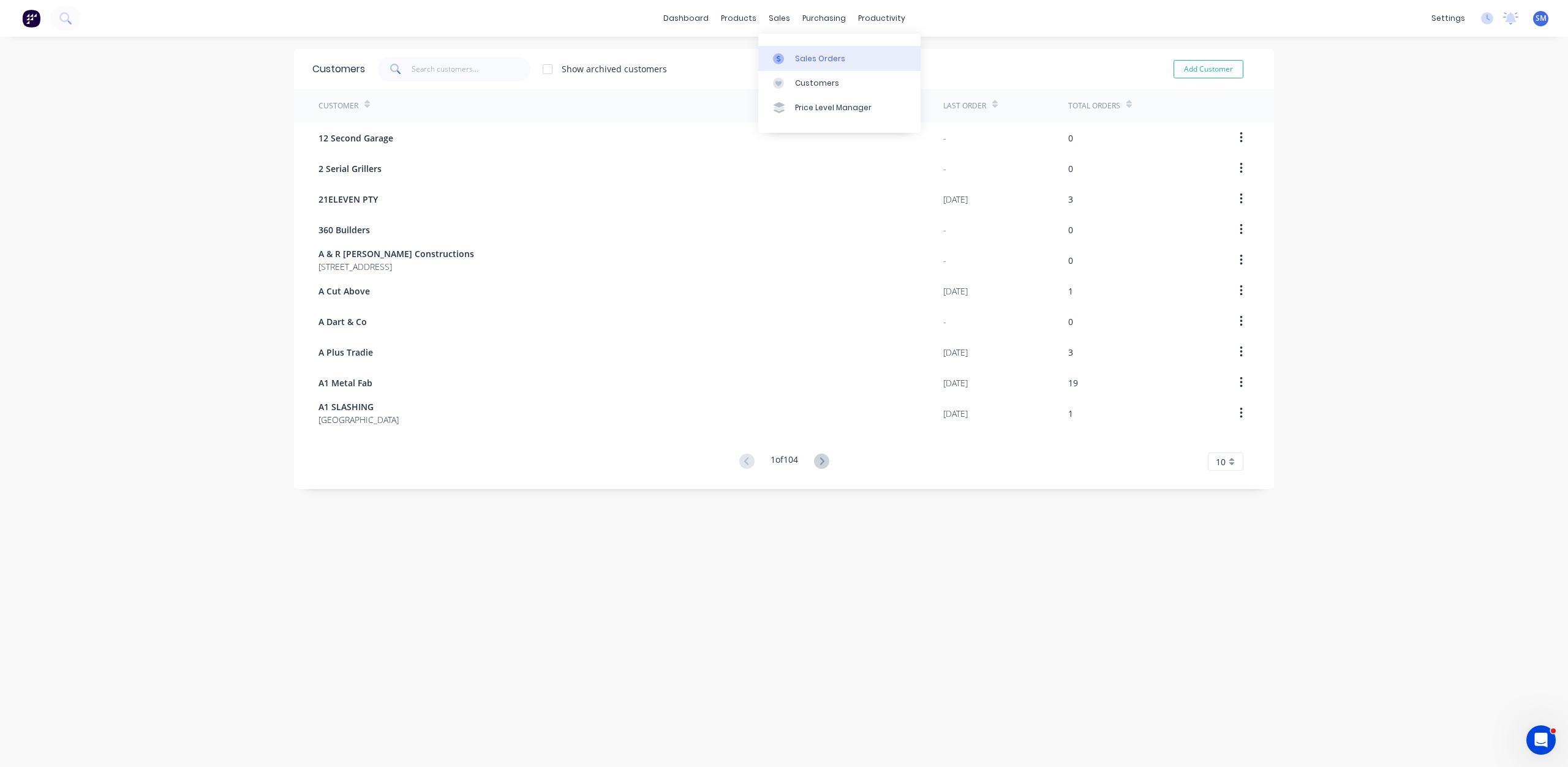
click at [805, 58] on div "Sales Orders" at bounding box center [820, 58] width 50 height 11
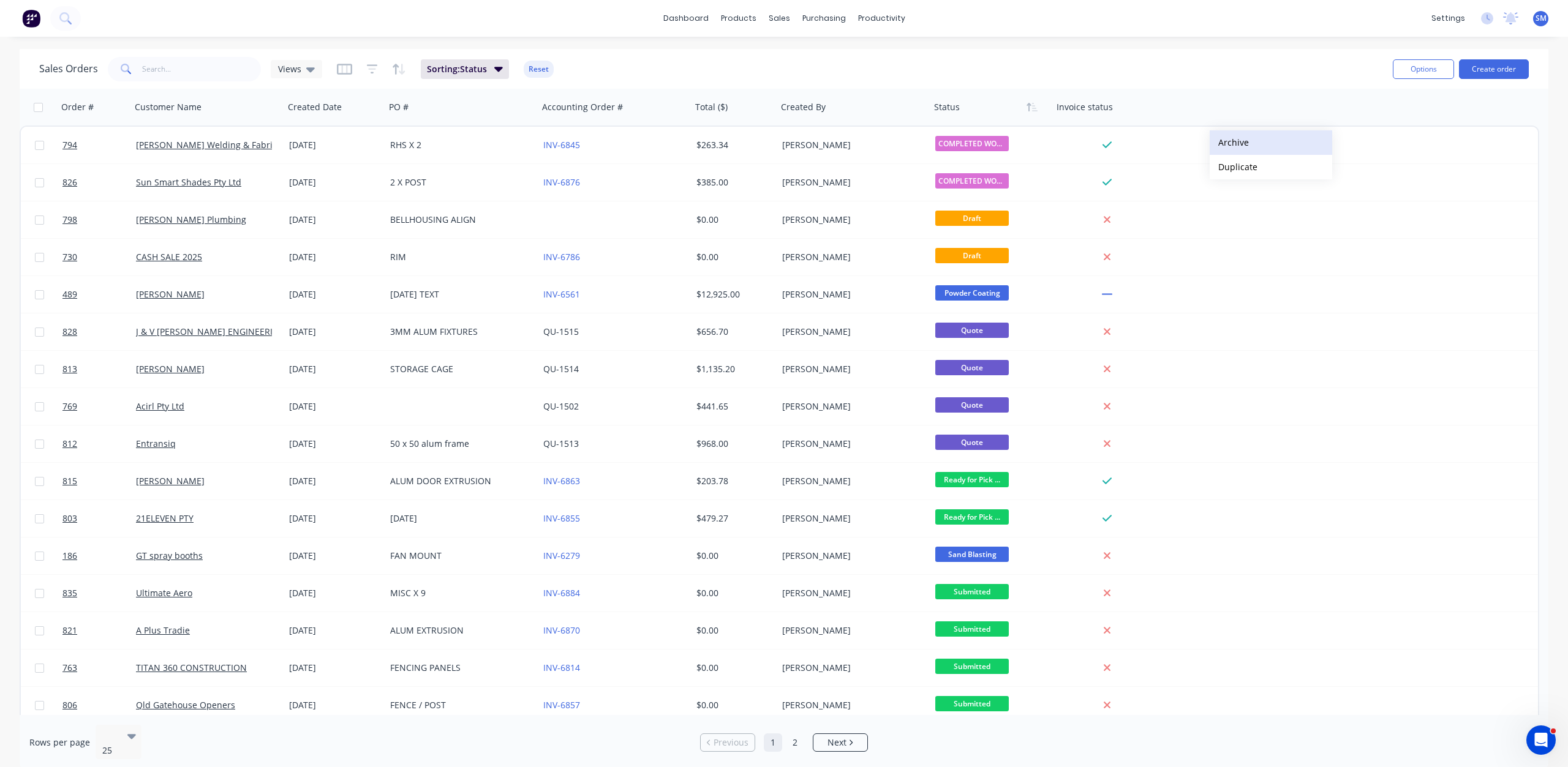
click at [1230, 138] on button "Archive" at bounding box center [1270, 142] width 123 height 25
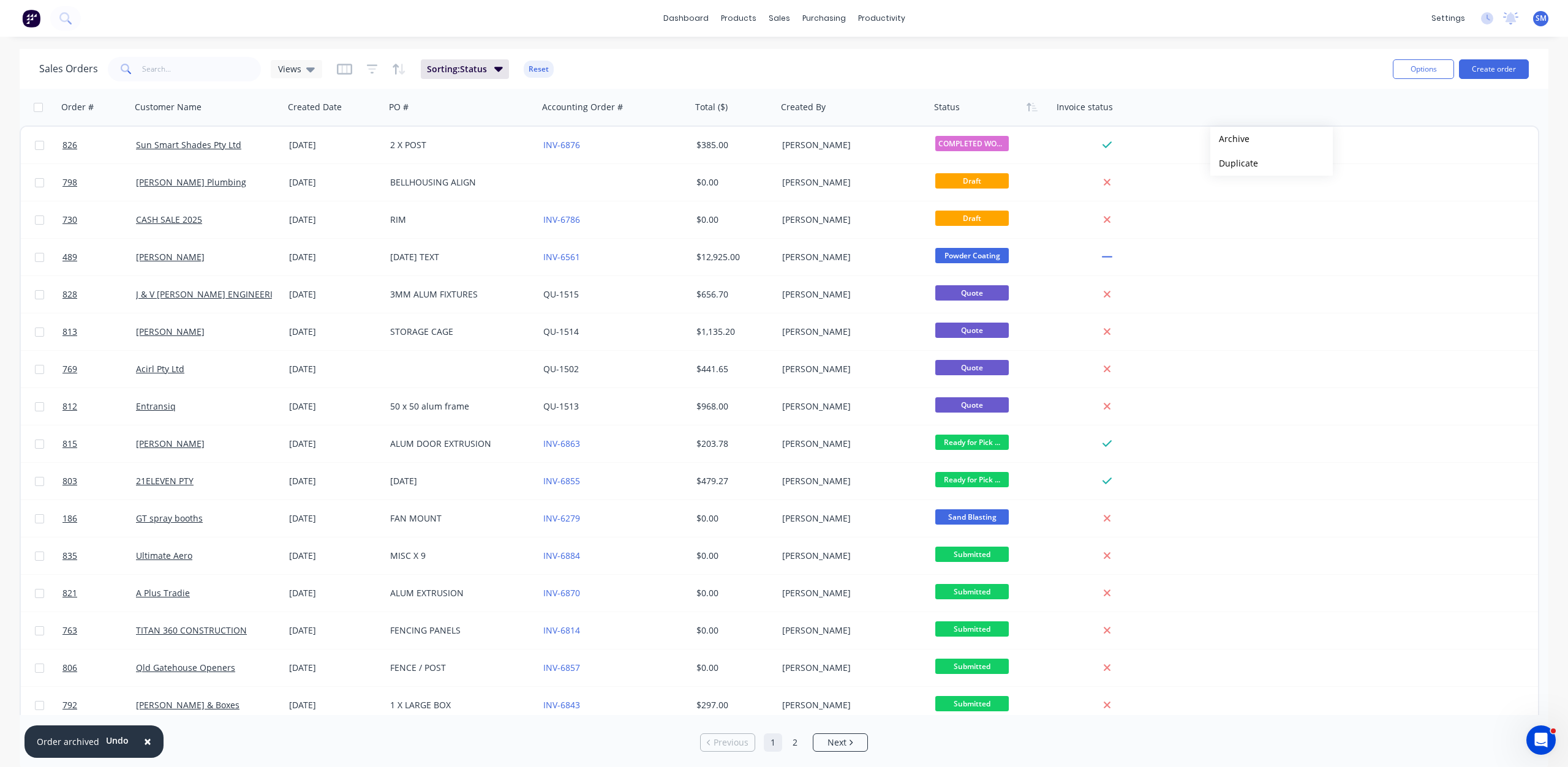
click at [1230, 139] on button "Archive" at bounding box center [1271, 139] width 123 height 25
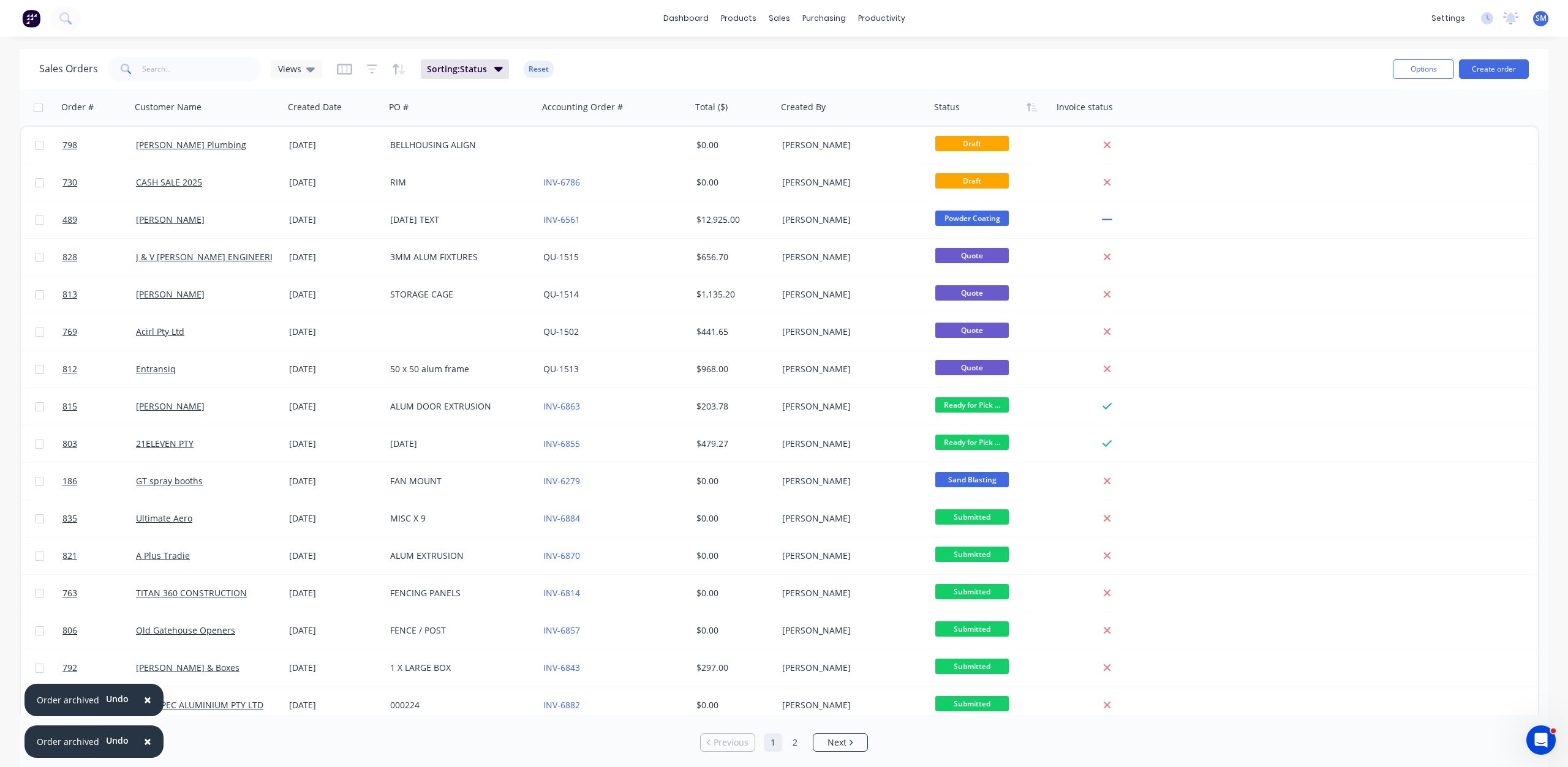
click at [144, 742] on span "×" at bounding box center [147, 741] width 7 height 17
